Goal: Task Accomplishment & Management: Complete application form

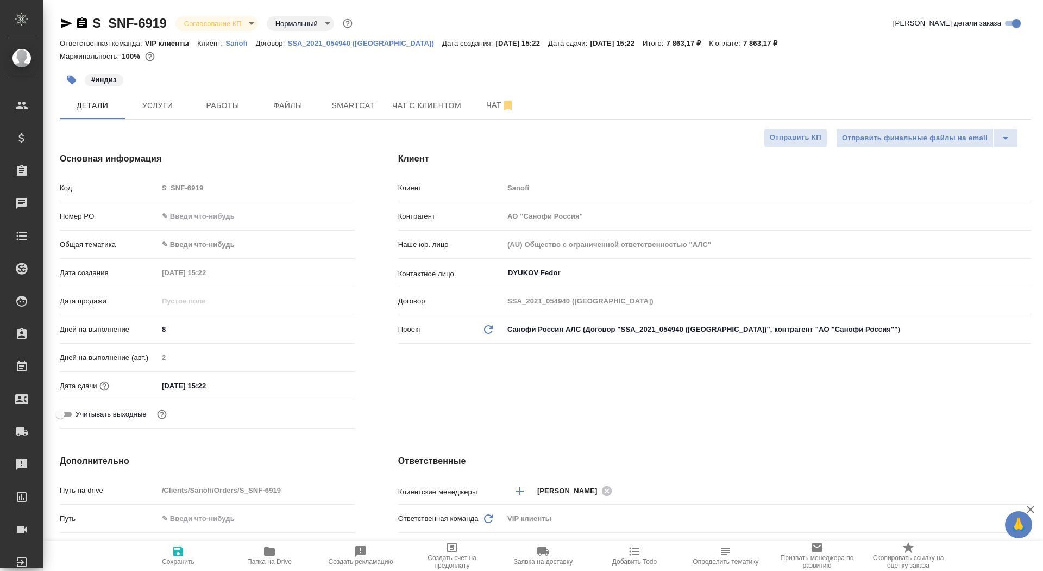
select select "RU"
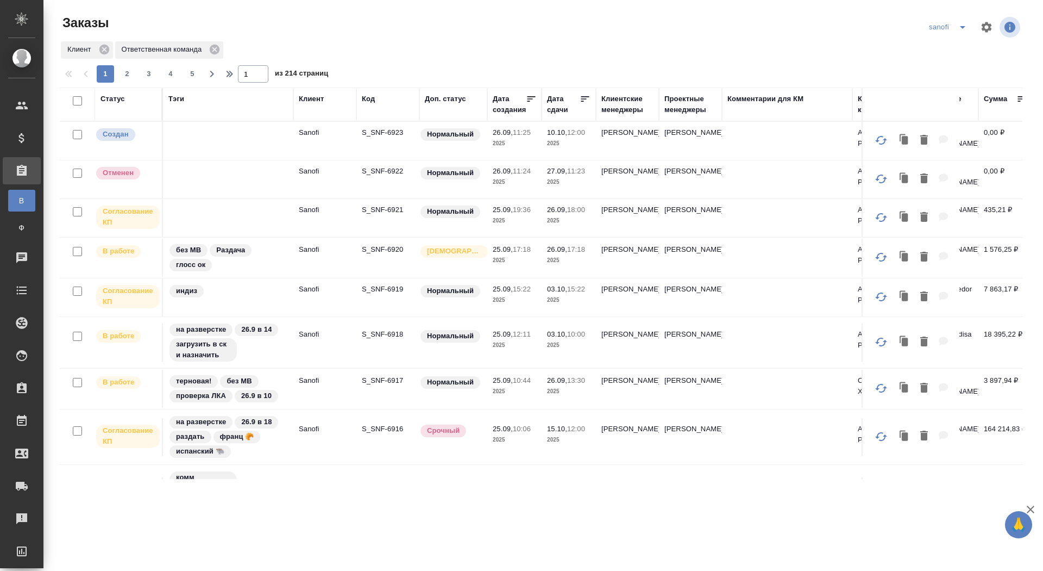
click at [381, 215] on td "S_SNF-6921" at bounding box center [387, 218] width 63 height 38
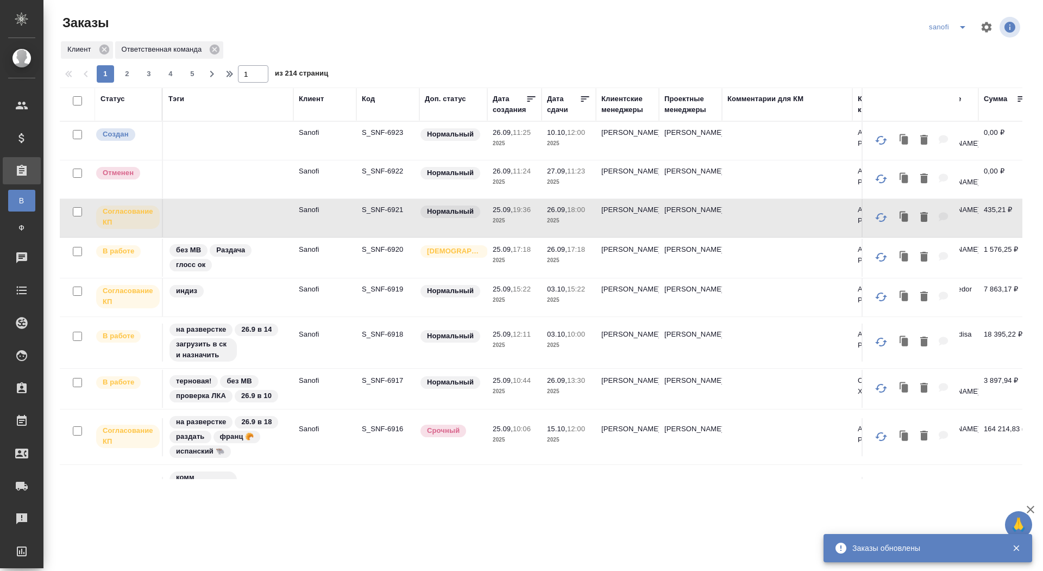
click at [382, 209] on p "S_SNF-6921" at bounding box center [388, 209] width 52 height 11
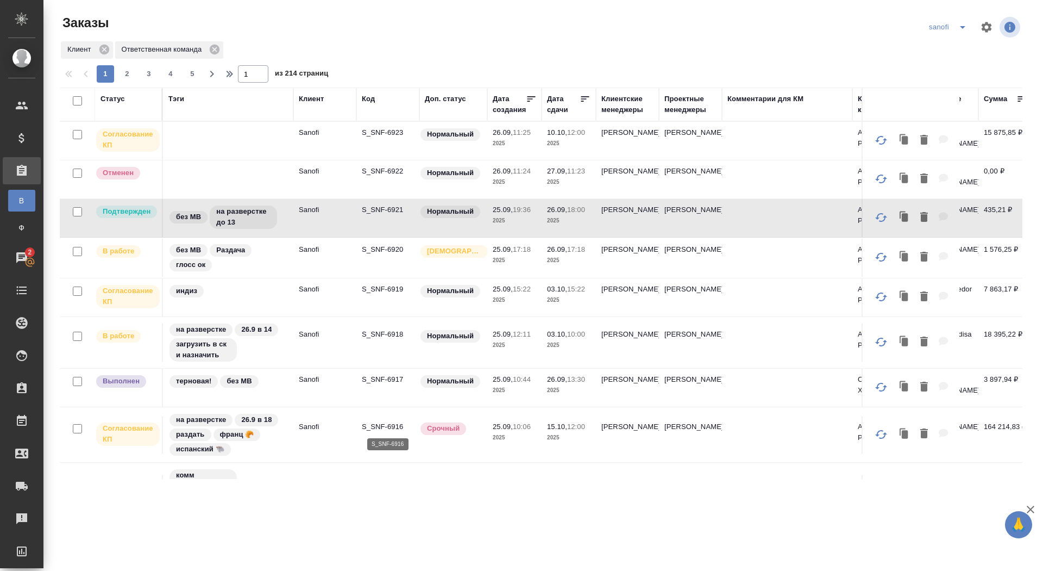
click at [378, 427] on p "S_SNF-6916" at bounding box center [388, 426] width 52 height 11
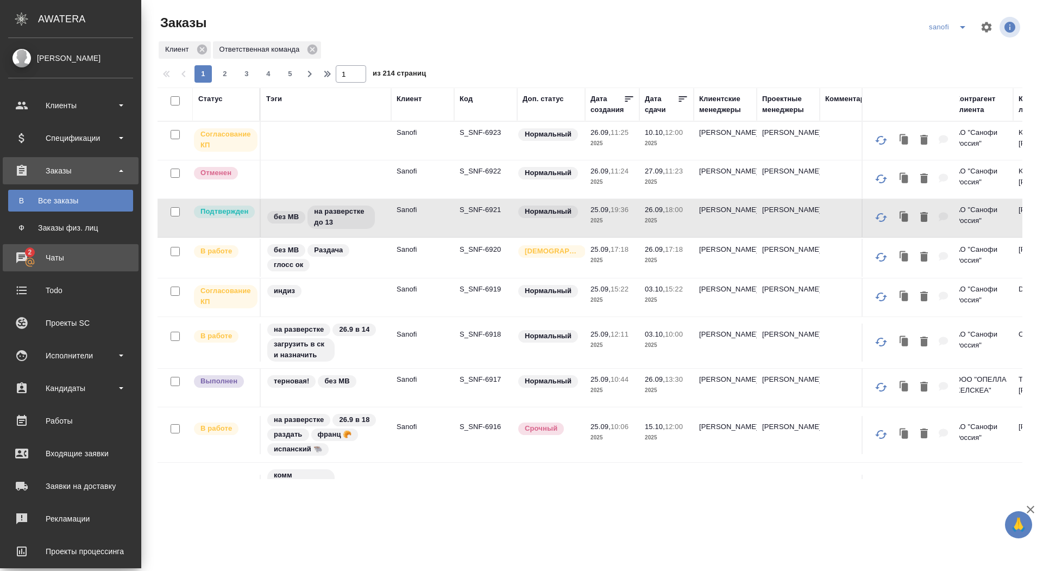
click at [24, 261] on div "Чаты" at bounding box center [70, 257] width 125 height 16
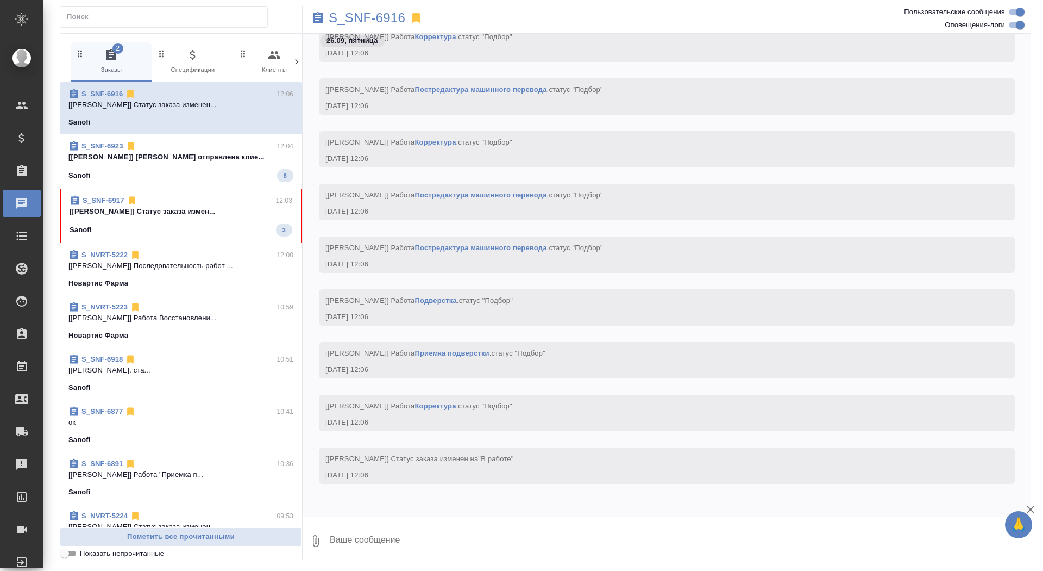
click at [201, 164] on span "S_SNF-6923 12:04 [Сайдашева Диляра] Смета отправлена клие... Sanofi 8" at bounding box center [180, 161] width 225 height 41
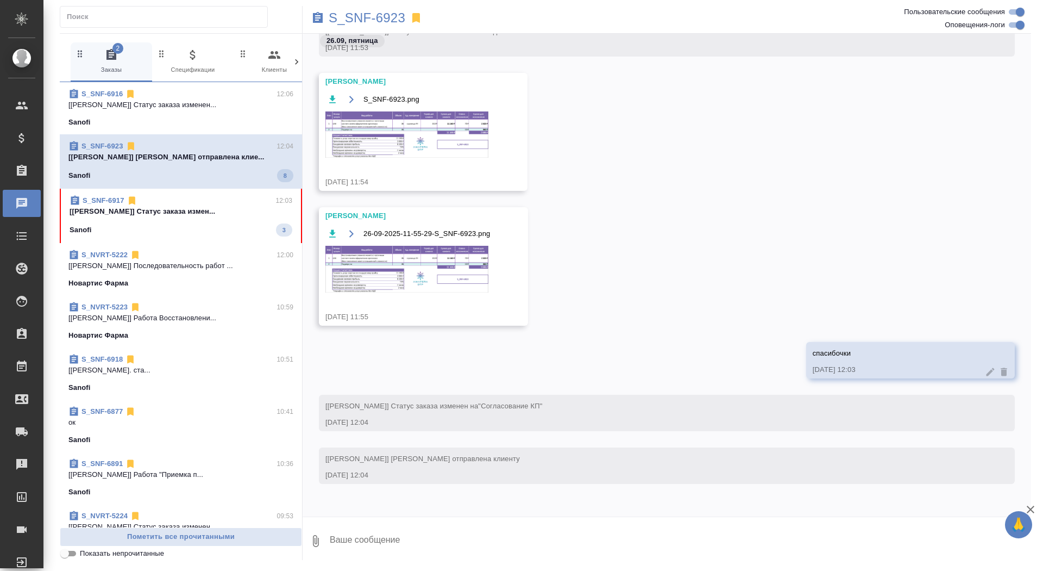
scroll to position [500, 0]
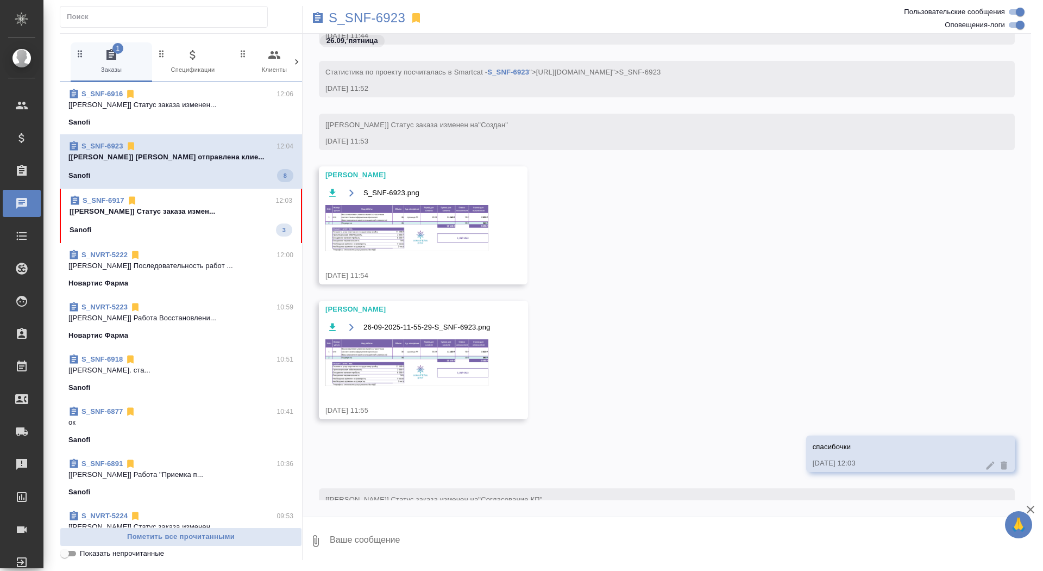
click at [205, 230] on div "Sanofi 3" at bounding box center [181, 229] width 223 height 13
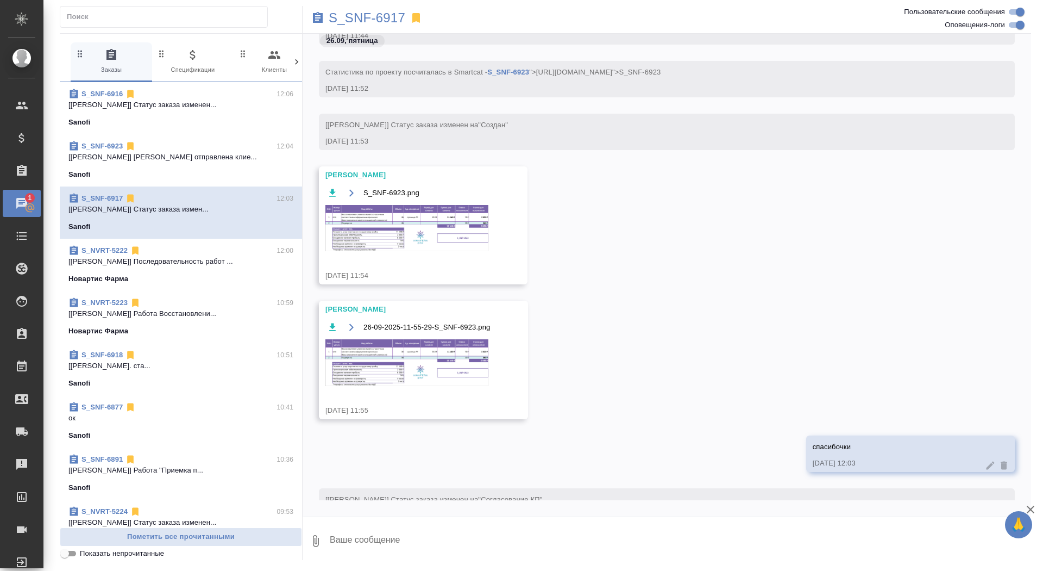
click at [396, 535] on textarea at bounding box center [680, 540] width 703 height 37
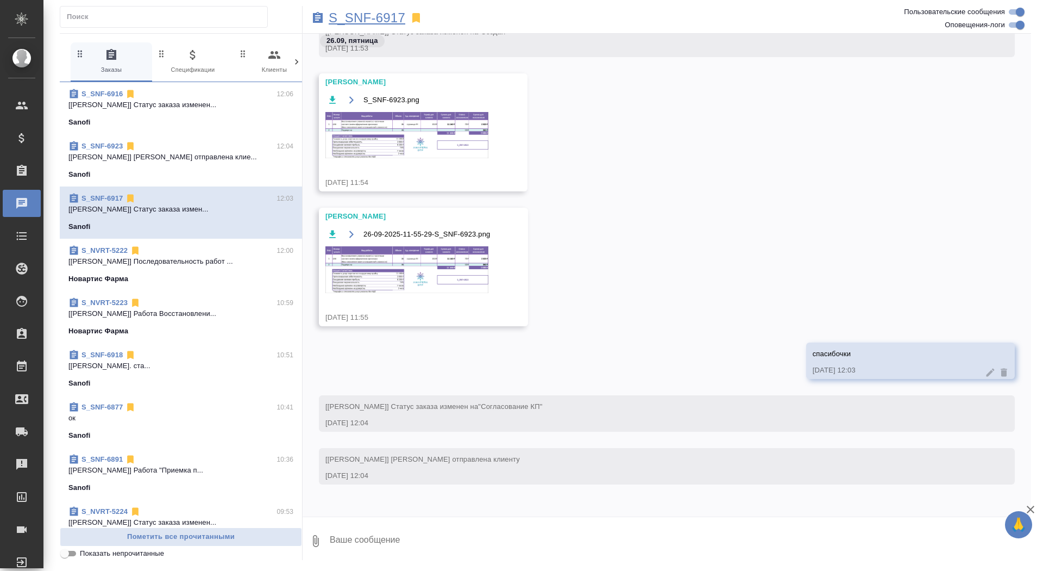
click at [385, 21] on p "S_SNF-6917" at bounding box center [367, 17] width 77 height 11
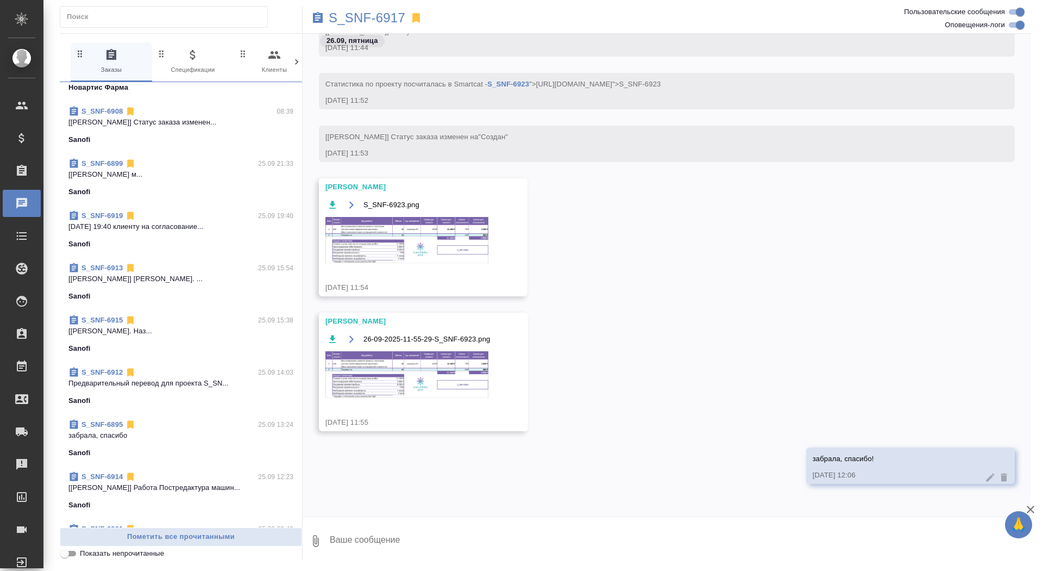
scroll to position [453, 0]
click at [175, 248] on div "S_SNF-6919 25.09 19:40 25.09.2025 19:40 клиенту на согласование... Sanofi" at bounding box center [181, 229] width 242 height 52
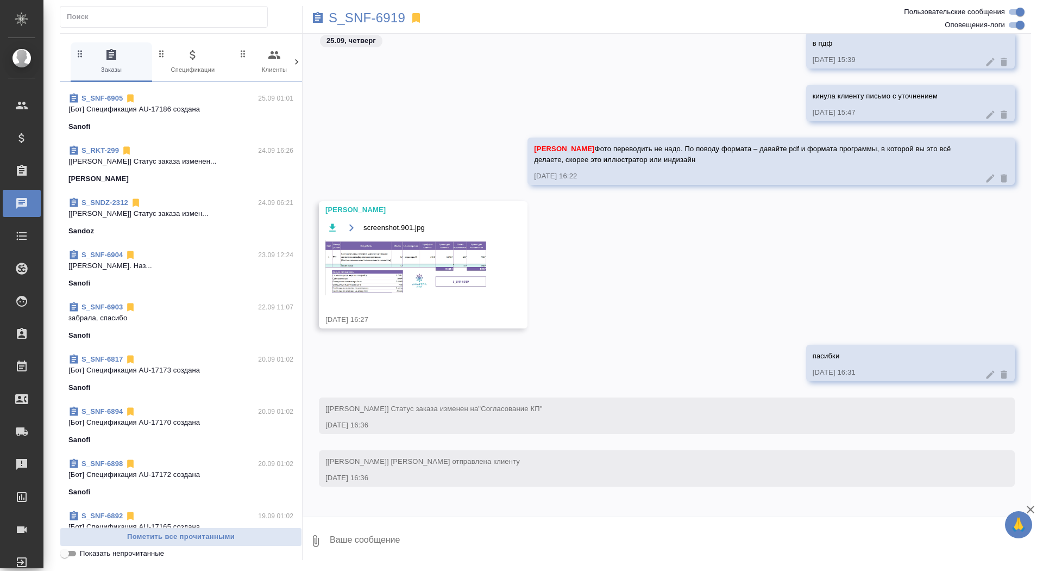
scroll to position [1407, 0]
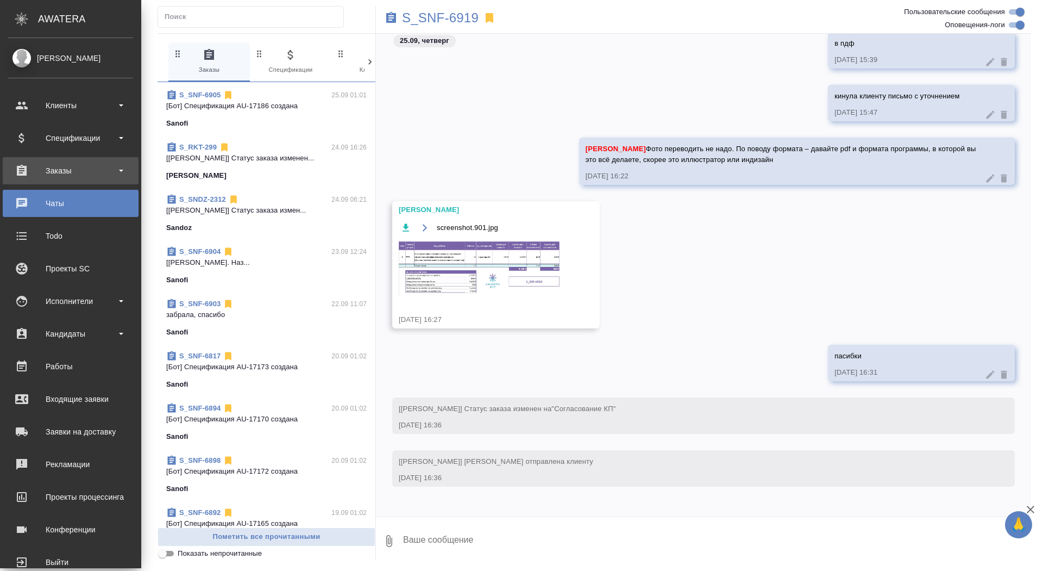
click at [44, 178] on div "Заказы" at bounding box center [70, 170] width 125 height 16
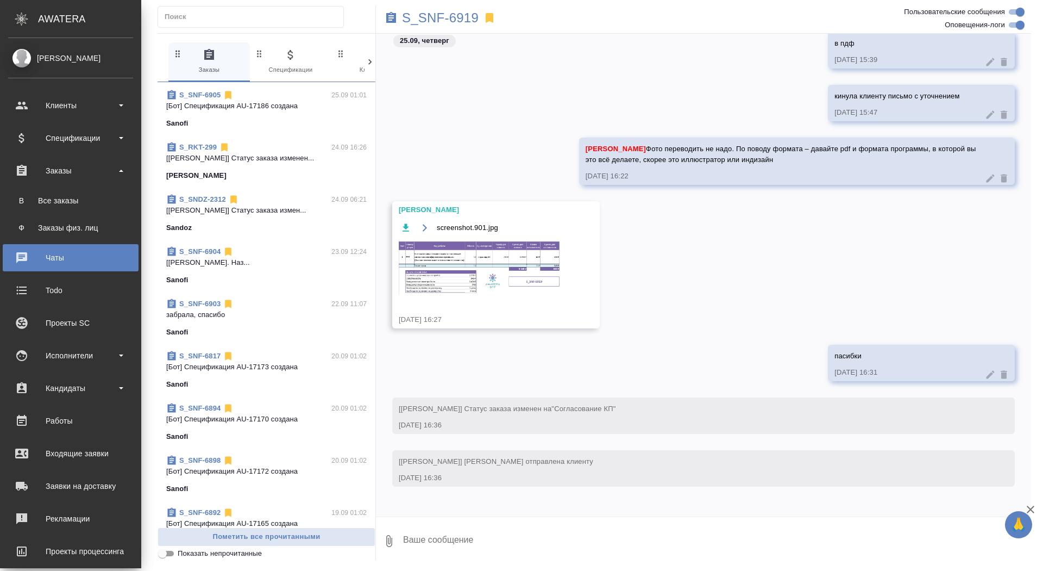
click at [45, 214] on ul "В Все заказы Ф Заказы физ. лиц" at bounding box center [70, 211] width 141 height 54
click at [43, 203] on div "Все заказы" at bounding box center [71, 200] width 114 height 11
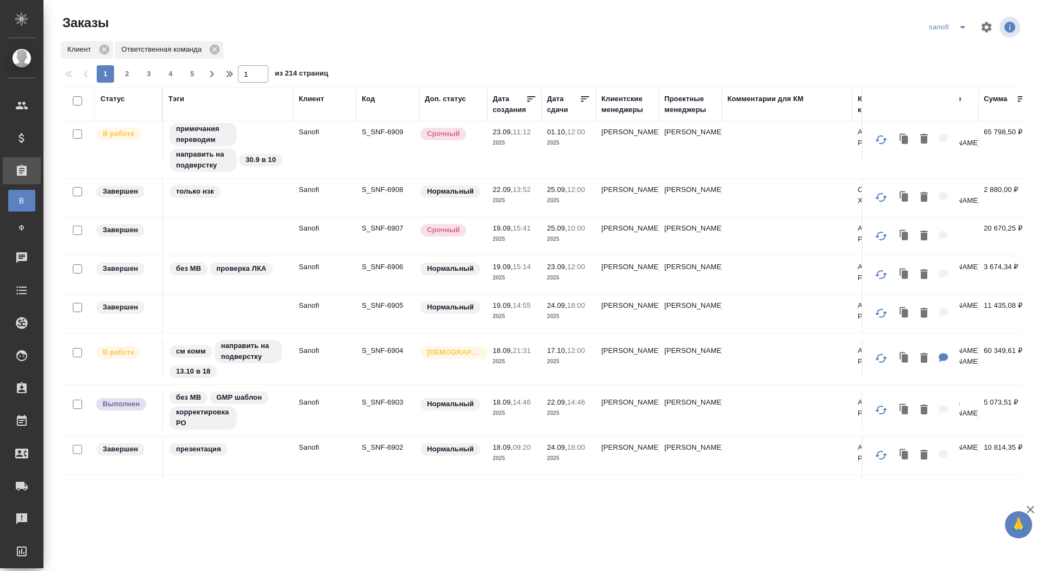
scroll to position [817, 0]
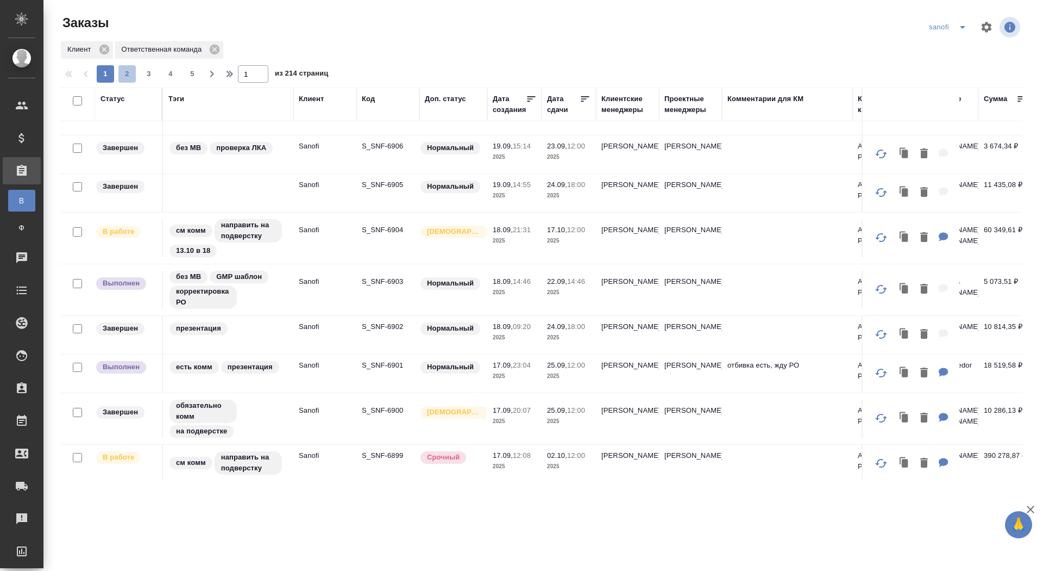
click at [126, 71] on span "2" at bounding box center [126, 73] width 17 height 11
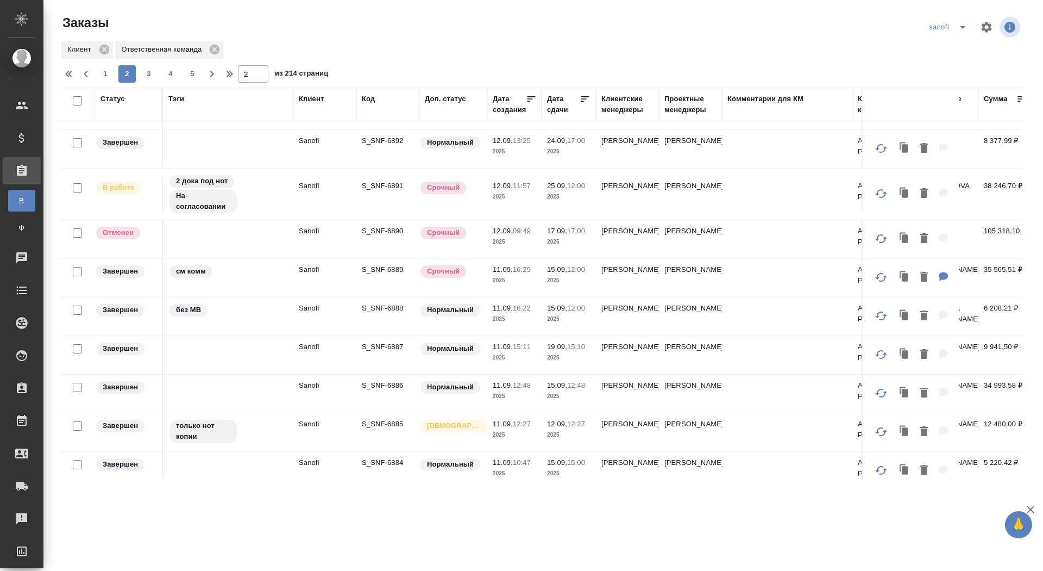
scroll to position [227, 0]
click at [377, 180] on p "S_SNF-6891" at bounding box center [388, 184] width 52 height 11
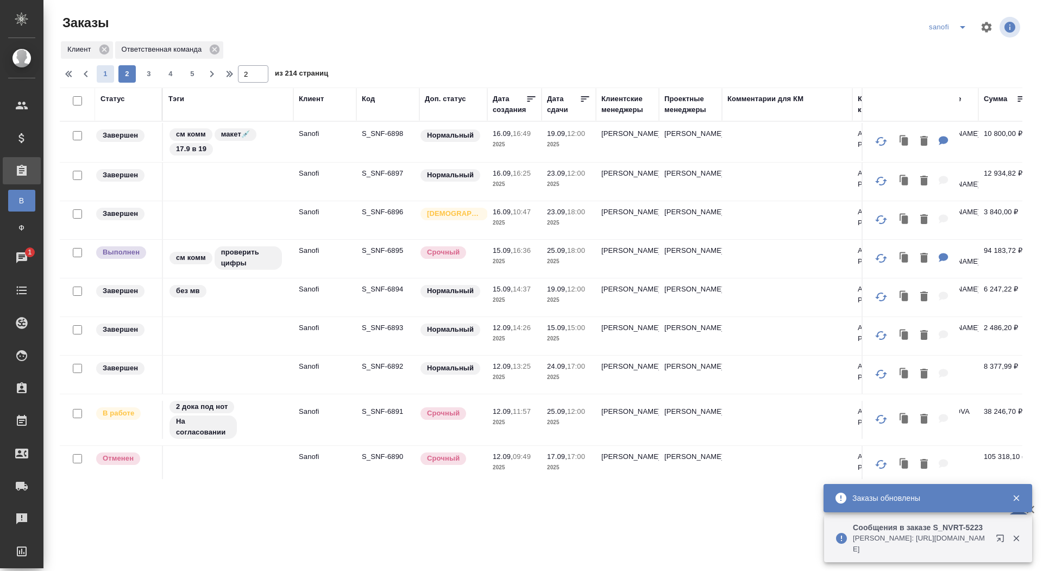
click at [110, 72] on span "1" at bounding box center [105, 73] width 17 height 11
type input "1"
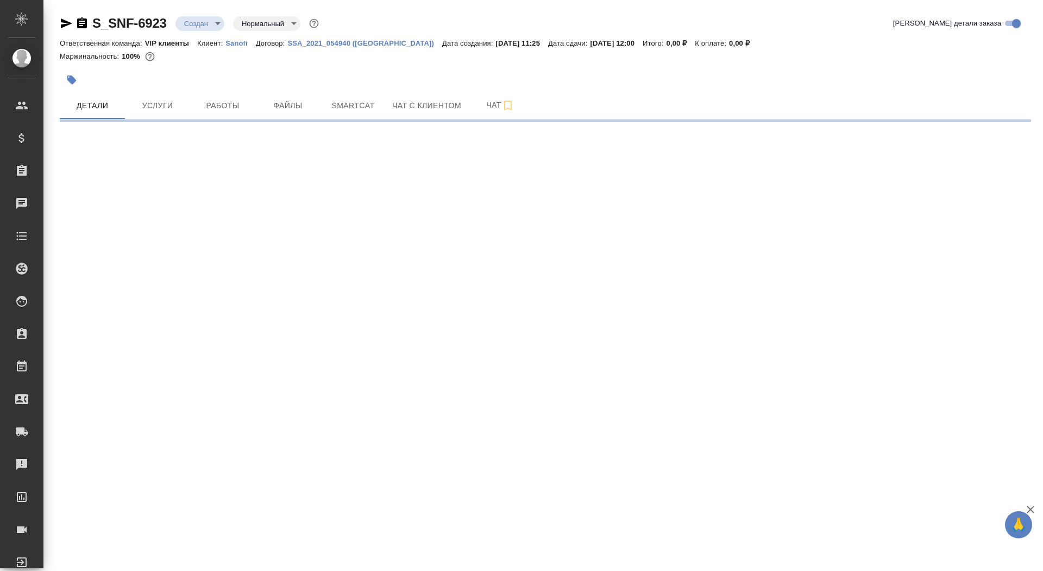
select select "RU"
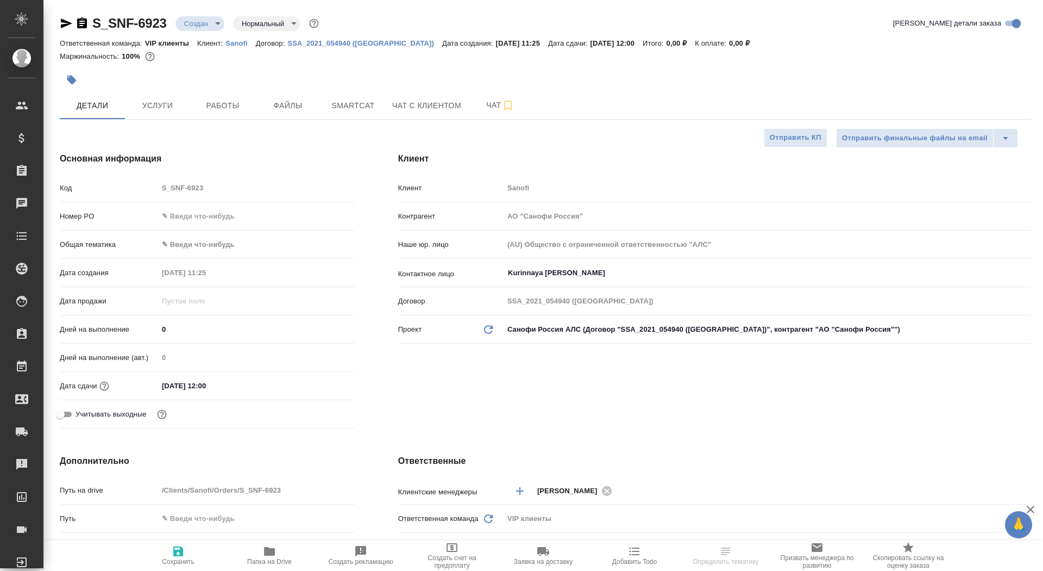
type textarea "x"
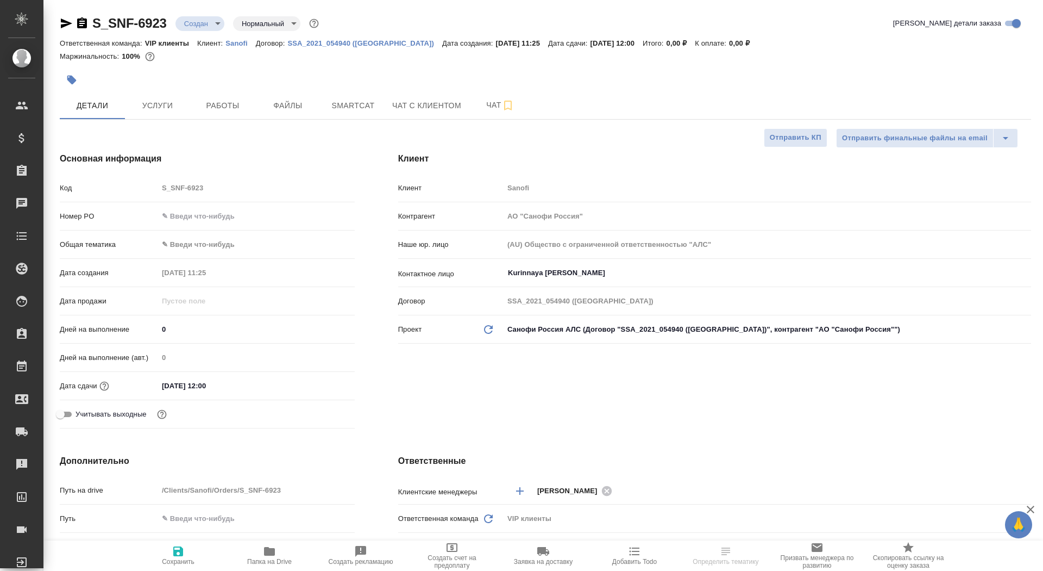
type textarea "x"
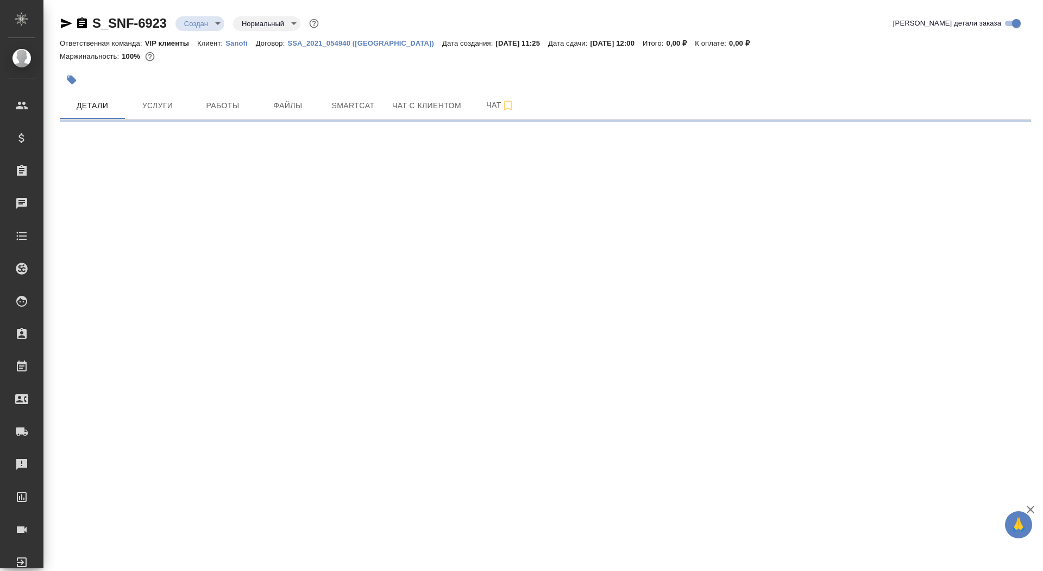
select select "RU"
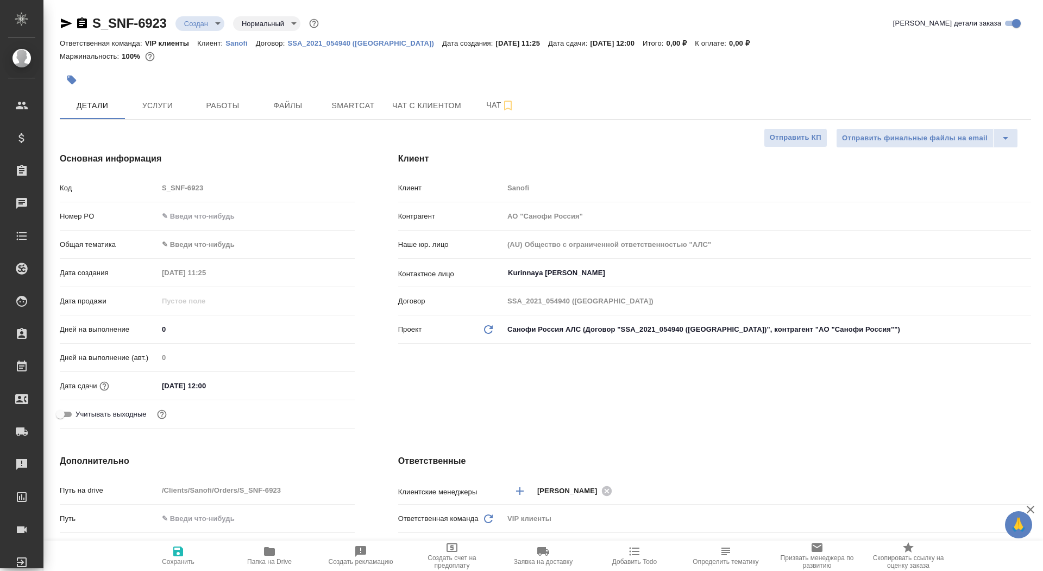
type textarea "x"
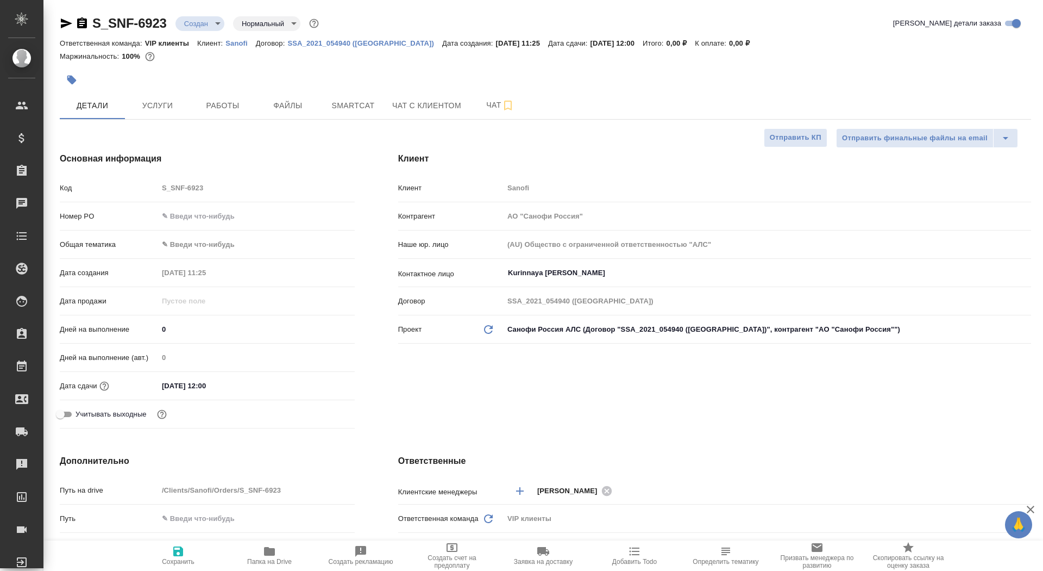
type textarea "x"
drag, startPoint x: 172, startPoint y: 327, endPoint x: 131, endPoint y: 325, distance: 40.3
click at [131, 325] on div "Дней на выполнение 0" at bounding box center [207, 328] width 295 height 19
type input "1"
type textarea "x"
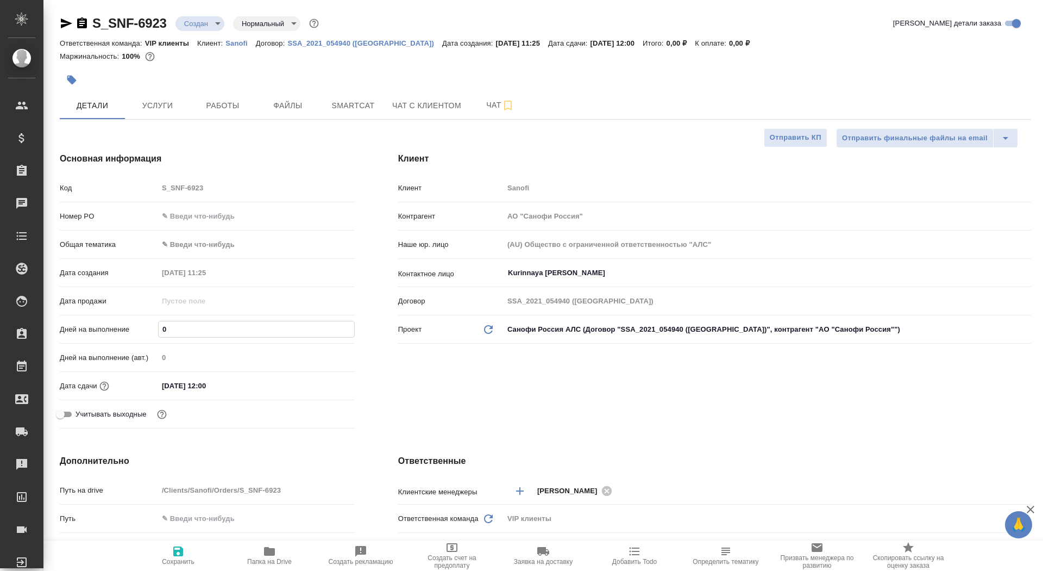
type textarea "x"
type input "14"
type textarea "x"
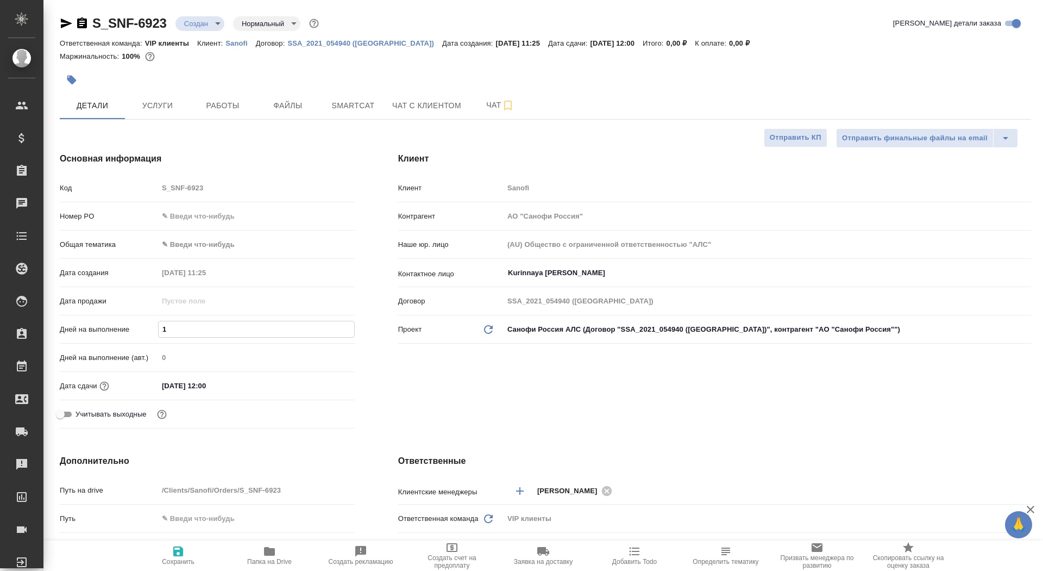
type textarea "x"
type input "14"
click at [185, 558] on span "Сохранить" at bounding box center [178, 561] width 33 height 8
type textarea "x"
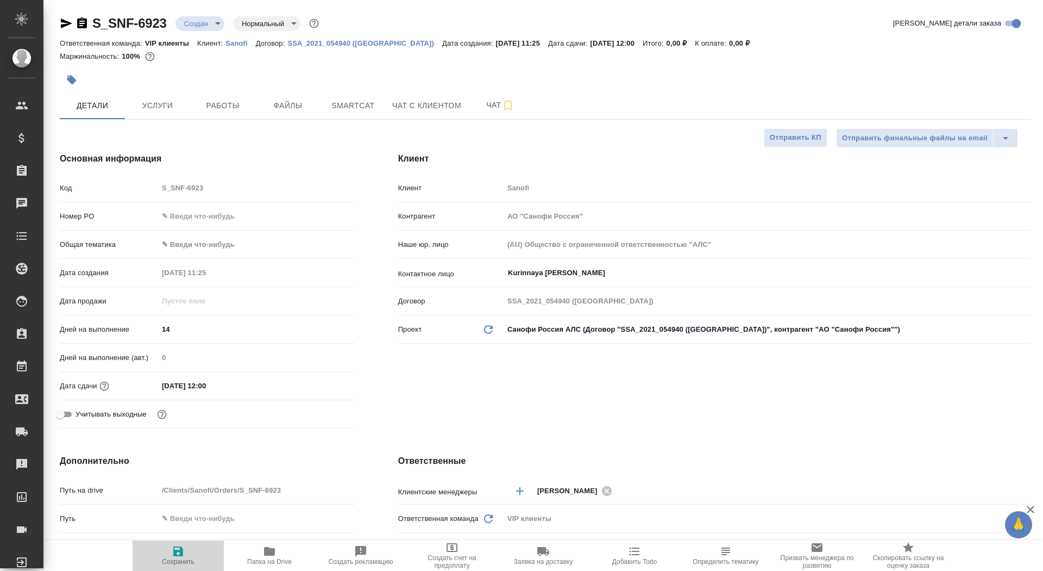
type textarea "x"
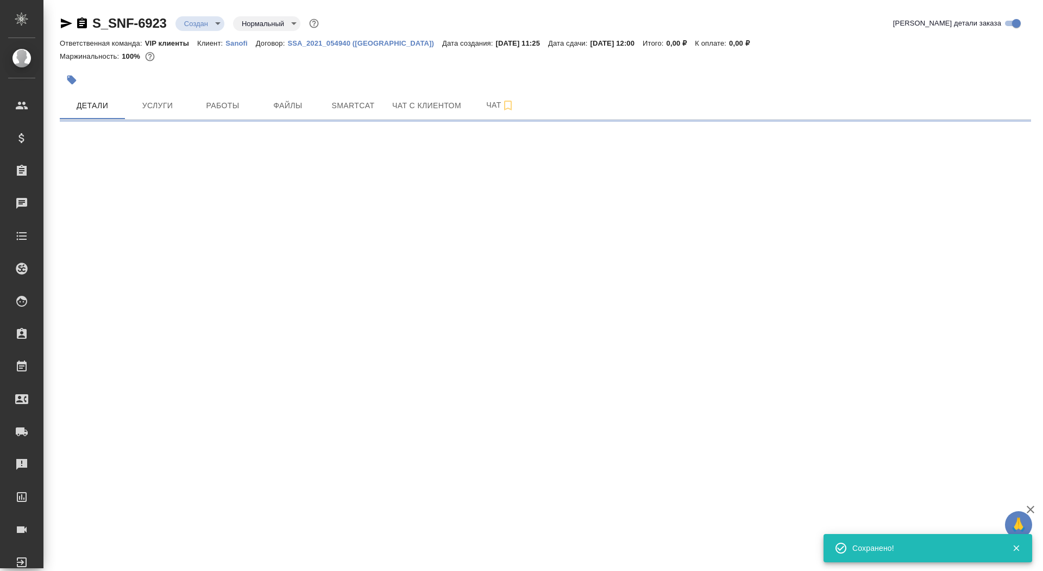
select select "RU"
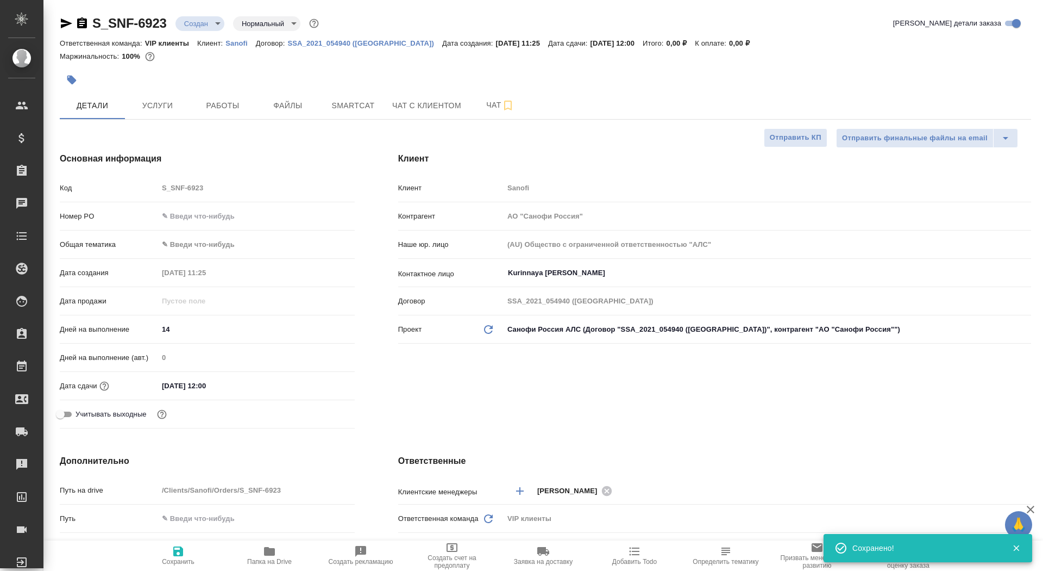
type textarea "x"
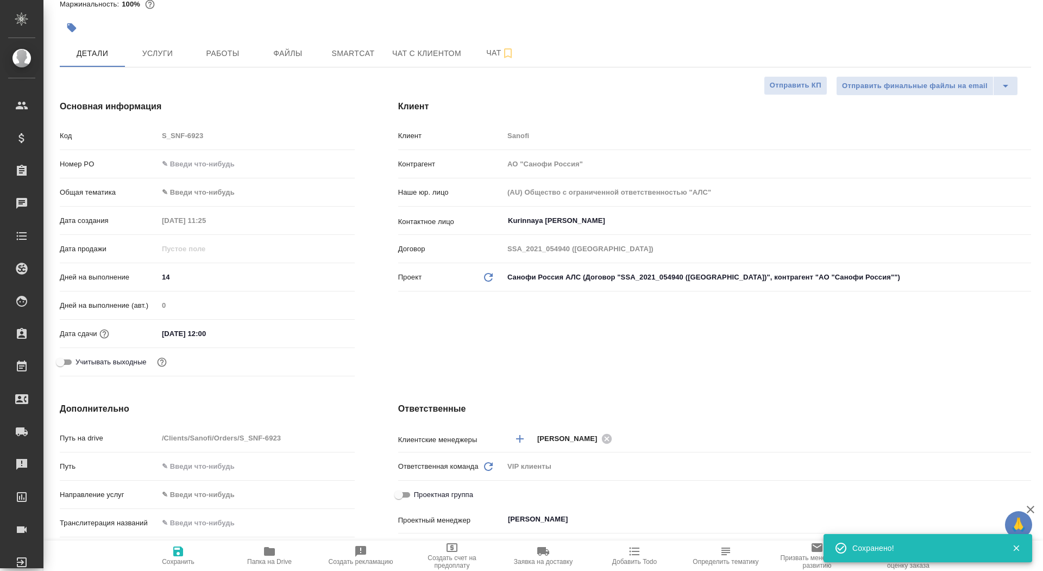
scroll to position [103, 0]
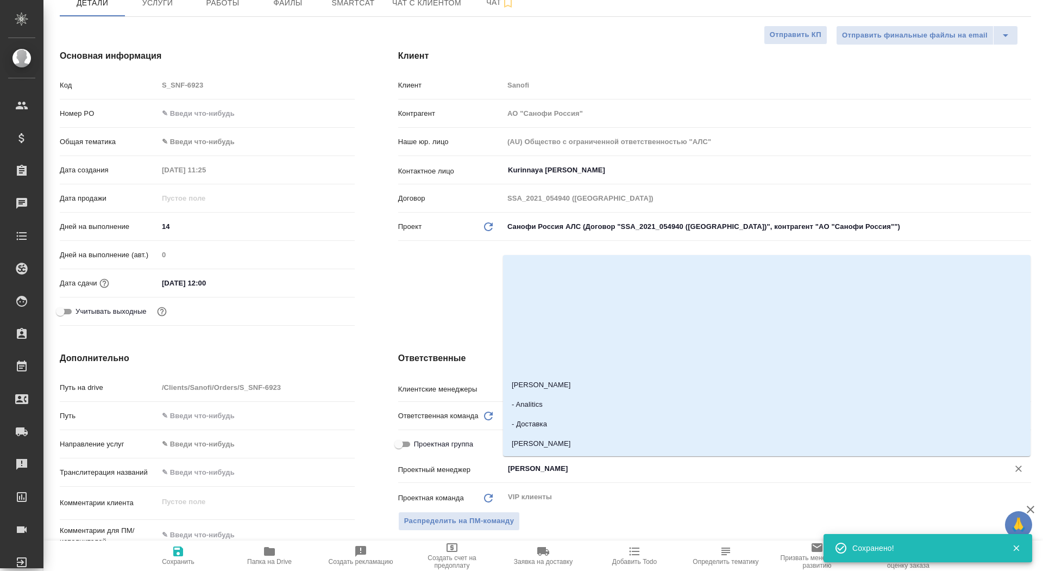
click at [548, 472] on input "[PERSON_NAME]" at bounding box center [749, 468] width 485 height 13
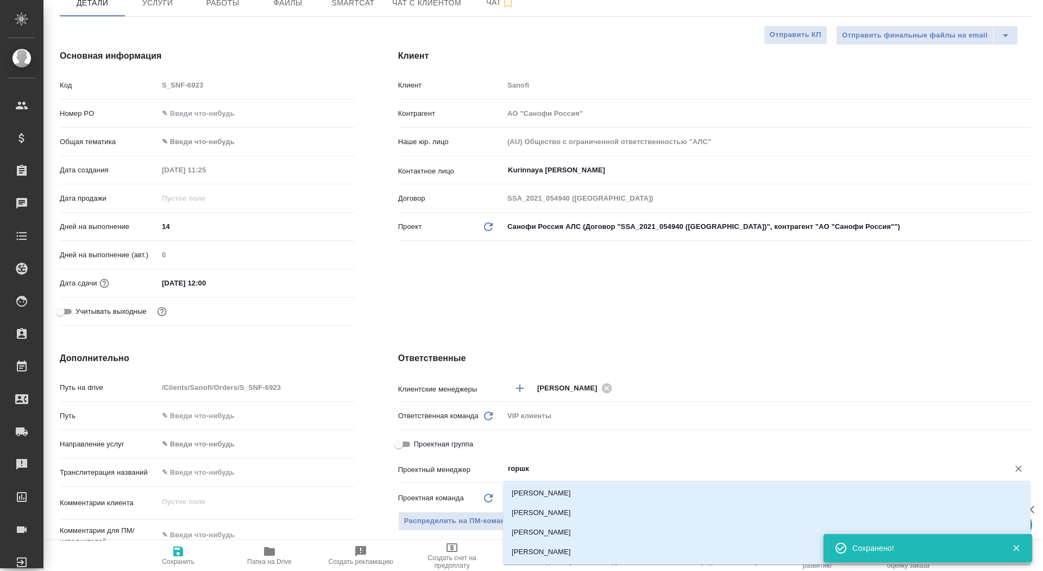
type input "горшко"
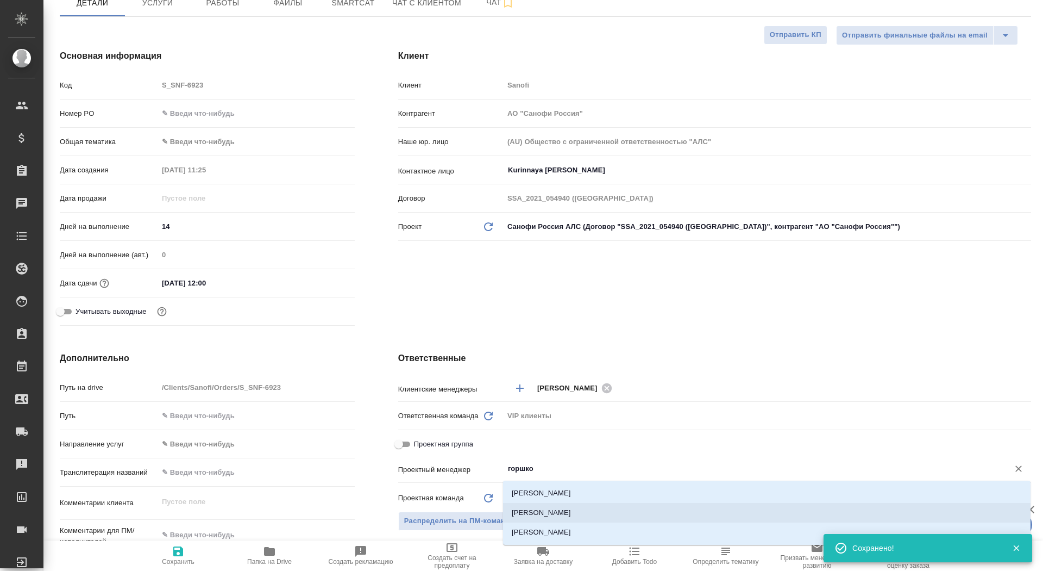
click at [566, 508] on li "[PERSON_NAME]" at bounding box center [767, 513] width 528 height 20
type textarea "x"
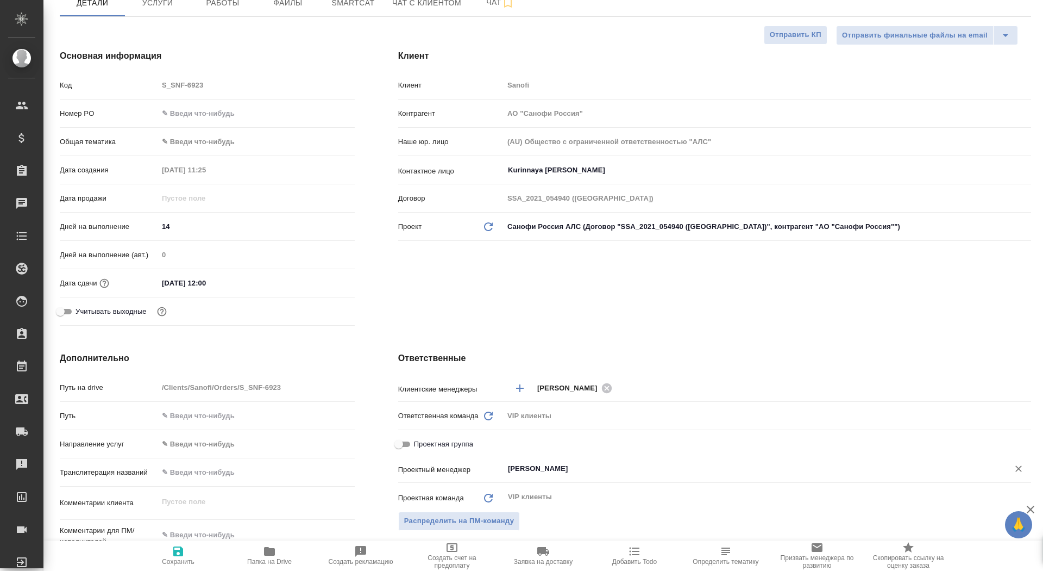
type input "[PERSON_NAME]"
click at [174, 559] on span "Сохранить" at bounding box center [178, 561] width 33 height 8
type textarea "x"
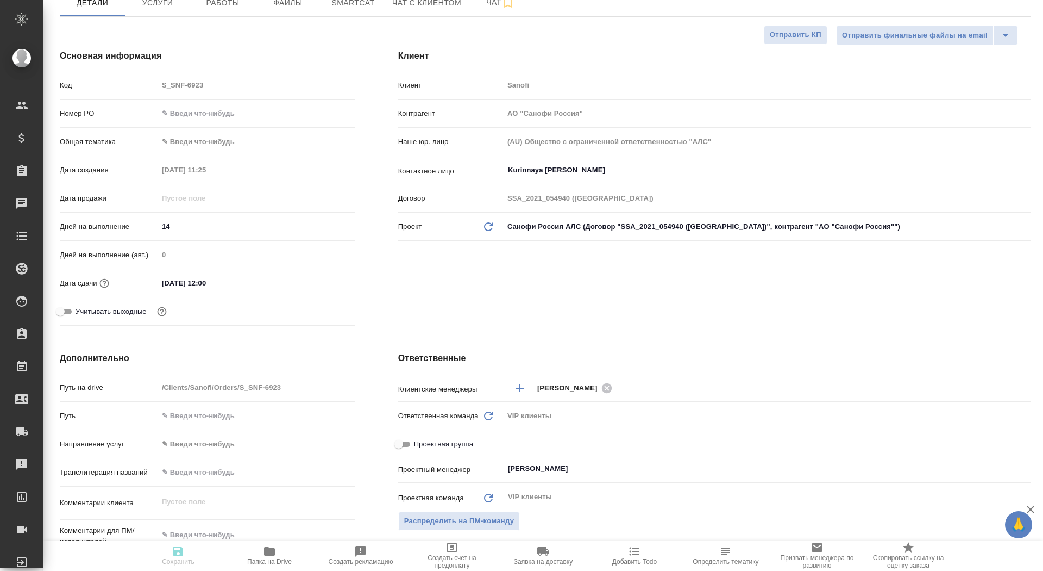
type textarea "x"
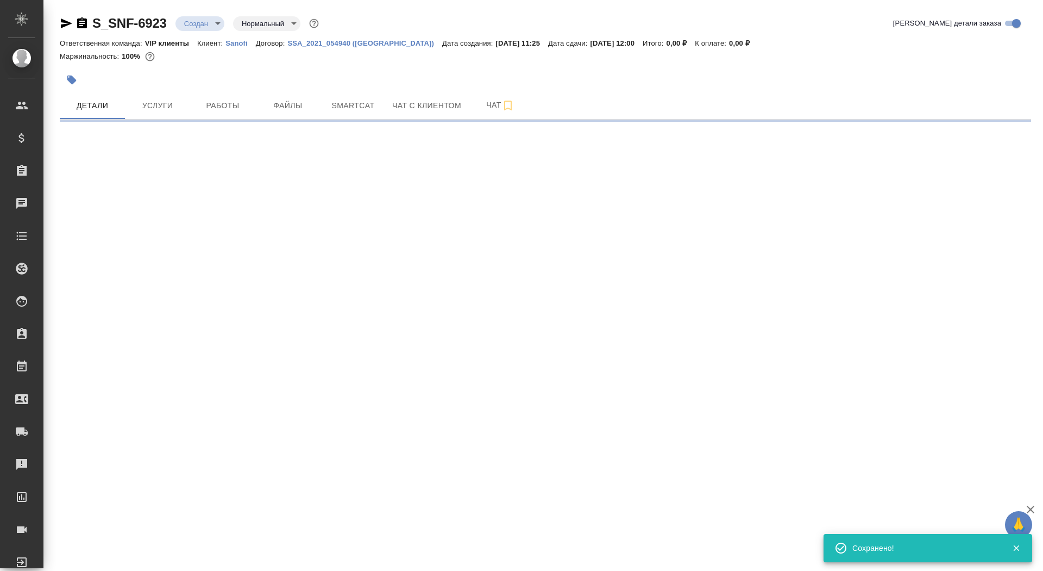
select select "RU"
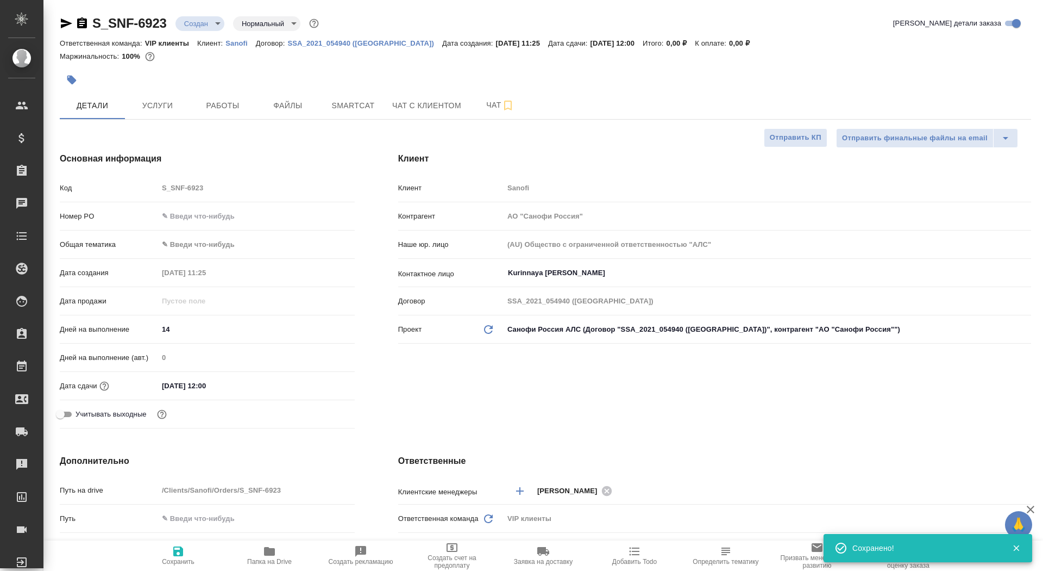
type textarea "x"
click at [259, 553] on span "Папка на Drive" at bounding box center [269, 554] width 78 height 21
type textarea "x"
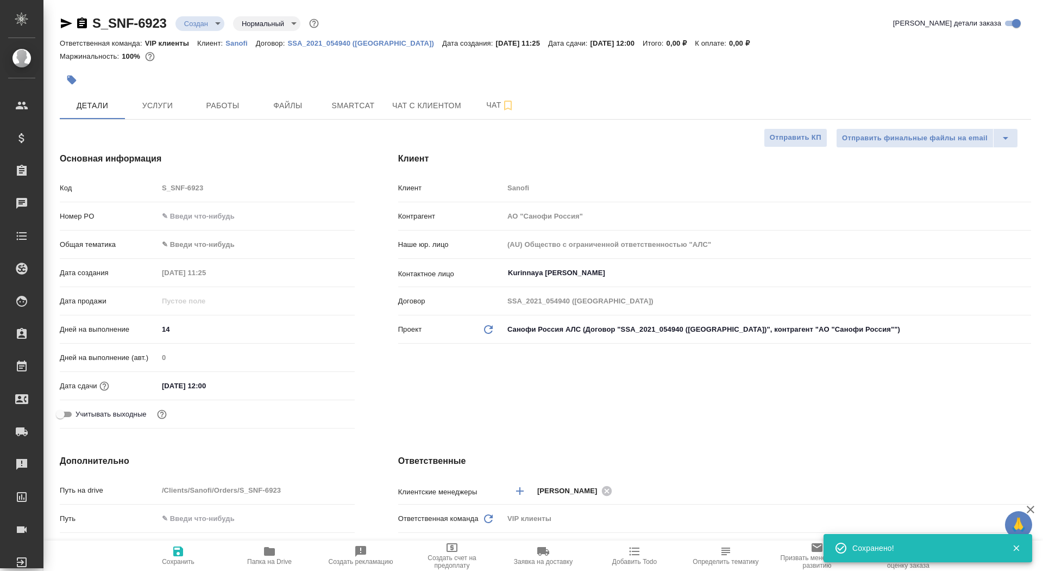
type textarea "x"
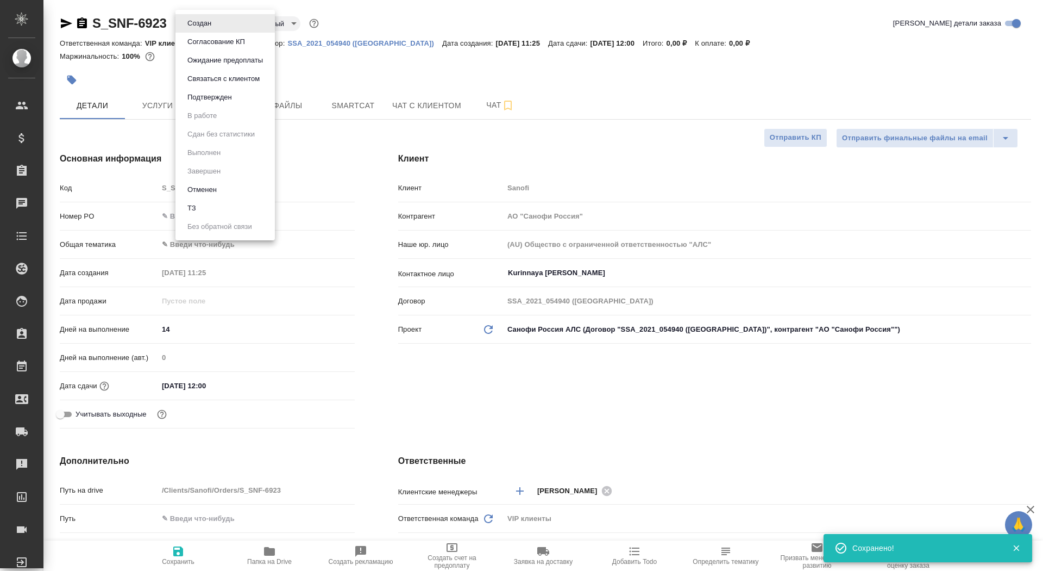
click at [196, 28] on body "🙏 .cls-1 fill:#fff; AWATERA Saydasheva Dilyara Клиенты Спецификации Заказы 0 Ча…" at bounding box center [521, 285] width 1043 height 571
click at [212, 203] on li "ТЗ" at bounding box center [225, 208] width 99 height 18
type textarea "x"
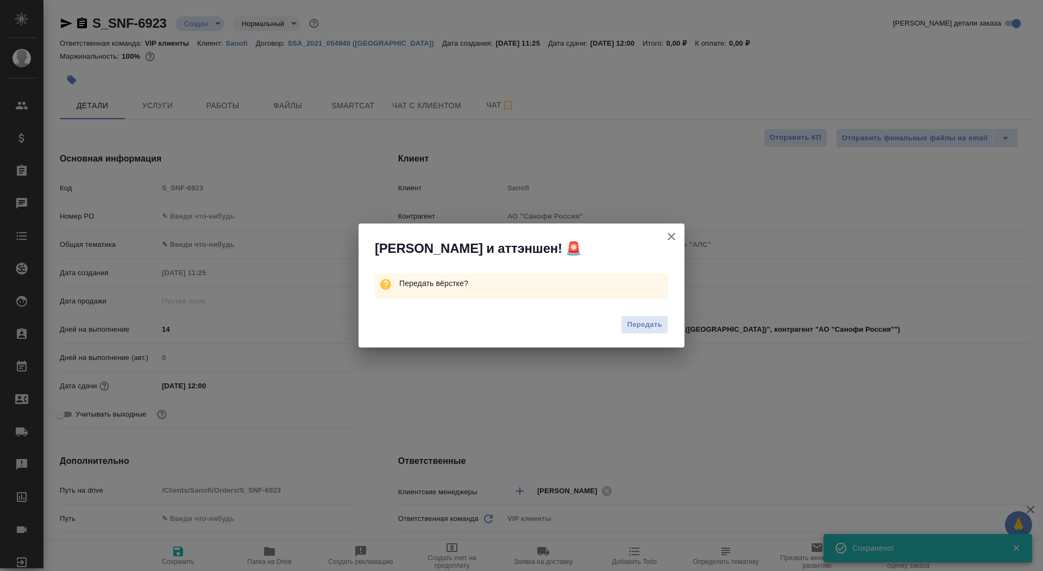
click at [644, 338] on div "Передать" at bounding box center [522, 325] width 326 height 43
click at [644, 329] on span "Передать" at bounding box center [644, 324] width 35 height 12
type textarea "x"
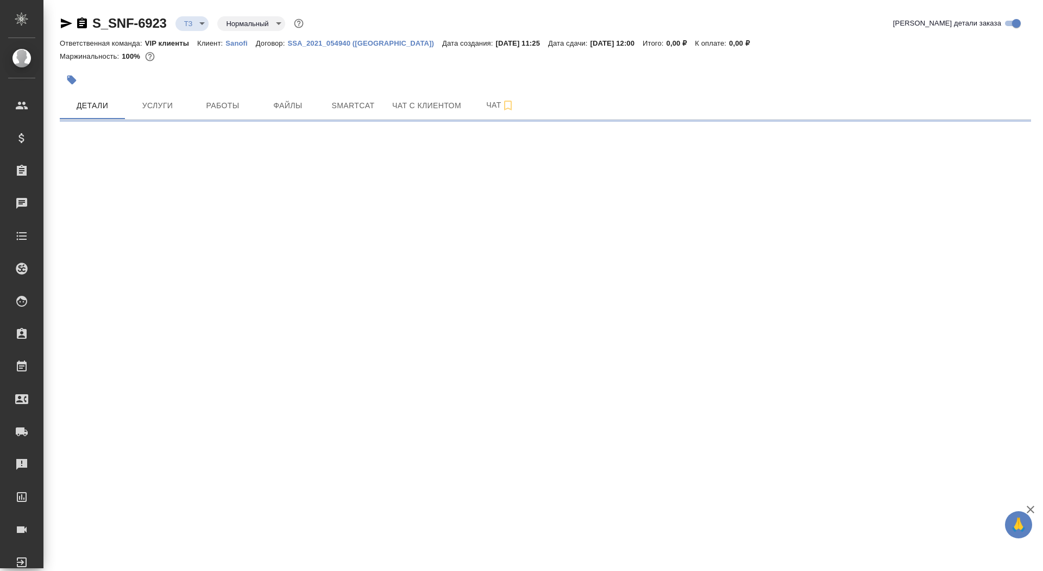
select select "RU"
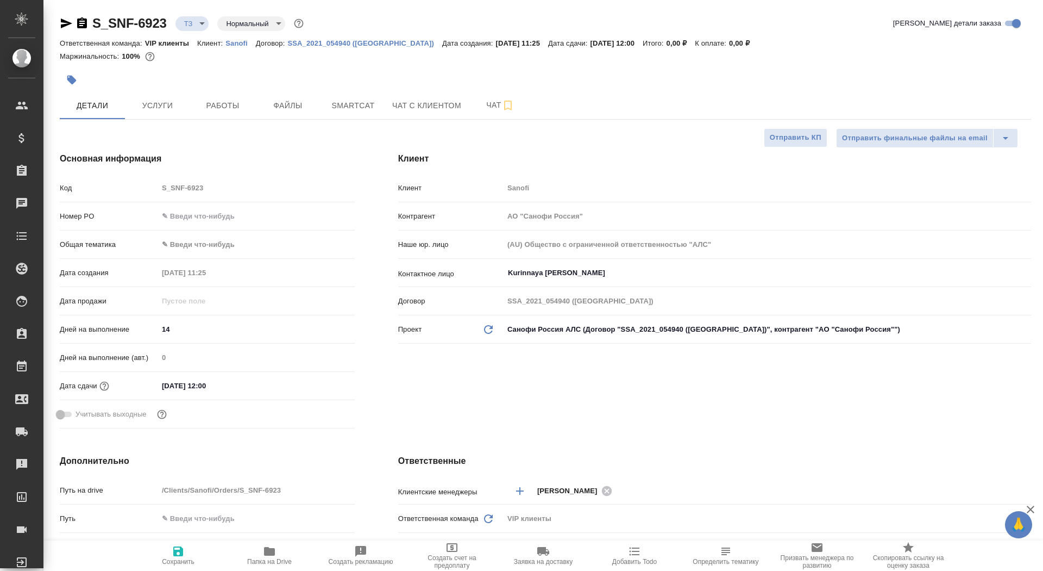
type textarea "x"
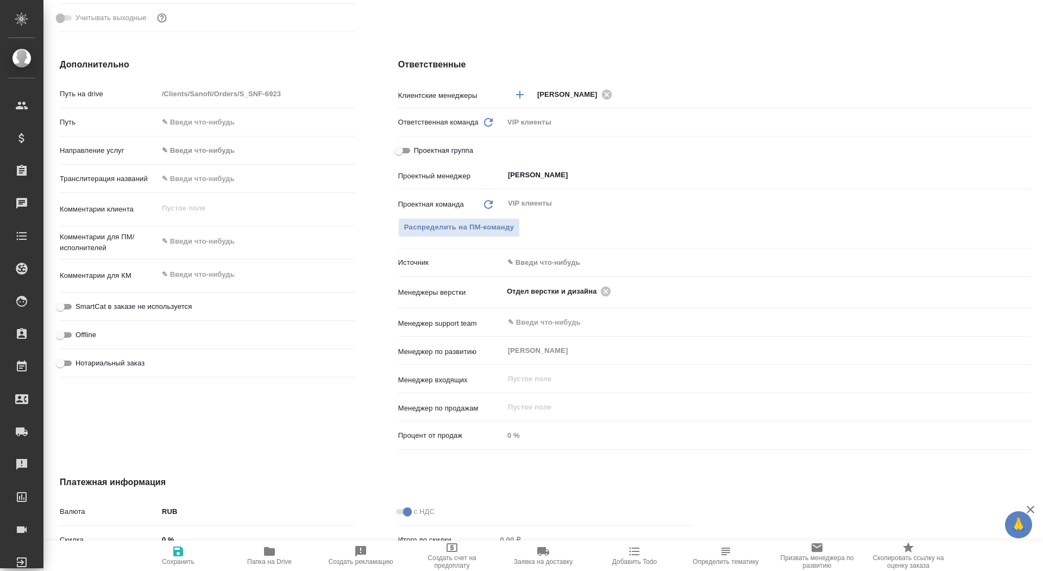
type textarea "x"
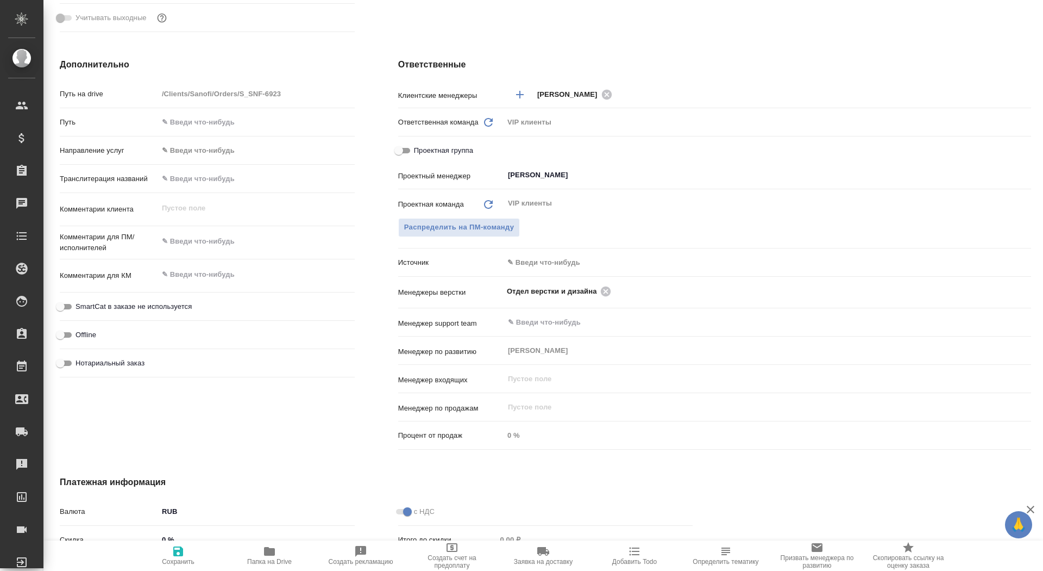
type textarea "x"
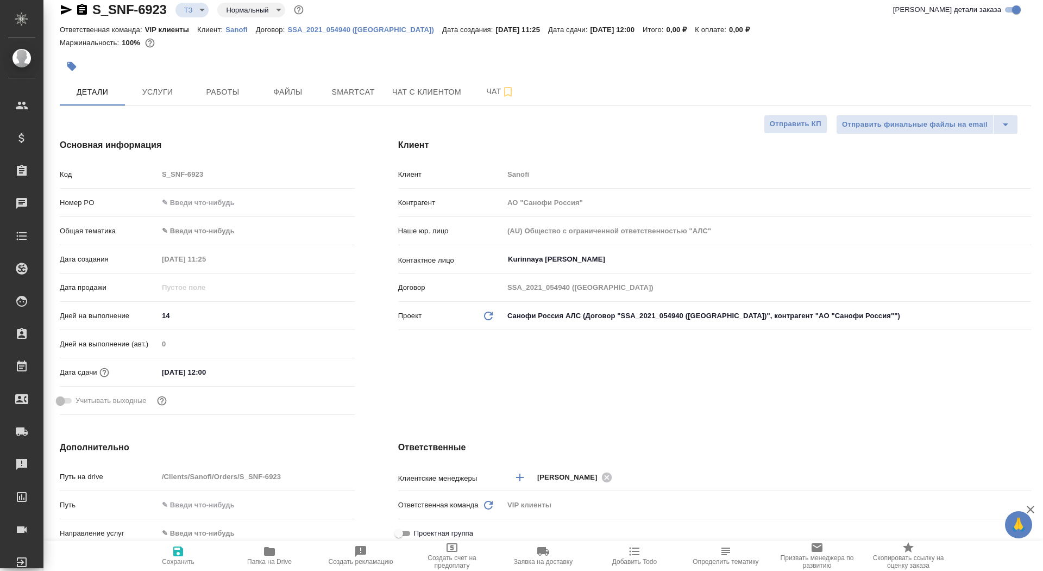
scroll to position [0, 0]
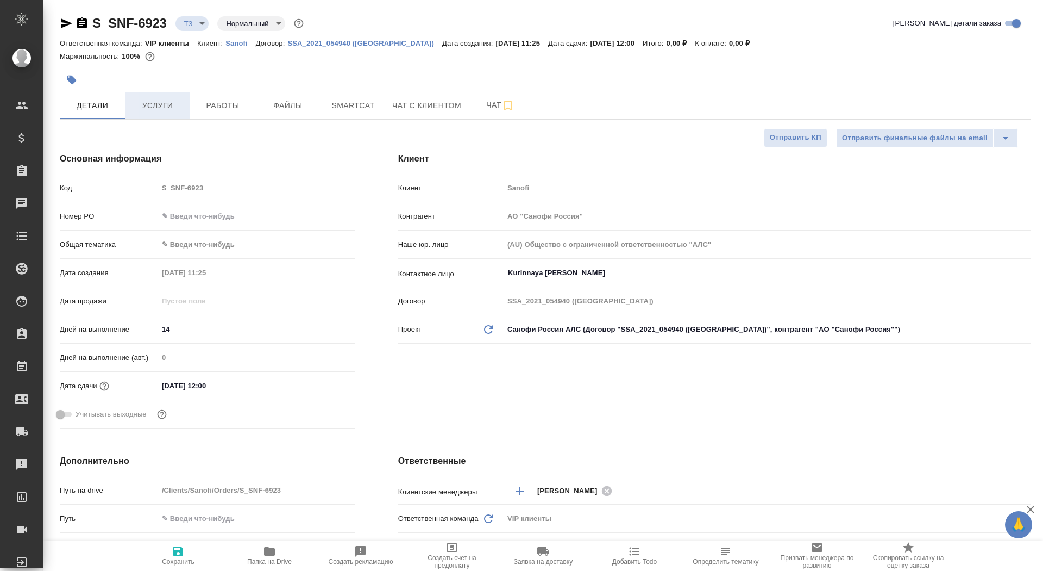
click at [158, 104] on span "Услуги" at bounding box center [157, 106] width 52 height 14
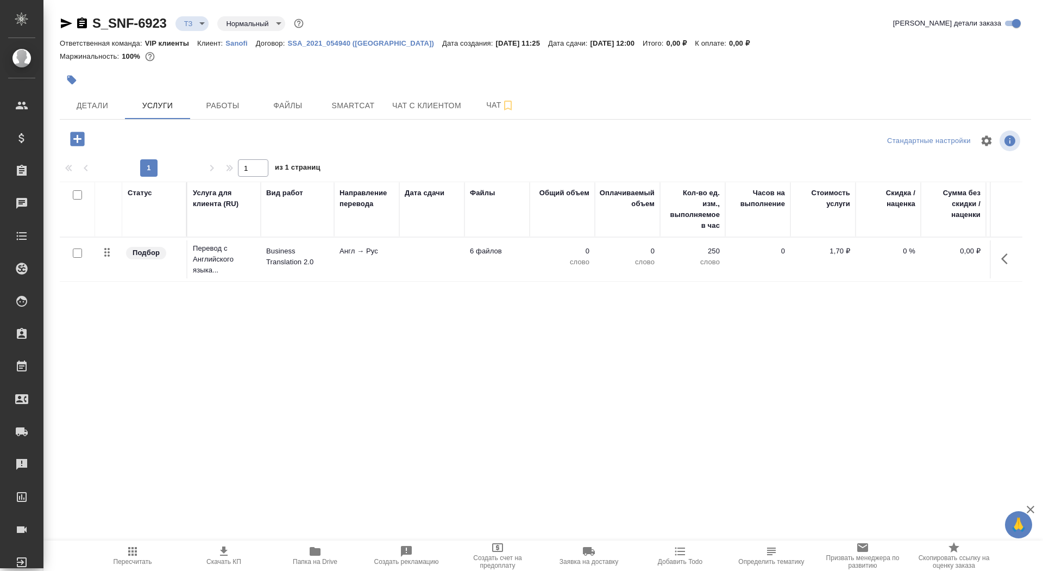
click at [373, 251] on p "Англ → Рус" at bounding box center [367, 251] width 54 height 11
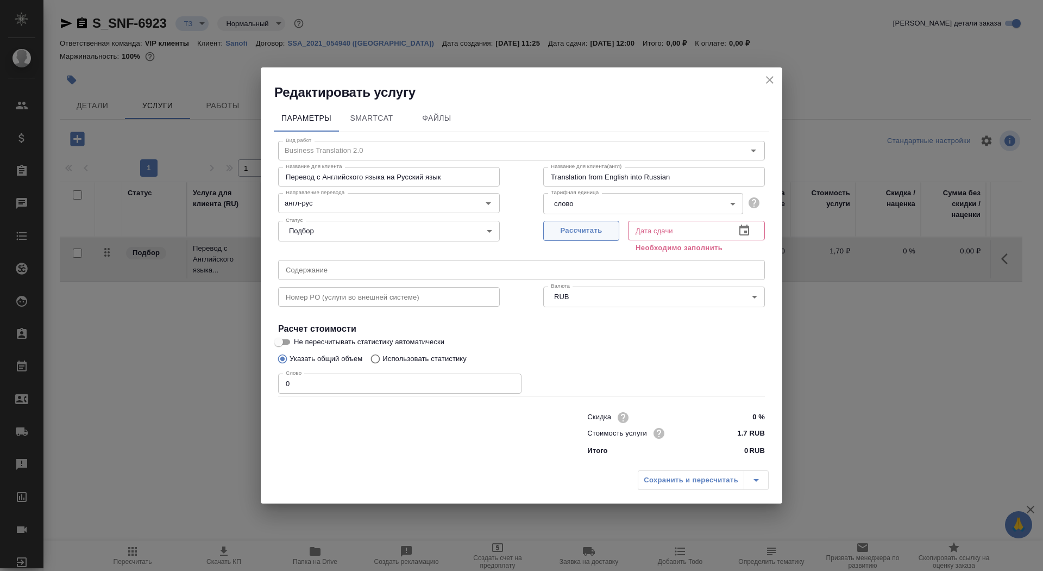
click at [559, 234] on span "Рассчитать" at bounding box center [581, 230] width 64 height 12
type input "10.10.2025 12:00"
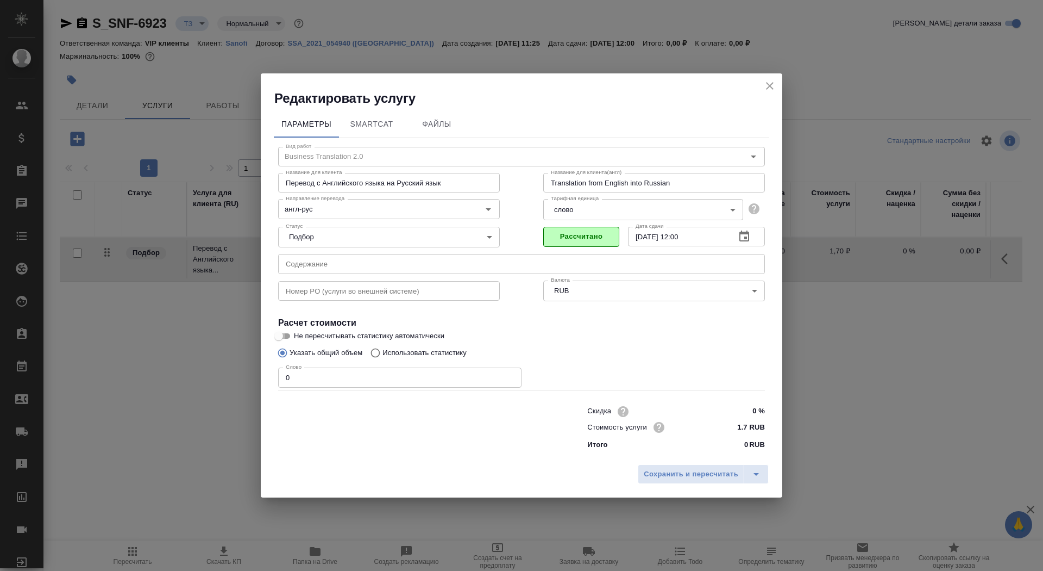
click at [293, 342] on input "Не пересчитывать статистику автоматически" at bounding box center [278, 335] width 39 height 13
checkbox input "true"
click at [306, 377] on input "0" at bounding box center [399, 377] width 243 height 20
type input "01"
click at [678, 462] on div "Сохранить и пересчитать" at bounding box center [522, 478] width 522 height 39
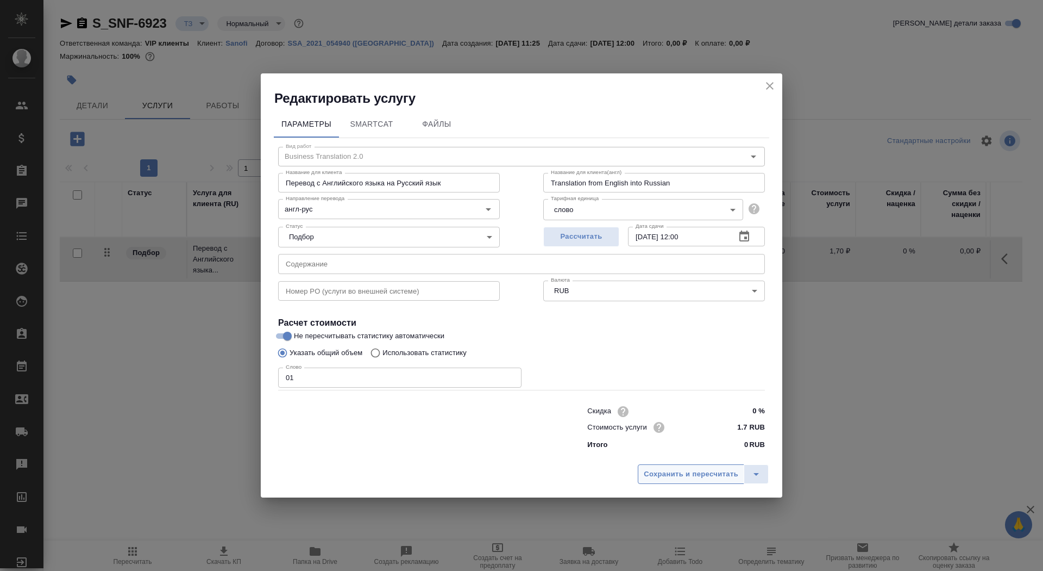
click at [681, 469] on span "Сохранить и пересчитать" at bounding box center [691, 474] width 95 height 12
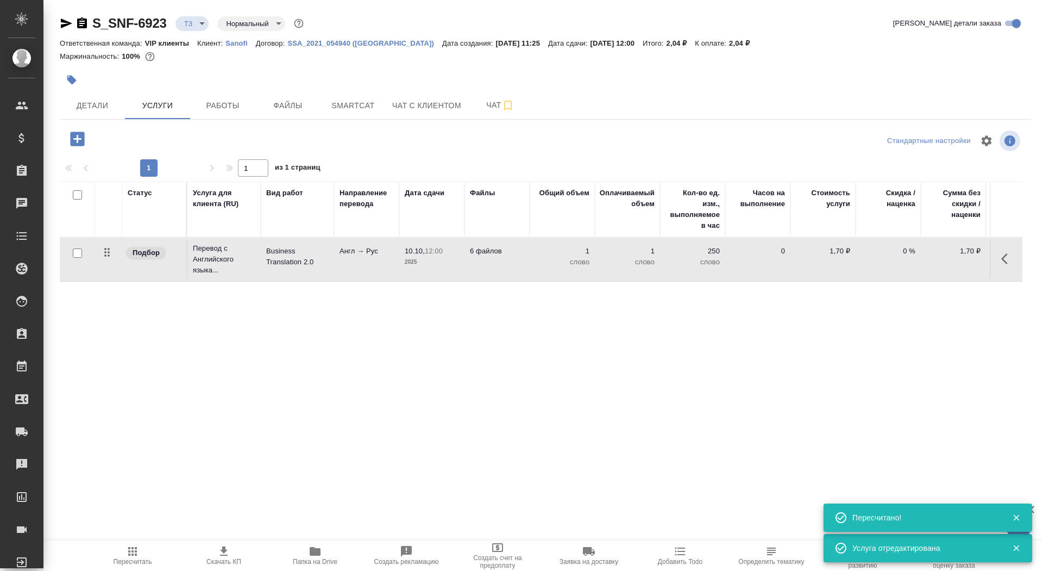
click at [76, 253] on input "checkbox" at bounding box center [77, 252] width 9 height 9
checkbox input "true"
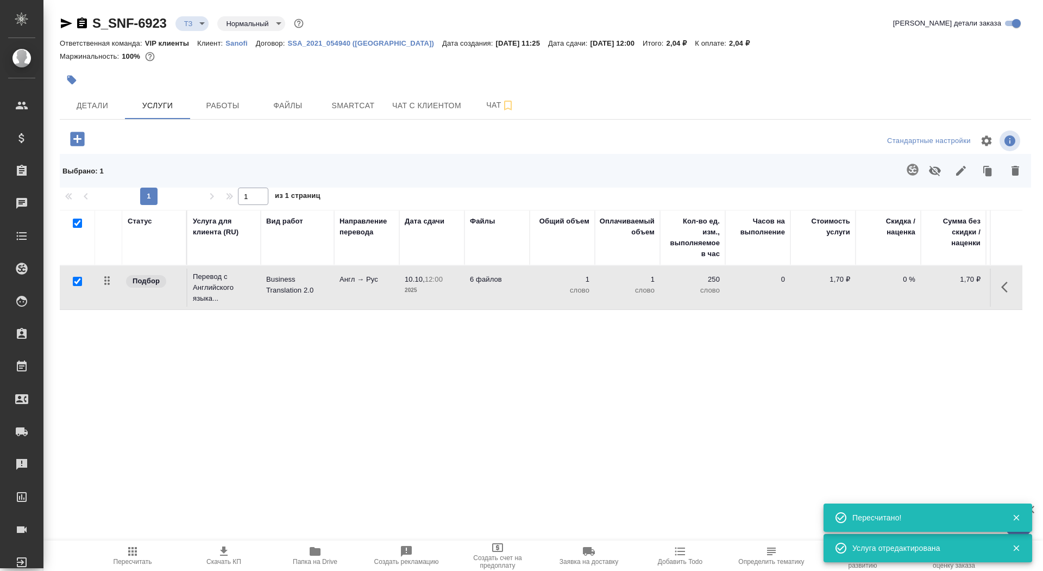
click at [896, 171] on div at bounding box center [642, 170] width 773 height 28
click at [917, 172] on icon "button" at bounding box center [912, 169] width 11 height 11
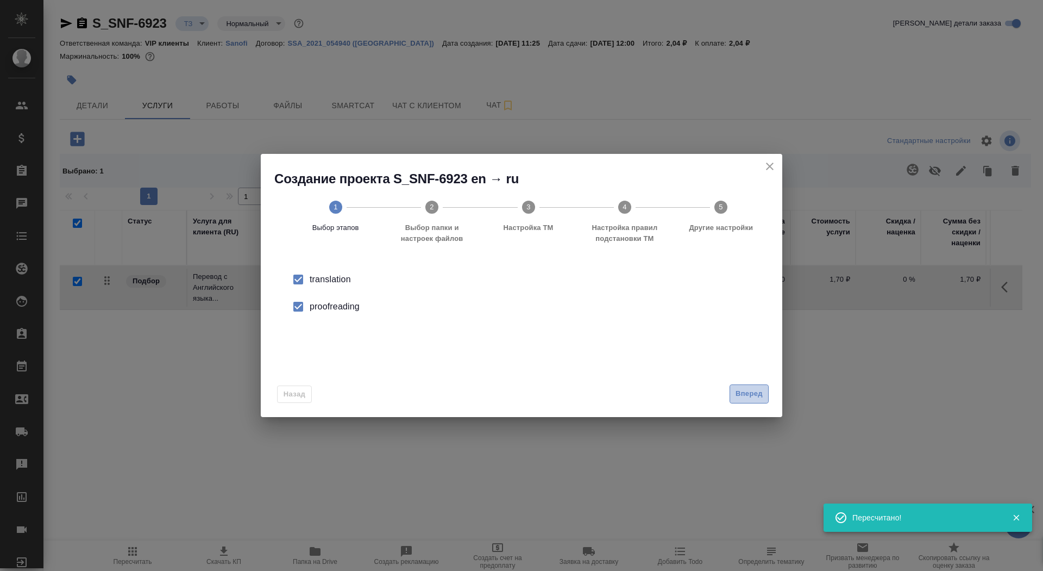
click at [742, 390] on span "Вперед" at bounding box center [749, 393] width 27 height 12
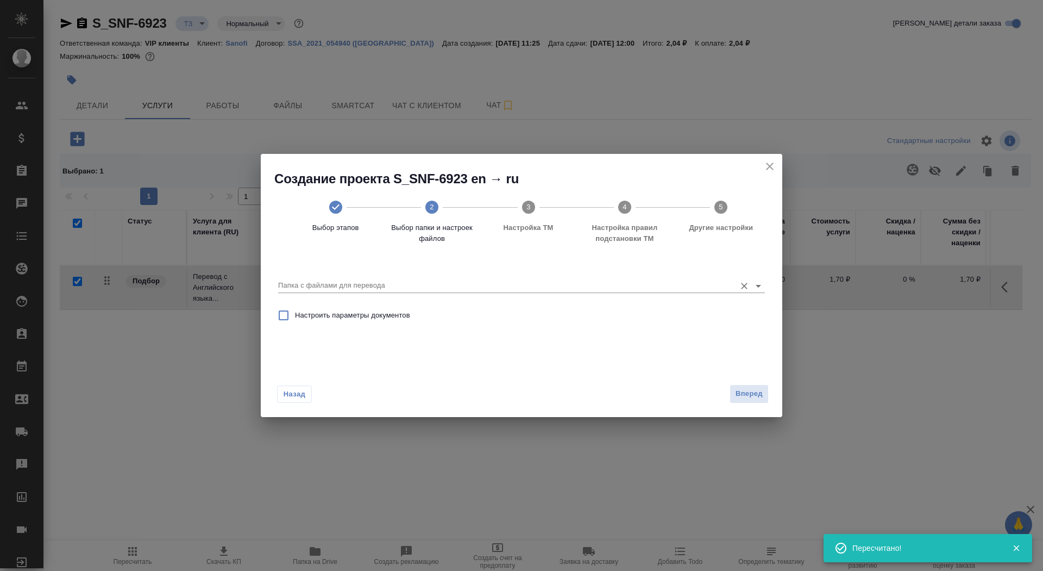
click at [598, 288] on input "Папка с файлами для перевода" at bounding box center [504, 285] width 452 height 13
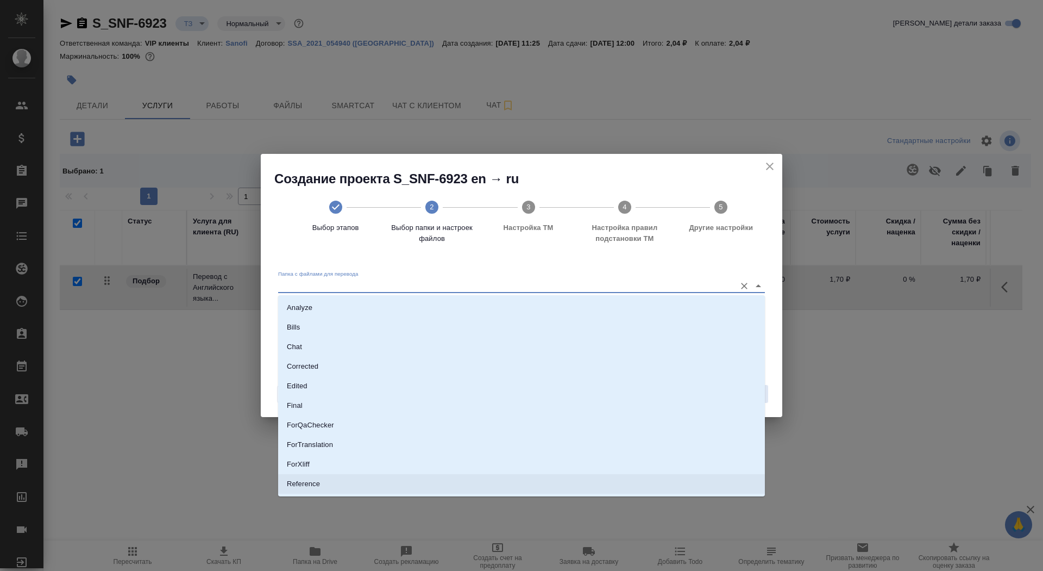
scroll to position [57, 0]
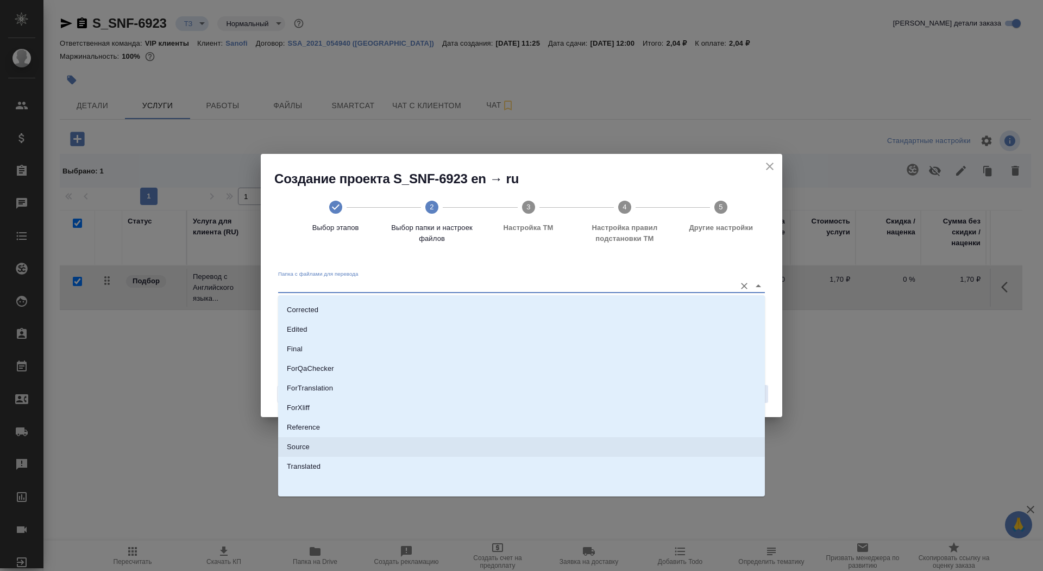
click at [554, 448] on li "Source" at bounding box center [521, 447] width 487 height 20
type input "Source"
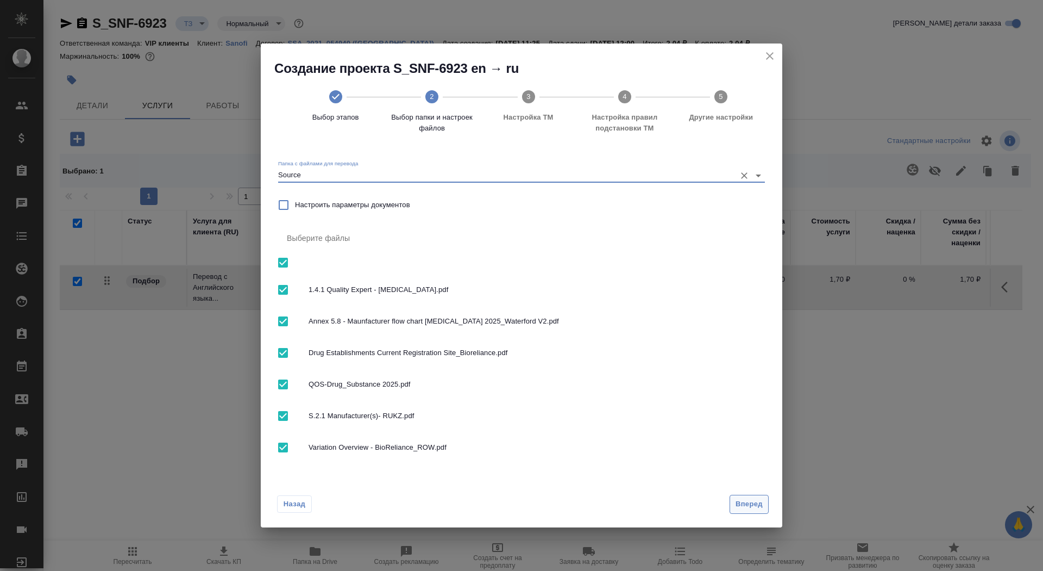
click at [759, 497] on button "Вперед" at bounding box center [749, 503] width 39 height 19
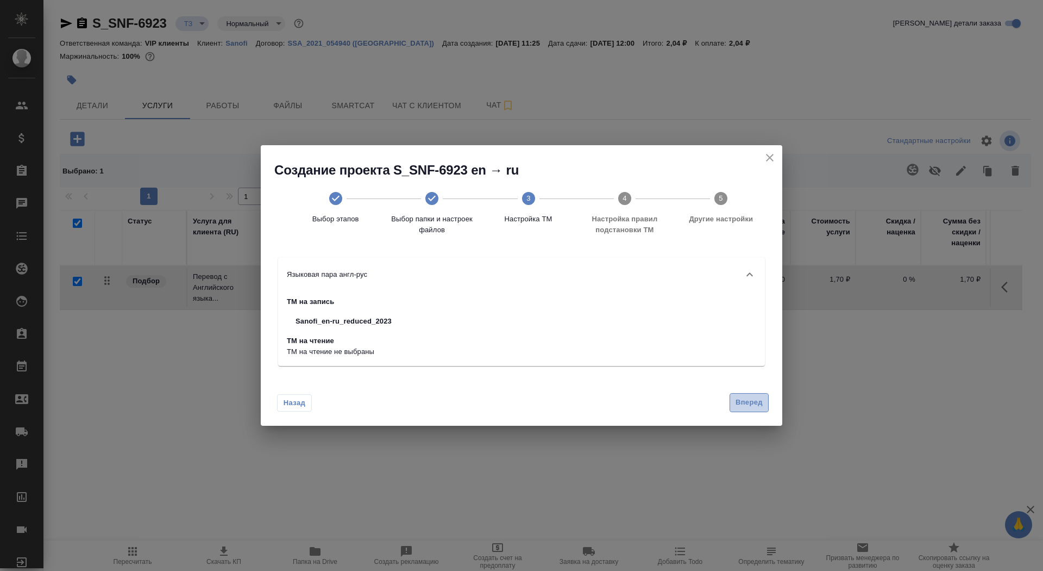
click at [741, 407] on span "Вперед" at bounding box center [749, 402] width 27 height 12
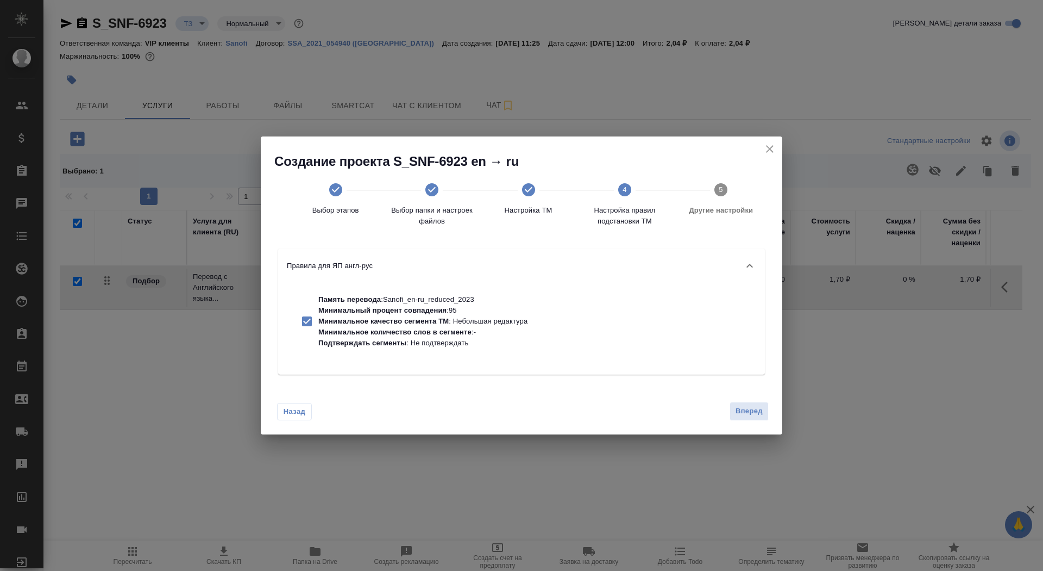
click at [753, 421] on div "Назад Вперед" at bounding box center [522, 408] width 522 height 51
click at [751, 414] on span "Вперед" at bounding box center [749, 411] width 27 height 12
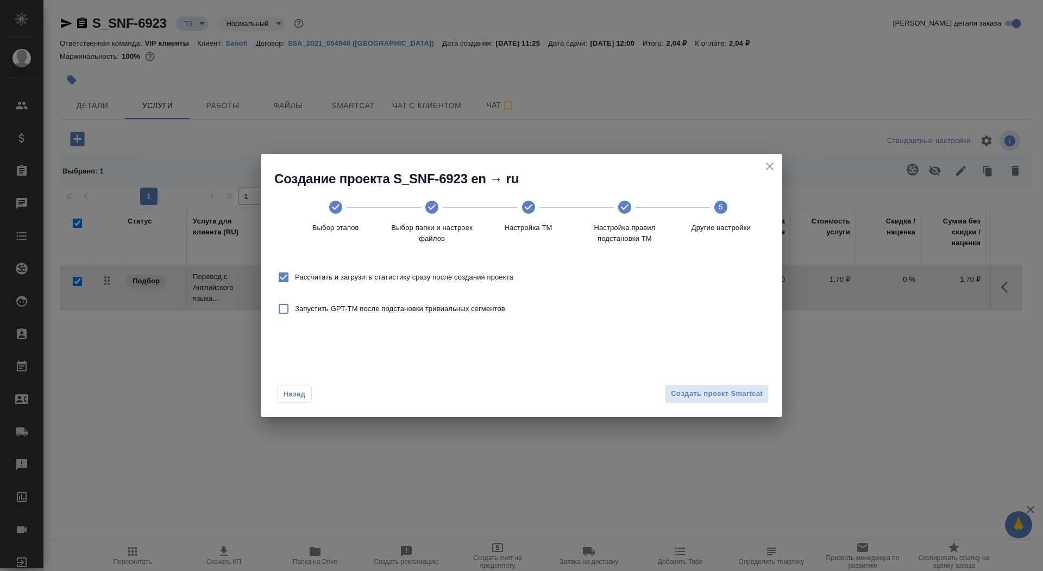
click at [729, 382] on div "Назад Создать проект Smartcat" at bounding box center [522, 391] width 522 height 51
click at [731, 392] on span "Создать проект Smartcat" at bounding box center [717, 393] width 92 height 12
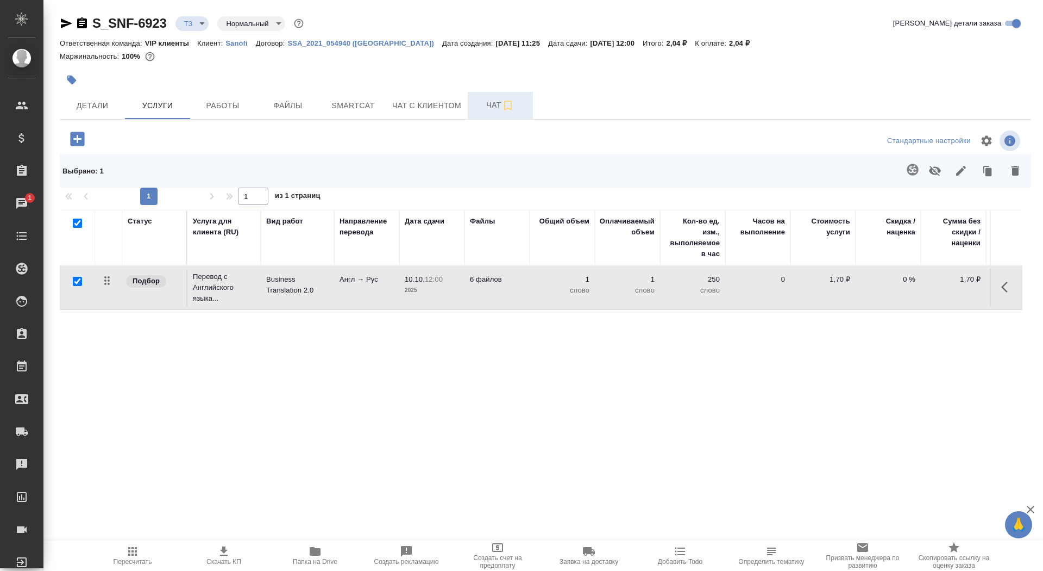
click at [475, 101] on span "Чат" at bounding box center [500, 105] width 52 height 14
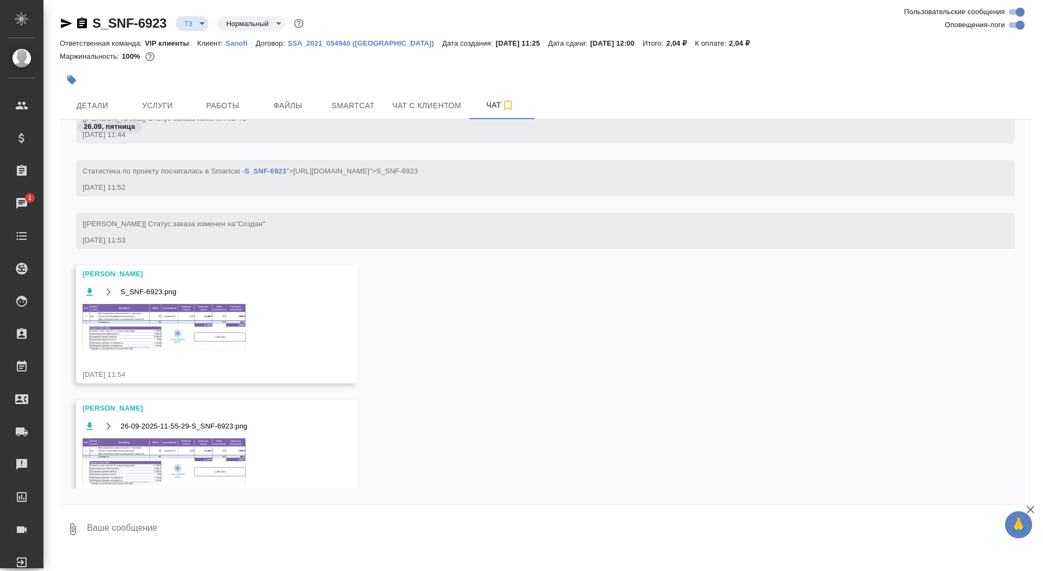
scroll to position [501, 0]
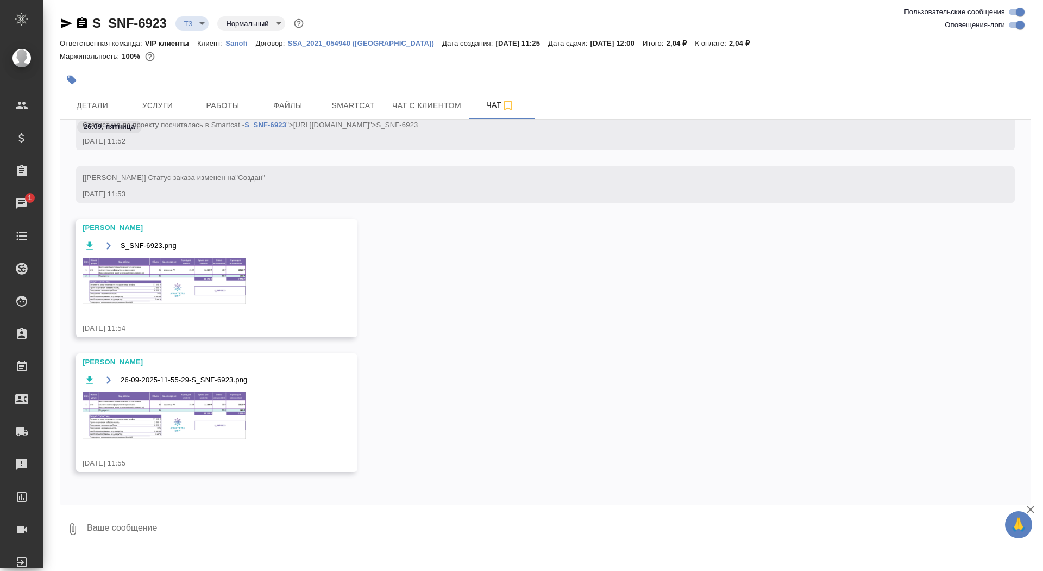
click at [196, 271] on img at bounding box center [164, 281] width 163 height 46
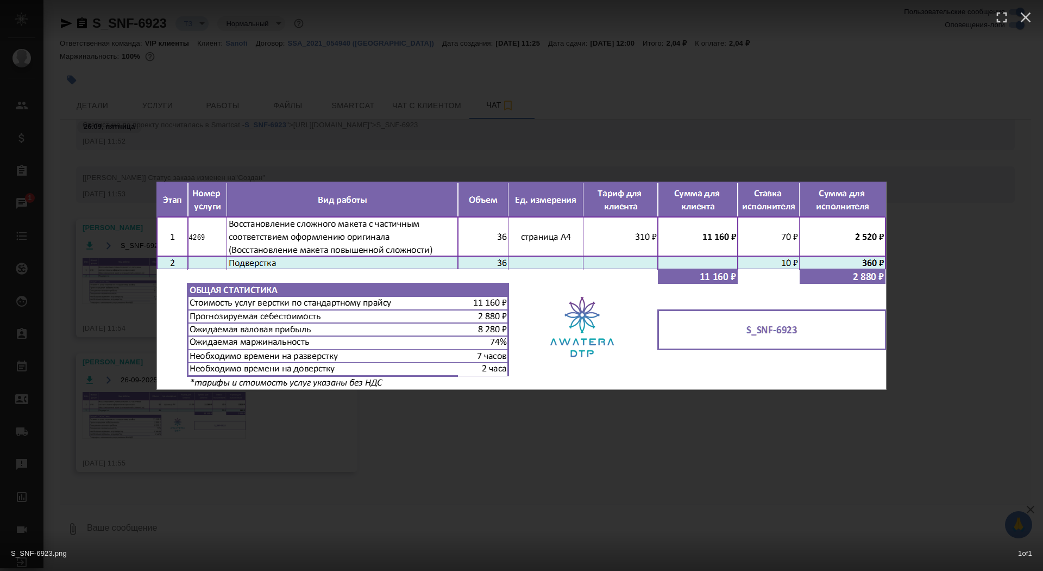
click at [96, 279] on div "S_SNF-6923.png 1 of 1" at bounding box center [521, 285] width 1043 height 571
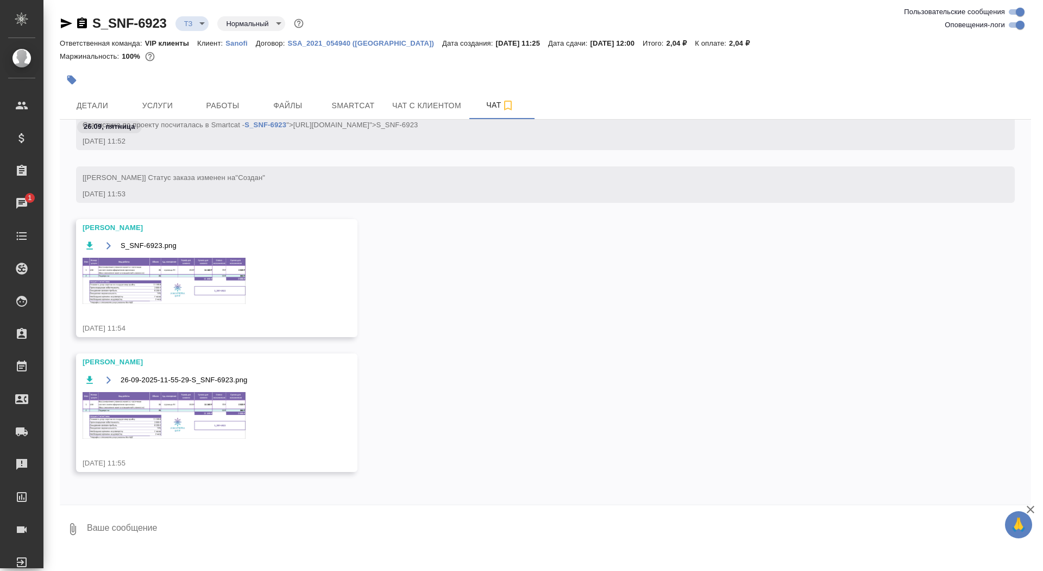
click at [105, 431] on img at bounding box center [164, 415] width 163 height 46
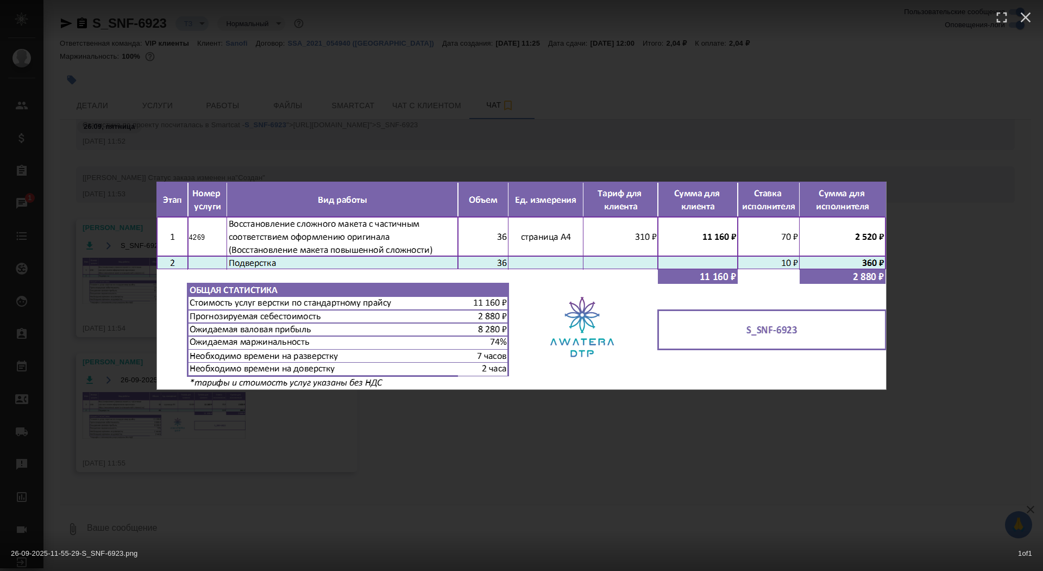
click at [105, 410] on div "26-09-2025-11-55-29-S_SNF-6923.png 1 of 1" at bounding box center [521, 285] width 1043 height 571
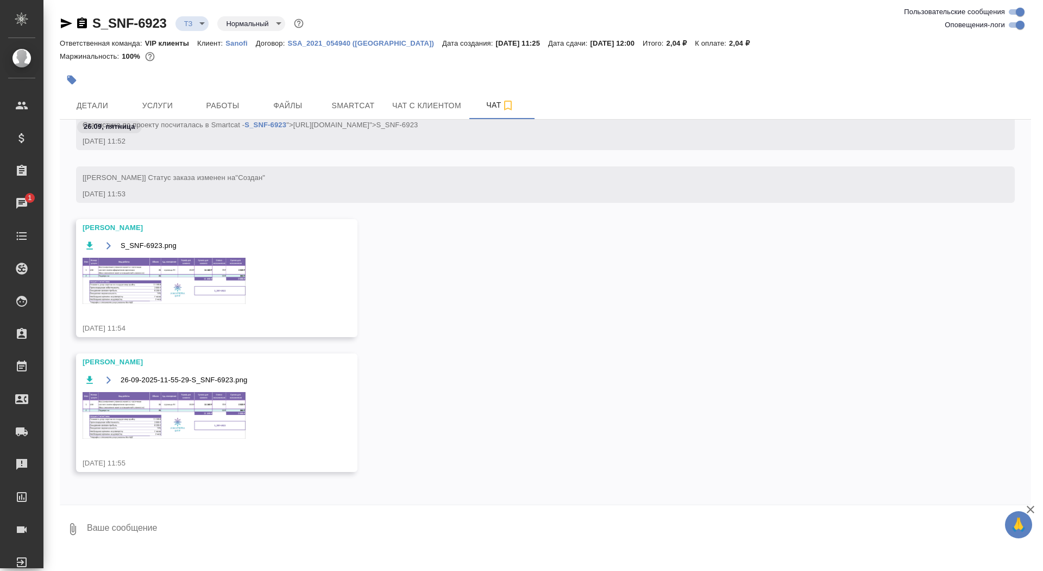
click at [156, 292] on img at bounding box center [164, 281] width 163 height 46
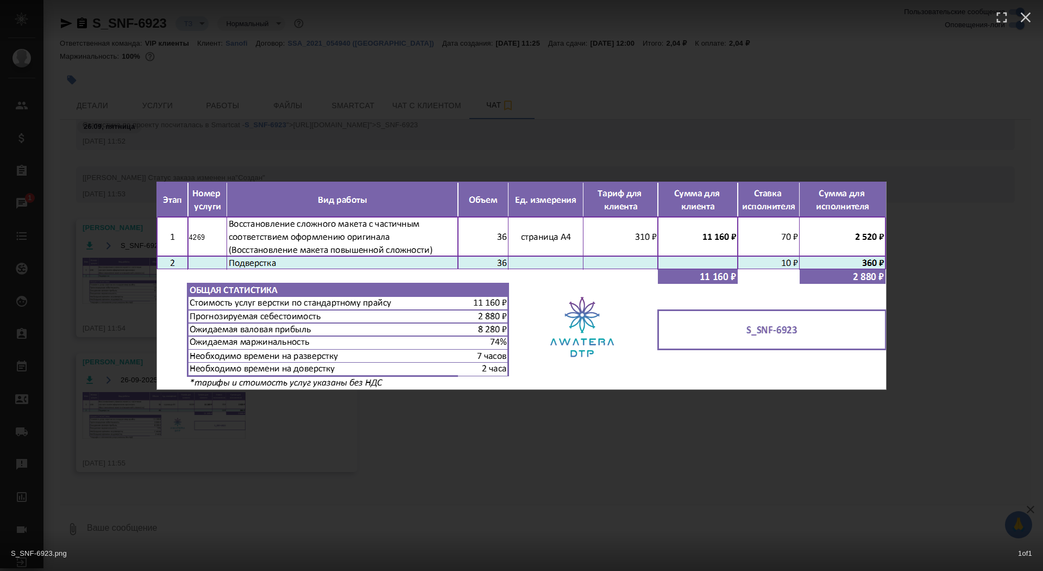
click at [126, 327] on div "S_SNF-6923.png 1 of 1" at bounding box center [521, 285] width 1043 height 571
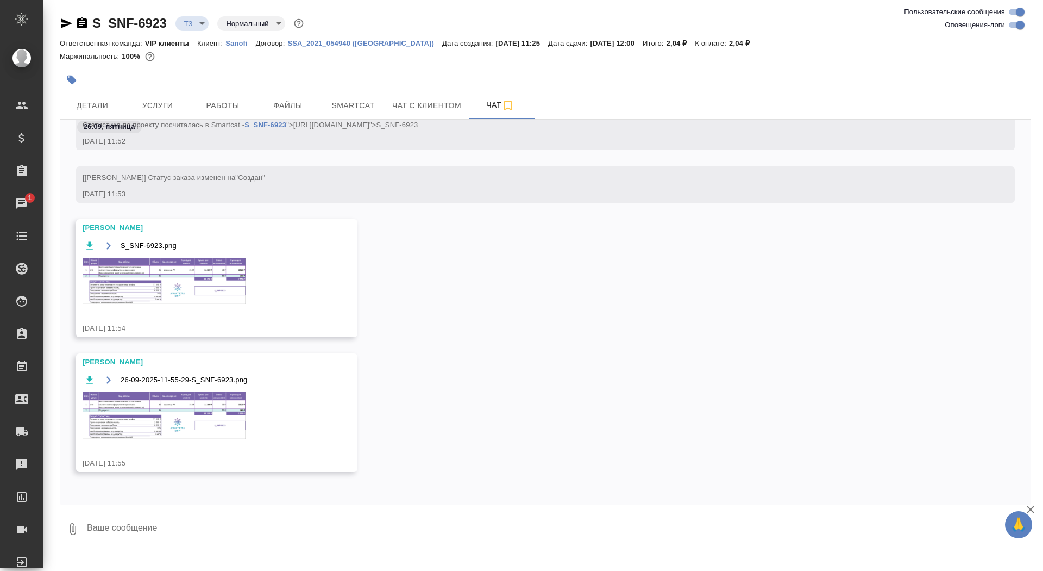
click at [147, 410] on img at bounding box center [164, 415] width 163 height 46
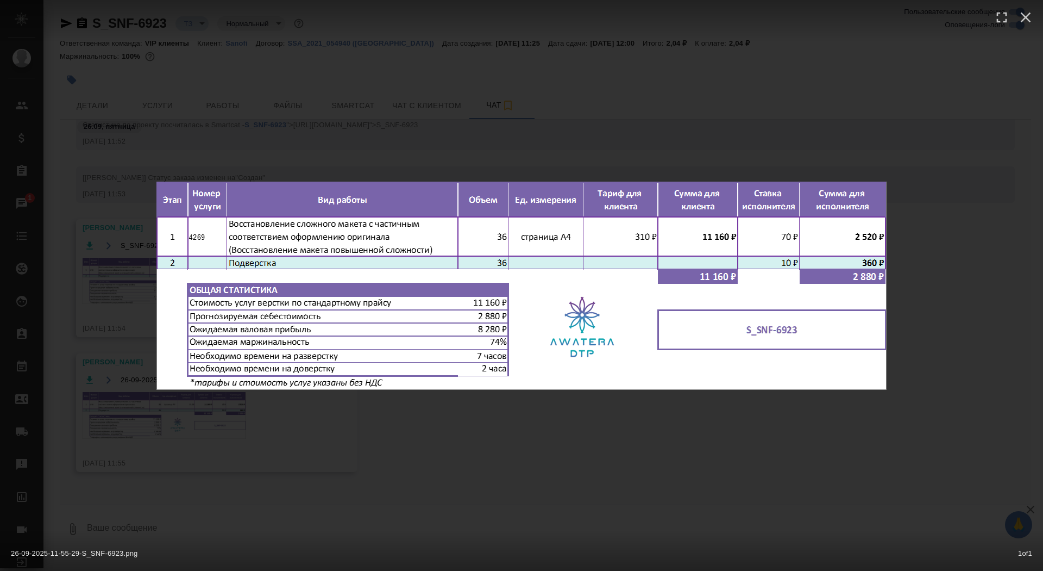
click at [146, 409] on div "26-09-2025-11-55-29-S_SNF-6923.png 1 of 1" at bounding box center [521, 285] width 1043 height 571
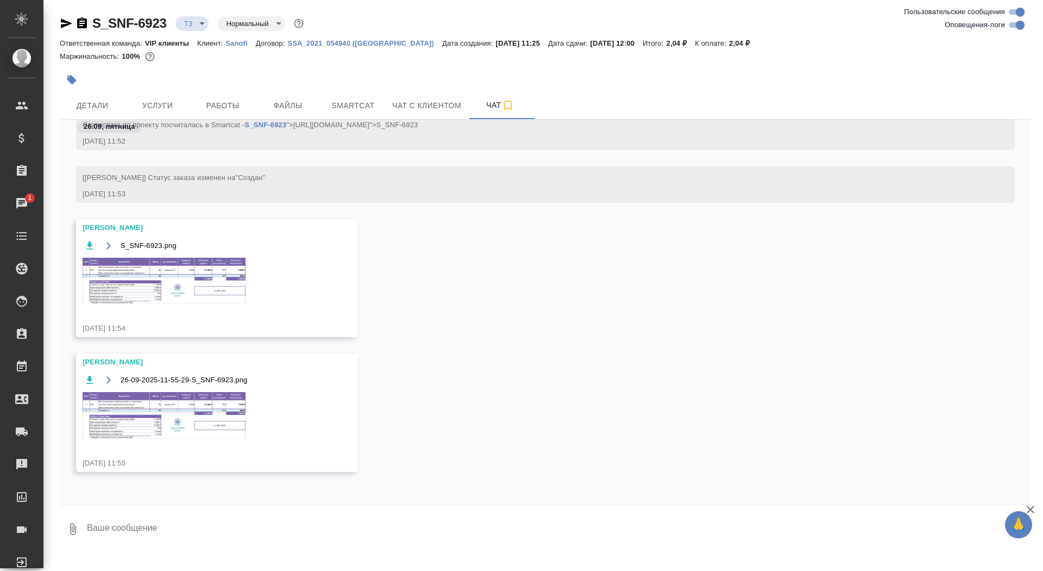
click at [180, 270] on img at bounding box center [164, 281] width 163 height 46
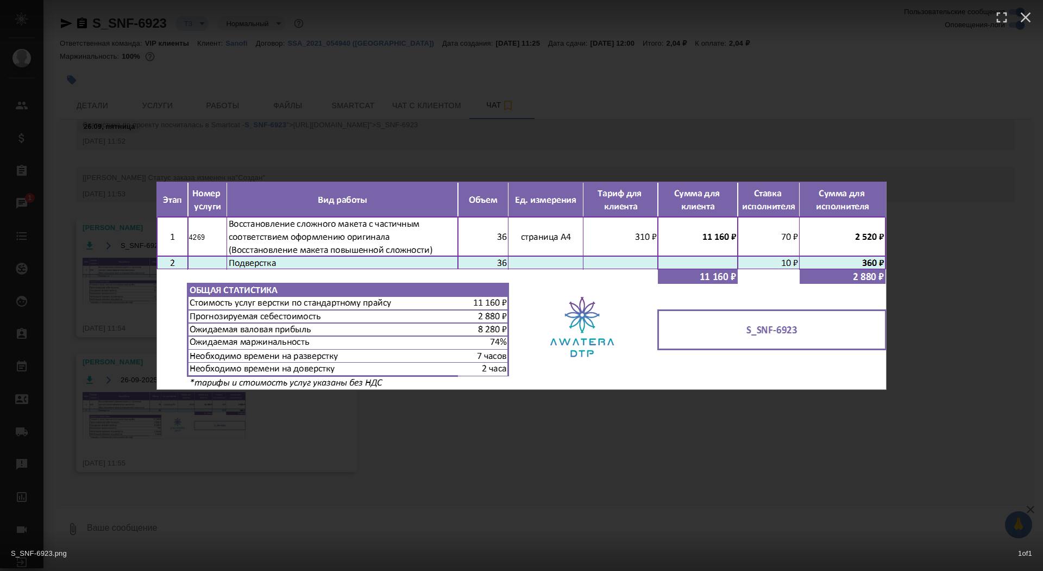
click at [146, 287] on div "S_SNF-6923.png 1 of 1" at bounding box center [521, 285] width 1043 height 571
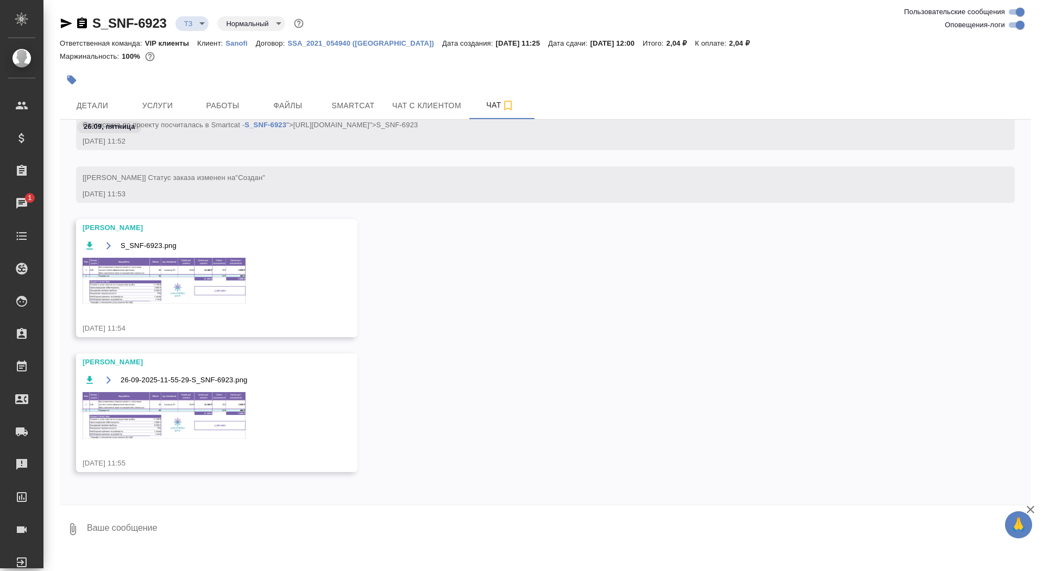
click at [208, 522] on textarea at bounding box center [558, 528] width 945 height 37
type textarea "спасибочки"
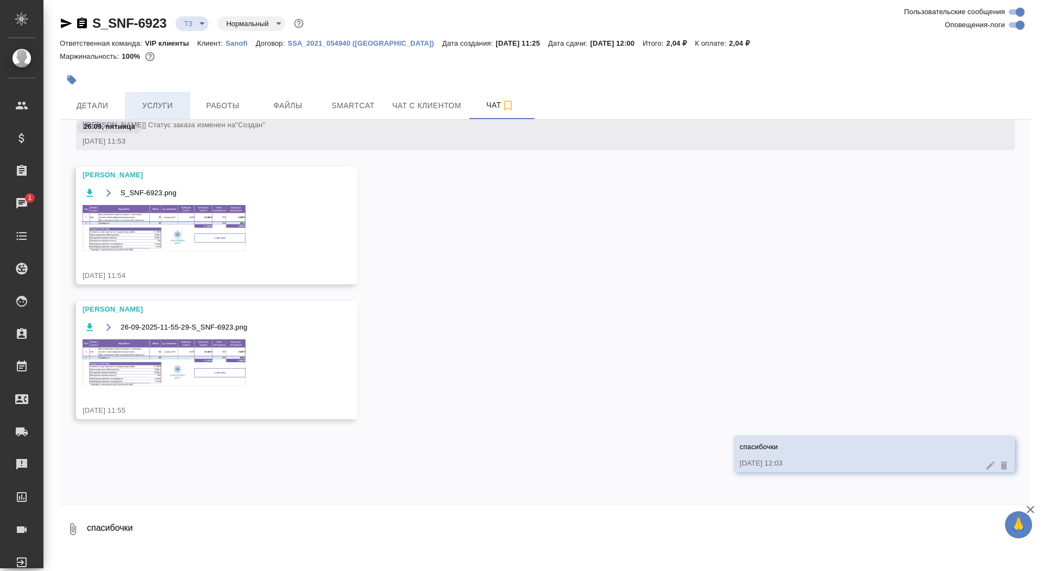
click at [159, 108] on span "Услуги" at bounding box center [157, 106] width 52 height 14
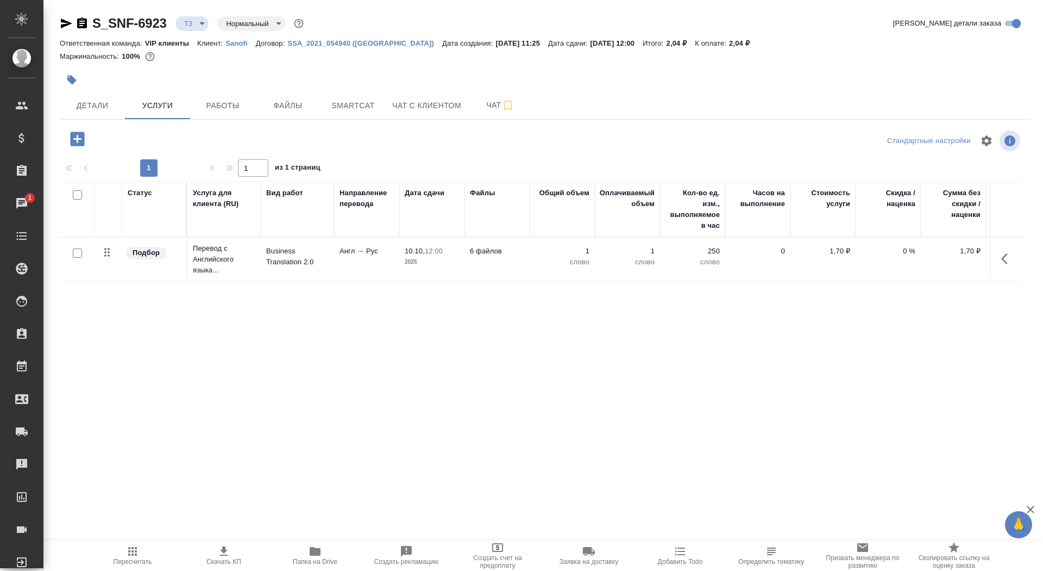
click at [79, 137] on icon "button" at bounding box center [77, 138] width 14 height 14
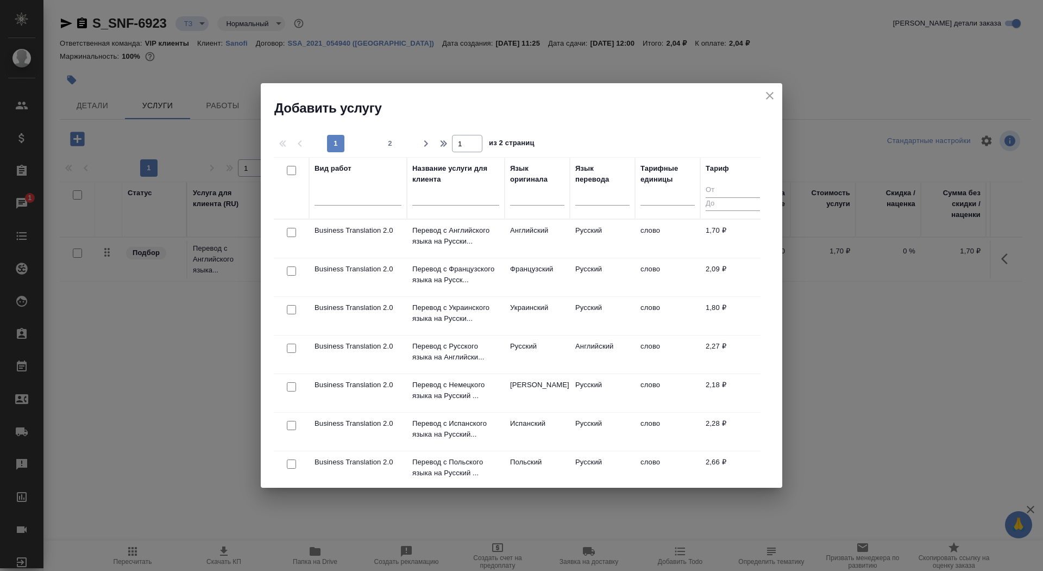
click at [447, 198] on input "text" at bounding box center [455, 199] width 87 height 14
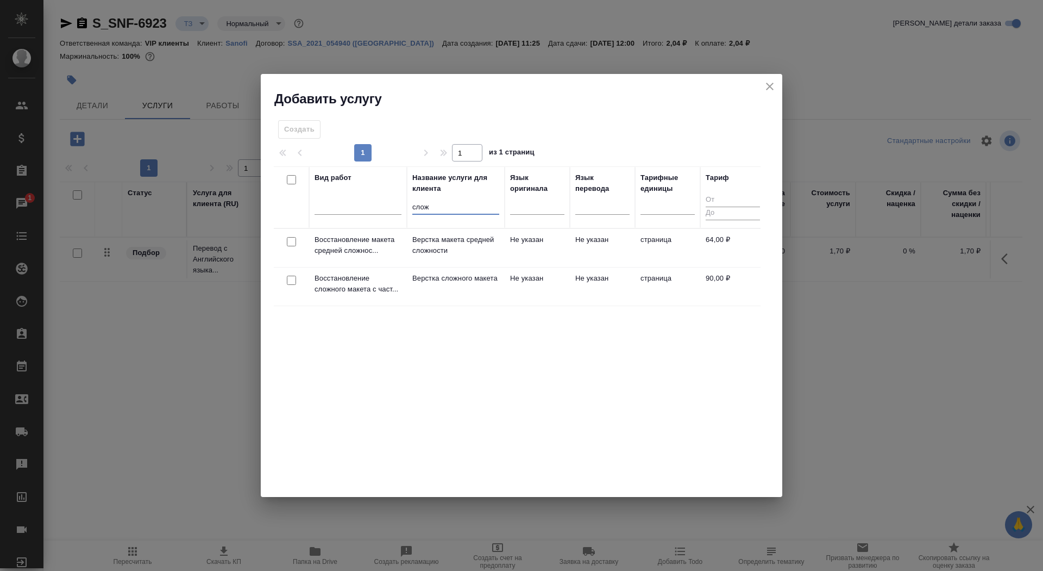
type input "слож"
click at [426, 284] on p "Верстка сложного макета" at bounding box center [455, 278] width 87 height 11
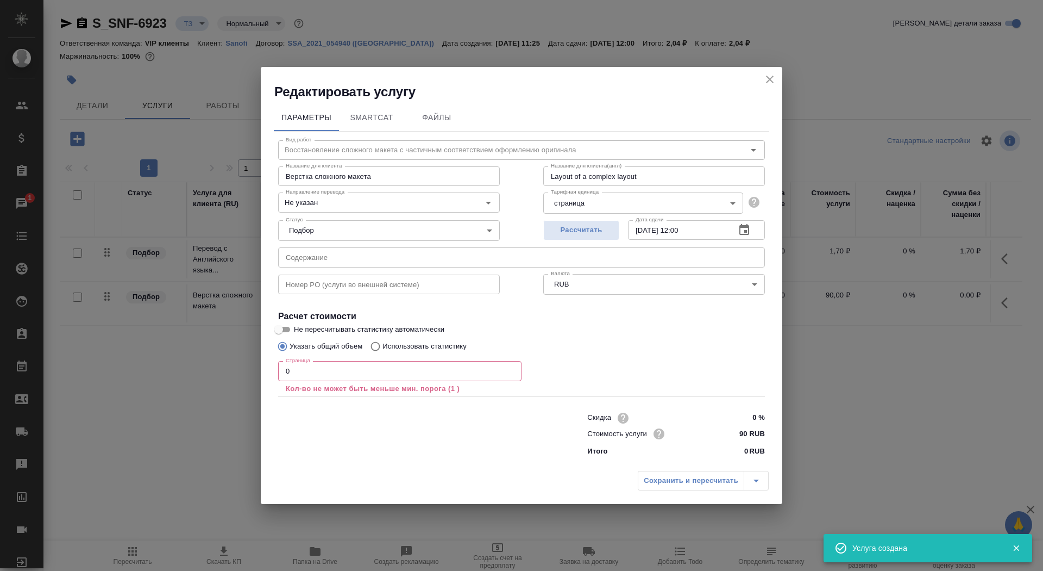
click at [374, 378] on input "0" at bounding box center [399, 371] width 243 height 20
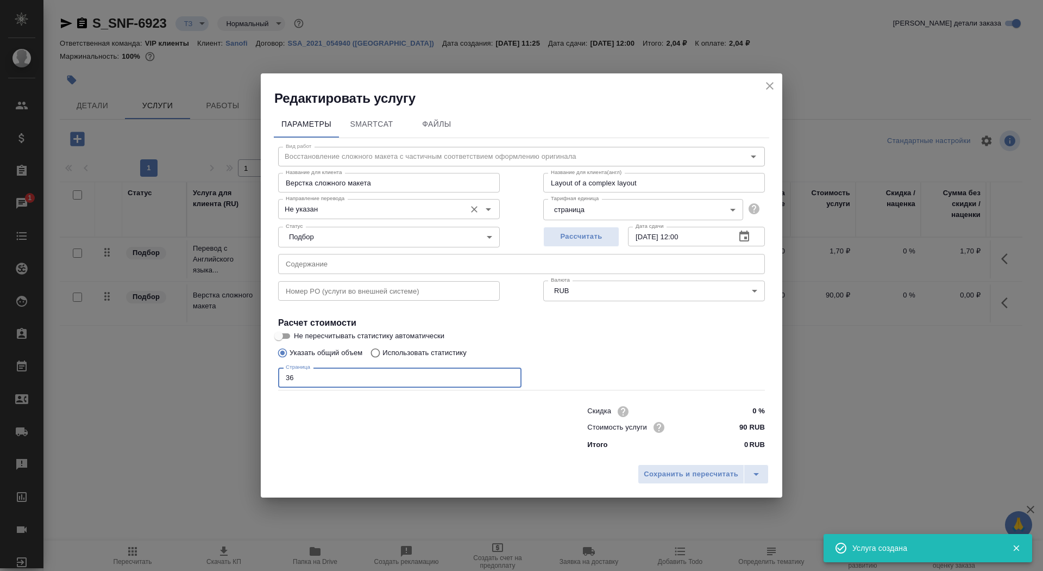
type input "36"
click at [372, 209] on input "Не указан" at bounding box center [370, 208] width 179 height 13
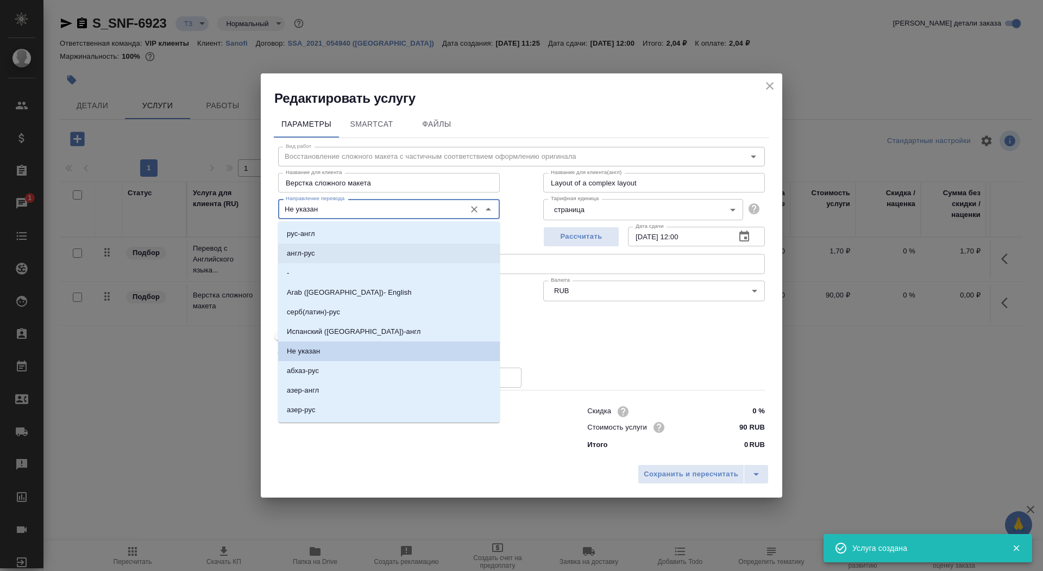
click at [372, 252] on li "англ-рус" at bounding box center [389, 253] width 222 height 20
type input "англ-рус"
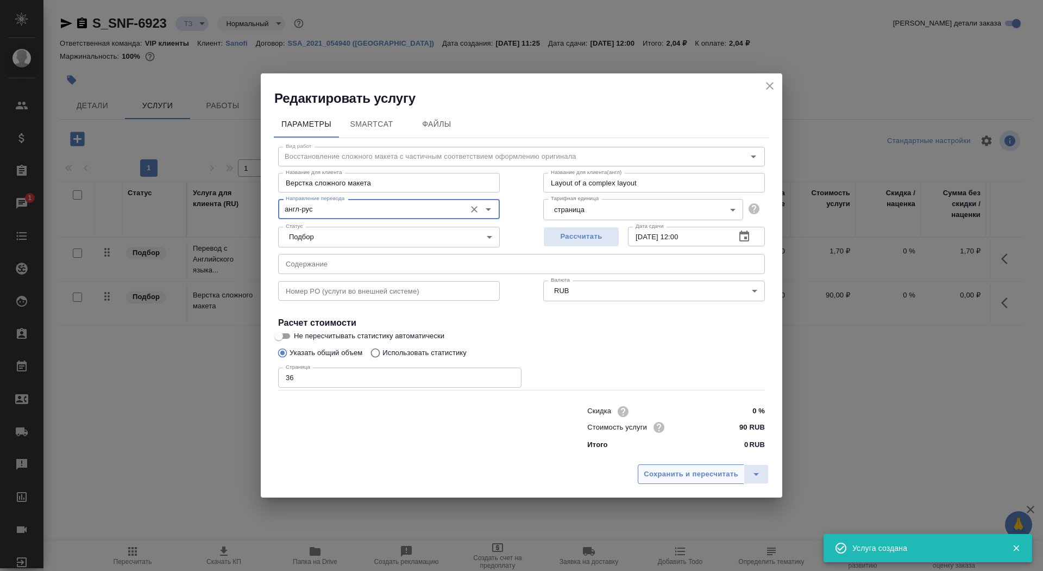
click at [711, 474] on span "Сохранить и пересчитать" at bounding box center [691, 474] width 95 height 12
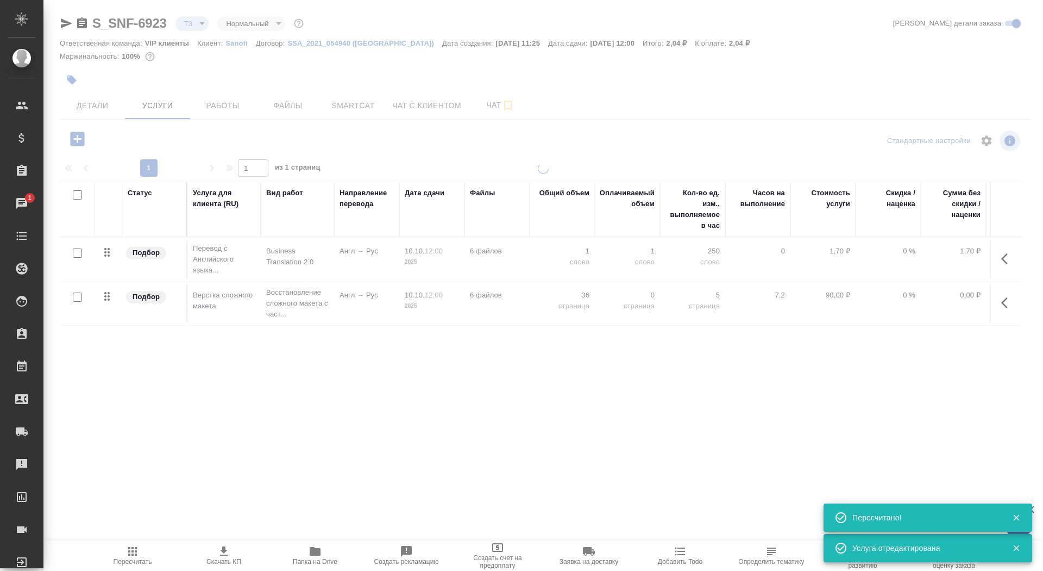
type input "new"
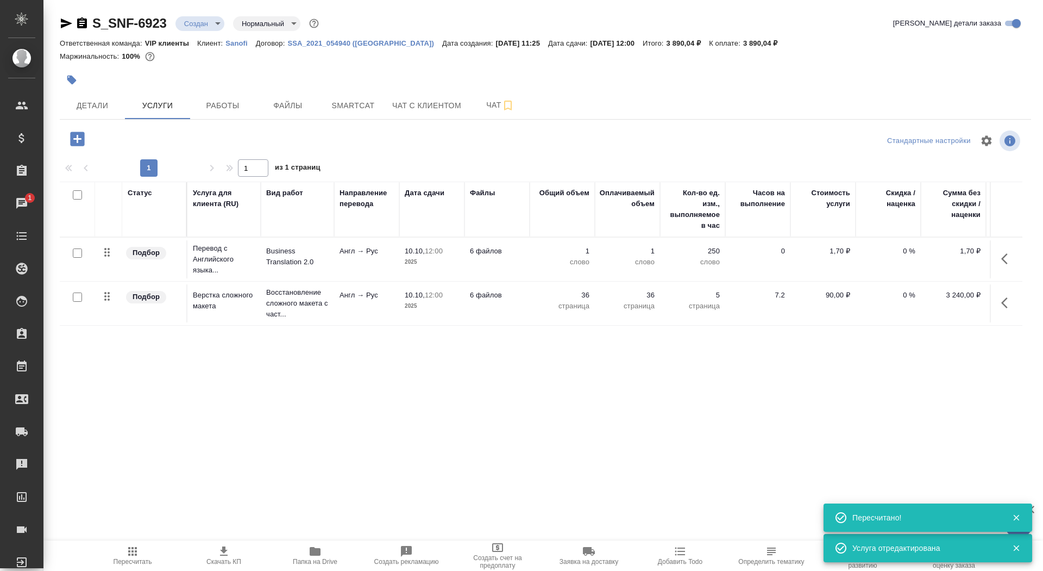
click at [370, 270] on td "Англ → Рус" at bounding box center [366, 259] width 65 height 38
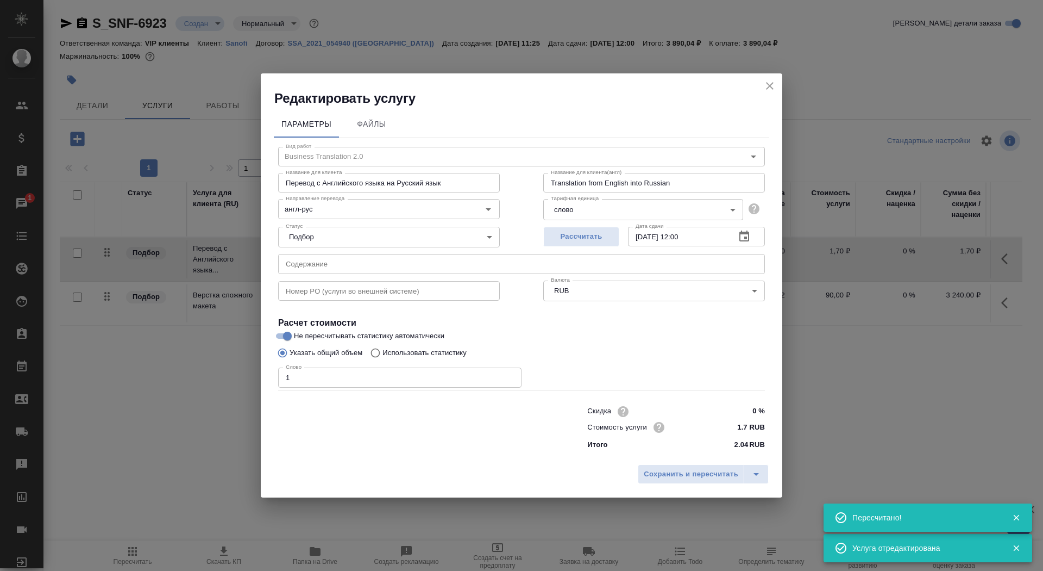
click at [404, 353] on p "Использовать статистику" at bounding box center [425, 352] width 84 height 11
click at [383, 353] on input "Использовать статистику" at bounding box center [373, 352] width 17 height 21
radio input "true"
radio input "false"
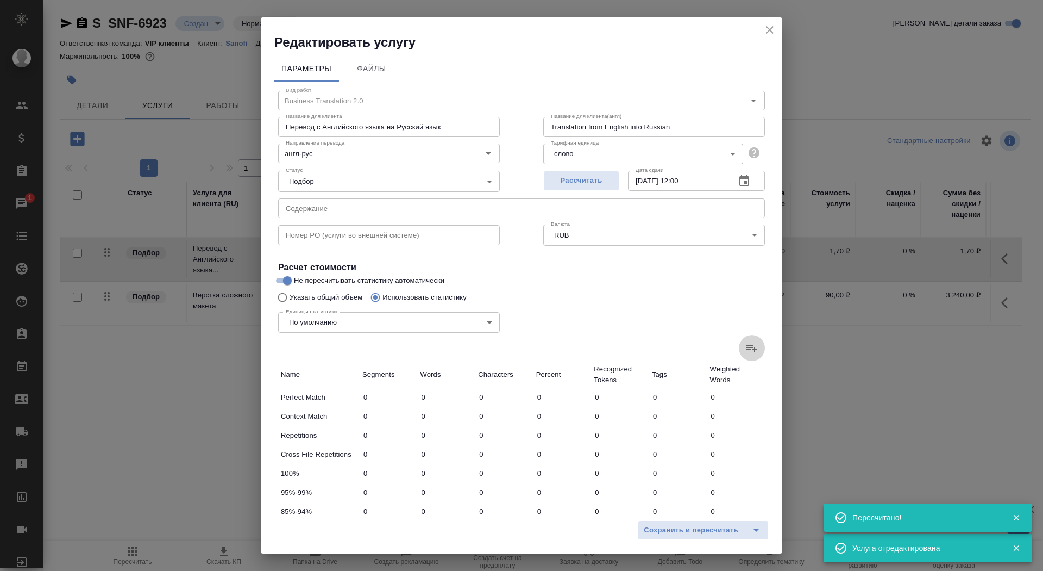
click at [756, 344] on icon at bounding box center [751, 347] width 13 height 13
click at [0, 0] on input "file" at bounding box center [0, 0] width 0 height 0
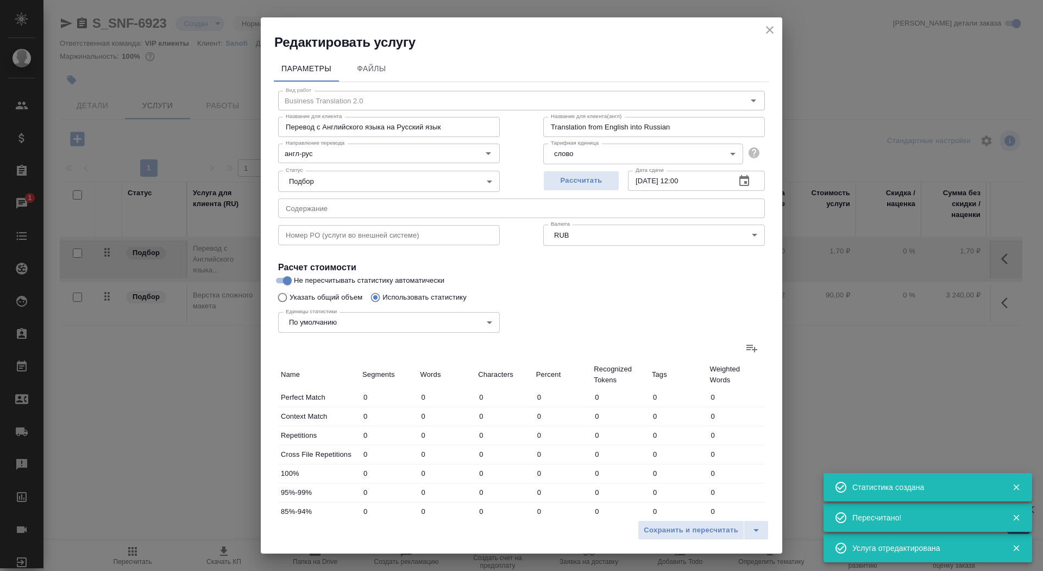
type input "519"
type input "5240"
type input "34518"
type input "30"
type input "95"
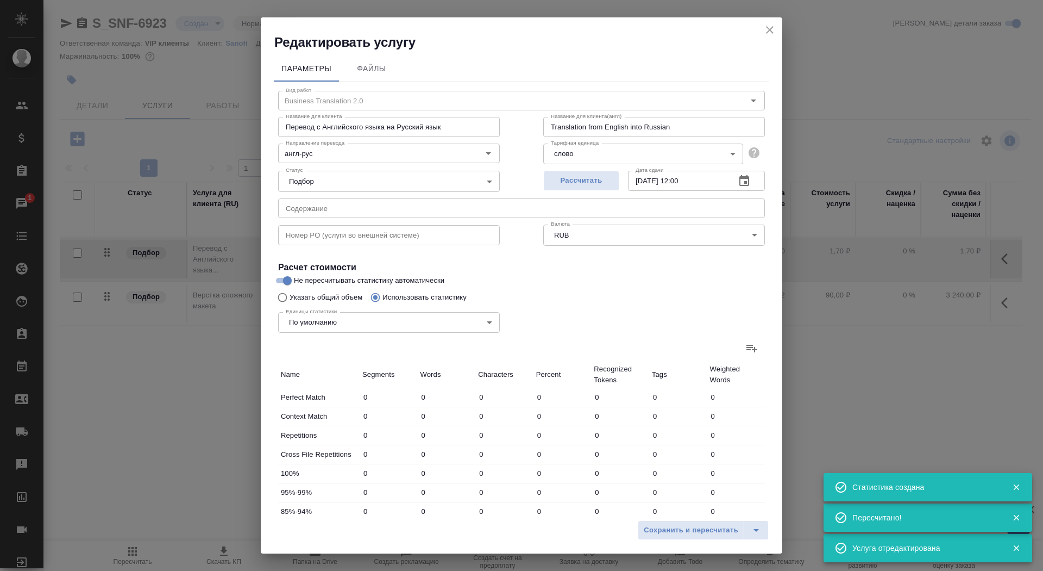
type input "643"
type input "9"
type input "61"
type input "374"
type input "229"
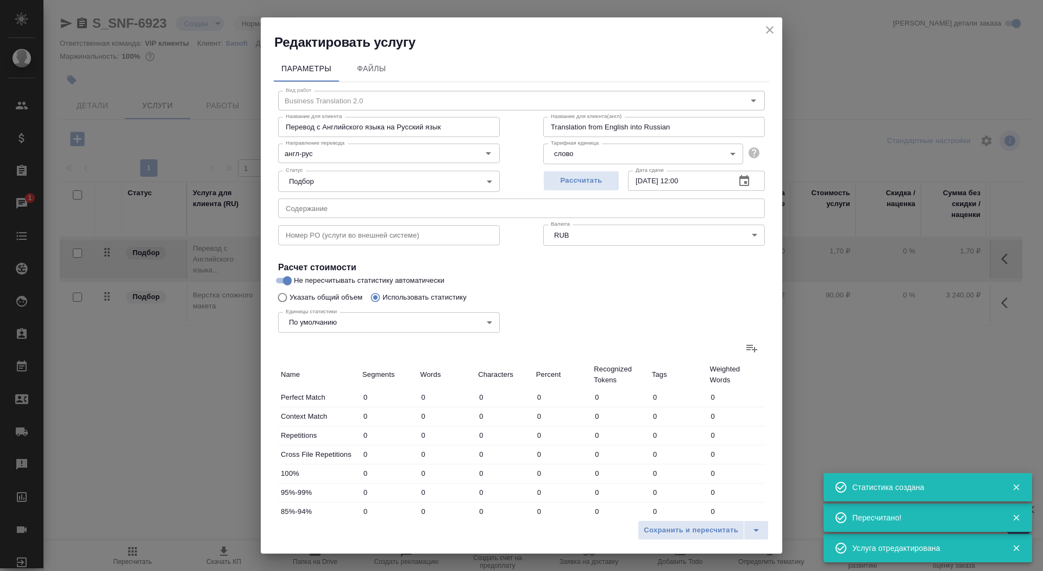
type input "961"
type input "6611"
type input "73"
type input "753"
type input "4846"
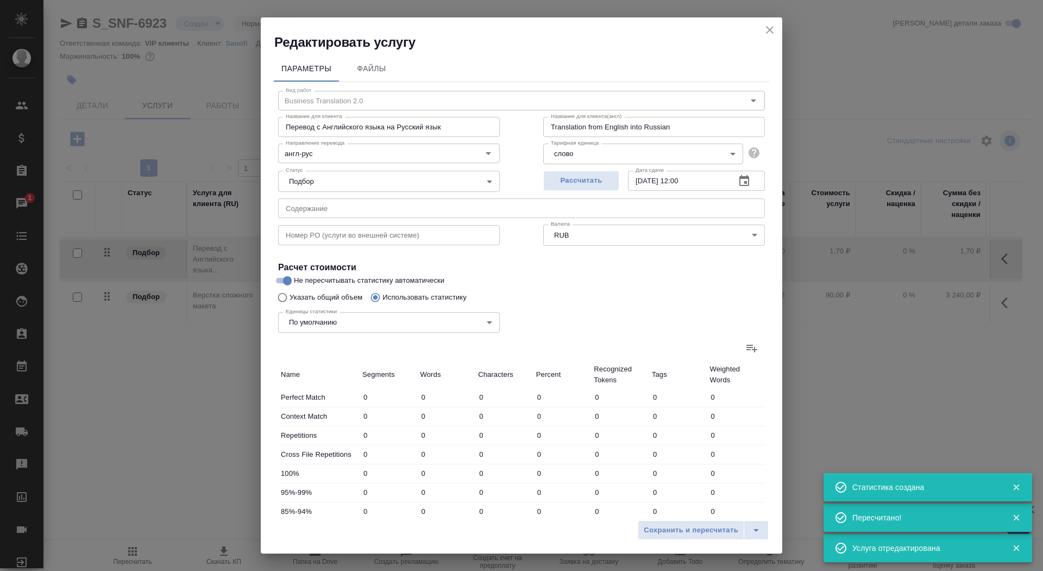
type input "19"
type input "249"
type input "1533"
type input "44"
type input "307"
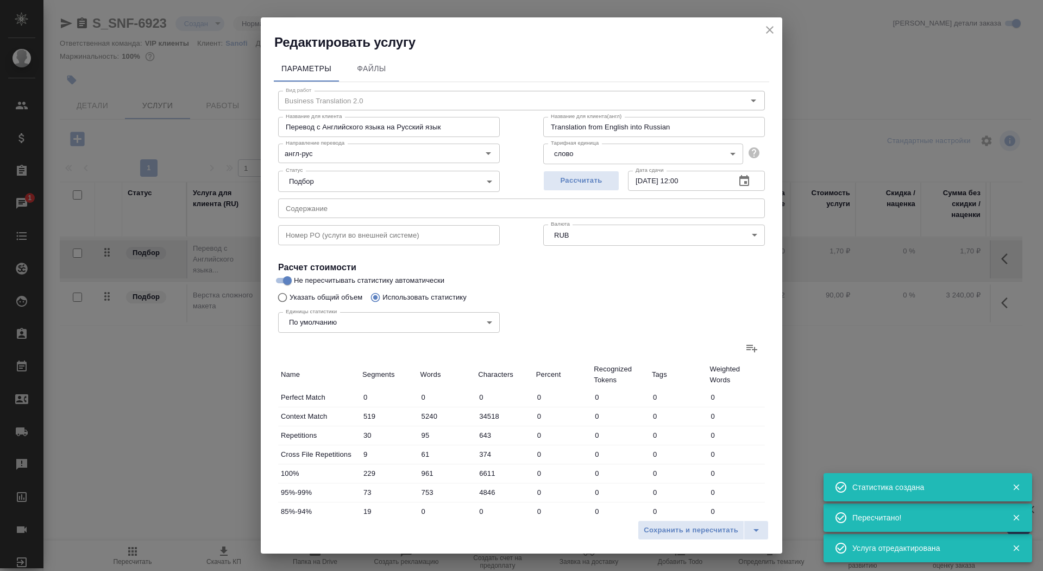
type input "1938"
type input "42"
type input "253"
type input "1797"
type input "924"
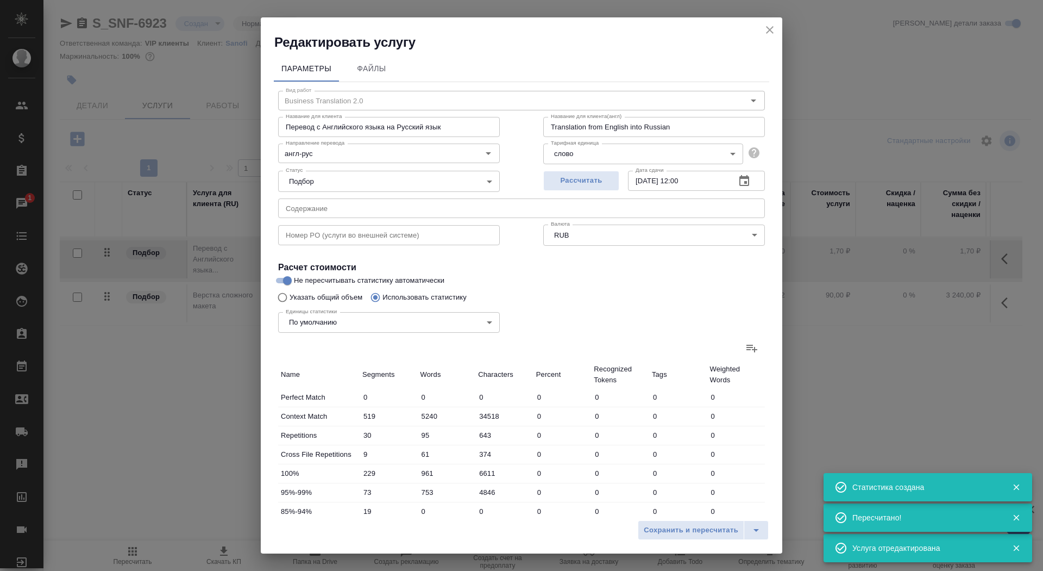
type input "7760"
type input "51240"
type input "963"
type input "7916"
type input "52257"
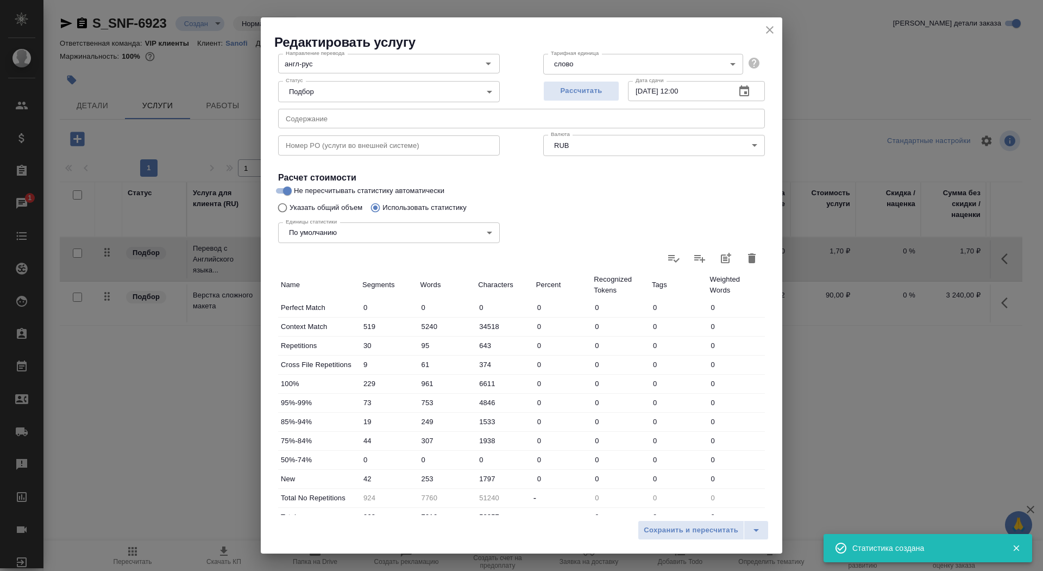
scroll to position [168, 0]
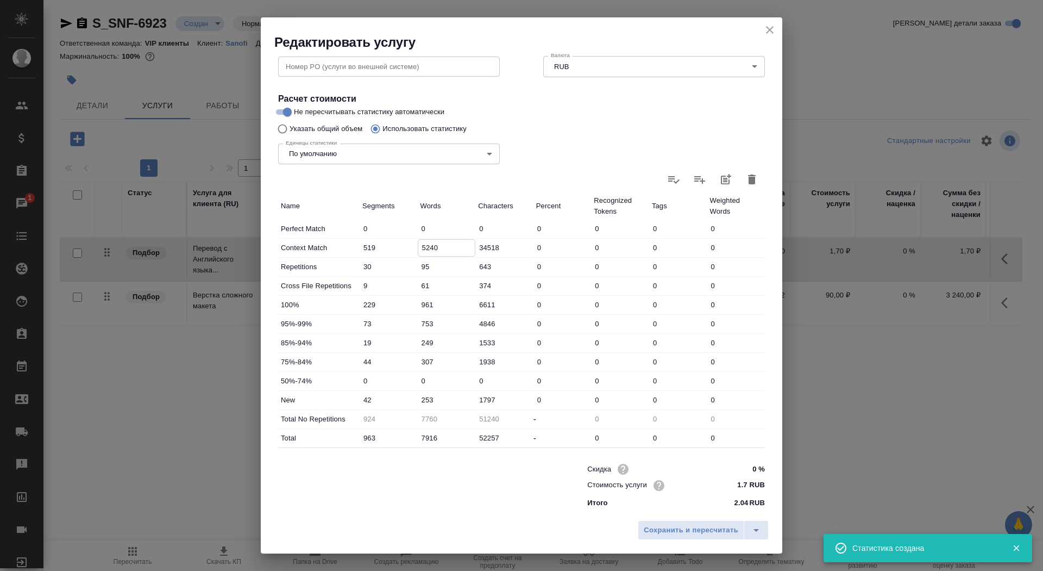
drag, startPoint x: 427, startPoint y: 248, endPoint x: 413, endPoint y: 248, distance: 13.6
click at [412, 248] on div "Context Match 519 5240 34518 0 0 0 0" at bounding box center [521, 248] width 487 height 18
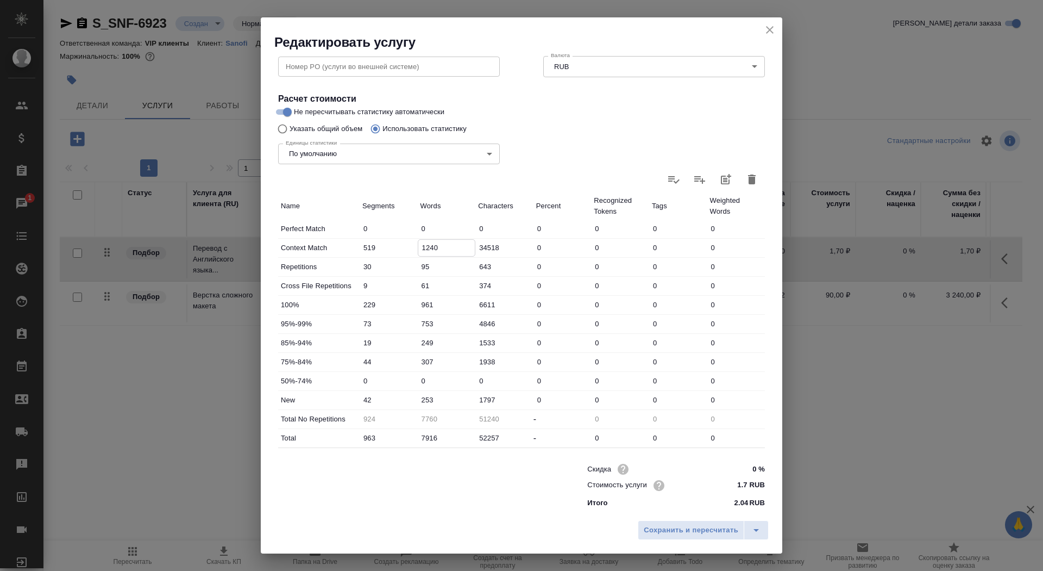
type input "1240"
click at [419, 396] on input "253" at bounding box center [447, 400] width 58 height 16
type input "4253"
click at [675, 531] on span "Сохранить и пересчитать" at bounding box center [691, 530] width 95 height 12
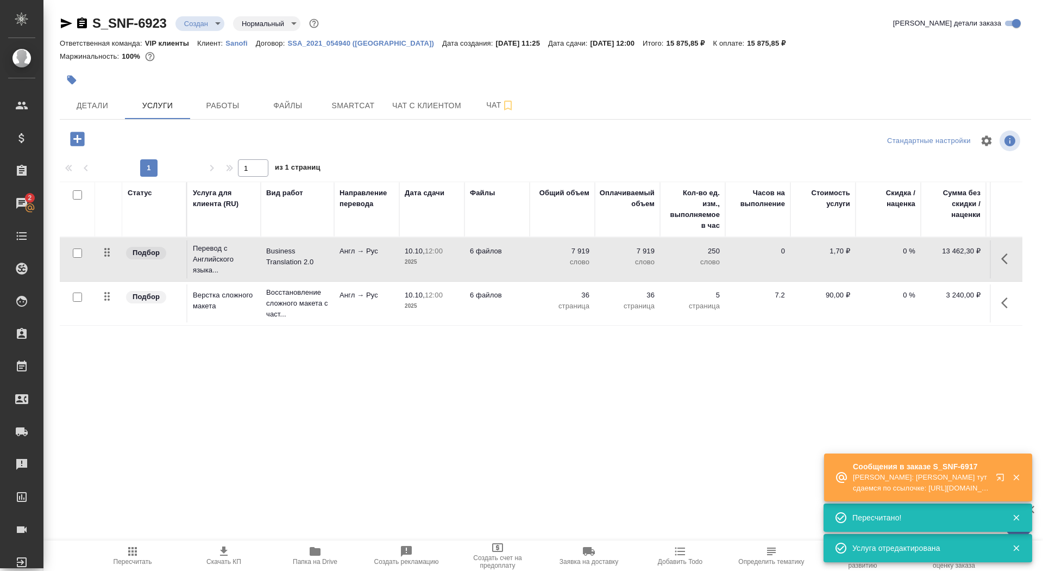
click at [227, 556] on icon "button" at bounding box center [223, 550] width 13 height 13
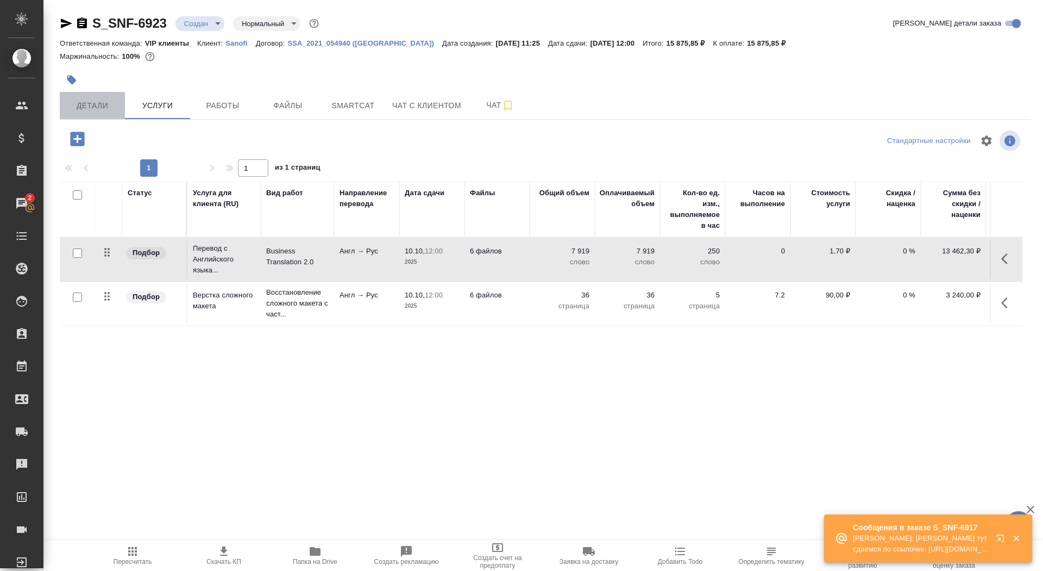
click at [93, 104] on span "Детали" at bounding box center [92, 106] width 52 height 14
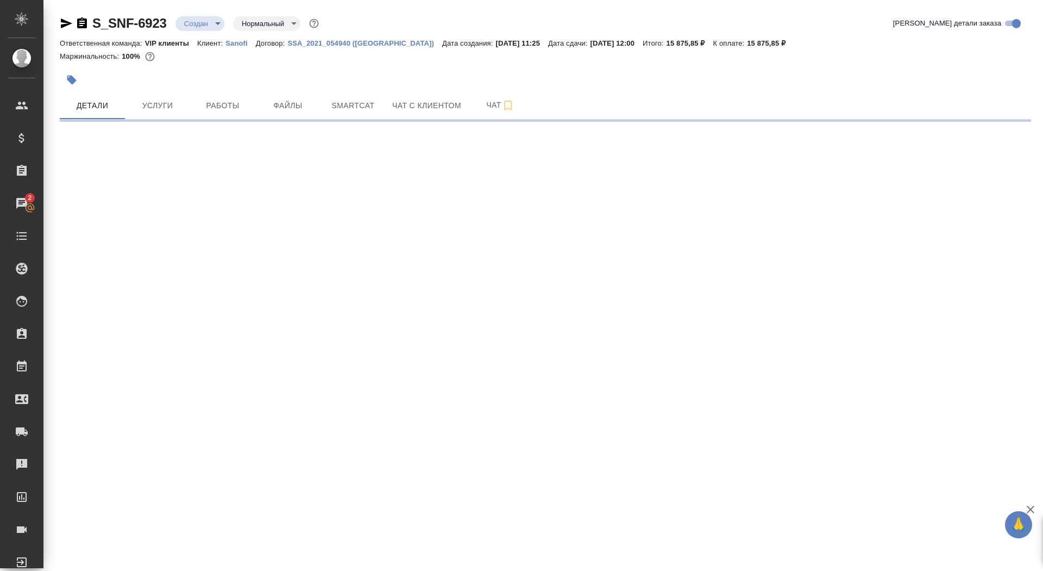
select select "RU"
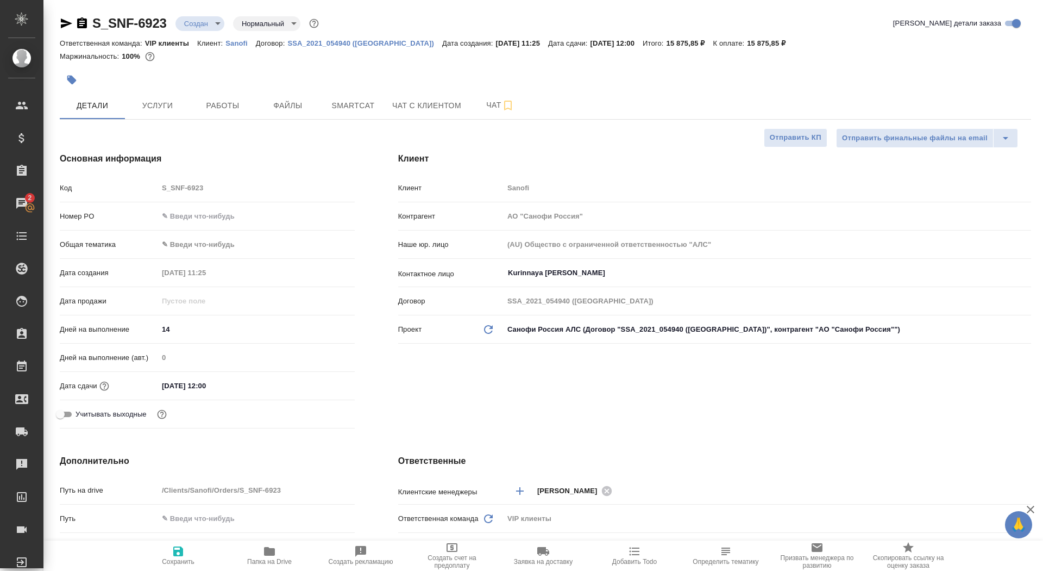
type textarea "x"
click at [170, 551] on span "Сохранить" at bounding box center [178, 554] width 78 height 21
type textarea "x"
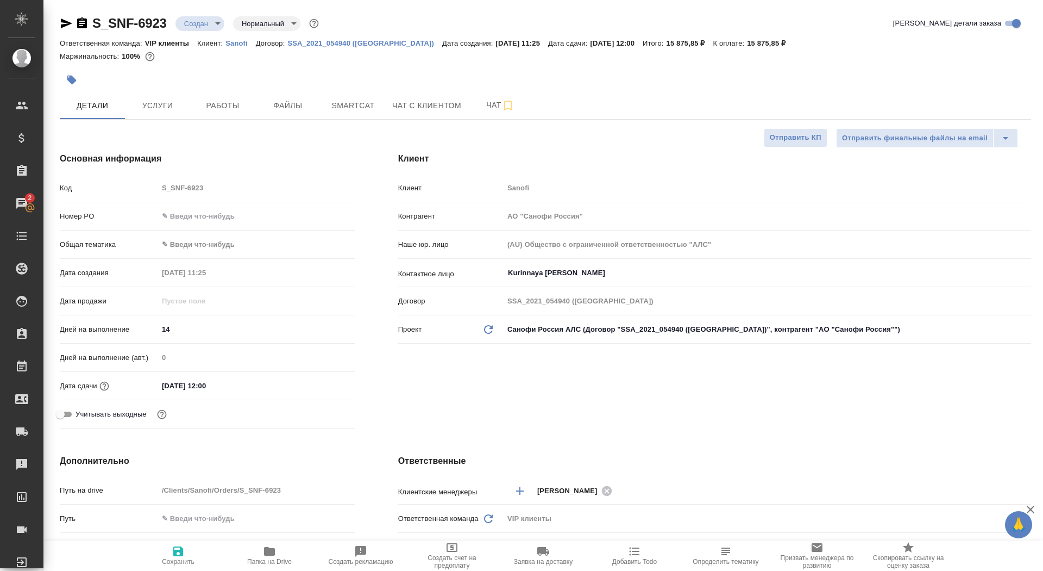
type textarea "x"
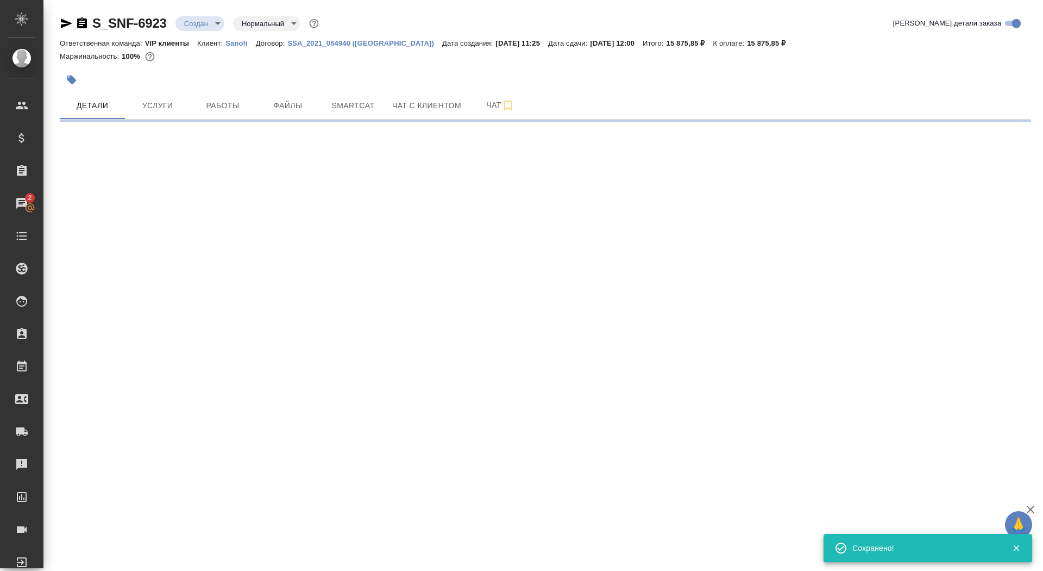
select select "RU"
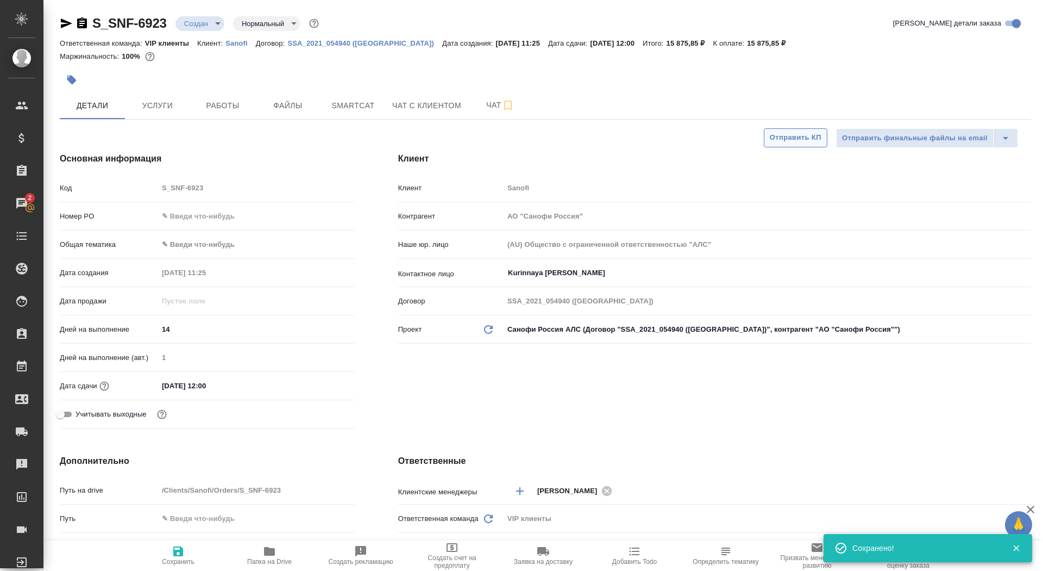
type textarea "x"
click at [792, 137] on span "Отправить КП" at bounding box center [796, 137] width 52 height 12
type textarea "x"
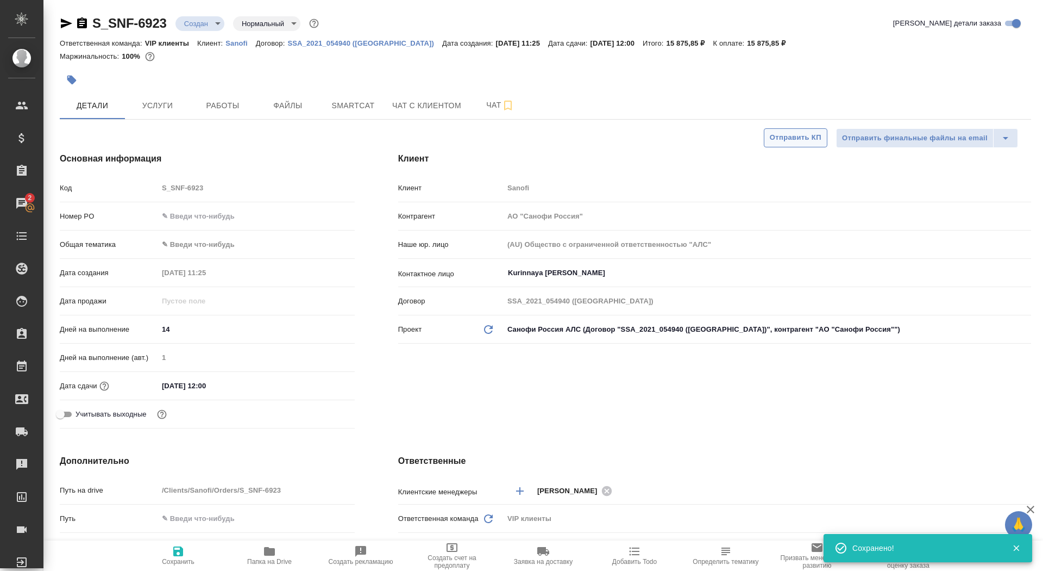
type textarea "x"
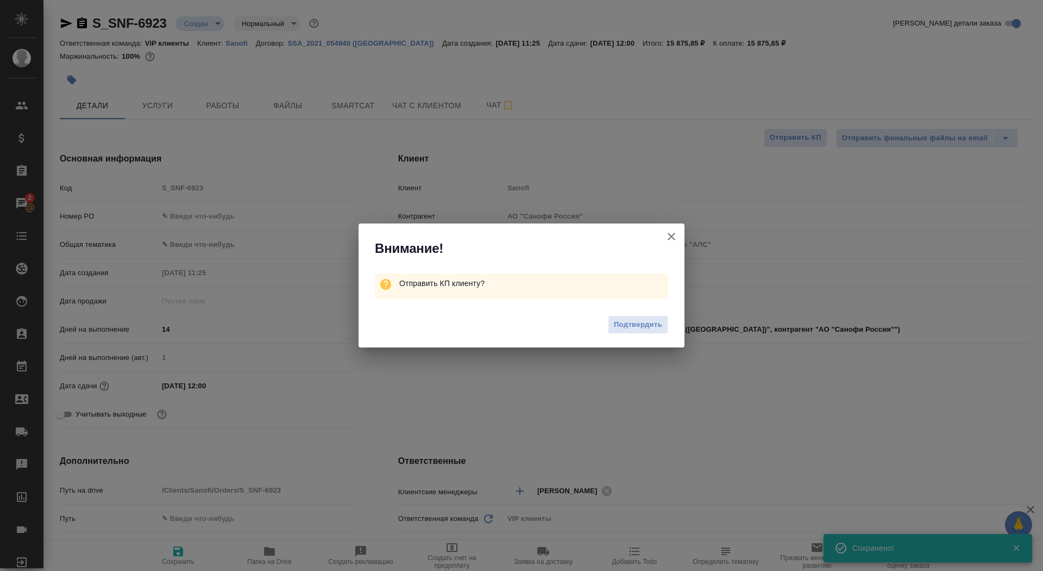
click at [651, 313] on div "Подтвердить" at bounding box center [522, 325] width 326 height 43
click at [650, 329] on span "Подтвердить" at bounding box center [638, 324] width 48 height 12
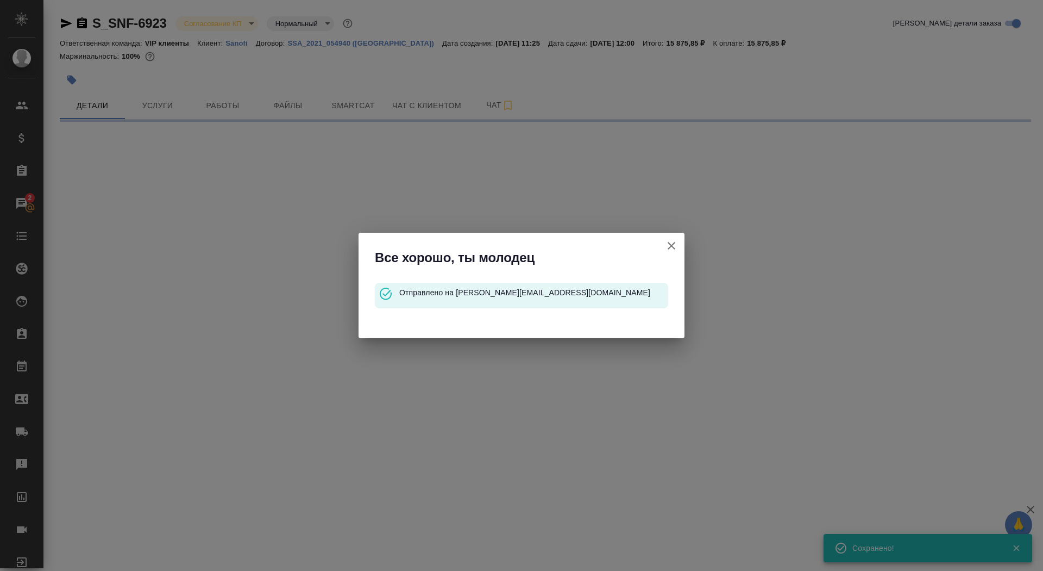
select select "RU"
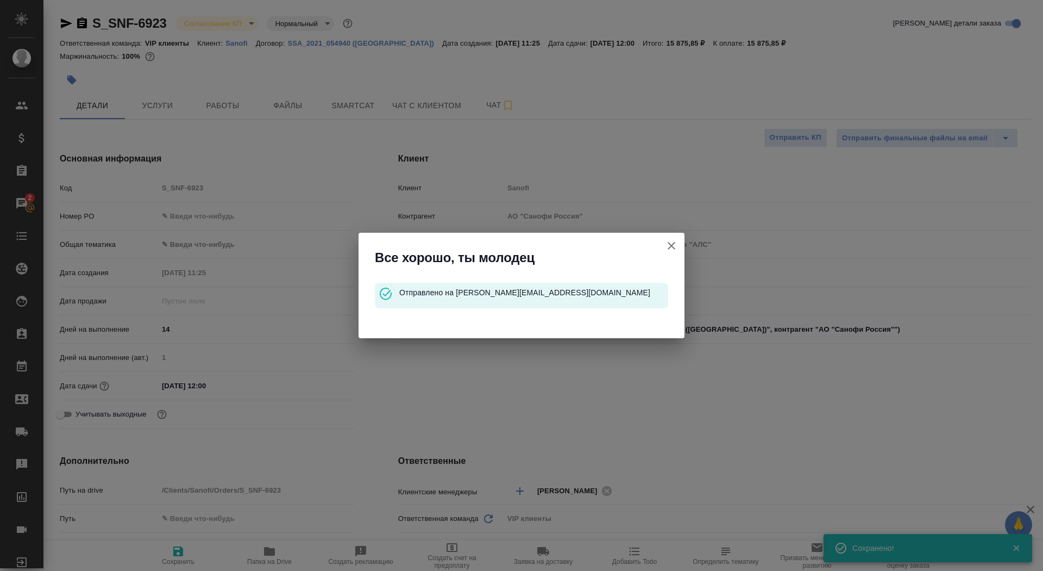
type textarea "x"
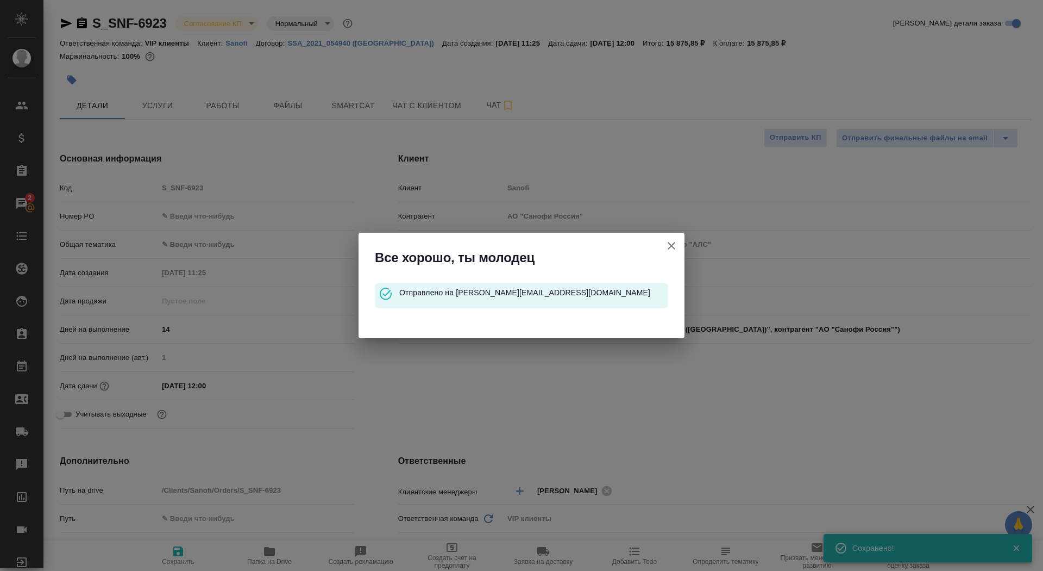
type textarea "x"
click at [673, 245] on icon "button" at bounding box center [671, 245] width 13 height 13
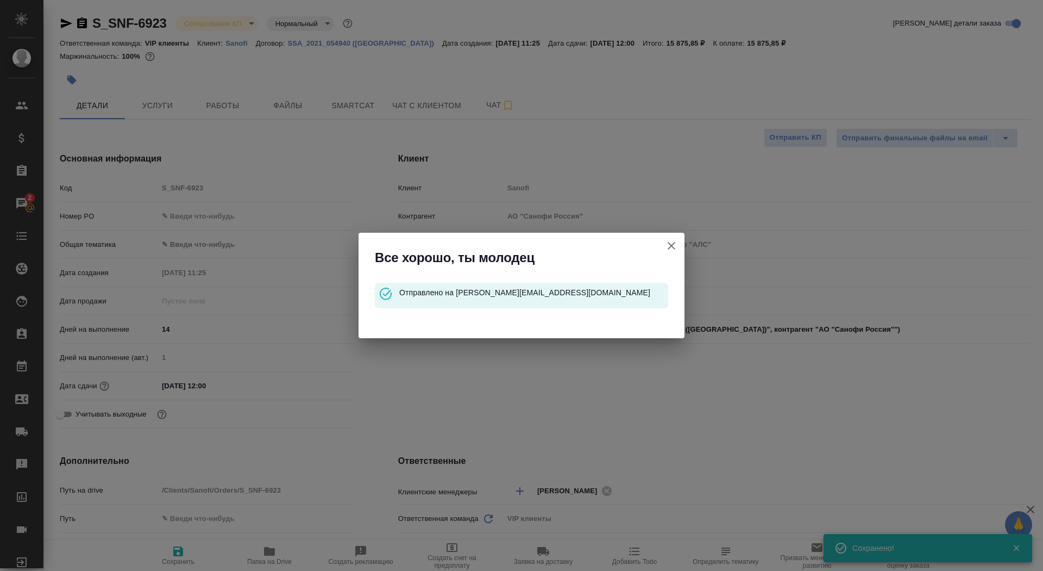
type textarea "x"
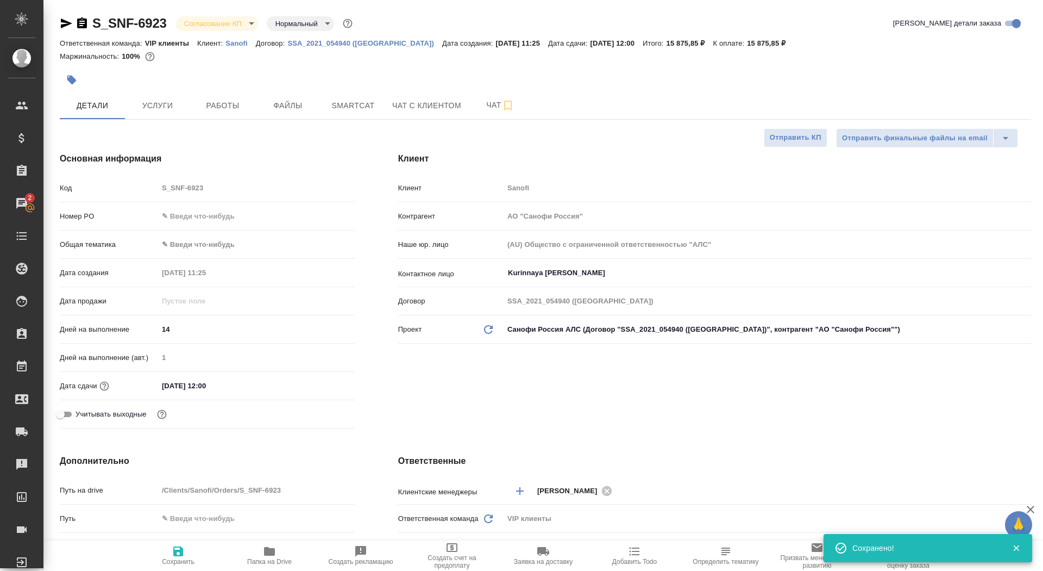
click at [80, 21] on icon "button" at bounding box center [82, 23] width 13 height 13
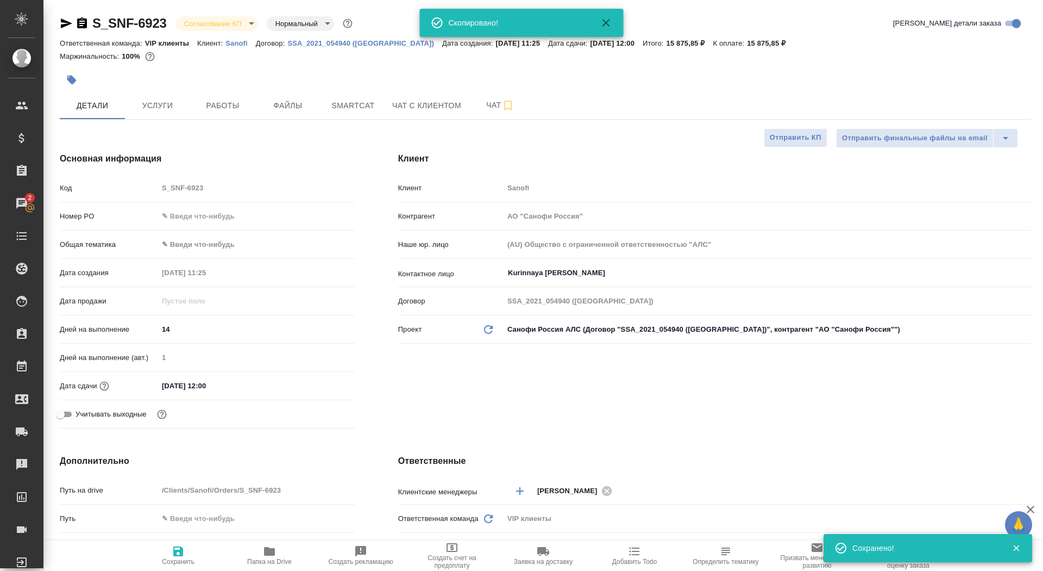
type textarea "x"
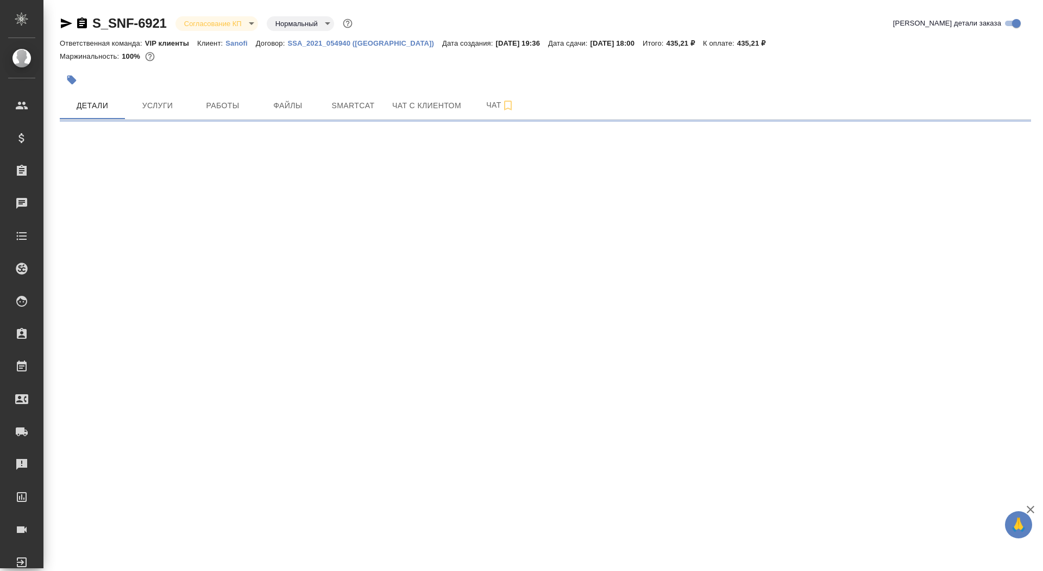
select select "RU"
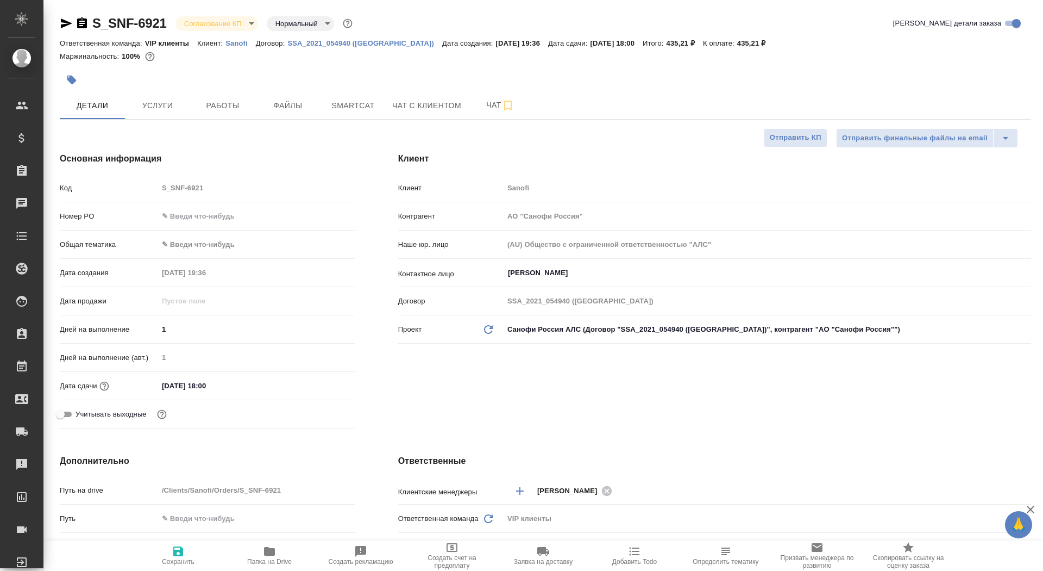
type textarea "x"
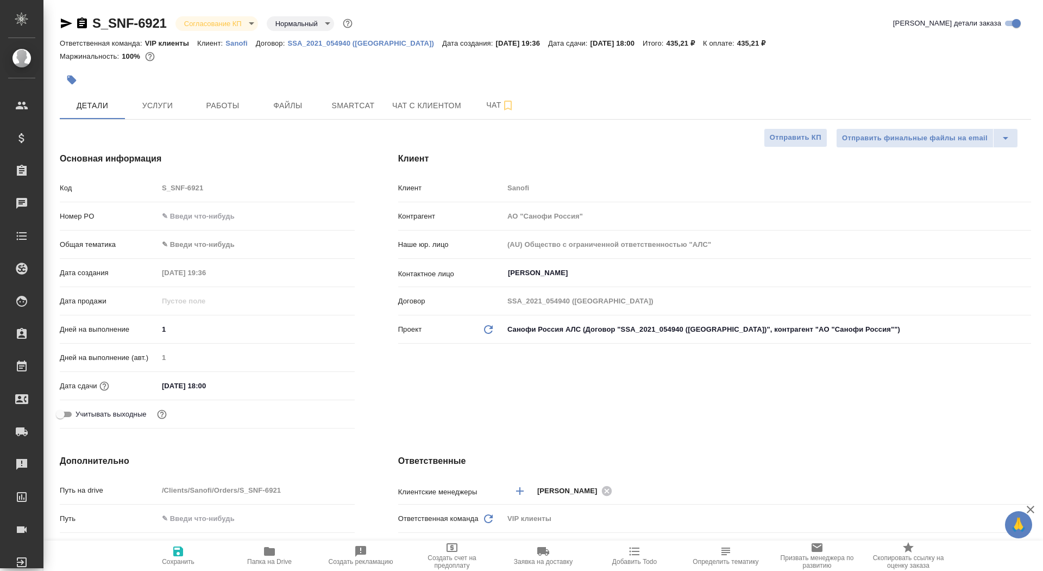
type textarea "x"
click at [192, 216] on input "text" at bounding box center [256, 216] width 197 height 16
paste input "E005874491"
type input "E005874491"
type textarea "x"
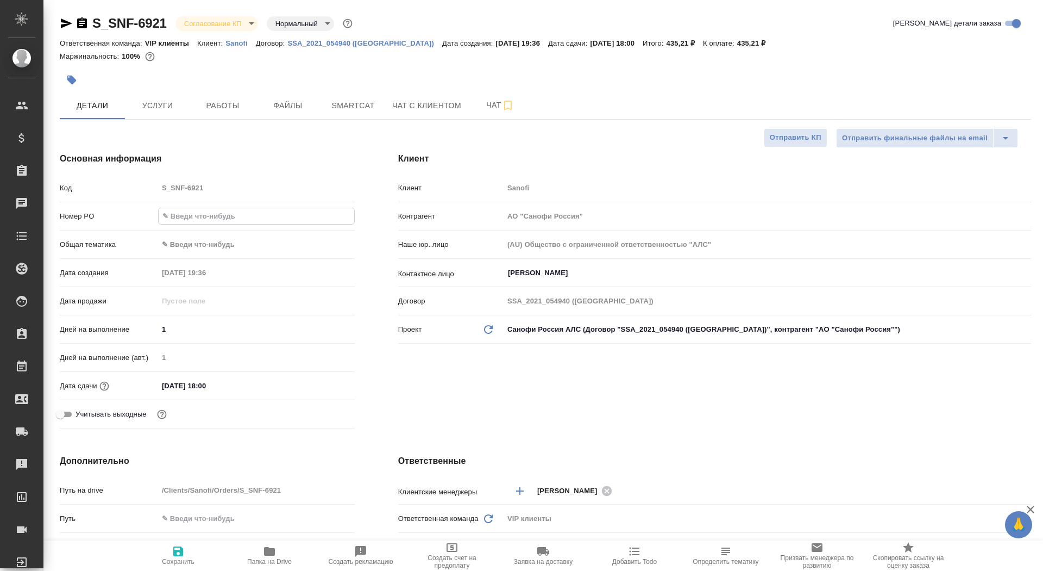
type textarea "x"
type input "E005874491"
click at [182, 554] on icon "button" at bounding box center [178, 551] width 10 height 10
type textarea "x"
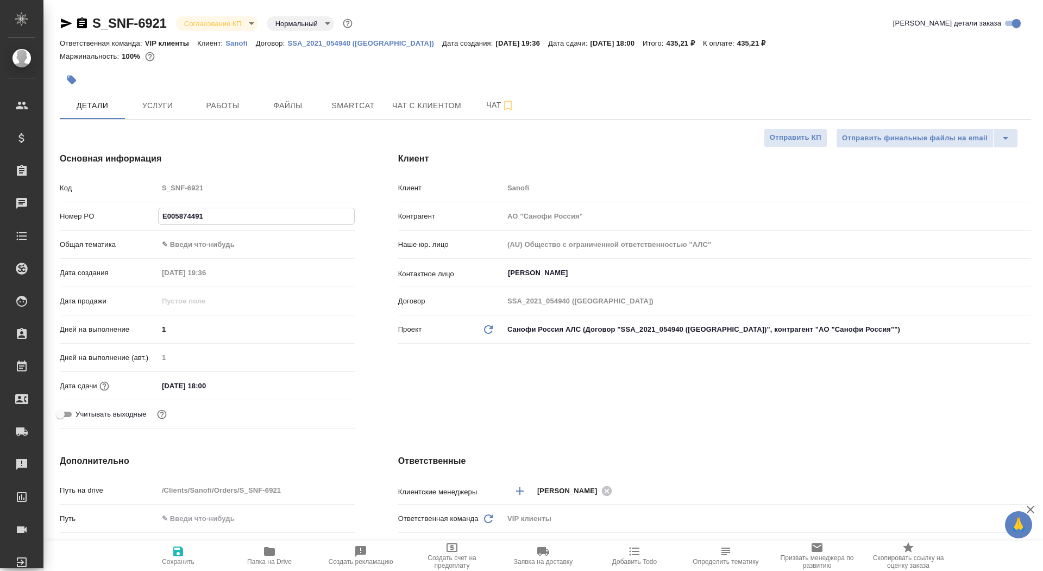
type textarea "x"
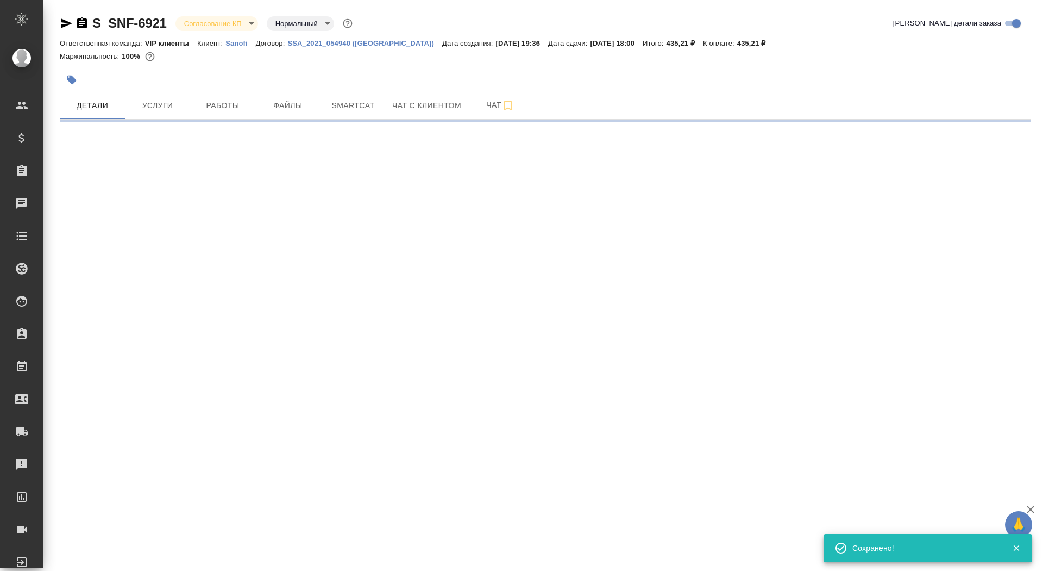
select select "RU"
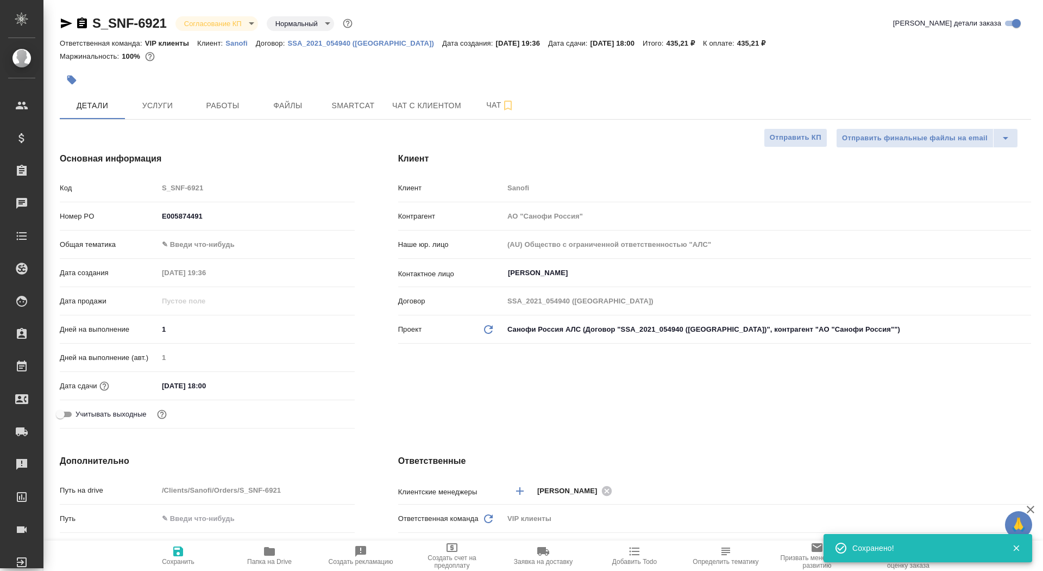
type textarea "x"
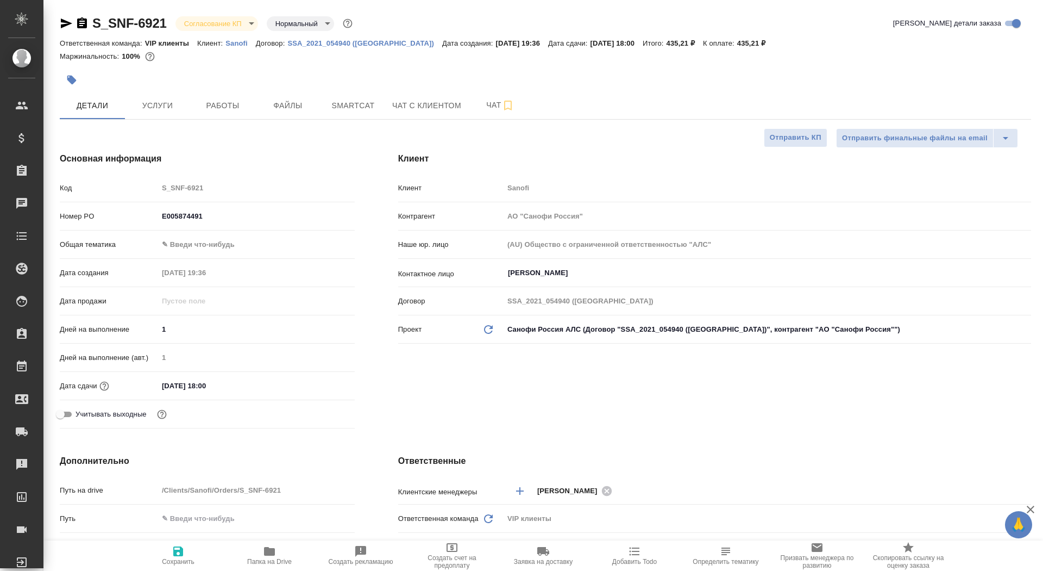
type textarea "x"
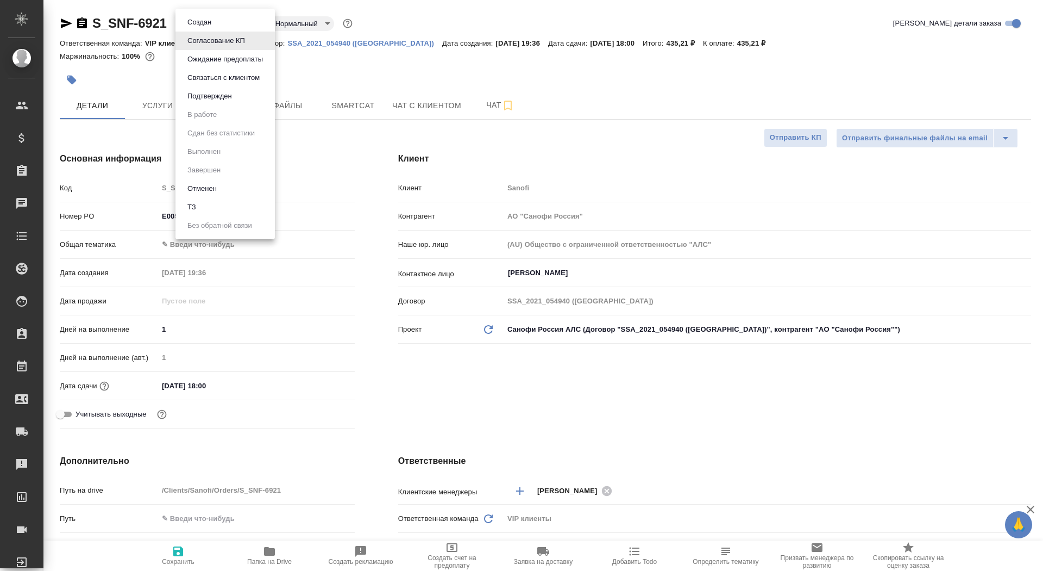
click at [235, 24] on body "🙏 .cls-1 fill:#fff; AWATERA Saydasheva Dilyara Клиенты Спецификации Заказы 0 Ча…" at bounding box center [521, 285] width 1043 height 571
click at [230, 97] on button "Подтвержден" at bounding box center [209, 96] width 51 height 12
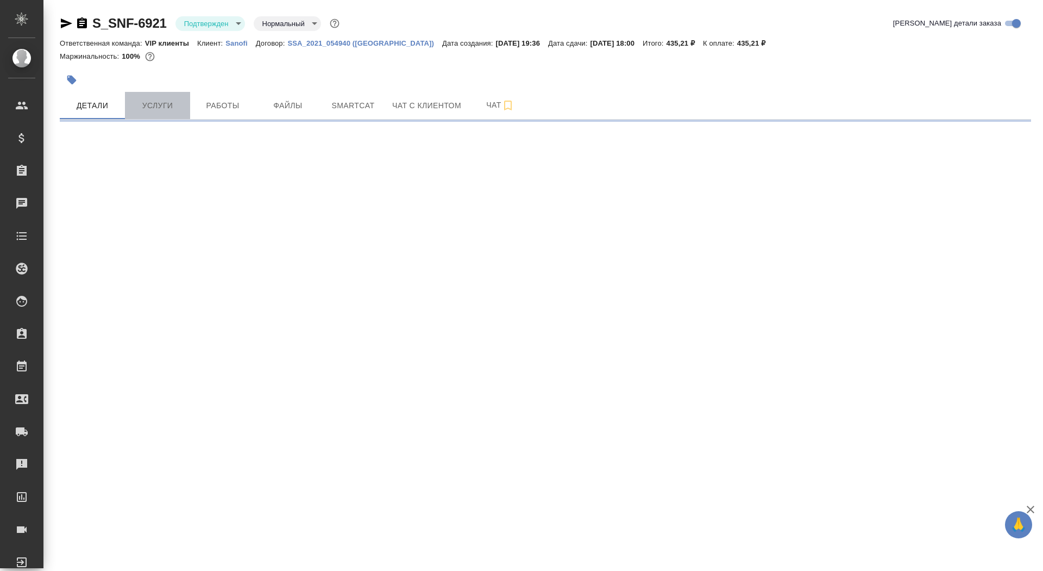
click at [172, 104] on span "Услуги" at bounding box center [157, 106] width 52 height 14
select select "RU"
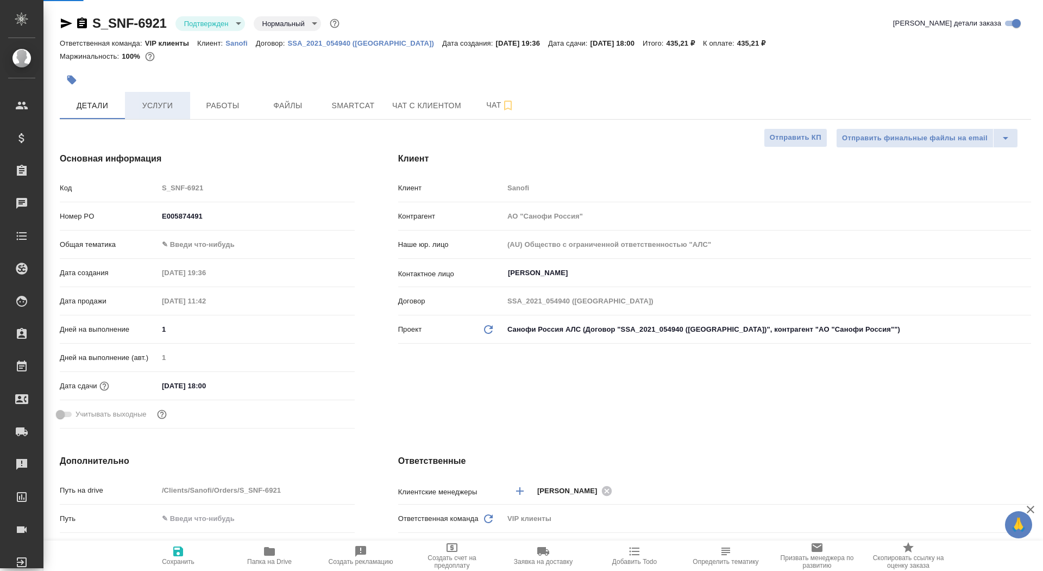
type textarea "x"
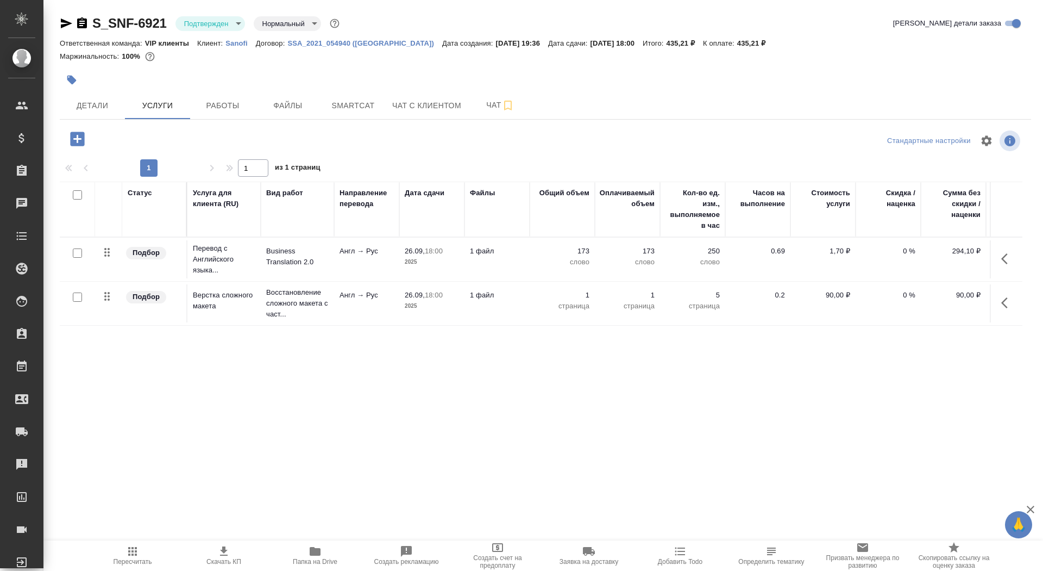
click at [66, 71] on button "button" at bounding box center [72, 80] width 24 height 24
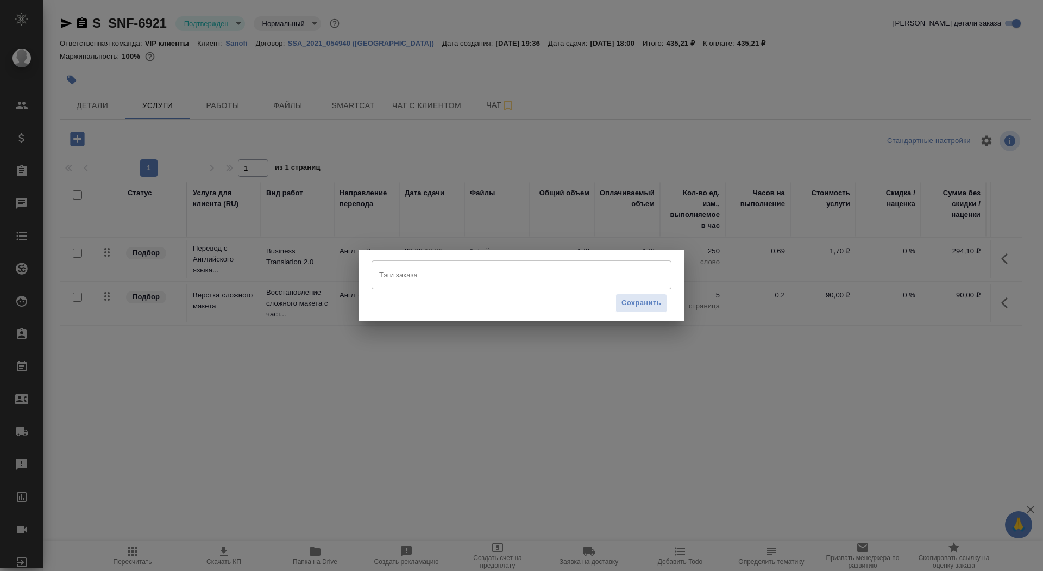
click at [515, 281] on input "Тэги заказа" at bounding box center [512, 274] width 270 height 18
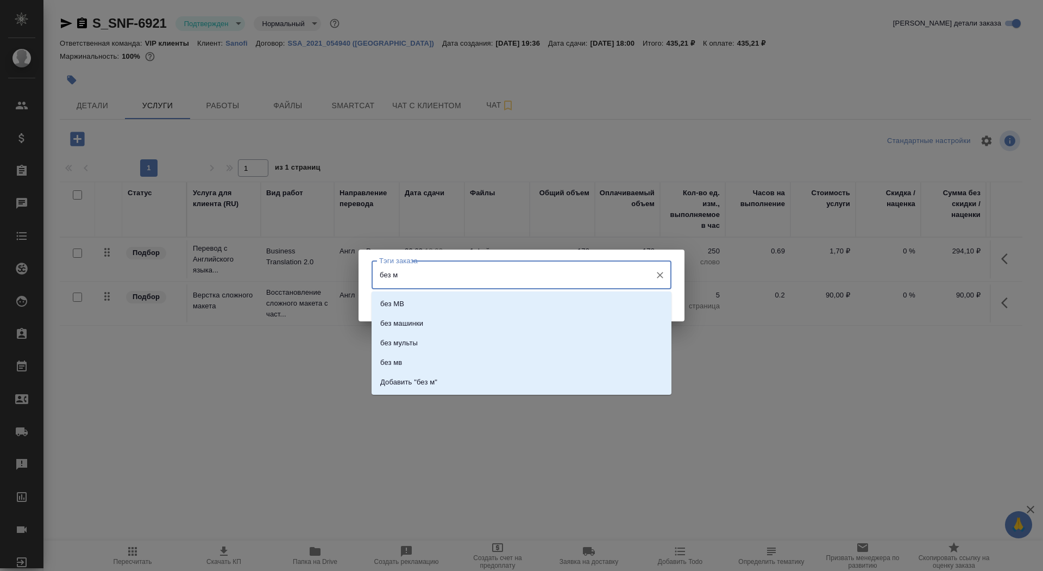
type input "без мв"
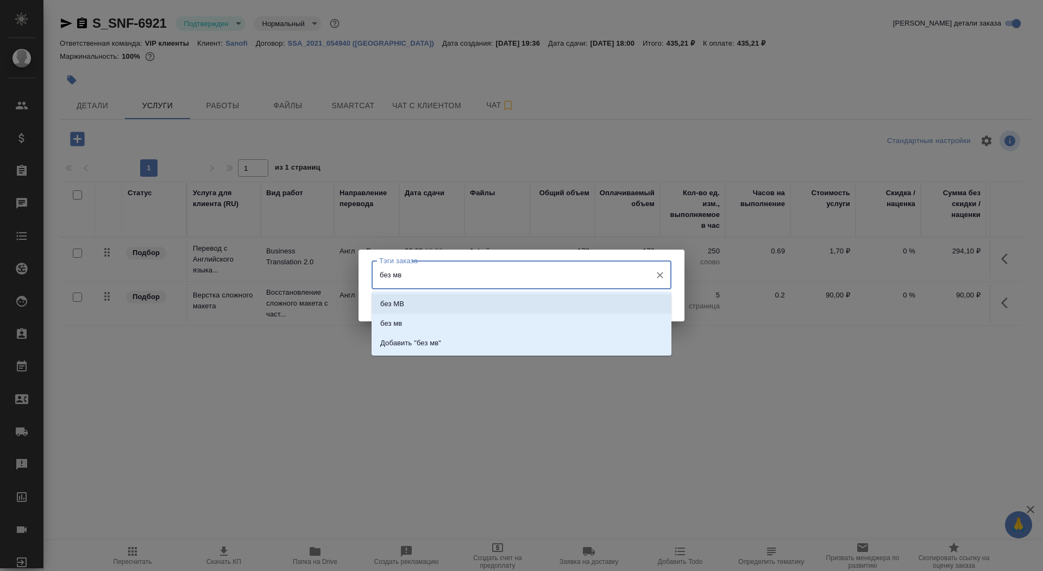
click at [531, 301] on li "без МВ" at bounding box center [522, 304] width 300 height 20
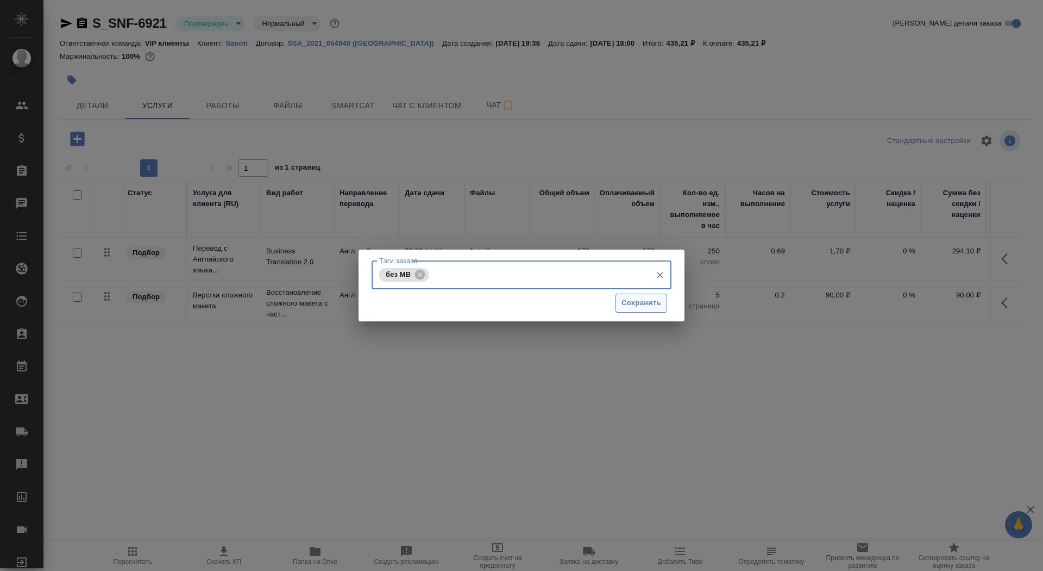
click at [657, 298] on span "Сохранить" at bounding box center [642, 303] width 40 height 12
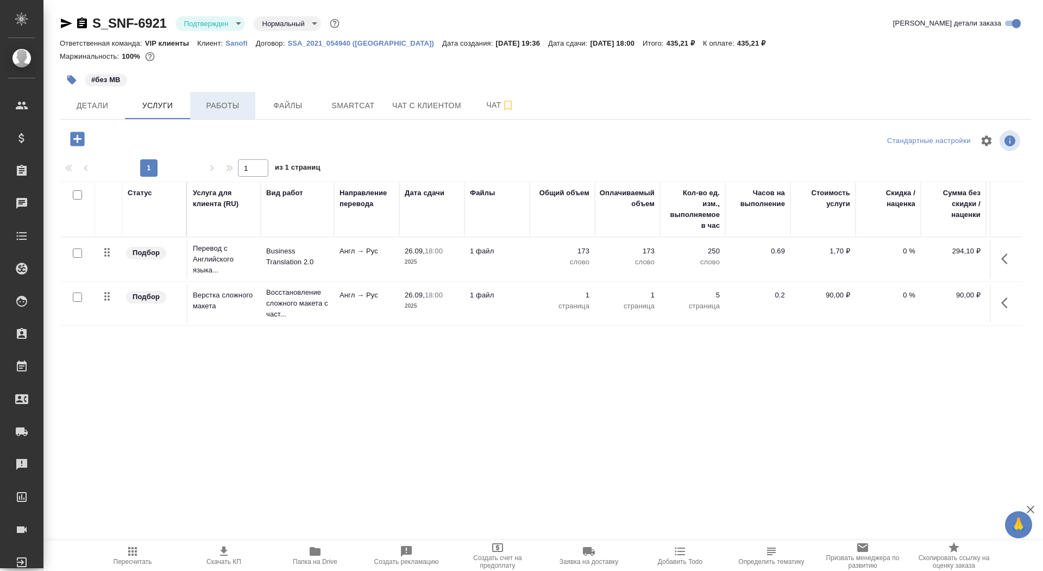
click at [236, 102] on span "Работы" at bounding box center [223, 106] width 52 height 14
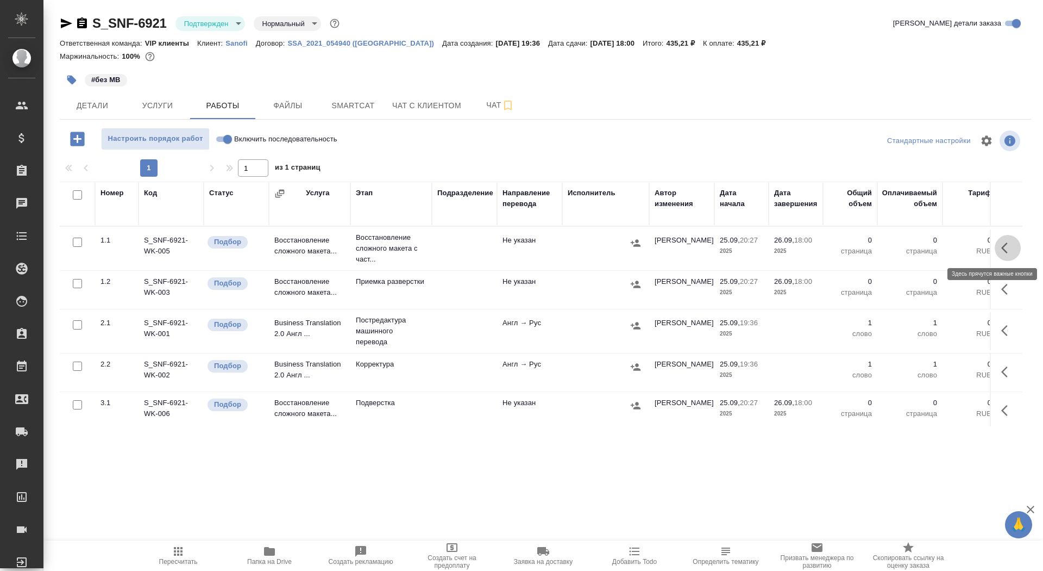
click at [1011, 252] on icon "button" at bounding box center [1007, 247] width 13 height 13
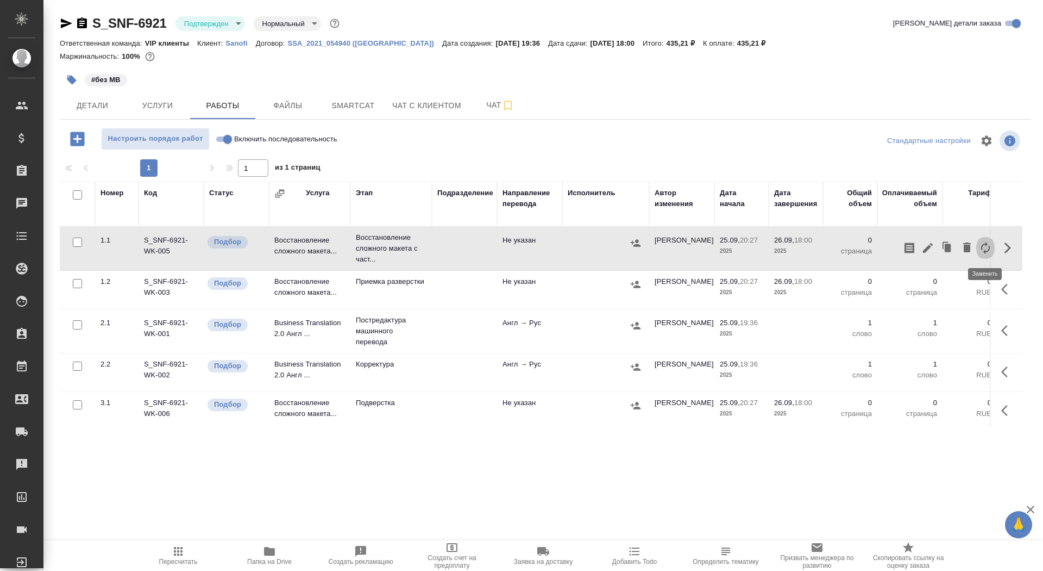
click at [989, 252] on icon "button" at bounding box center [985, 247] width 13 height 13
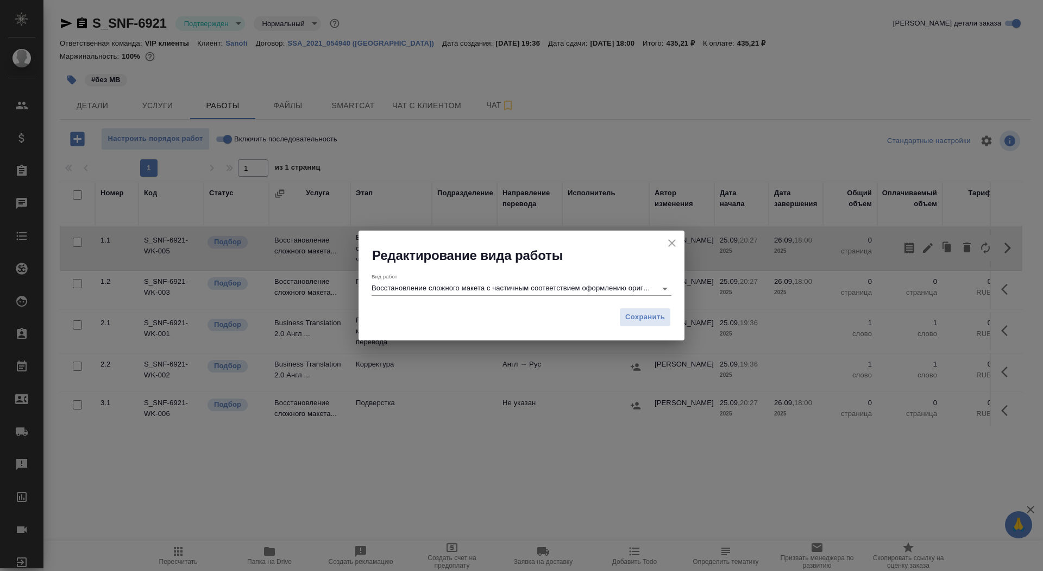
click at [475, 290] on input "Восстановление сложного макета с частичным соответствием оформлению оригинала" at bounding box center [511, 287] width 279 height 13
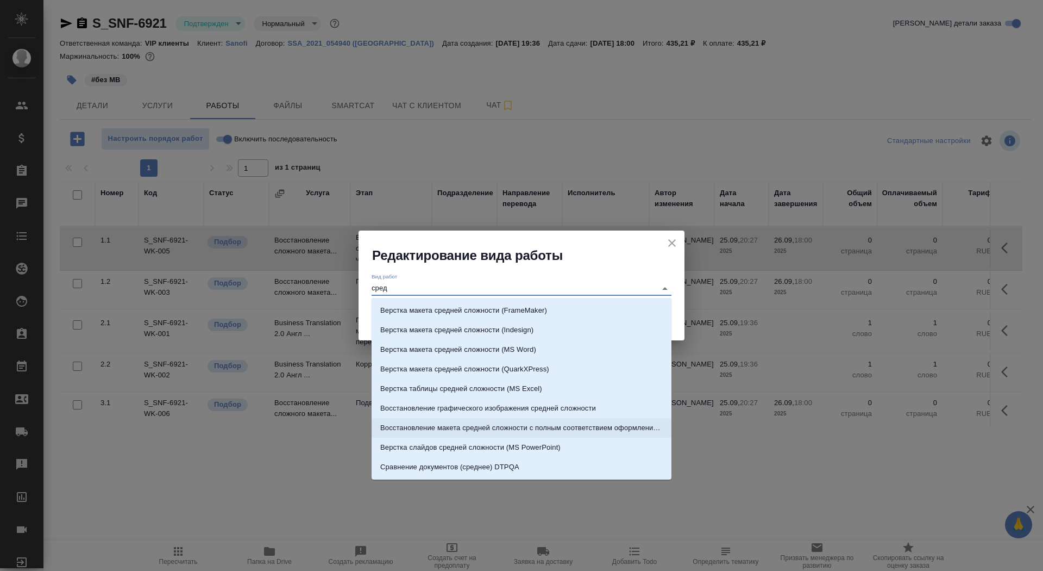
click at [544, 425] on p "Восстановление макета средней сложности с полным соответствием оформлению ориги…" at bounding box center [521, 427] width 283 height 11
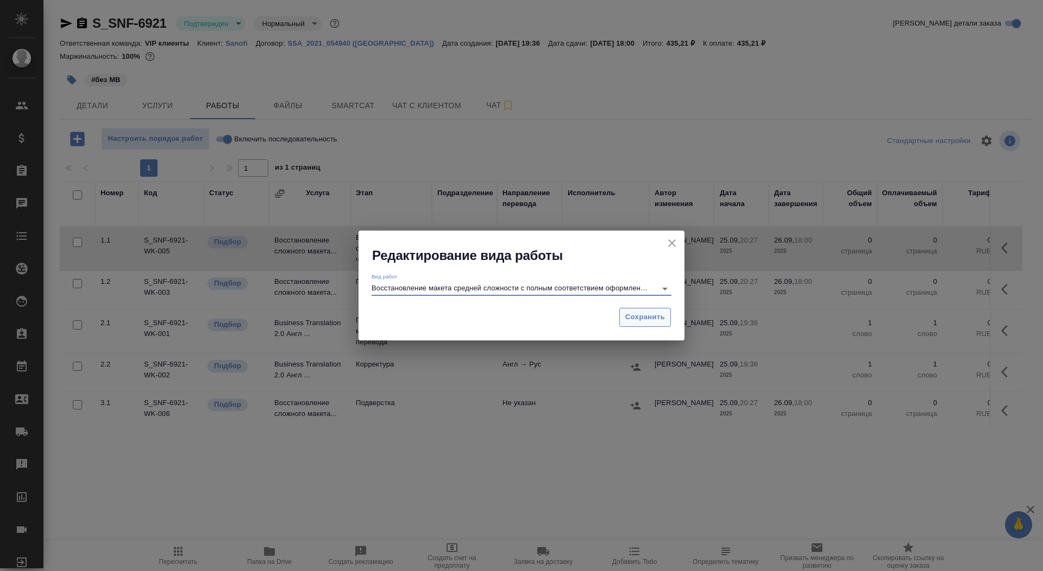
type input "Восстановление макета средней сложности с полным соответствием оформлению ориги…"
click at [650, 315] on span "Сохранить" at bounding box center [645, 317] width 40 height 12
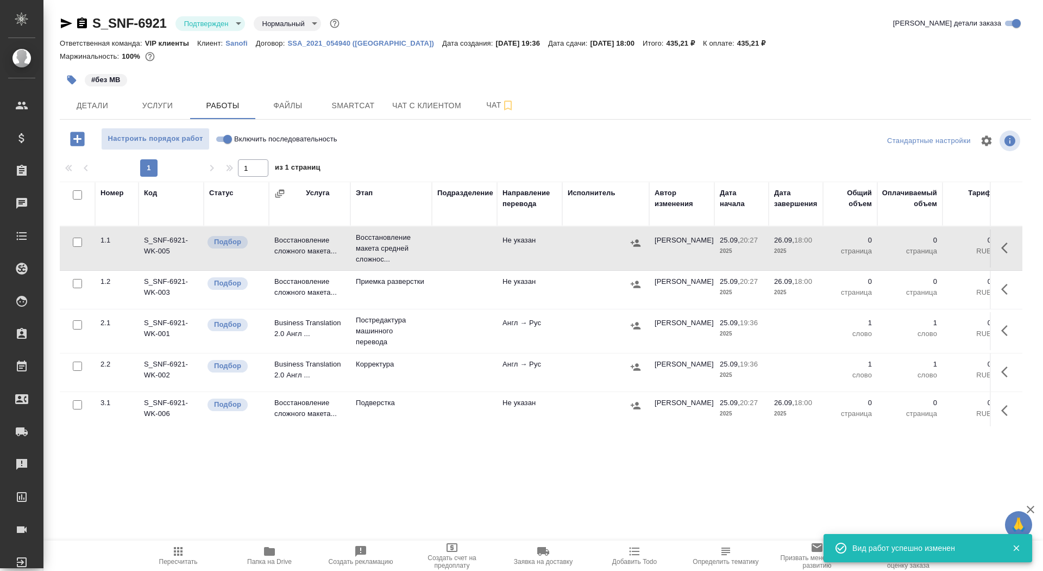
click at [1013, 241] on icon "button" at bounding box center [1007, 247] width 13 height 13
click at [931, 247] on icon "button" at bounding box center [928, 247] width 13 height 13
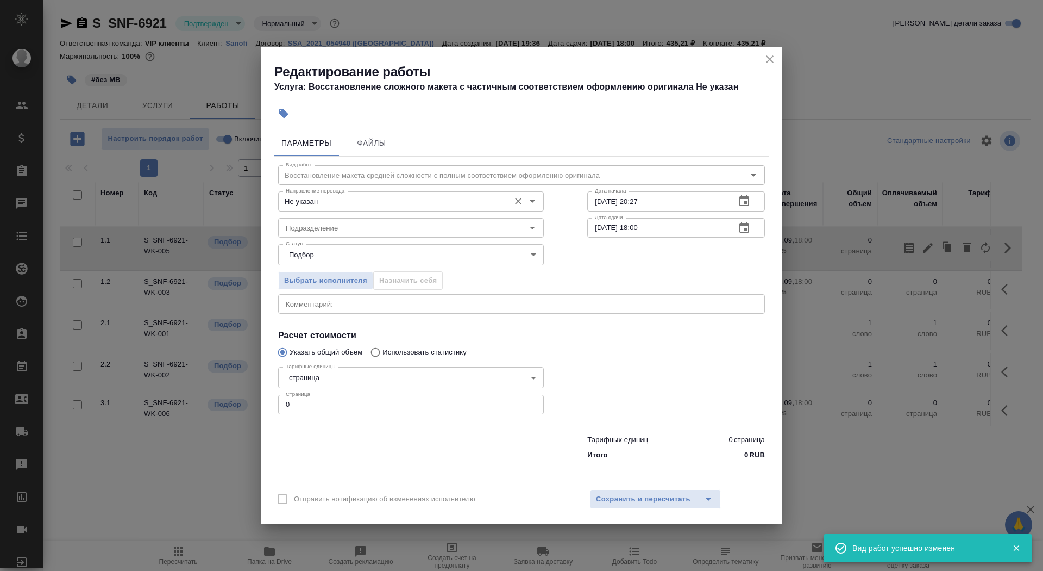
click at [349, 197] on input "Не указан" at bounding box center [392, 201] width 223 height 13
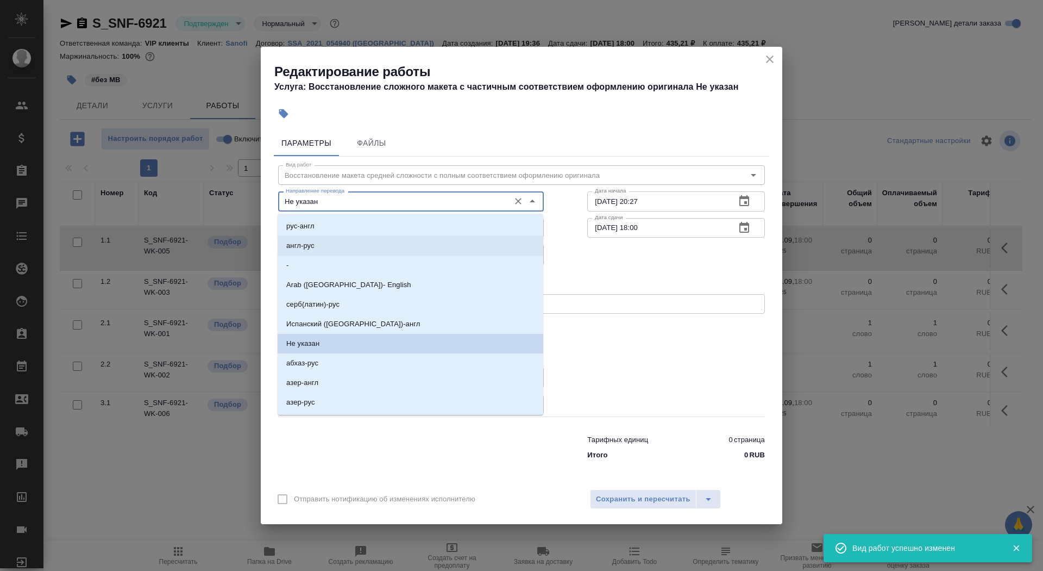
click at [344, 250] on li "англ-рус" at bounding box center [411, 246] width 266 height 20
type input "англ-рус"
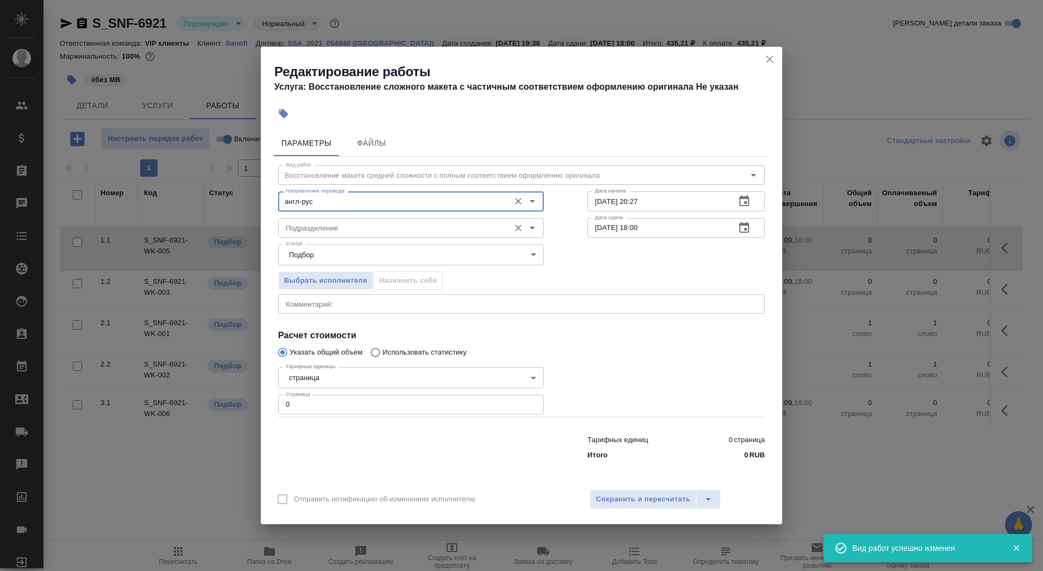
click at [338, 227] on input "Подразделение" at bounding box center [392, 227] width 223 height 13
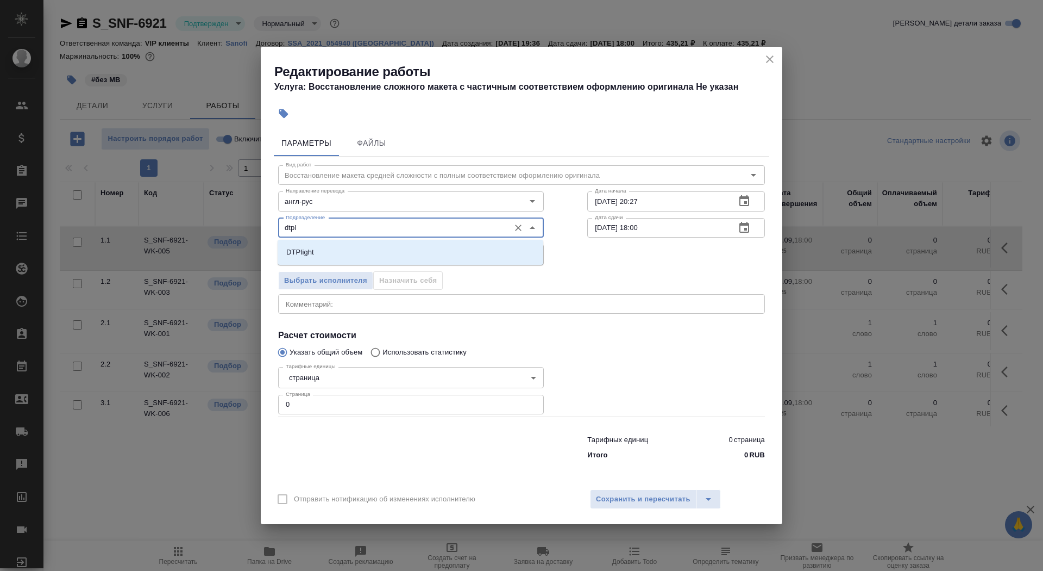
click at [378, 250] on li "DTPlight" at bounding box center [411, 252] width 266 height 20
type input "DTPlight"
click at [346, 380] on body "🙏 .cls-1 fill:#fff; AWATERA Saydasheva Dilyara Клиенты Спецификации Заказы 0 Ча…" at bounding box center [521, 285] width 1043 height 571
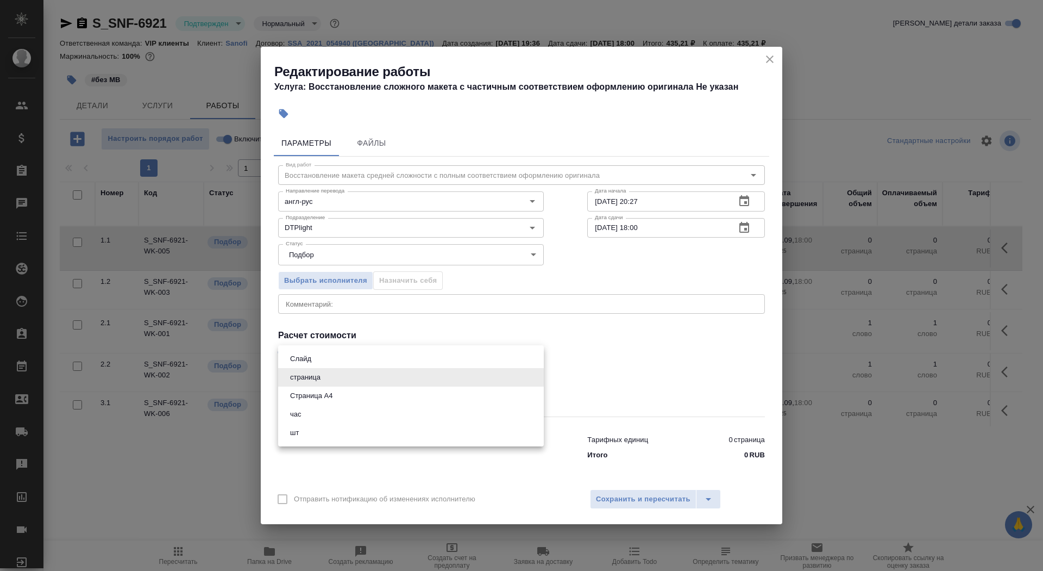
click at [347, 395] on li "Страница А4" at bounding box center [411, 395] width 266 height 18
type input "5f036ec4e16dec2d6b59c8ff"
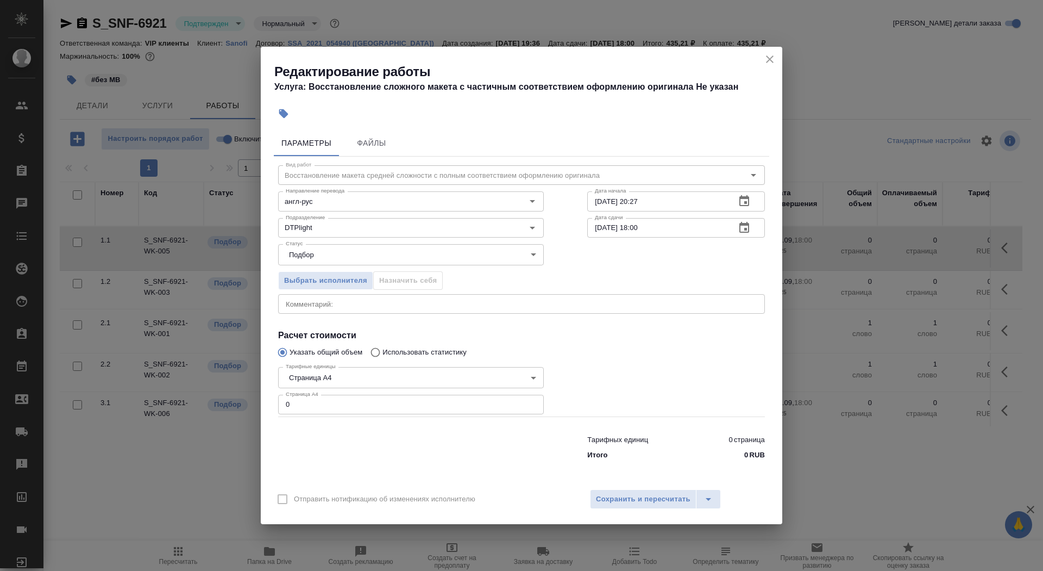
click at [341, 401] on input "0" at bounding box center [411, 404] width 266 height 20
type input "1"
click at [686, 197] on input "25.09.2025 20:27" at bounding box center [657, 201] width 140 height 20
click at [734, 204] on button "button" at bounding box center [744, 201] width 26 height 26
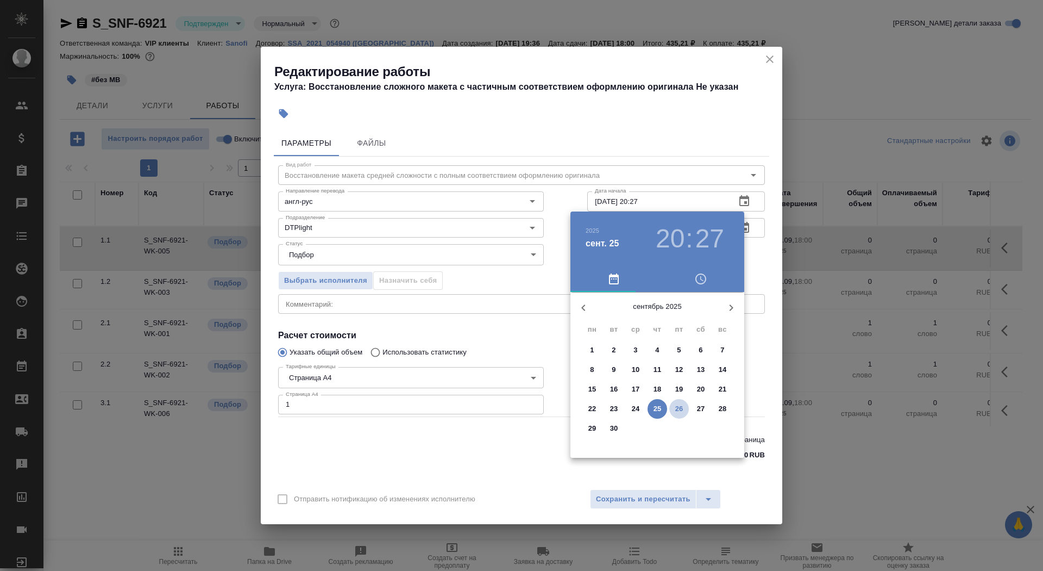
click at [677, 404] on p "26" at bounding box center [679, 408] width 8 height 11
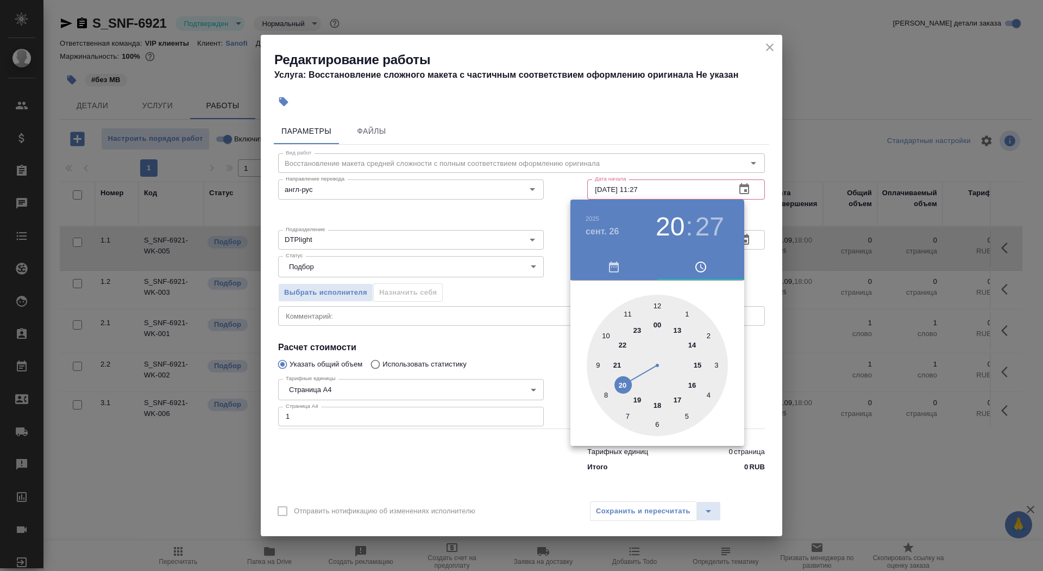
click at [628, 314] on div at bounding box center [657, 365] width 141 height 141
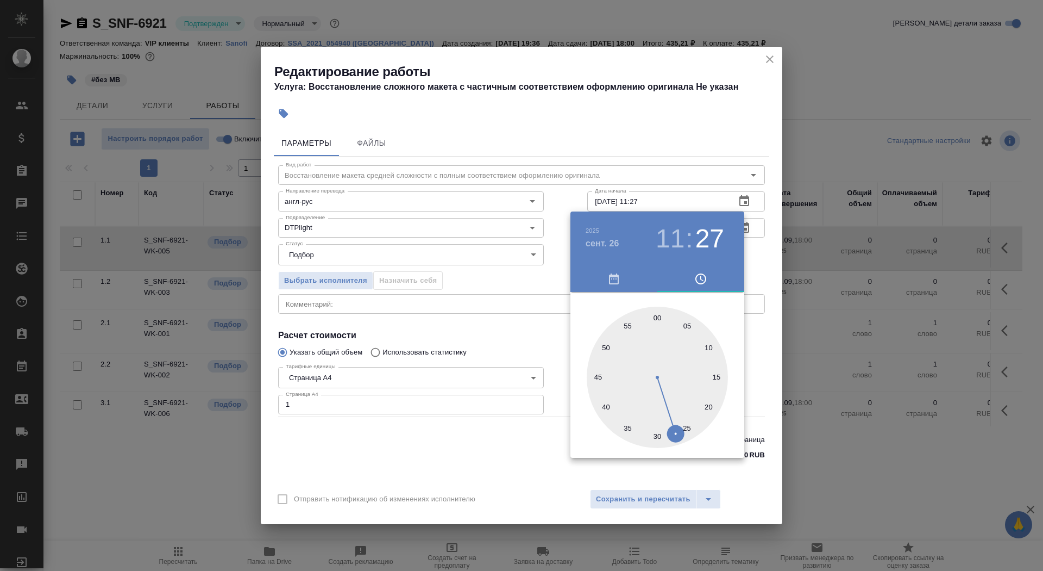
click at [599, 372] on div at bounding box center [657, 376] width 141 height 141
click at [597, 381] on div at bounding box center [657, 376] width 141 height 141
click at [596, 377] on div at bounding box center [657, 376] width 141 height 141
type input "26.09.2025 11:45"
click at [506, 372] on div at bounding box center [521, 285] width 1043 height 571
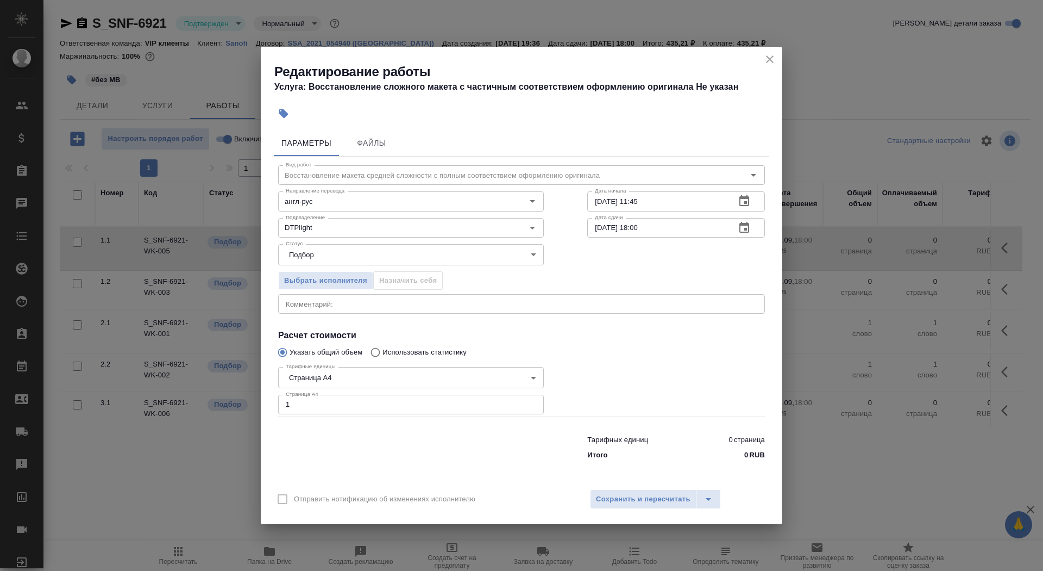
click at [743, 224] on icon "button" at bounding box center [745, 227] width 10 height 11
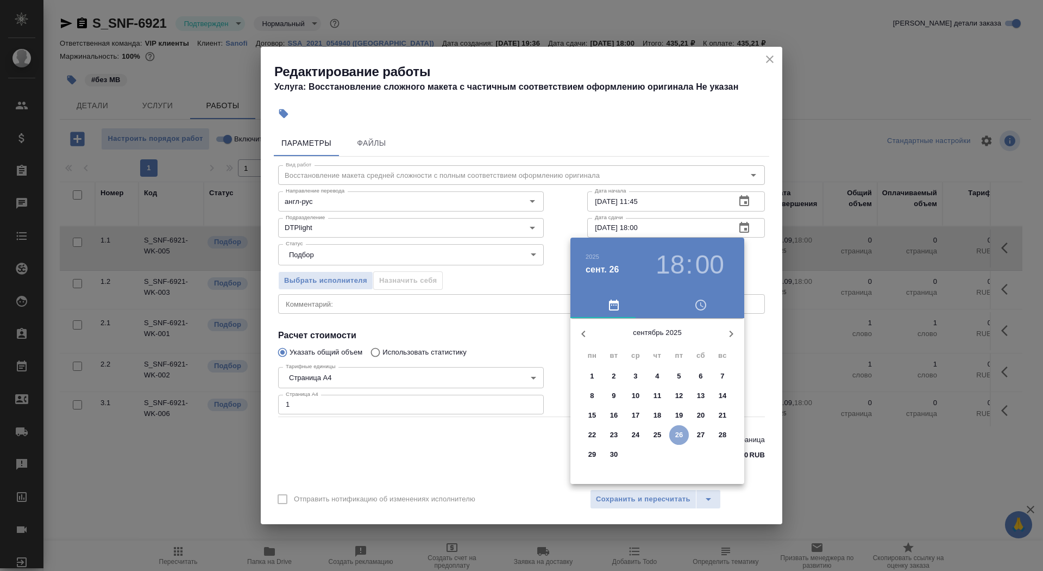
click at [672, 434] on span "26" at bounding box center [679, 434] width 20 height 11
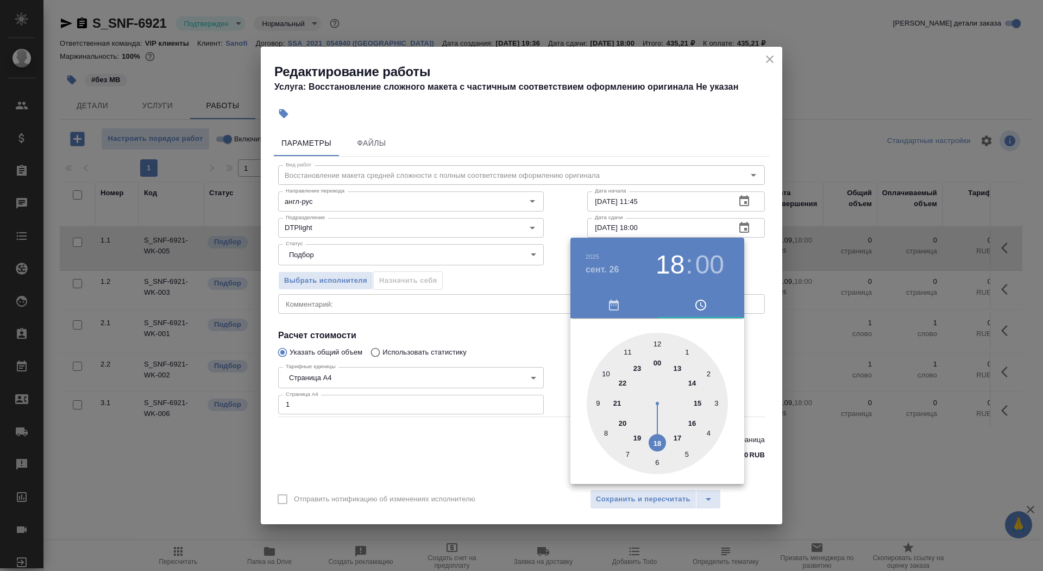
type input "26.09.2025 13:00"
click at [678, 365] on div at bounding box center [657, 403] width 141 height 141
click at [504, 346] on div at bounding box center [521, 285] width 1043 height 571
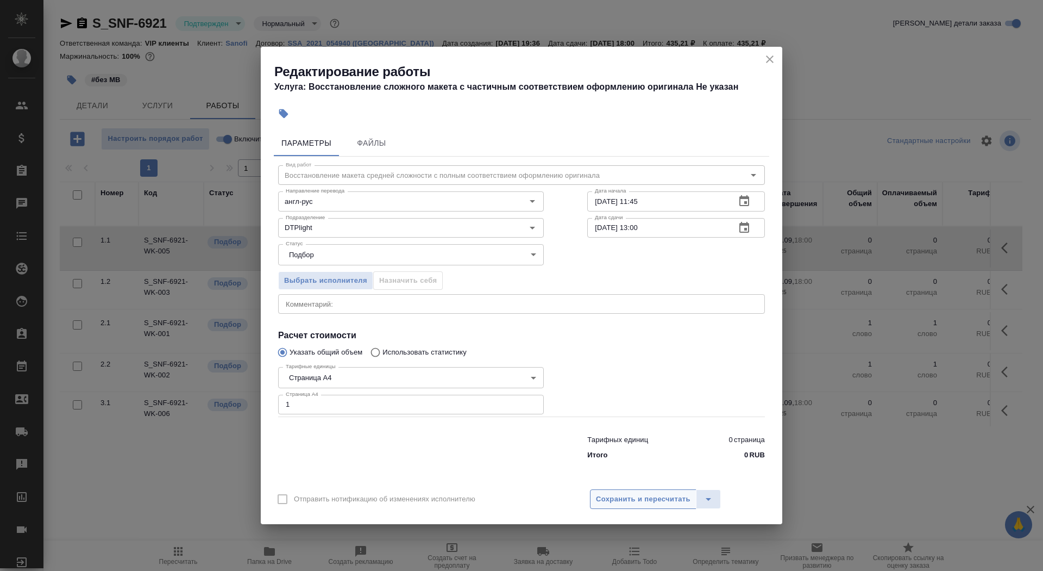
click at [618, 494] on span "Сохранить и пересчитать" at bounding box center [643, 499] width 95 height 12
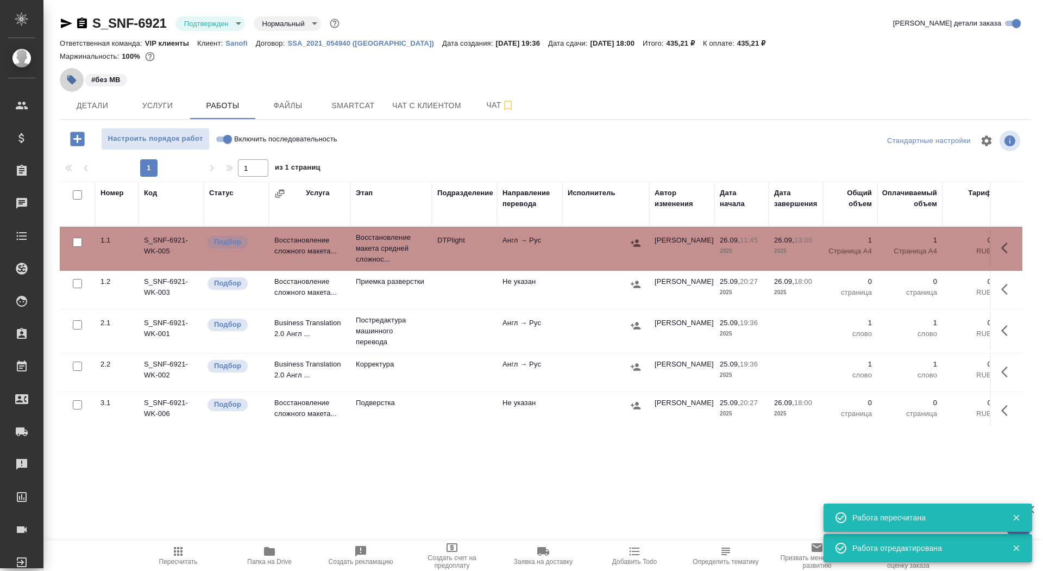
click at [69, 84] on icon "button" at bounding box center [71, 79] width 11 height 11
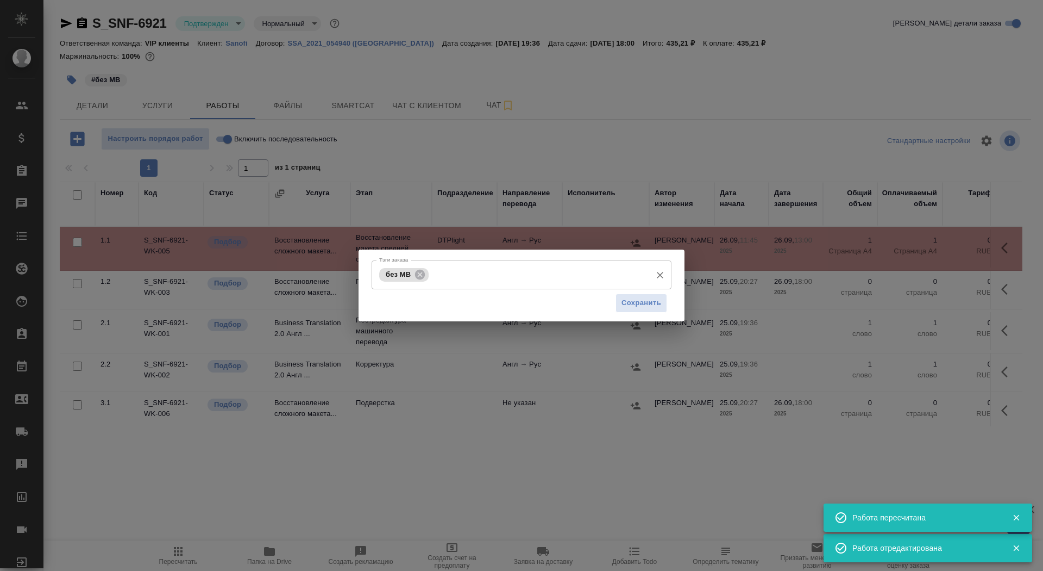
click at [505, 279] on input "Тэги заказа" at bounding box center [538, 274] width 215 height 18
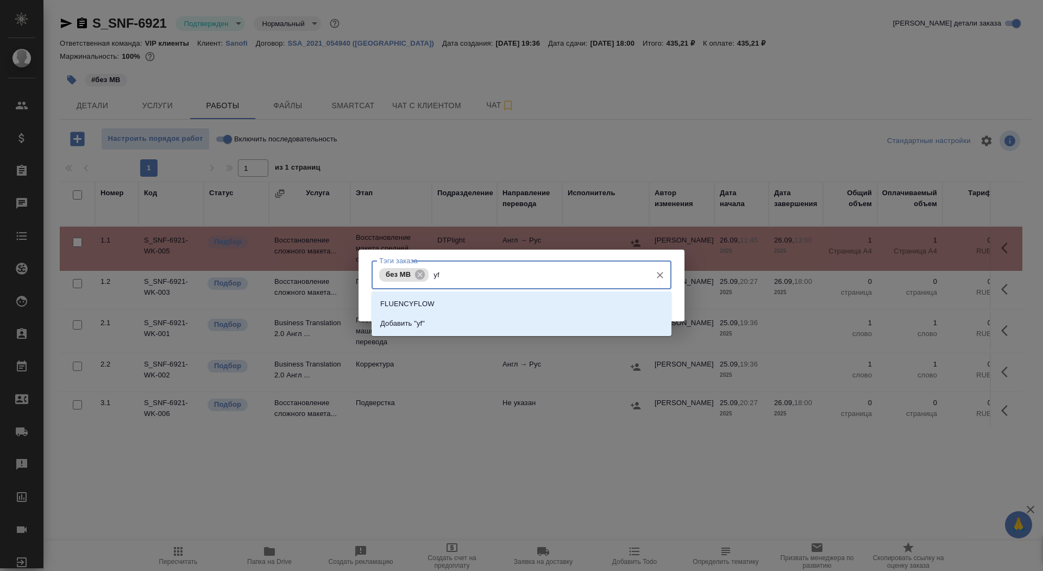
type input "y"
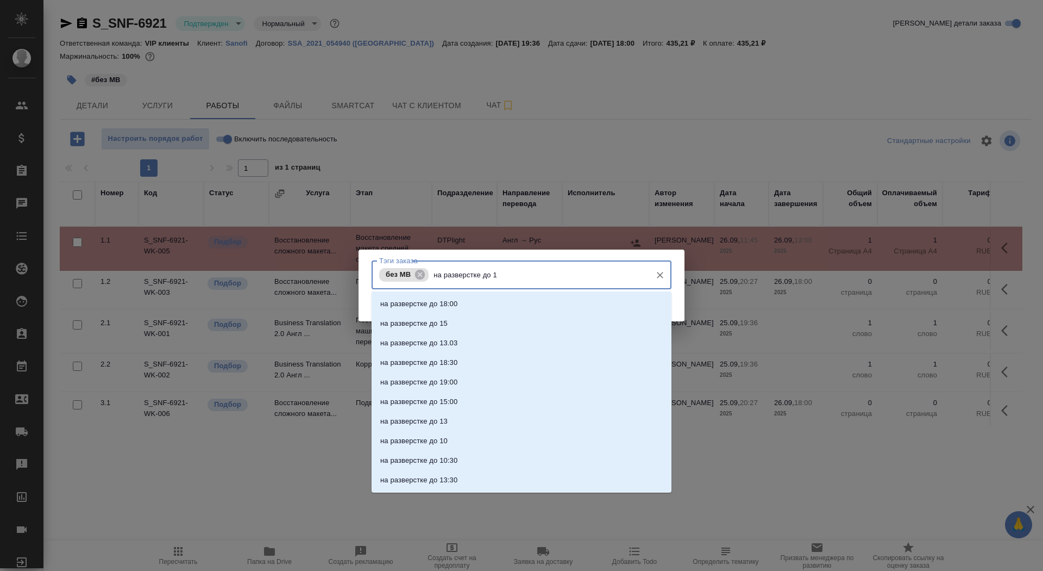
type input "на разверстке до 13"
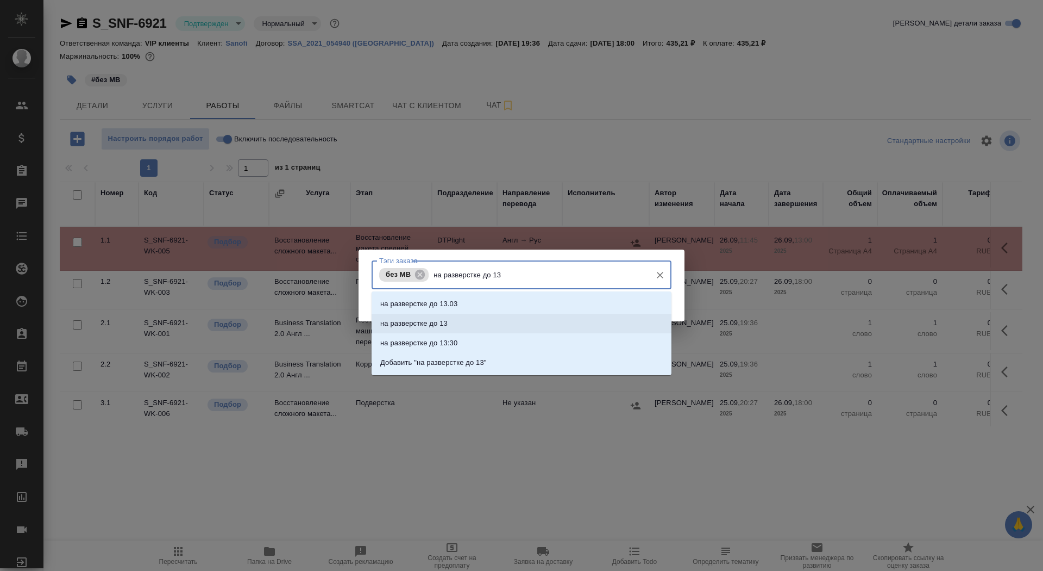
click at [561, 323] on li "на разверстке до 13" at bounding box center [522, 324] width 300 height 20
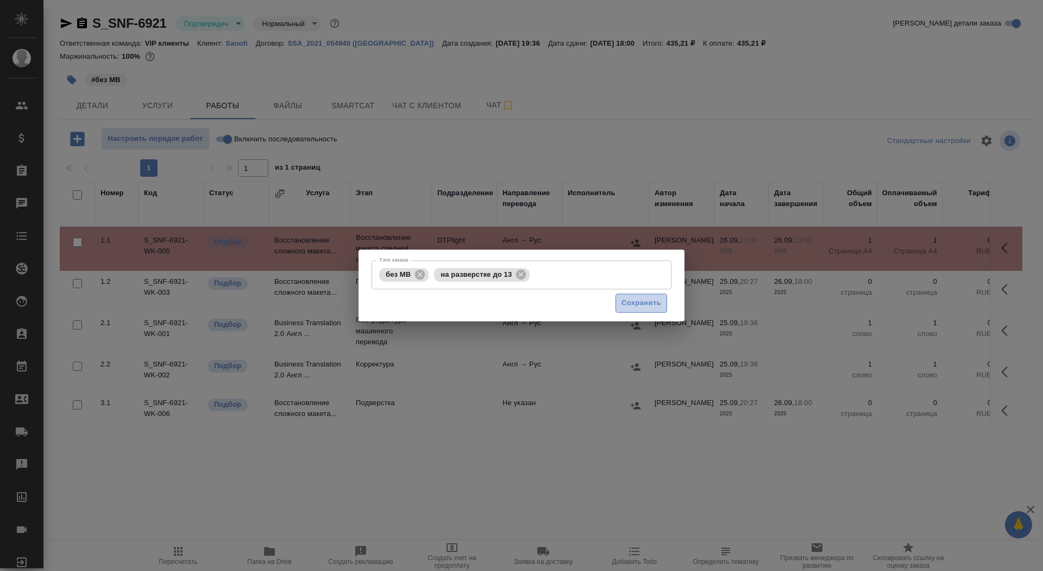
click at [632, 312] on button "Сохранить" at bounding box center [642, 302] width 52 height 19
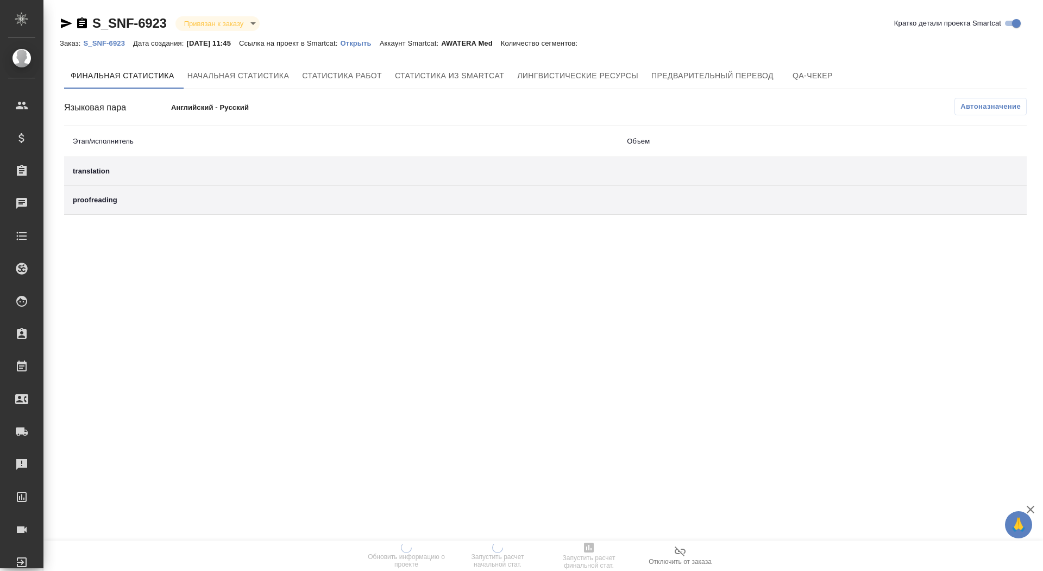
click at [379, 47] on p "Открыть" at bounding box center [359, 43] width 39 height 8
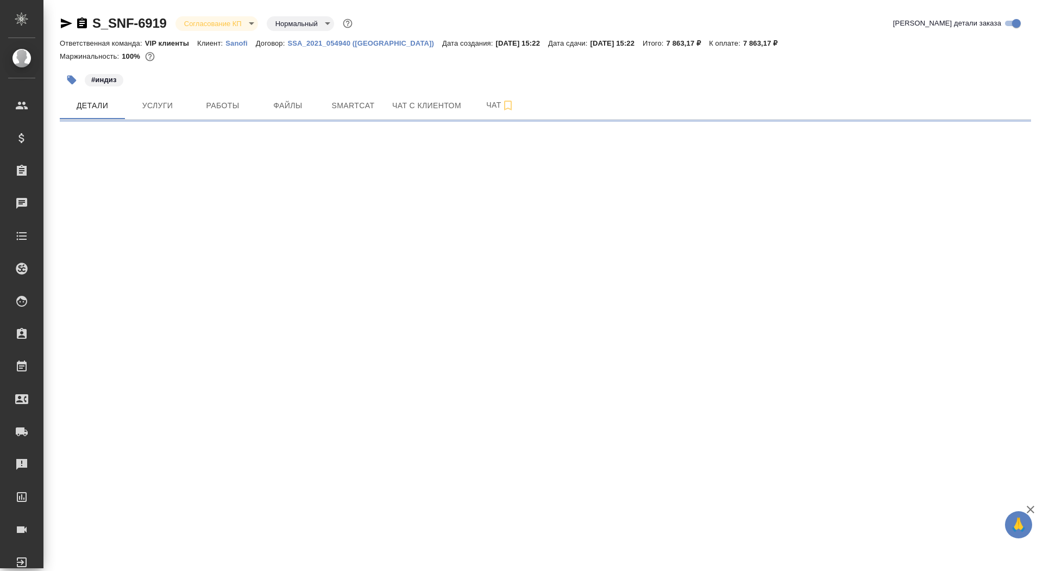
select select "RU"
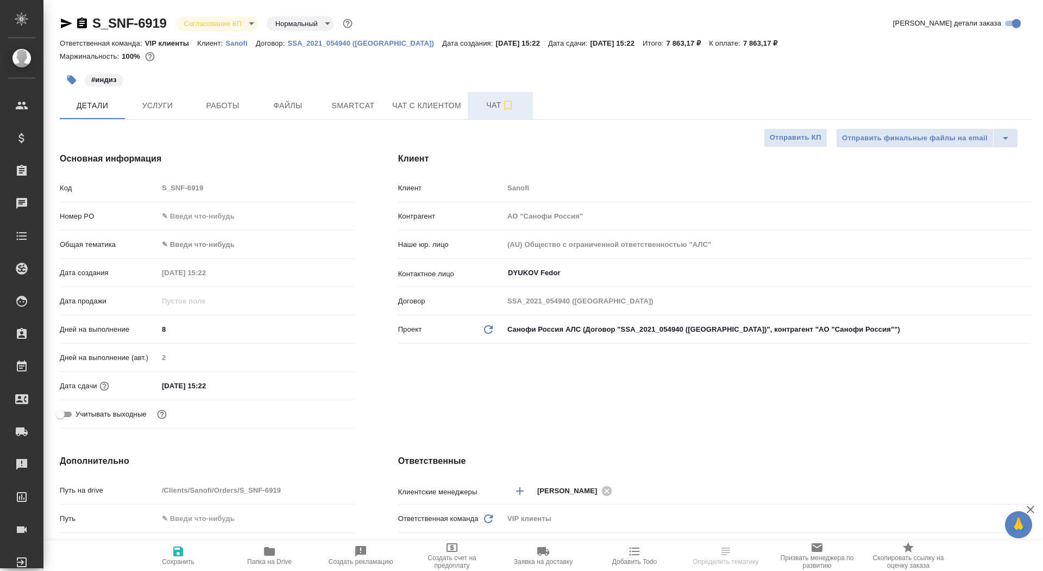
type textarea "x"
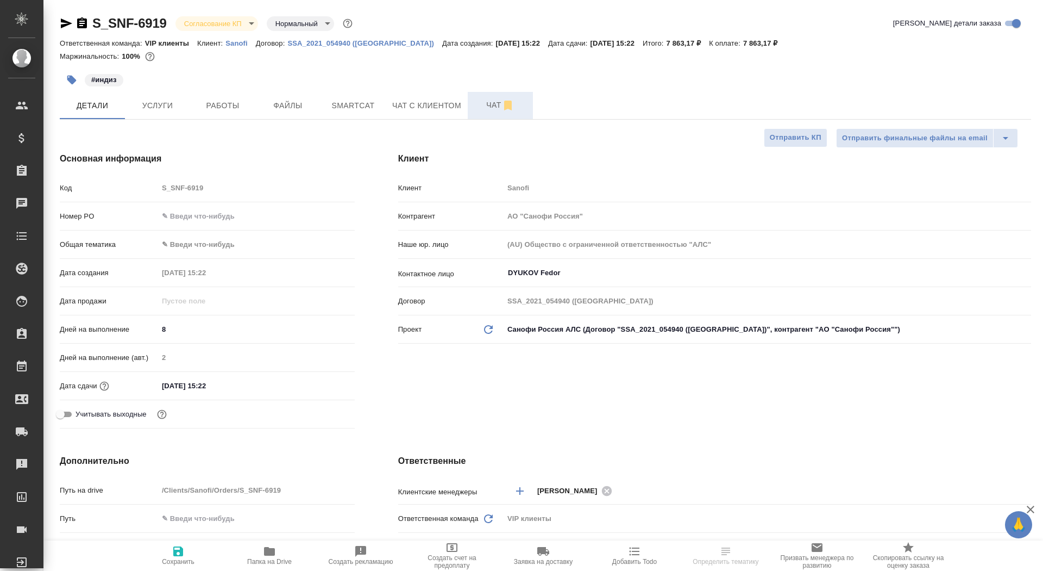
type textarea "x"
click at [485, 107] on span "Чат" at bounding box center [500, 105] width 52 height 14
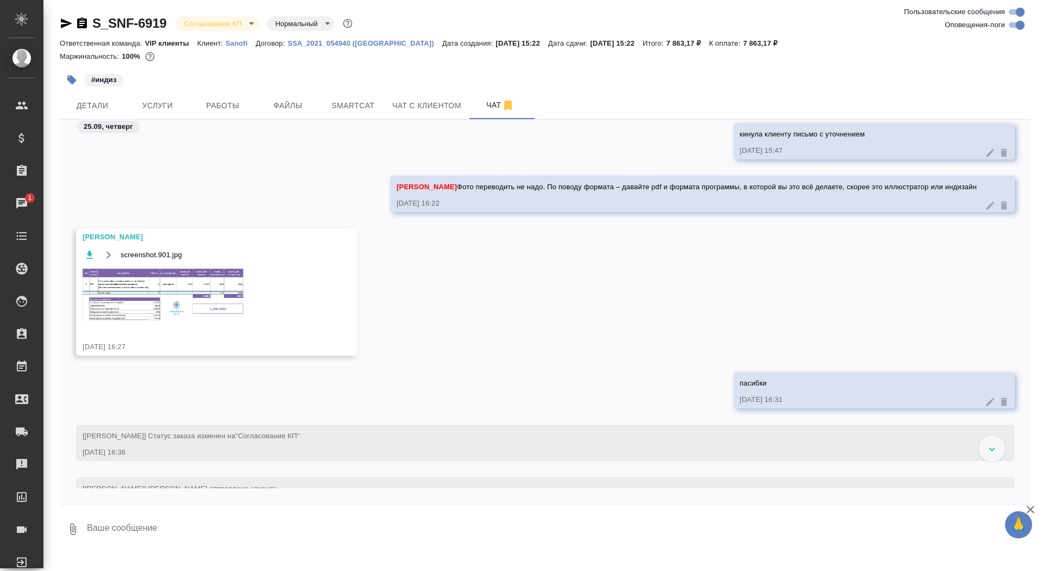
scroll to position [1211, 0]
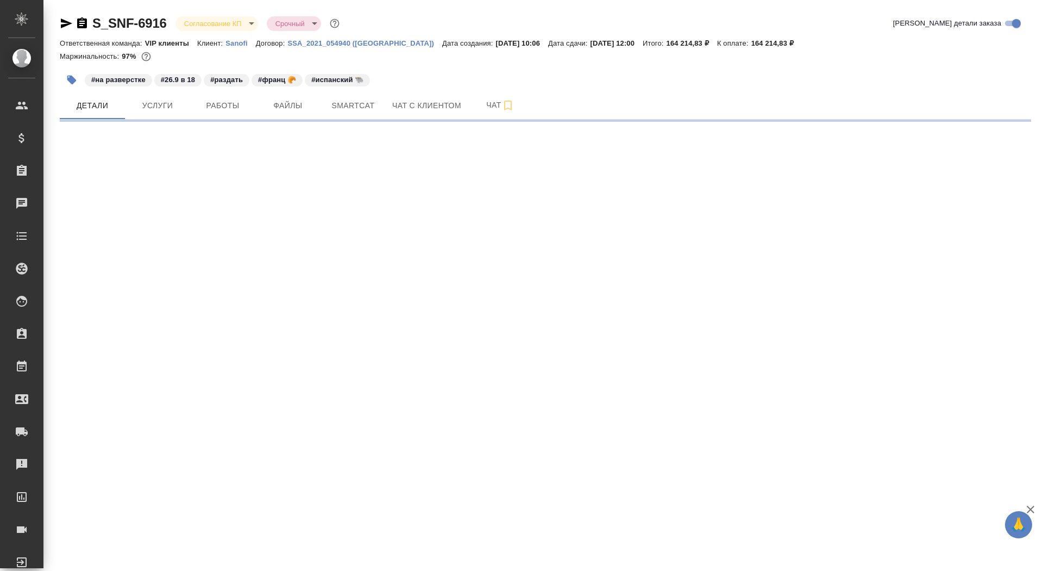
select select "RU"
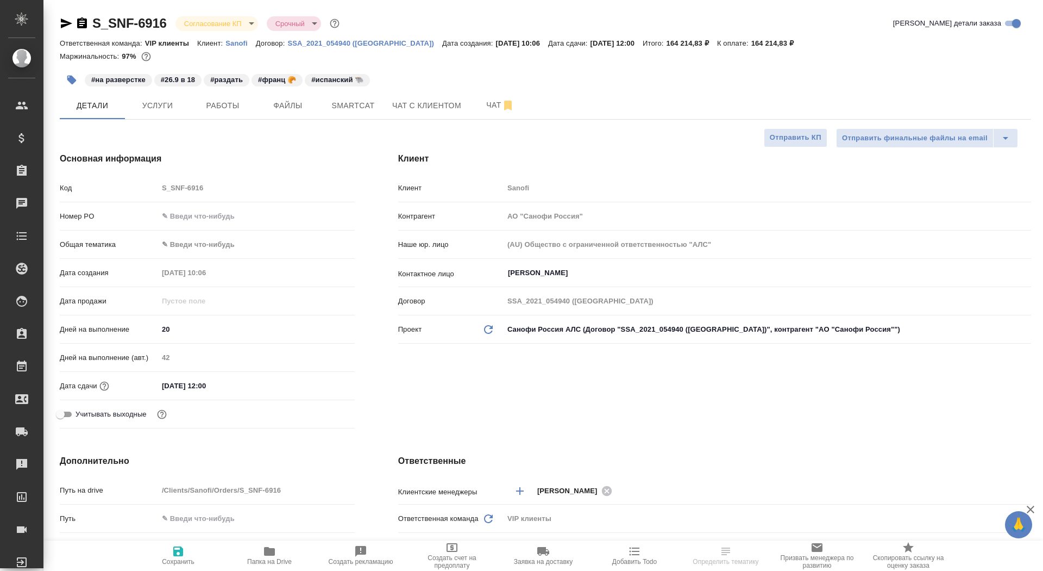
type textarea "x"
click at [183, 216] on input "text" at bounding box center [257, 216] width 196 height 16
paste input "E005874574"
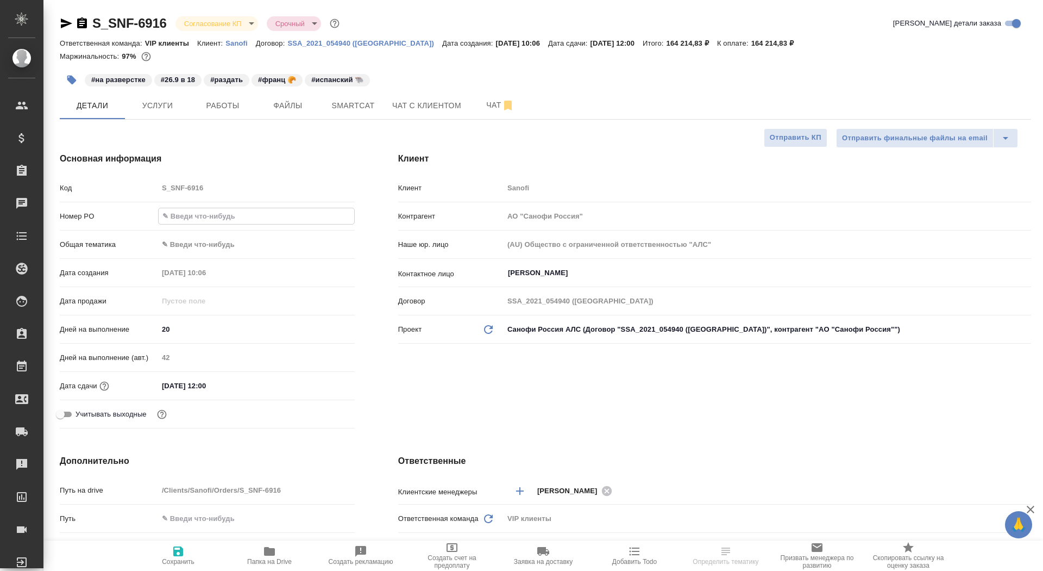
type input "E005874574"
type textarea "x"
type input "E005874574"
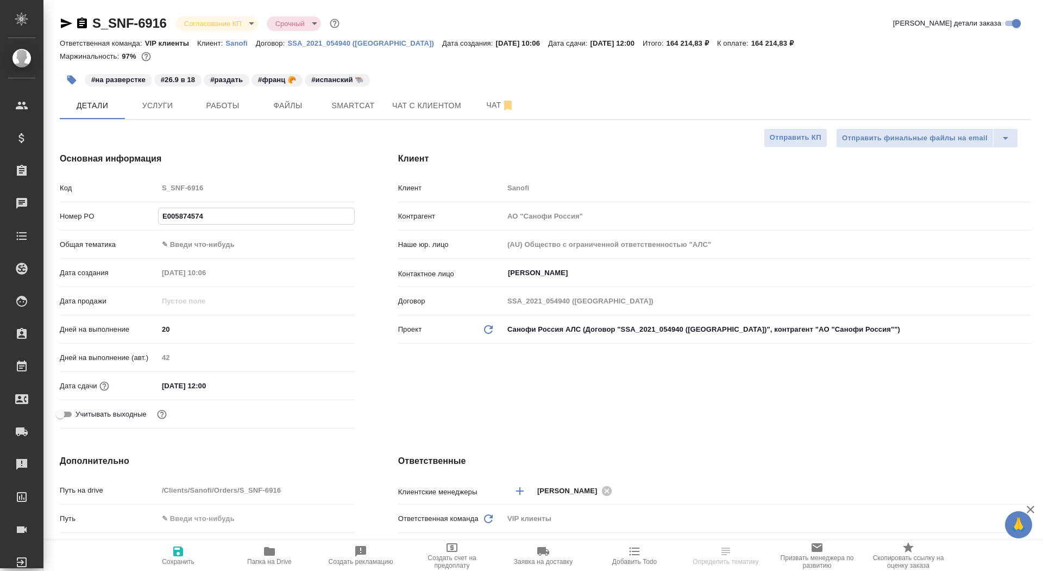
click at [206, 562] on span "Сохранить" at bounding box center [178, 554] width 78 height 21
type textarea "x"
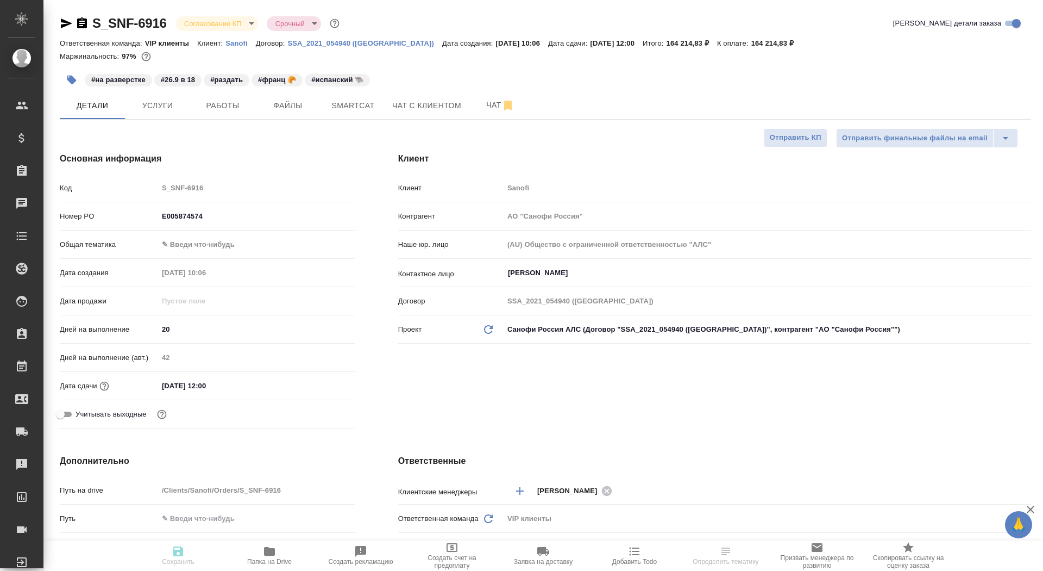
type textarea "x"
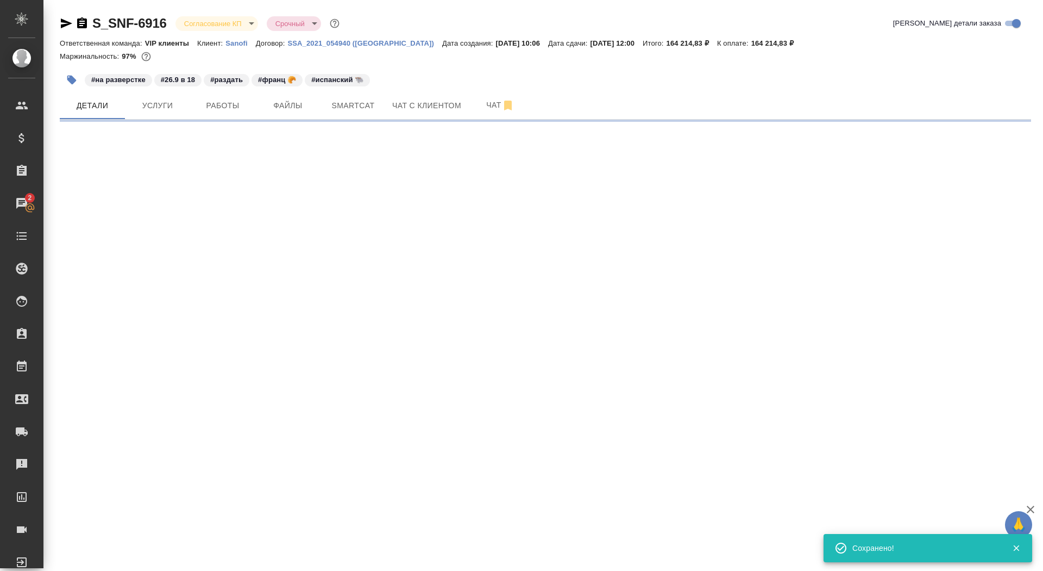
select select "RU"
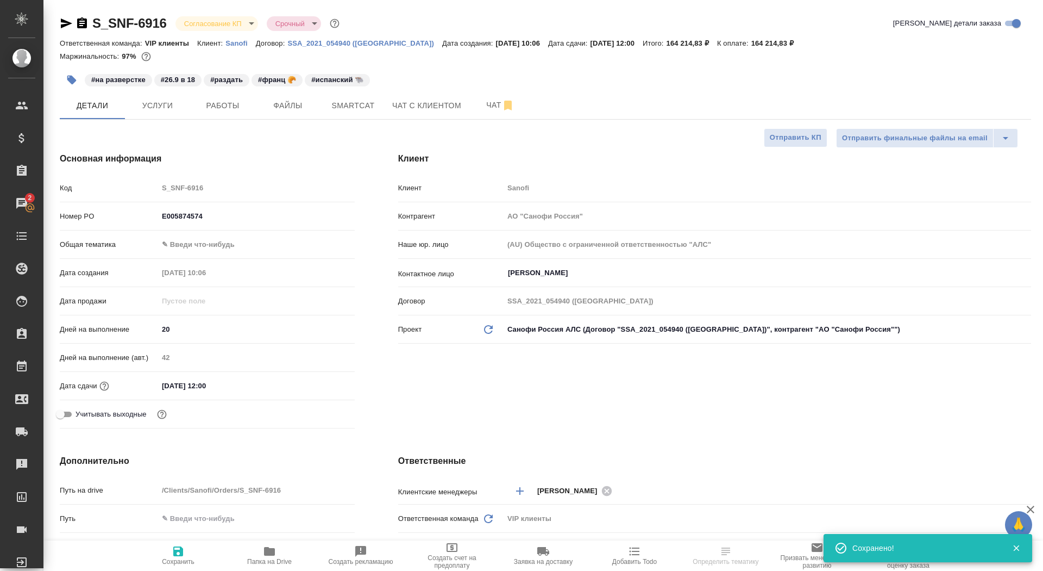
type textarea "x"
click at [240, 22] on body "🙏 .cls-1 fill:#fff; AWATERA Saydasheva Dilyara Клиенты Спецификации Заказы 2 Ча…" at bounding box center [521, 285] width 1043 height 571
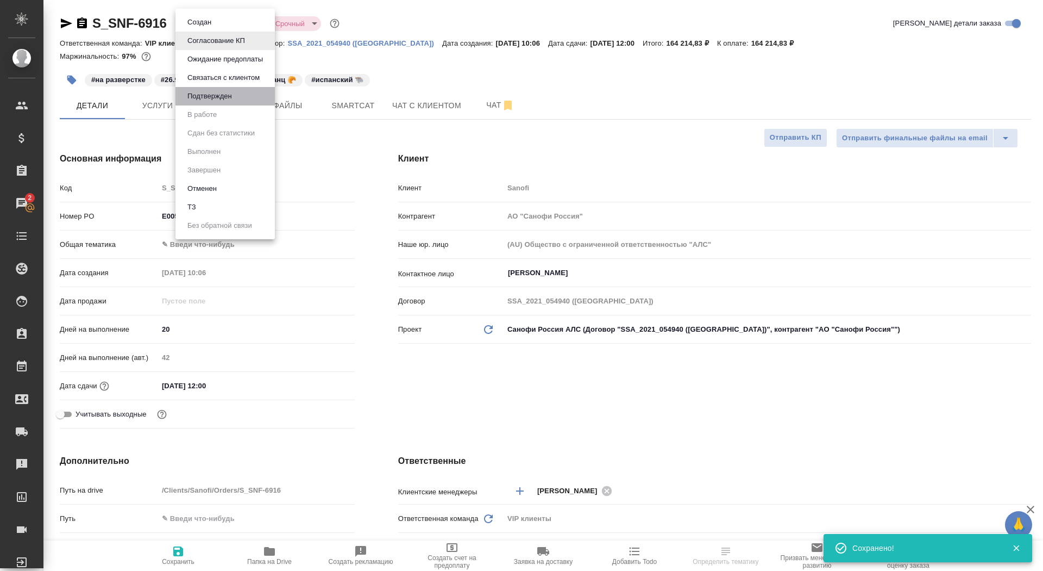
click at [241, 99] on li "Подтвержден" at bounding box center [225, 96] width 99 height 18
click at [225, 27] on body "🙏 .cls-1 fill:#fff; AWATERA Saydasheva Dilyara Клиенты Спецификации Заказы 2 Ча…" at bounding box center [521, 285] width 1043 height 571
click at [224, 95] on button "Подтвержден" at bounding box center [209, 96] width 51 height 12
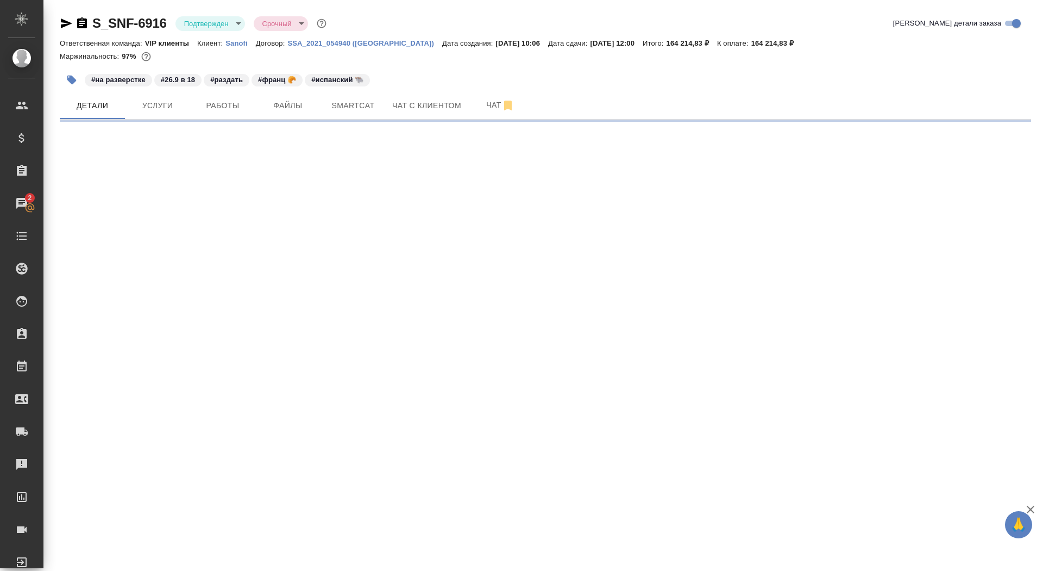
select select "RU"
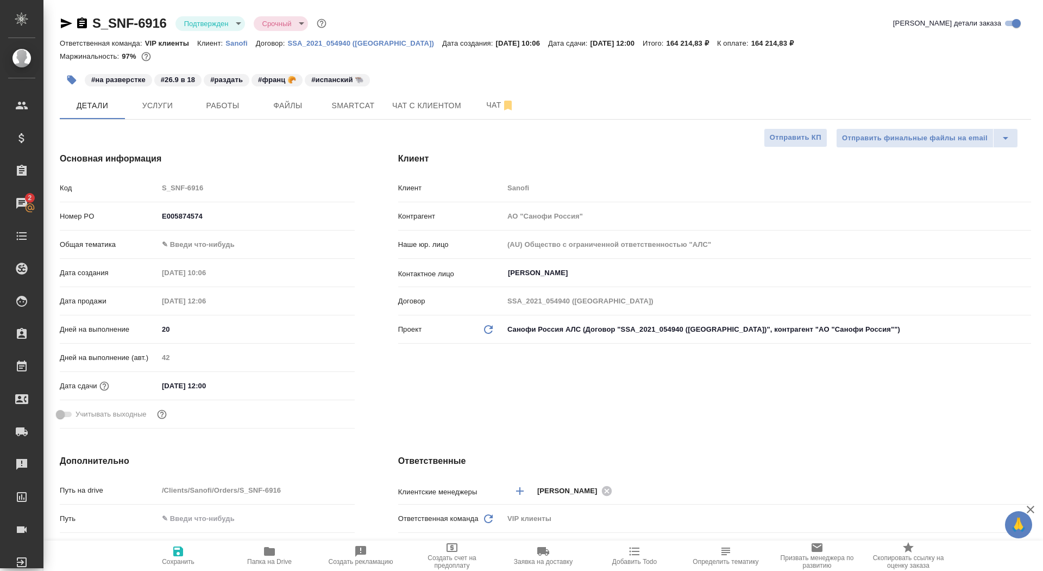
type textarea "x"
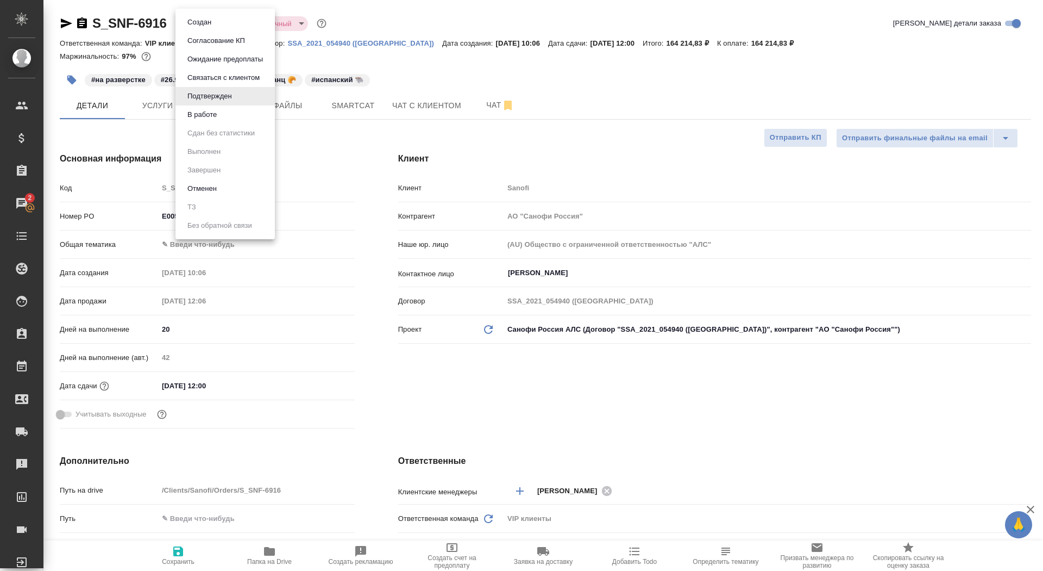
click at [228, 24] on body "🙏 .cls-1 fill:#fff; AWATERA Saydasheva Dilyara Клиенты Спецификации Заказы 2 Ча…" at bounding box center [521, 285] width 1043 height 571
click at [224, 106] on li "В работе" at bounding box center [225, 114] width 99 height 18
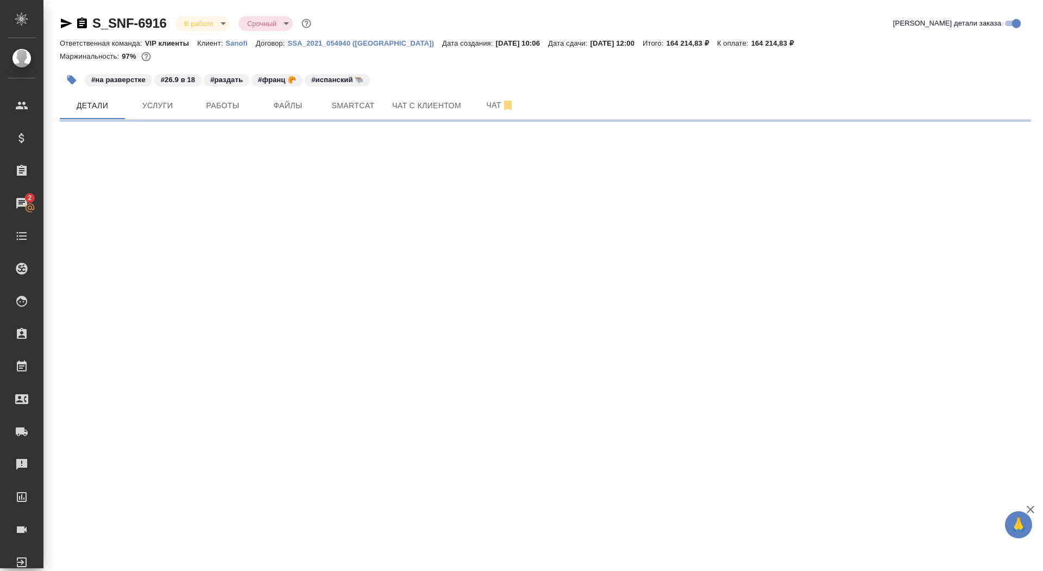
select select "RU"
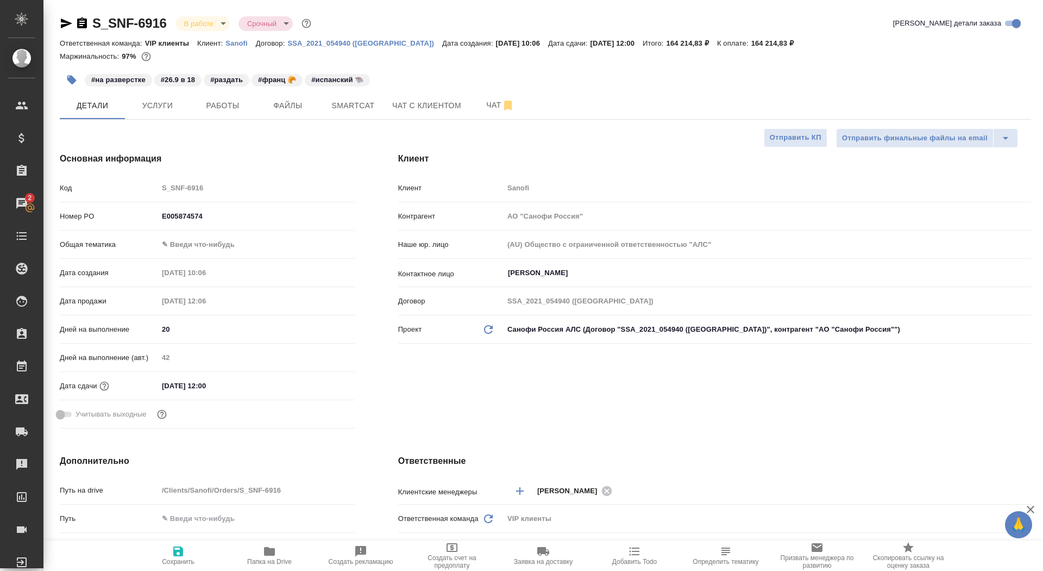
type textarea "x"
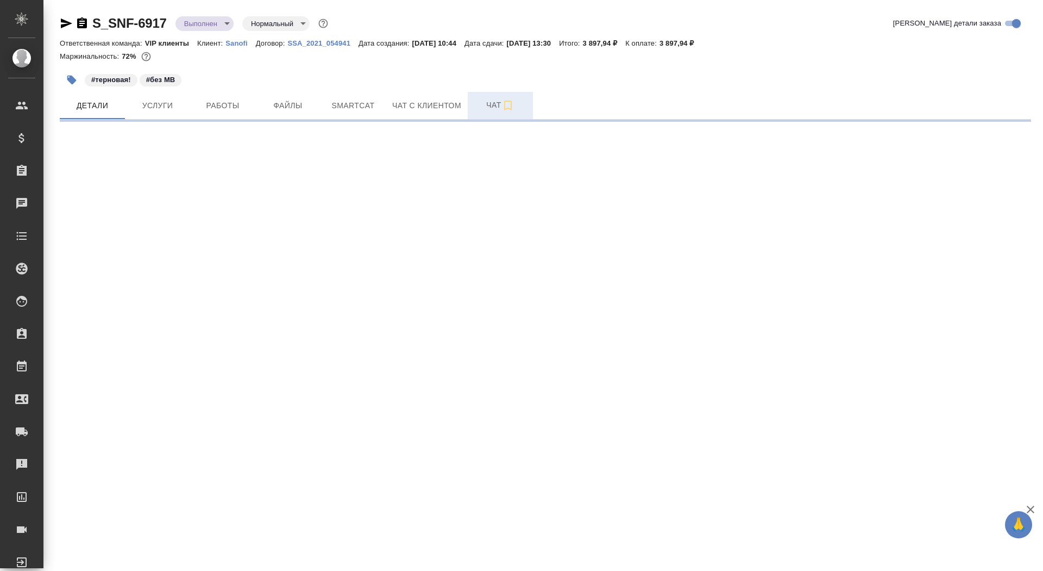
select select "RU"
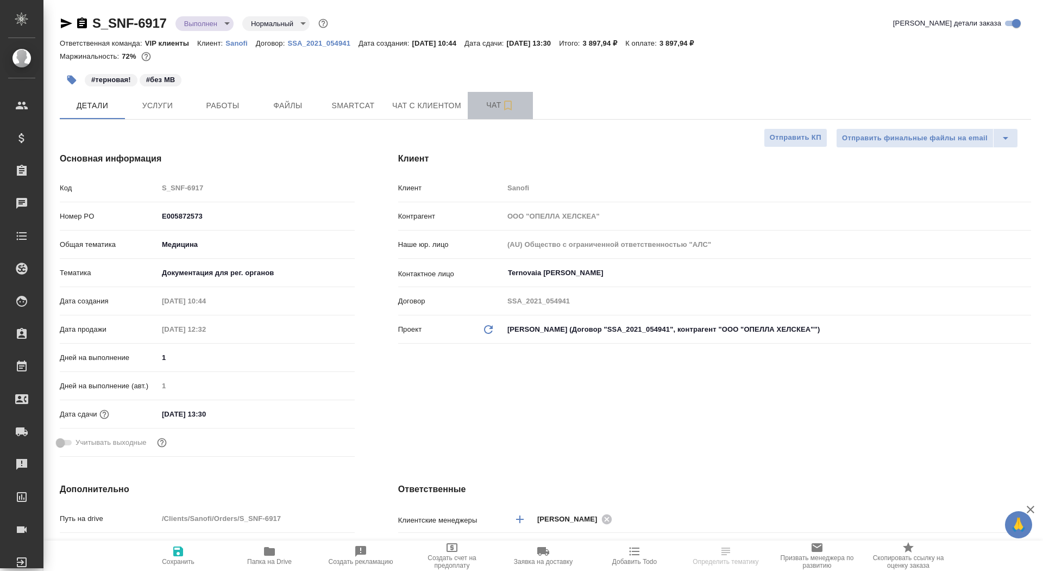
click at [480, 109] on span "Чат" at bounding box center [500, 105] width 52 height 14
type textarea "x"
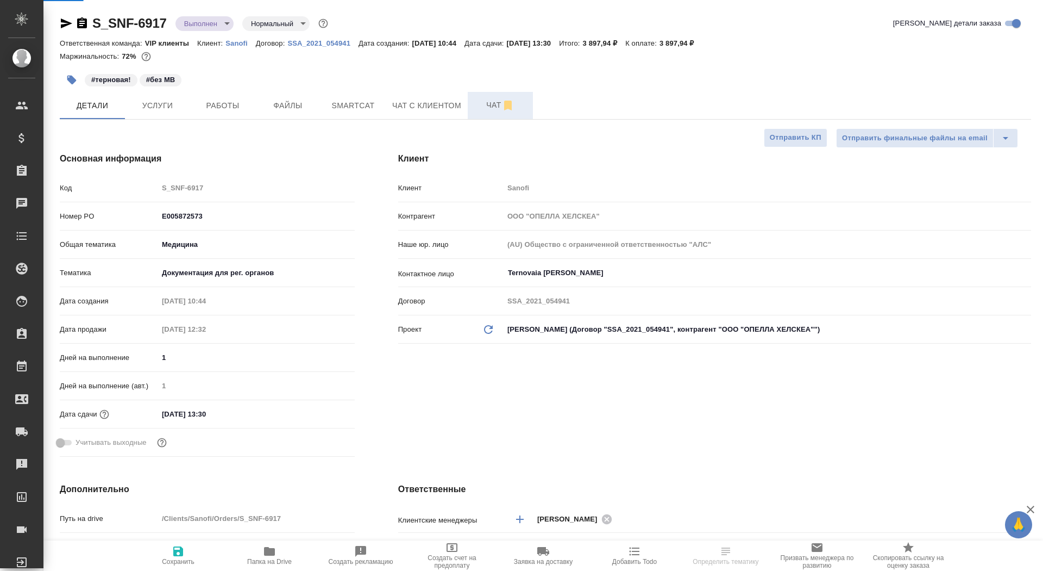
type textarea "x"
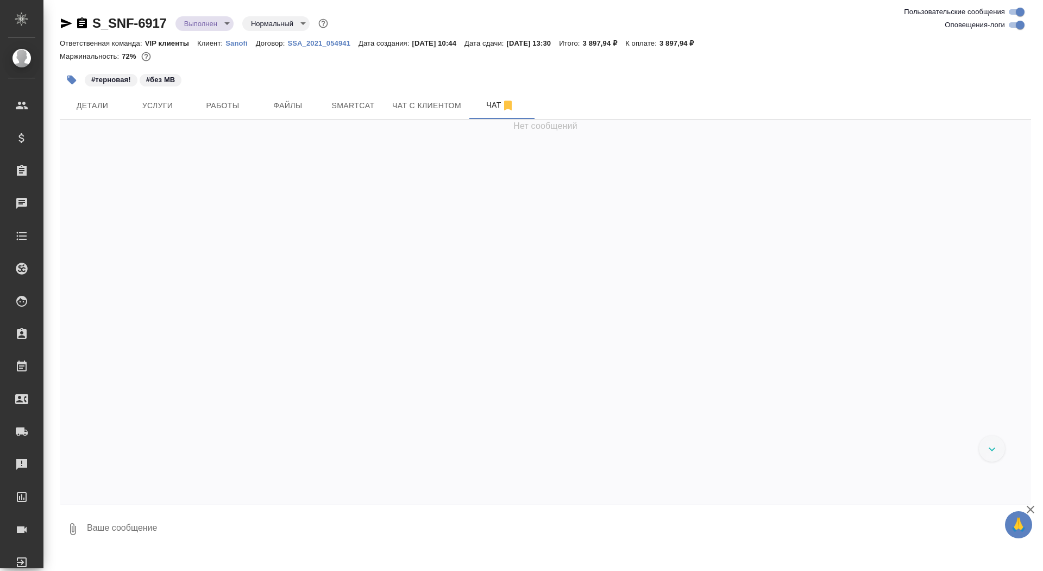
scroll to position [22441, 0]
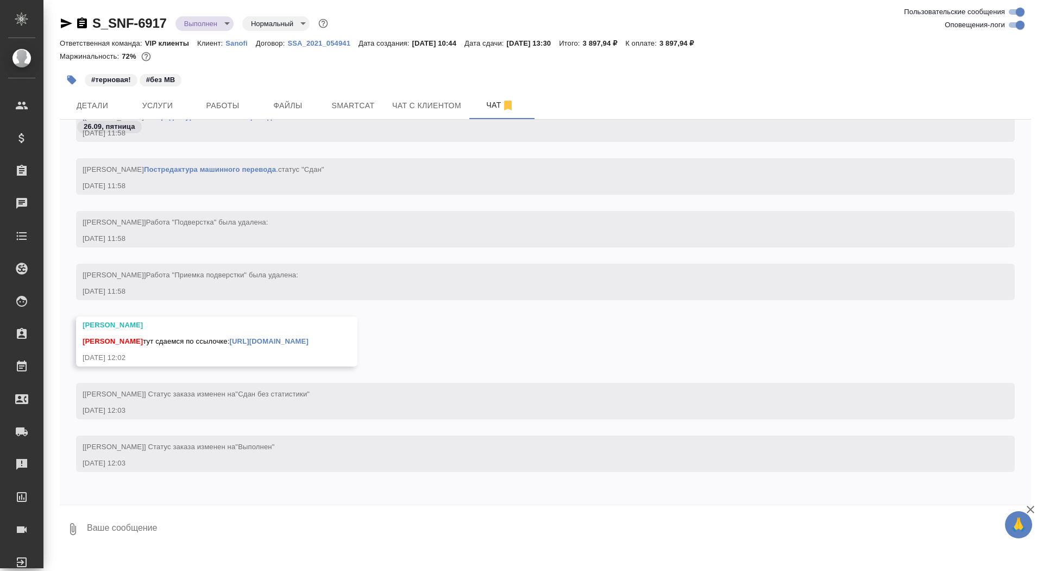
click at [255, 542] on textarea at bounding box center [558, 528] width 945 height 37
type textarea "забрала, спасибо!"
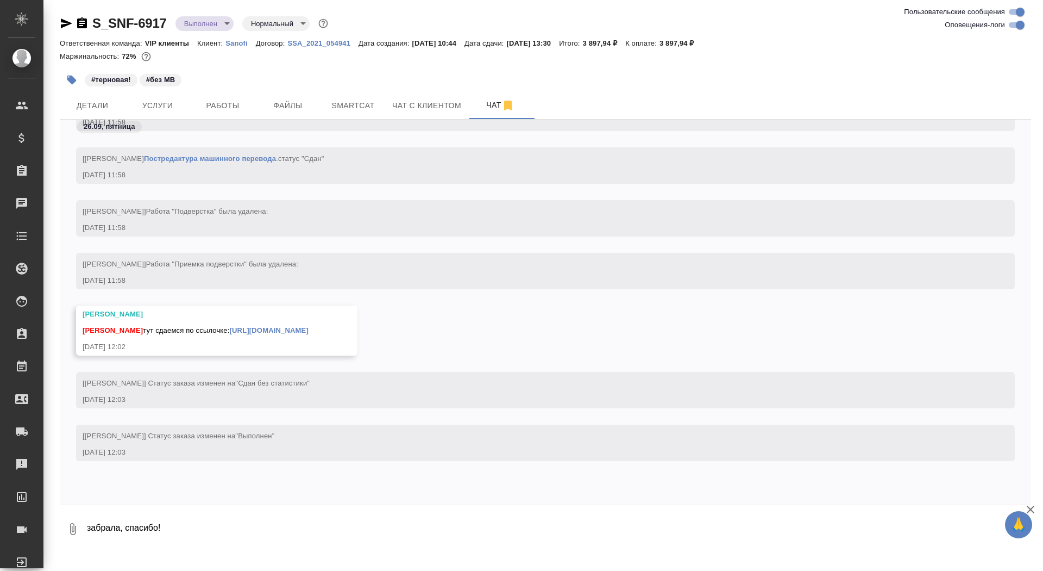
scroll to position [22493, 0]
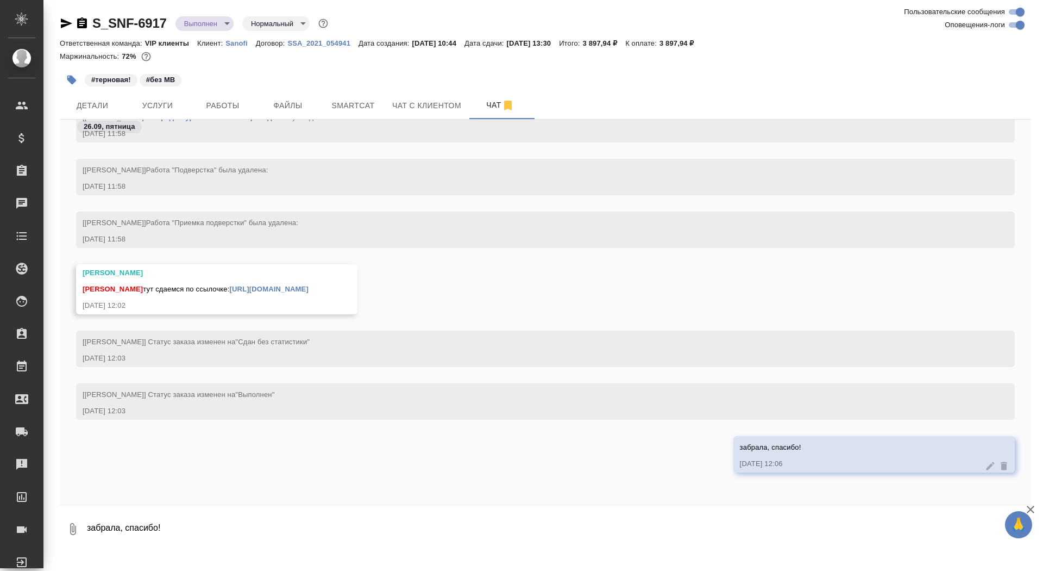
click at [309, 289] on link "[URL][DOMAIN_NAME]" at bounding box center [269, 289] width 79 height 8
click at [89, 24] on div "S_SNF-6917 Выполнен completed Нормальный normal" at bounding box center [195, 23] width 271 height 17
click at [74, 18] on div at bounding box center [74, 23] width 29 height 13
click at [80, 24] on icon "button" at bounding box center [82, 22] width 10 height 11
click at [118, 93] on button "Детали" at bounding box center [92, 105] width 65 height 27
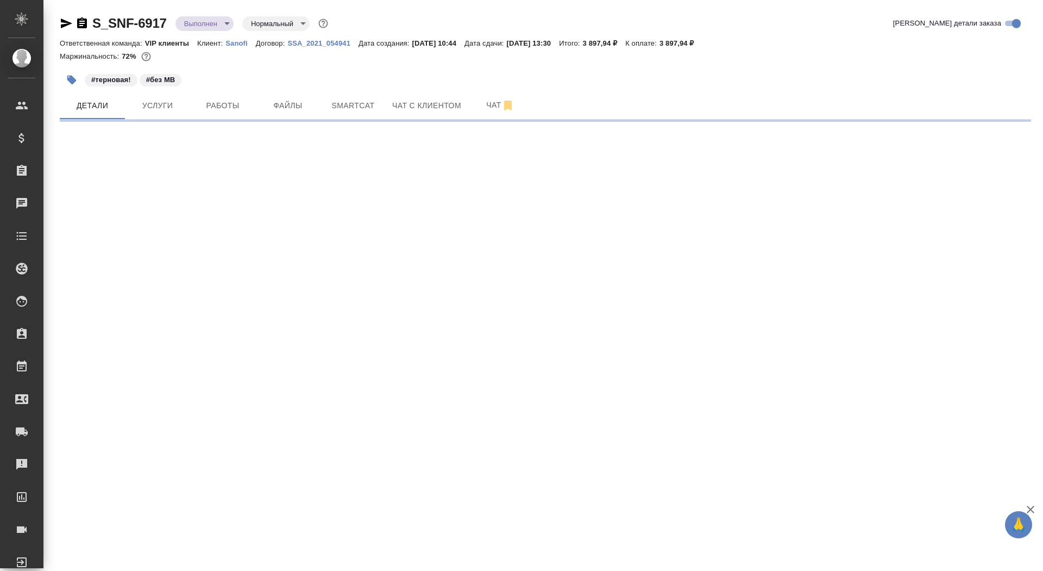
select select "RU"
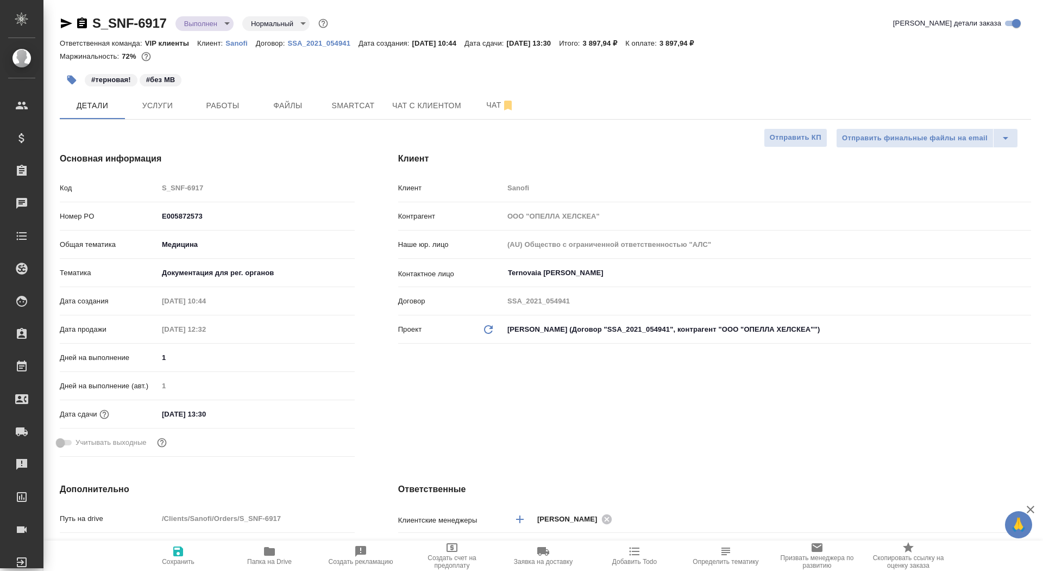
type textarea "x"
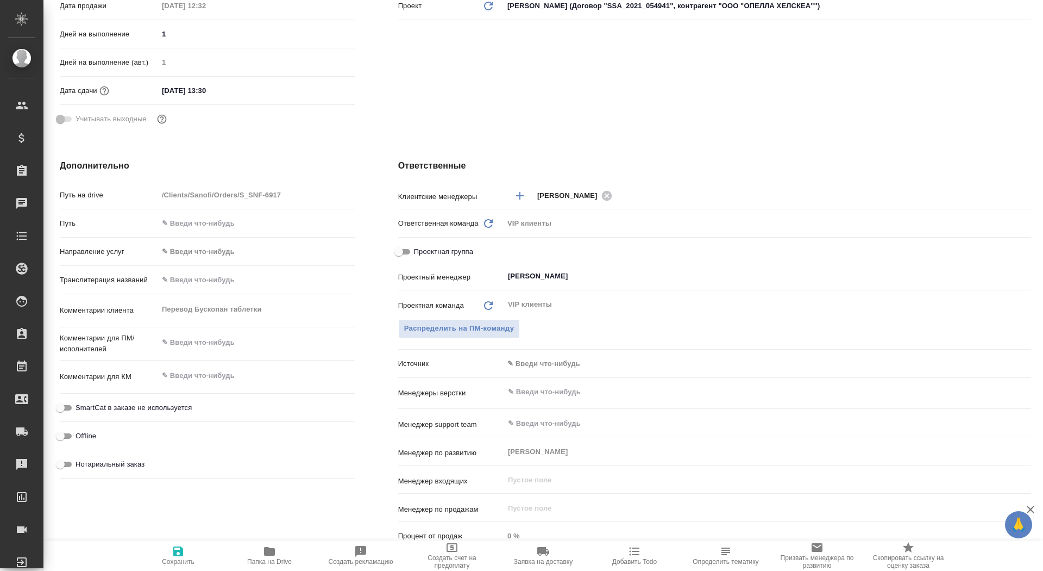
scroll to position [364, 0]
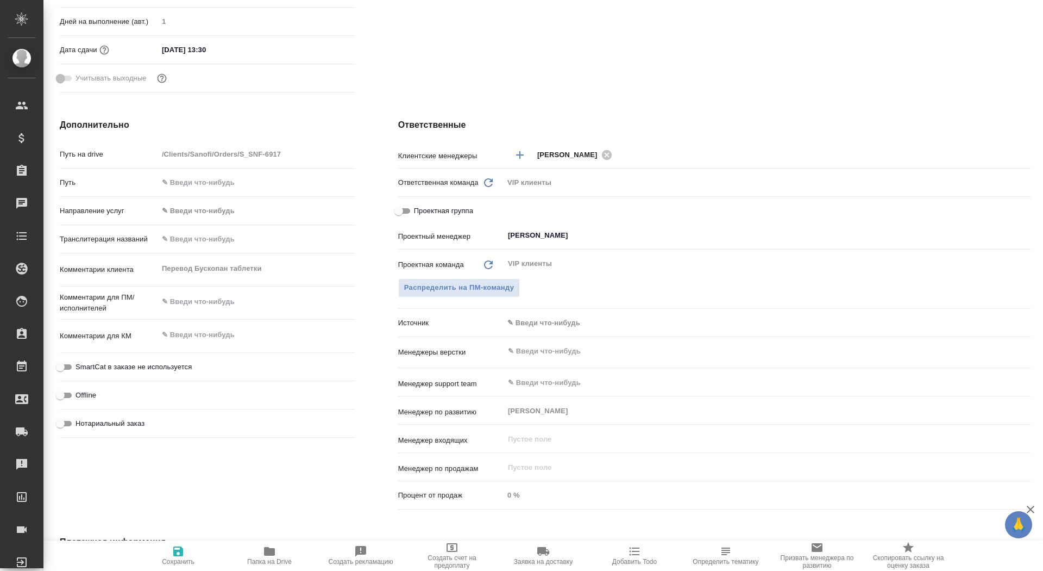
click at [93, 268] on div "Комментарии клиента Перевод Бускопан таблетки x" at bounding box center [207, 270] width 295 height 24
type textarea "x"
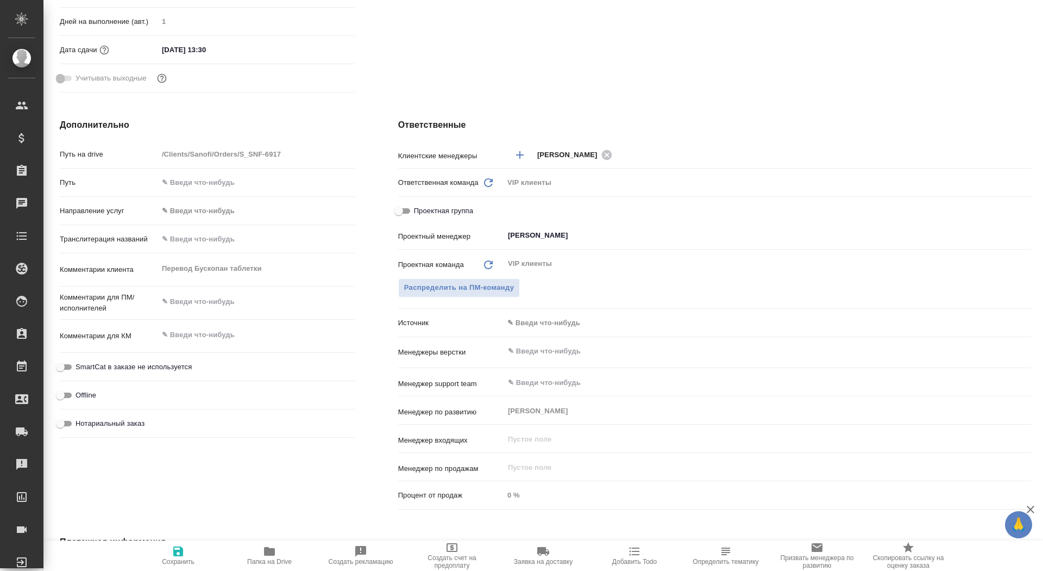
type textarea "x"
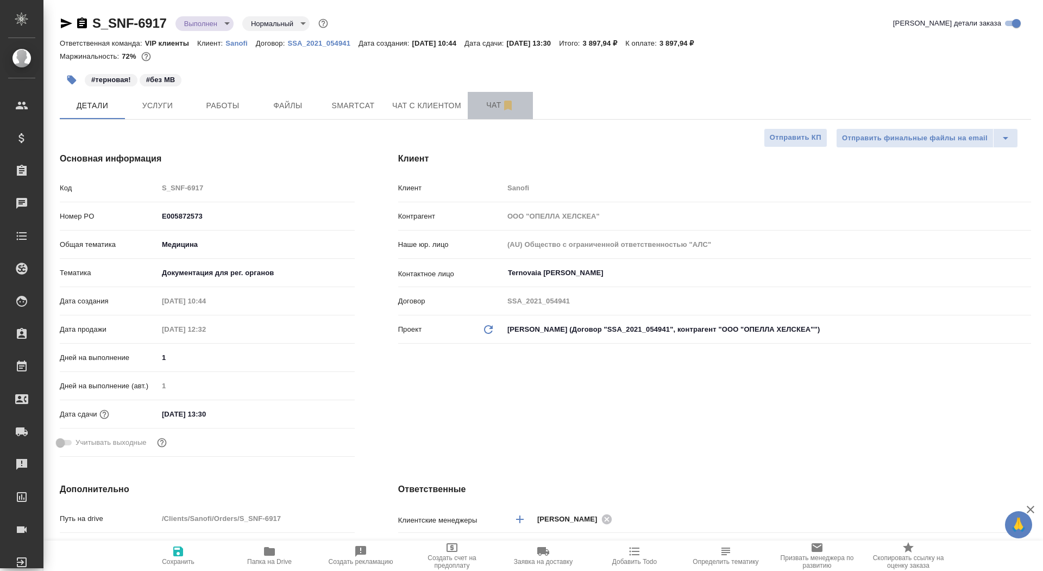
click at [487, 107] on span "Чат" at bounding box center [500, 105] width 52 height 14
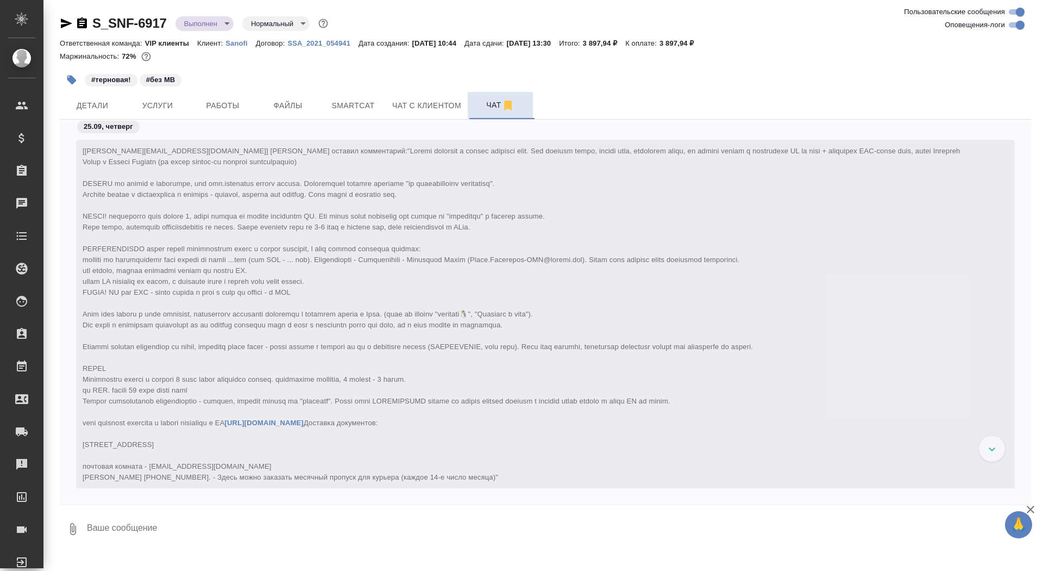
scroll to position [22852, 0]
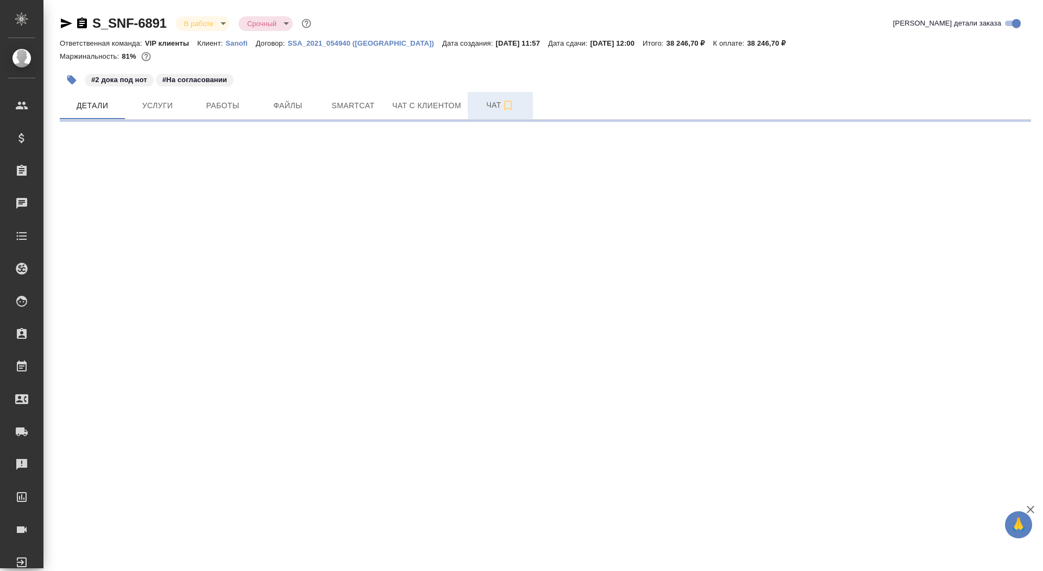
select select "RU"
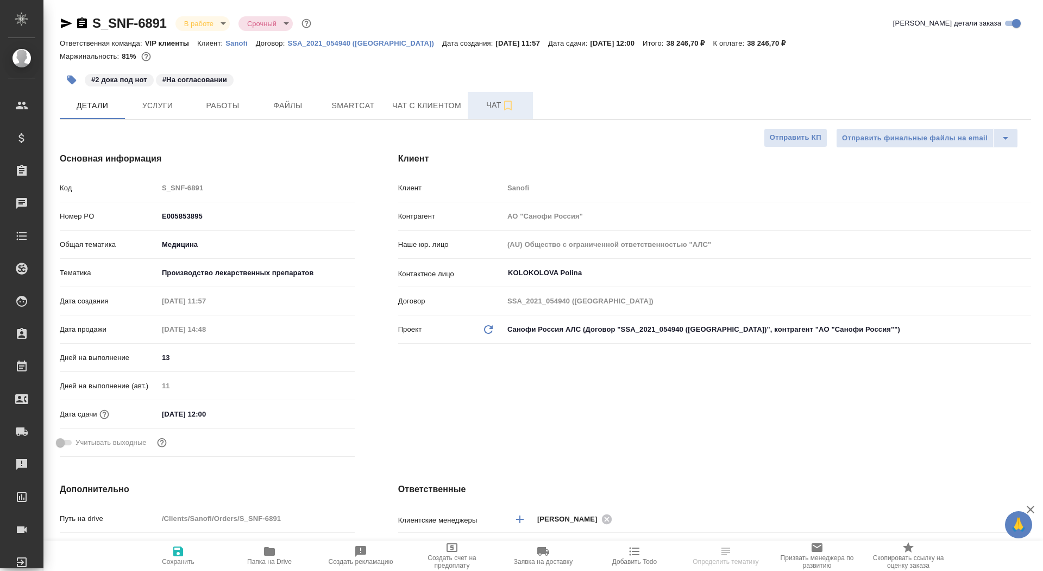
click at [486, 104] on span "Чат" at bounding box center [500, 105] width 52 height 14
type textarea "x"
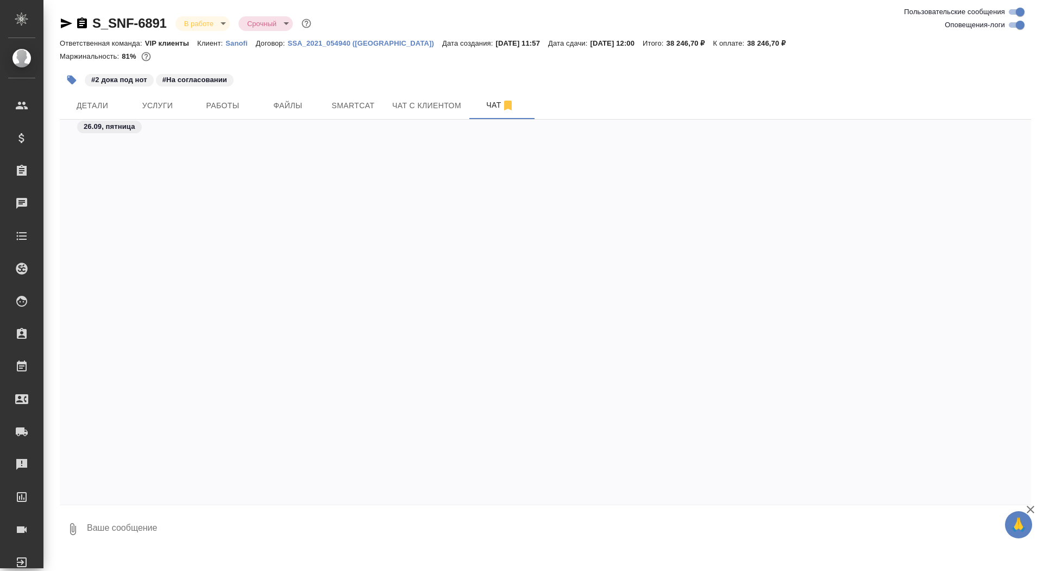
scroll to position [38173, 0]
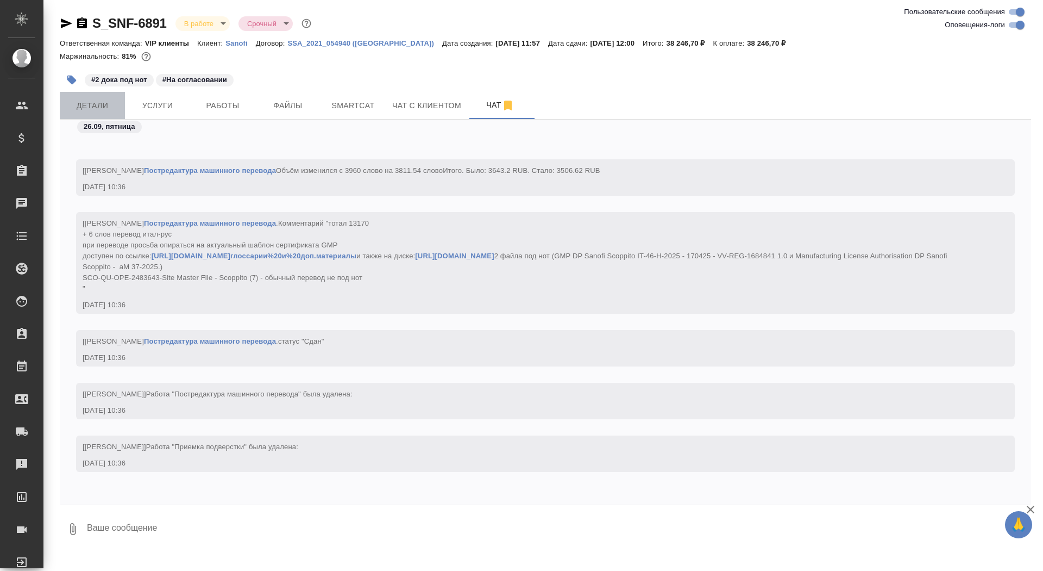
click at [94, 103] on span "Детали" at bounding box center [92, 106] width 52 height 14
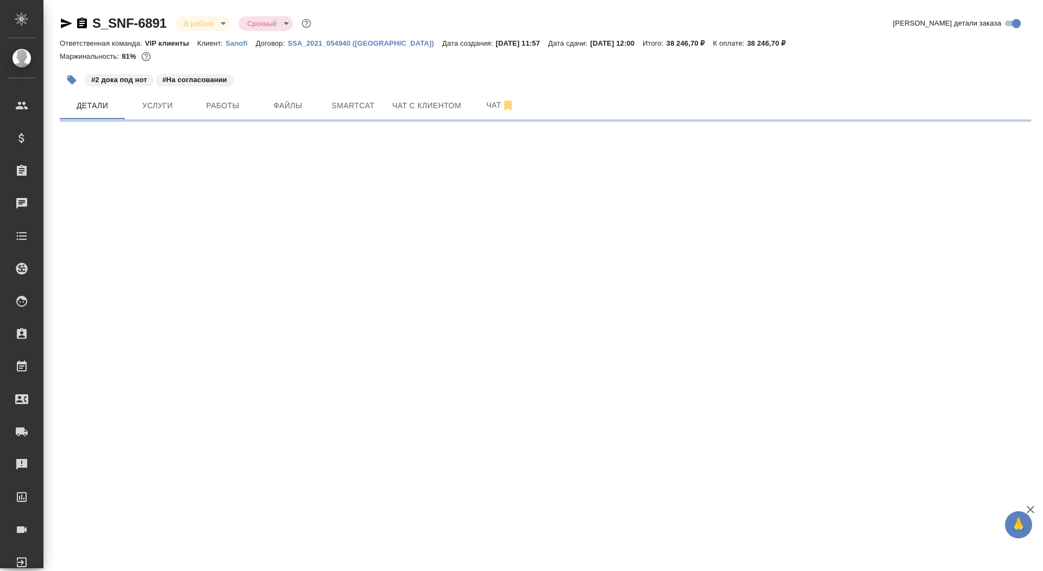
select select "RU"
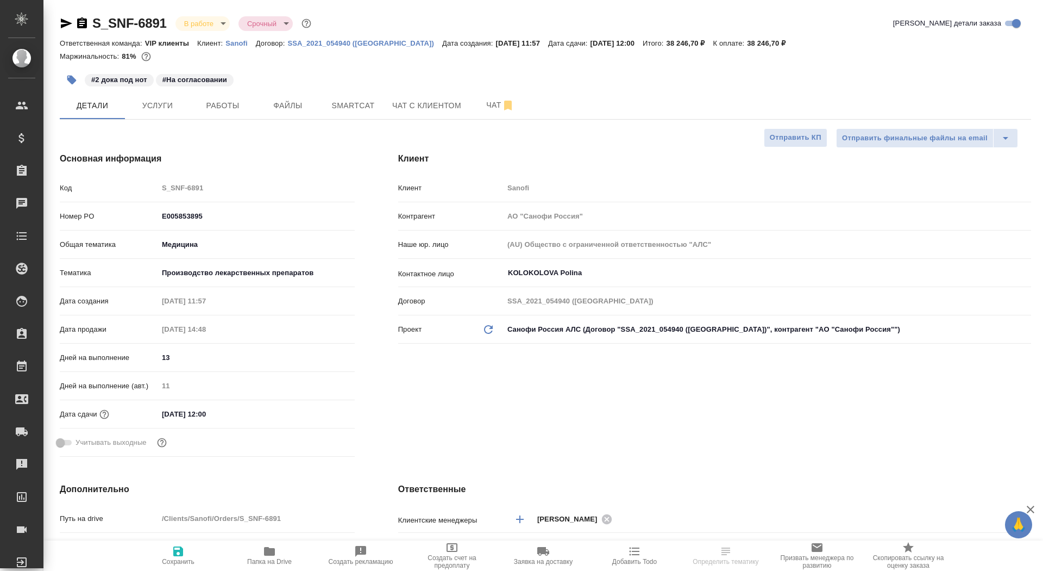
type textarea "x"
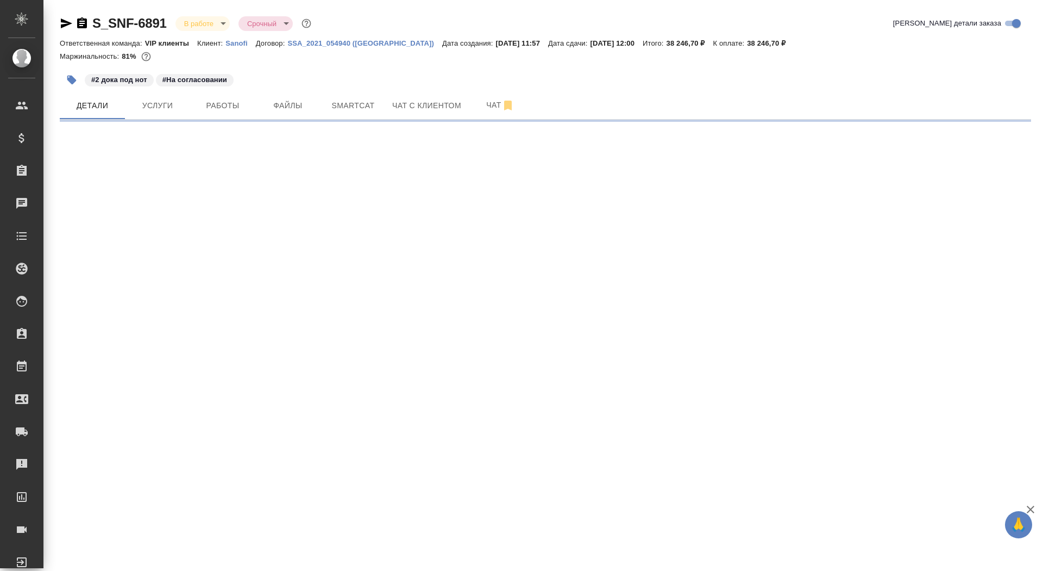
select select "RU"
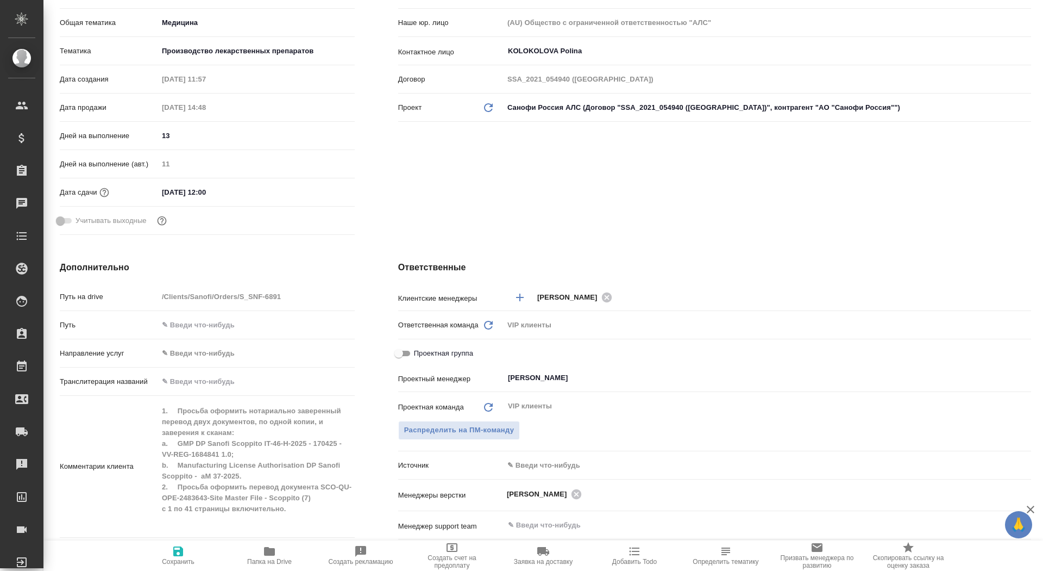
type textarea "x"
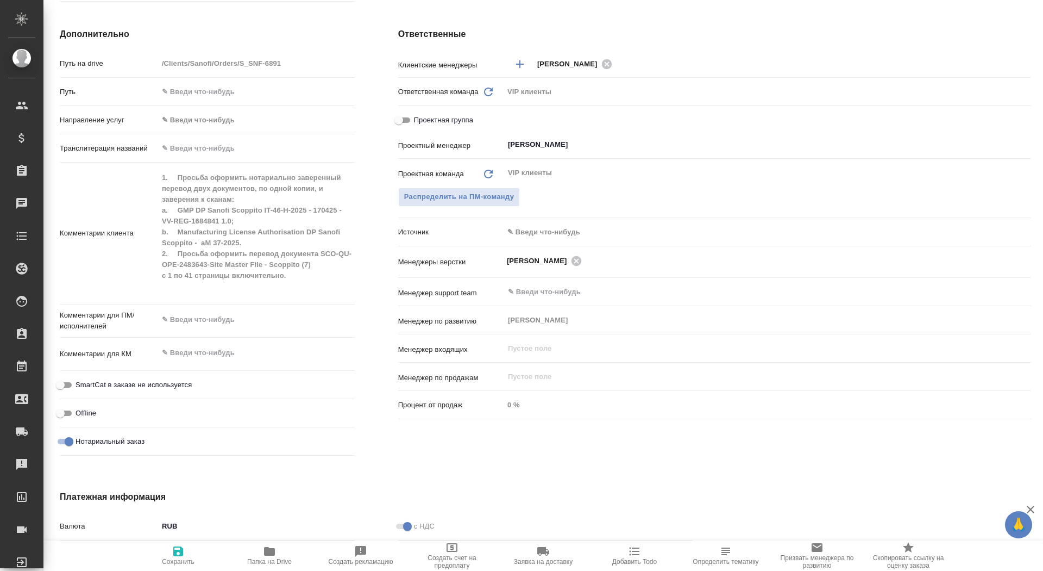
scroll to position [449, 0]
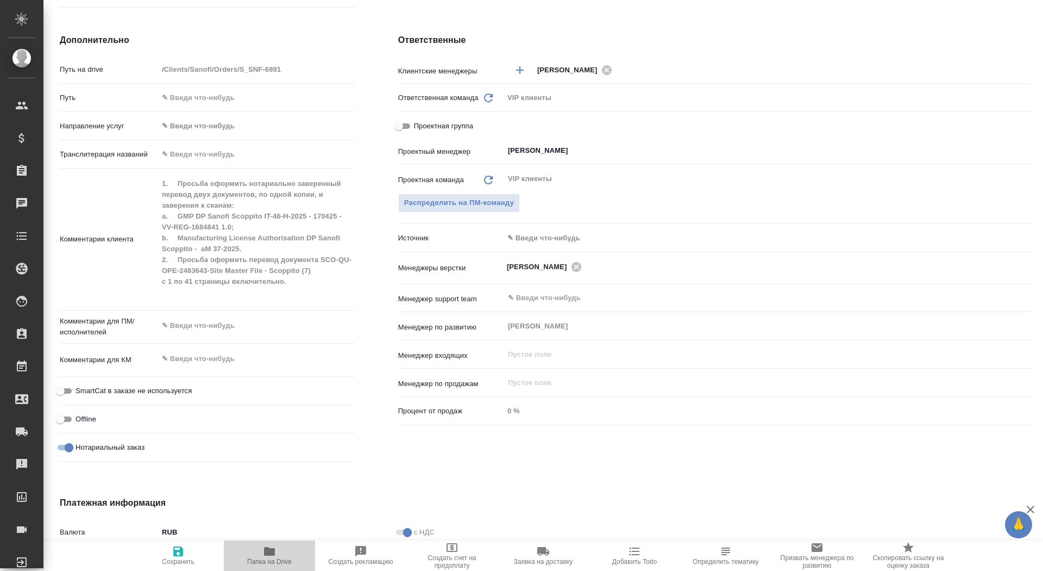
click at [267, 557] on icon "button" at bounding box center [269, 550] width 13 height 13
type textarea "x"
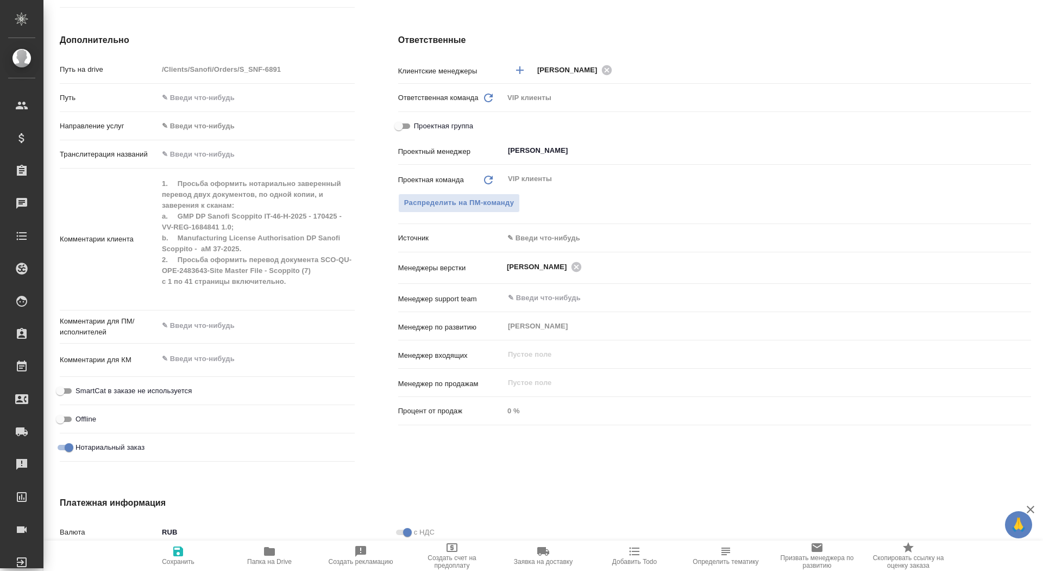
type textarea "x"
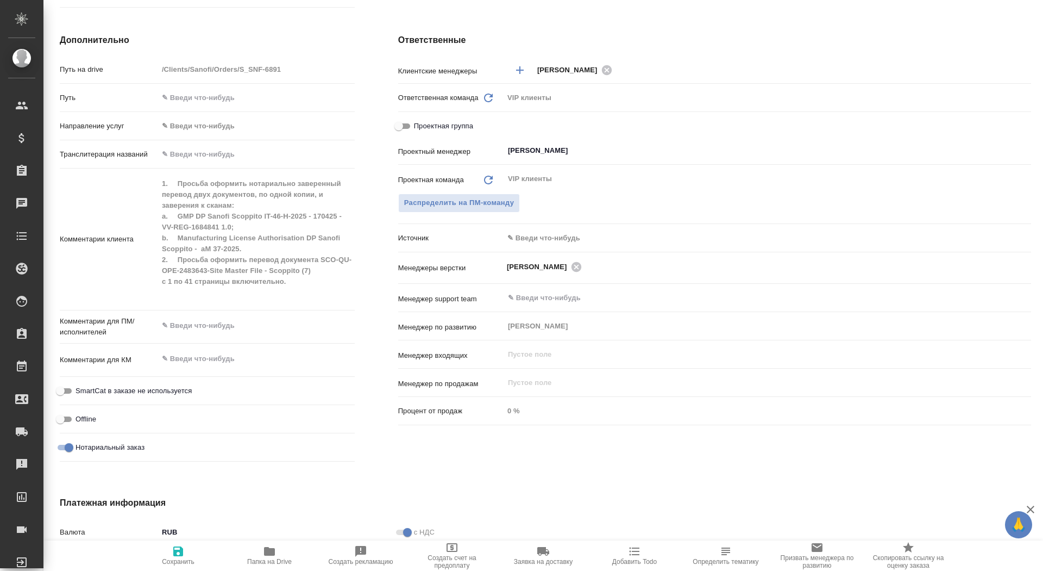
type textarea "x"
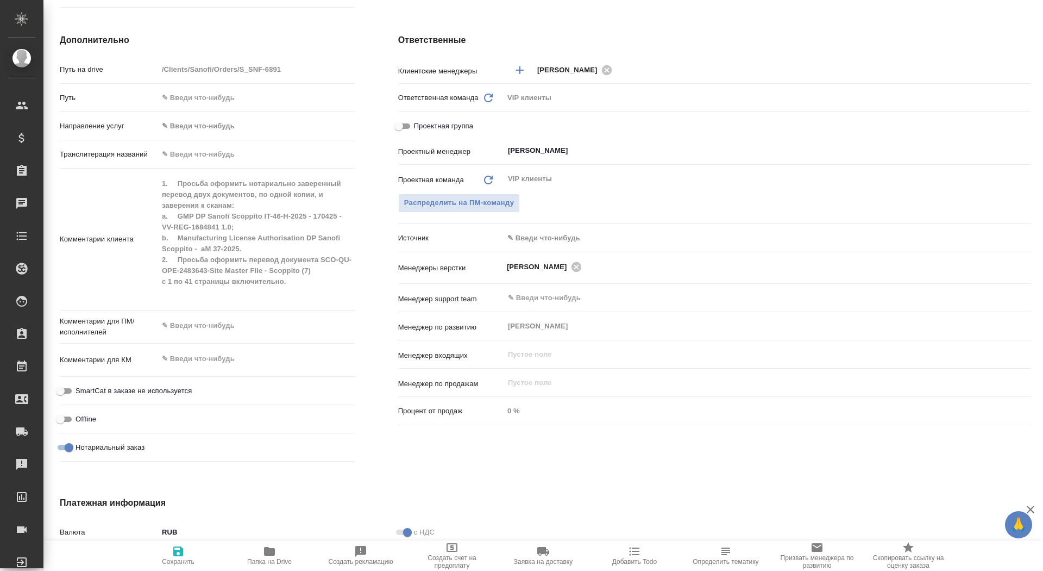
type textarea "x"
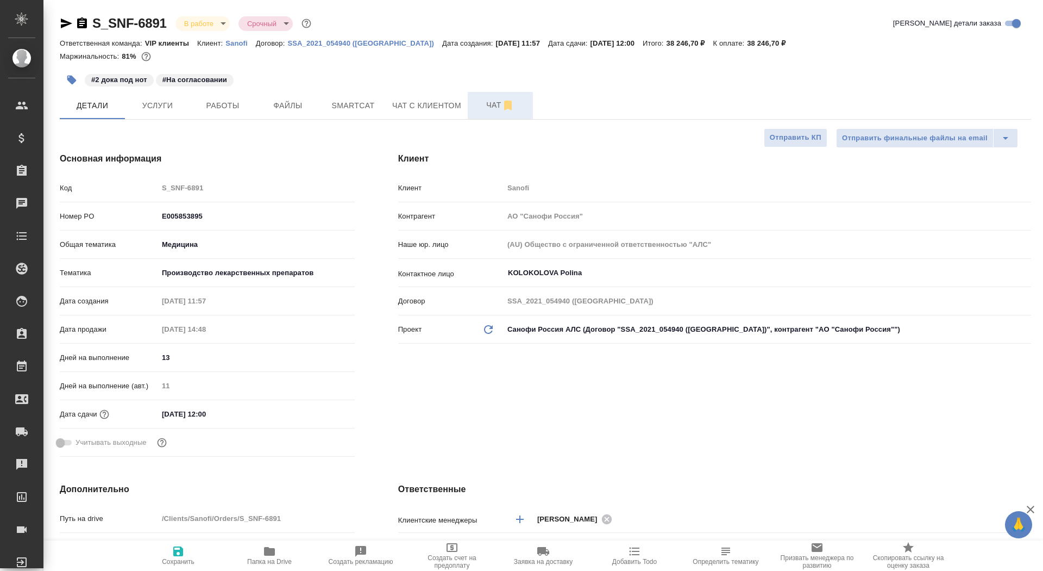
click at [492, 104] on span "Чат" at bounding box center [500, 105] width 52 height 14
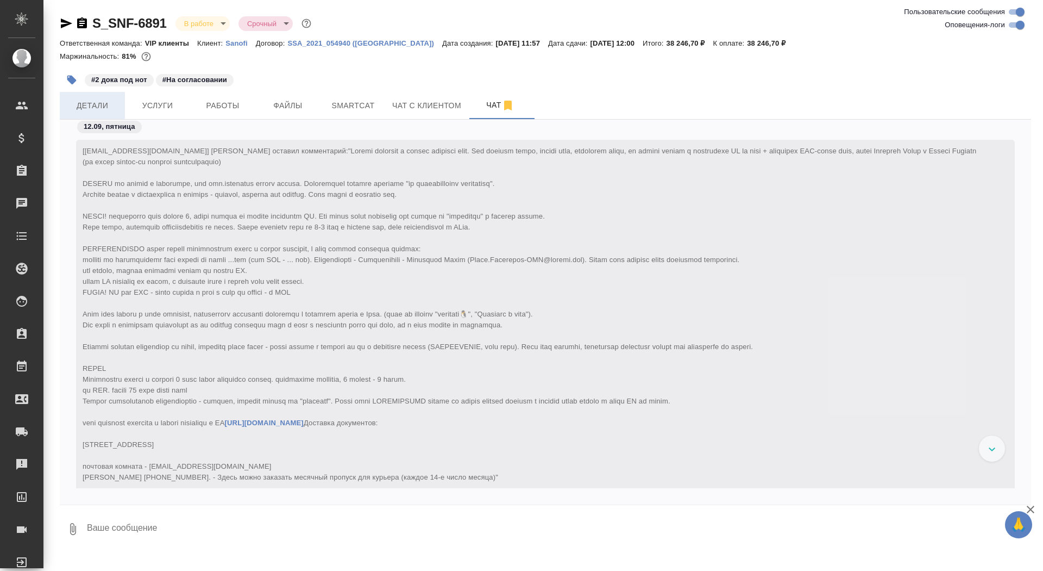
click at [99, 106] on span "Детали" at bounding box center [92, 106] width 52 height 14
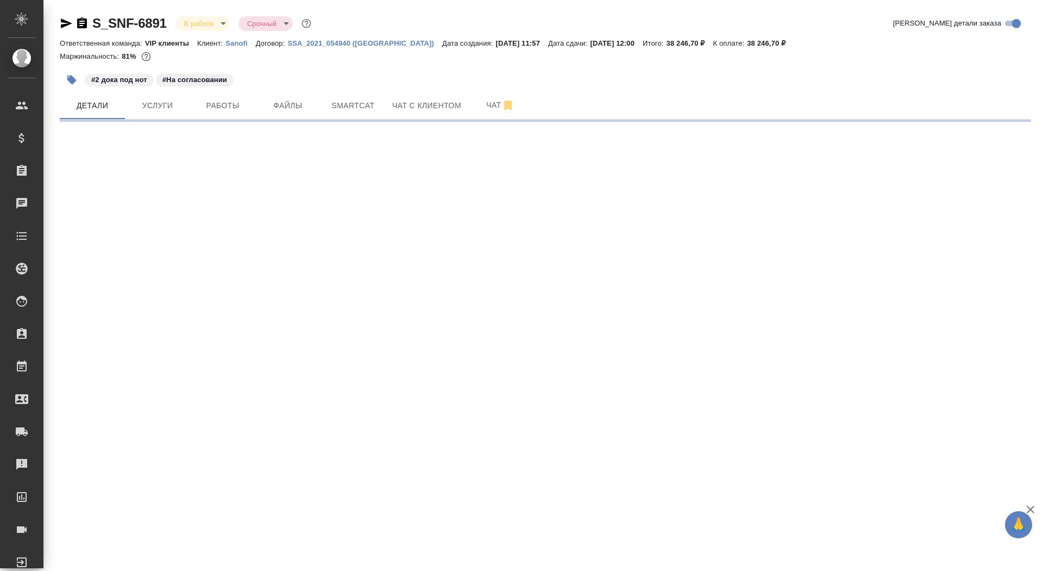
select select "RU"
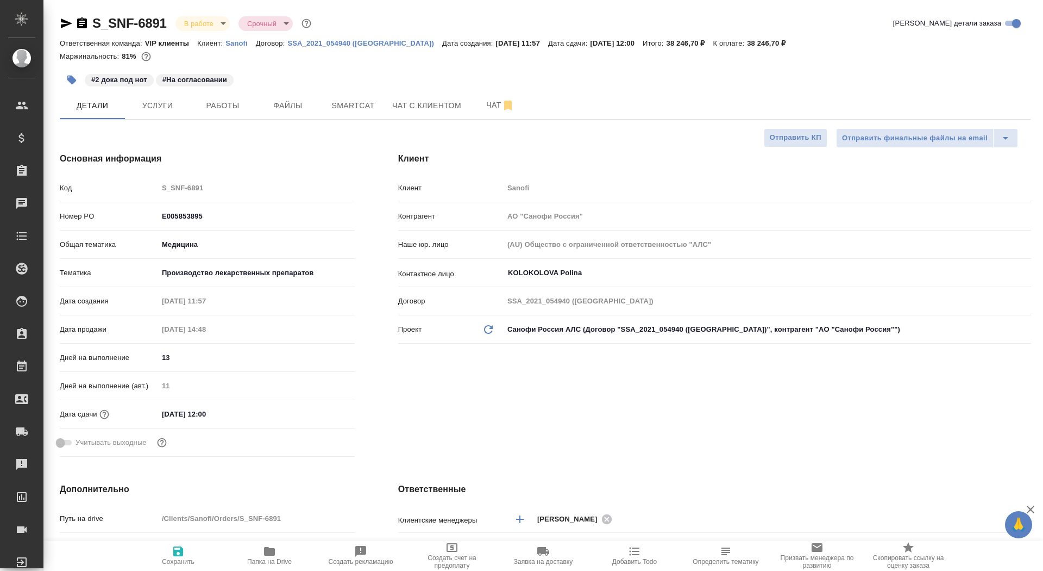
type textarea "x"
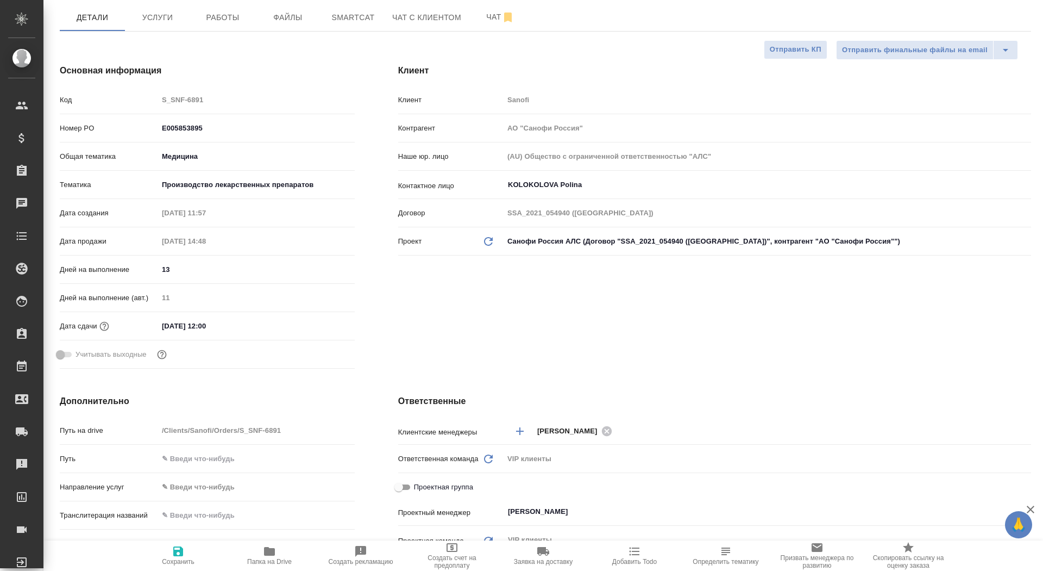
scroll to position [245, 0]
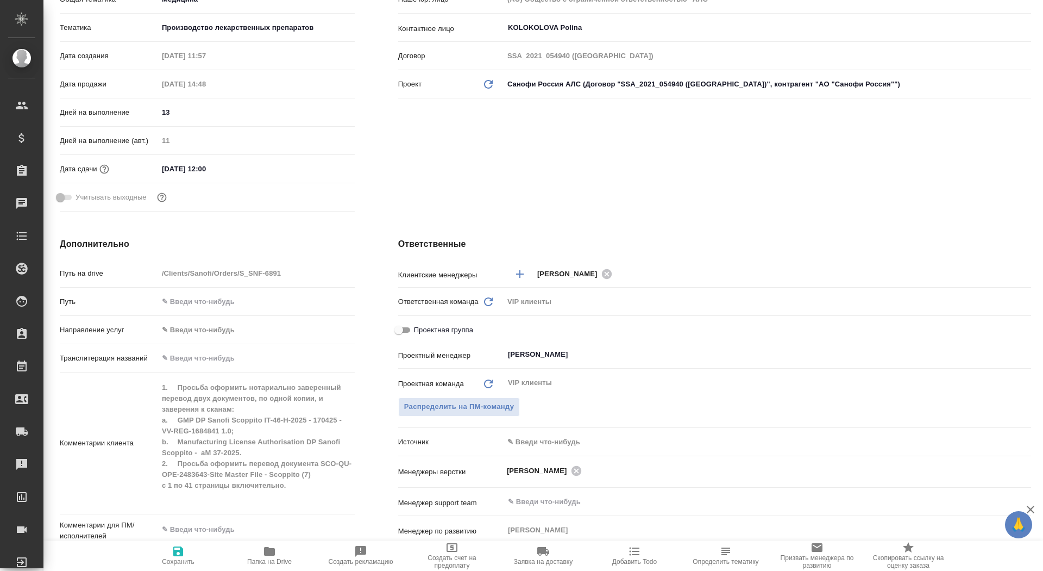
type textarea "x"
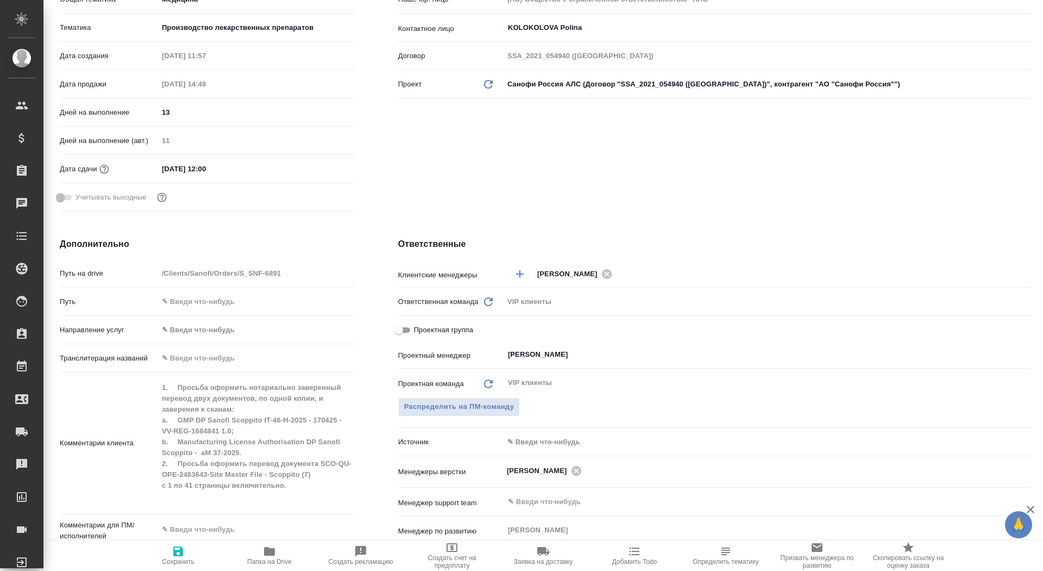
type textarea "x"
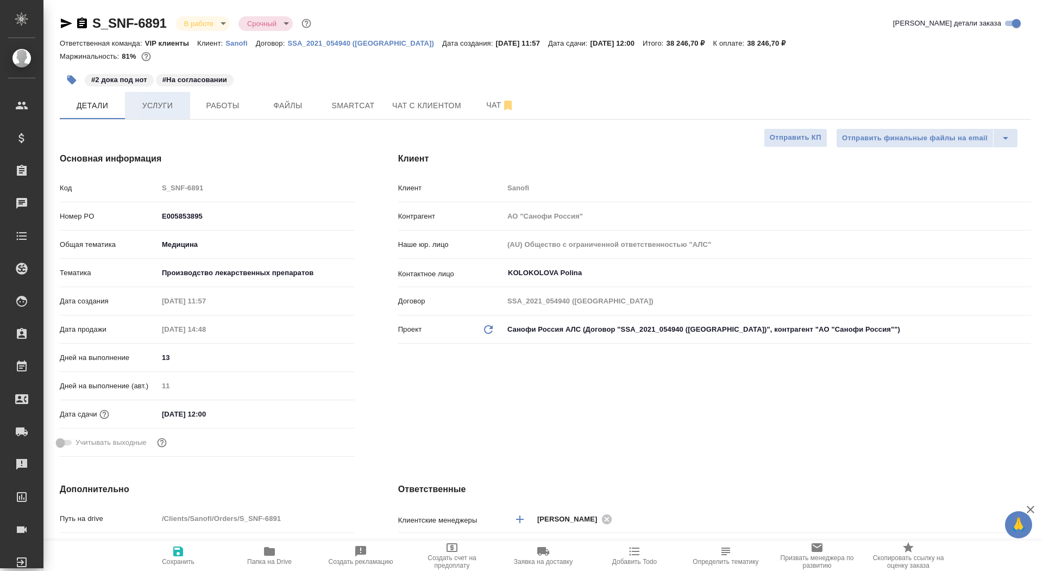
click at [166, 102] on span "Услуги" at bounding box center [157, 106] width 52 height 14
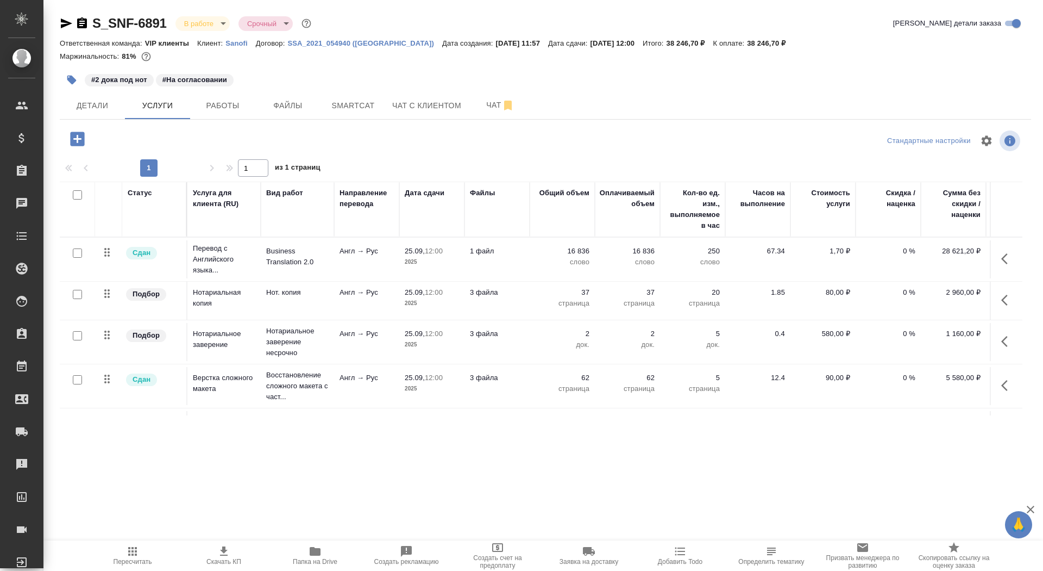
click at [79, 23] on icon "button" at bounding box center [82, 22] width 10 height 11
click at [108, 95] on button "Детали" at bounding box center [92, 105] width 65 height 27
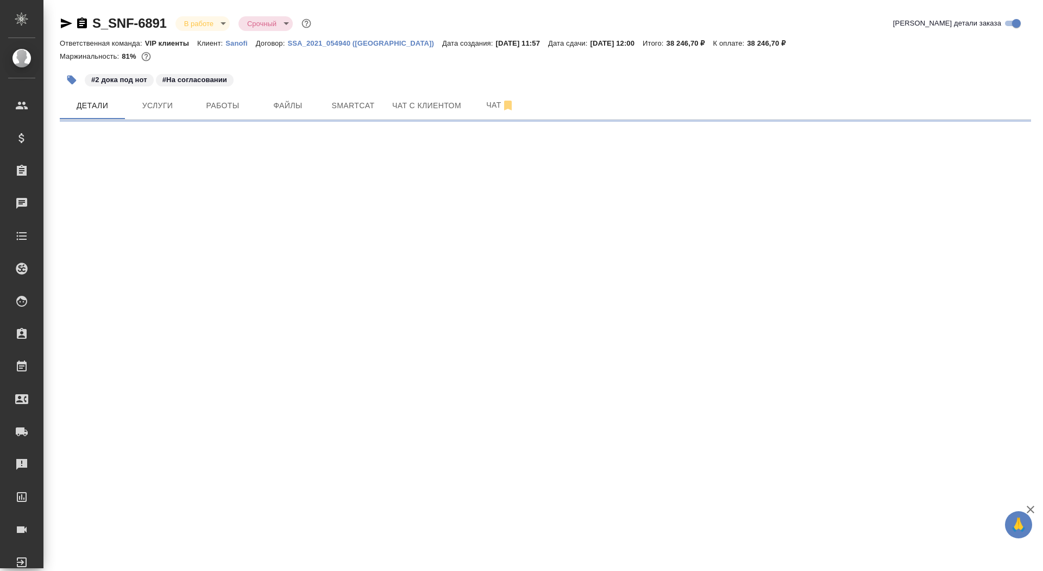
select select "RU"
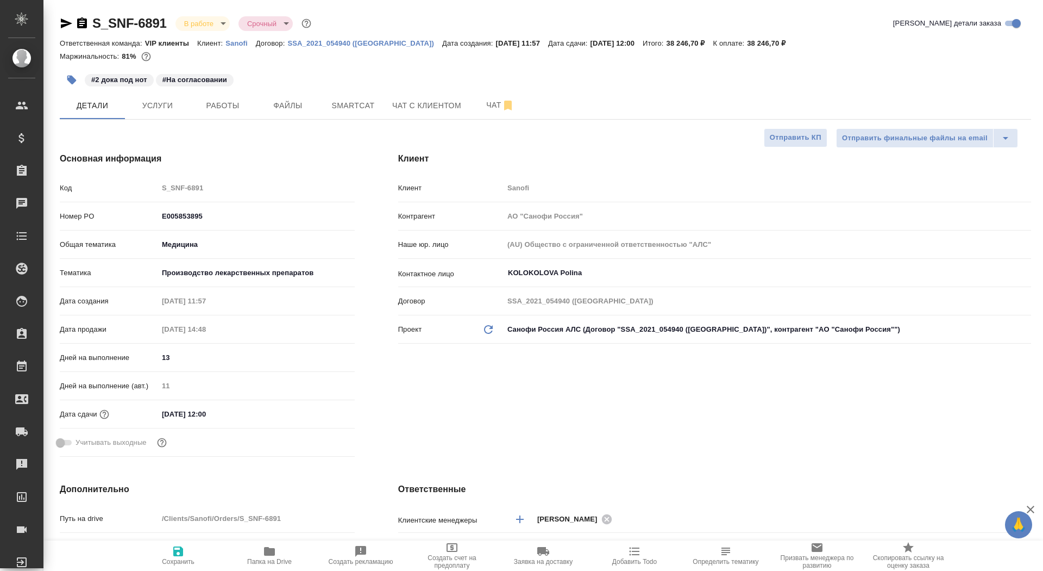
type textarea "x"
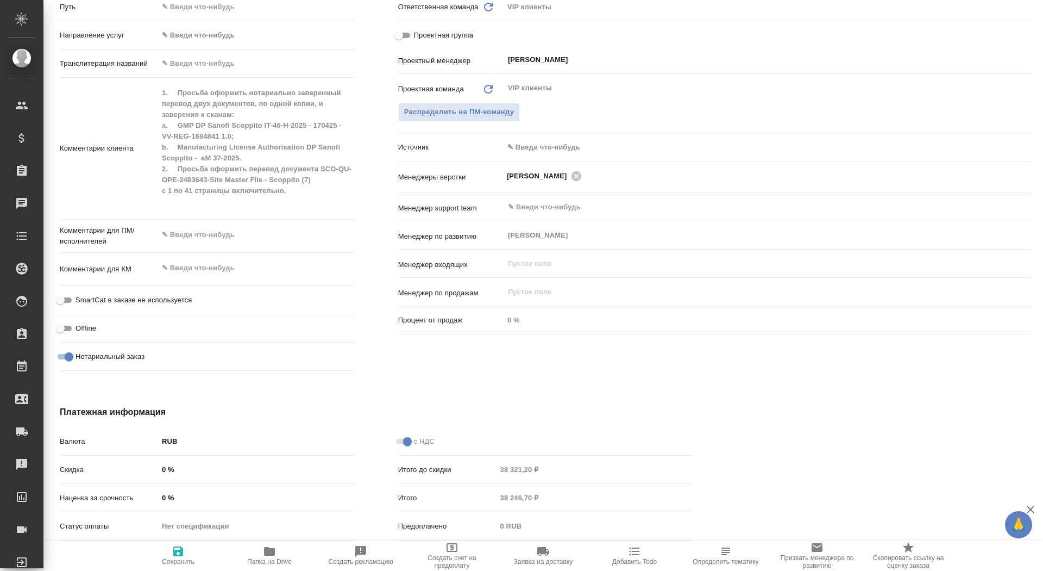
scroll to position [542, 0]
type textarea "x"
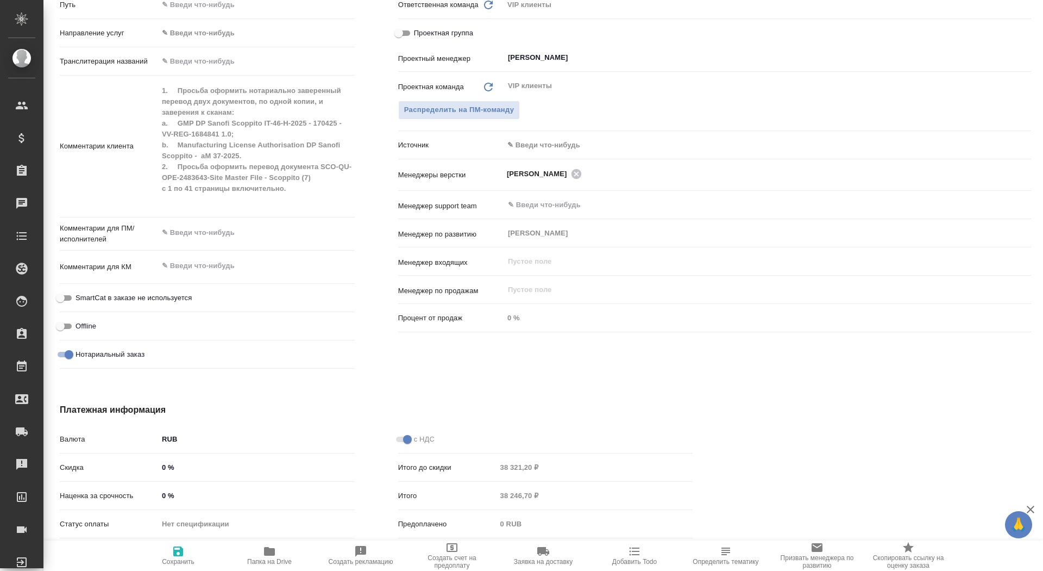
type textarea "x"
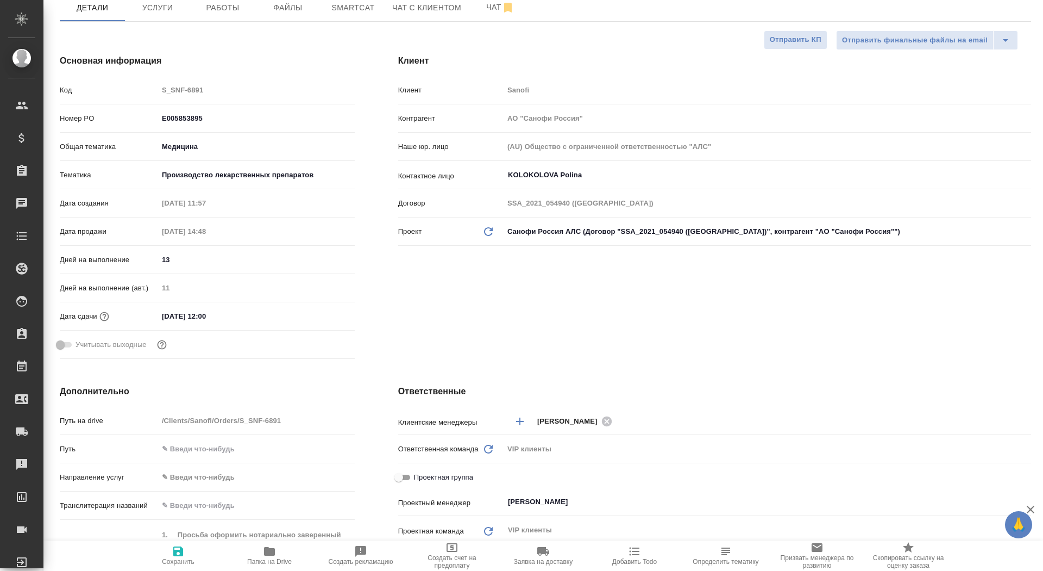
scroll to position [0, 0]
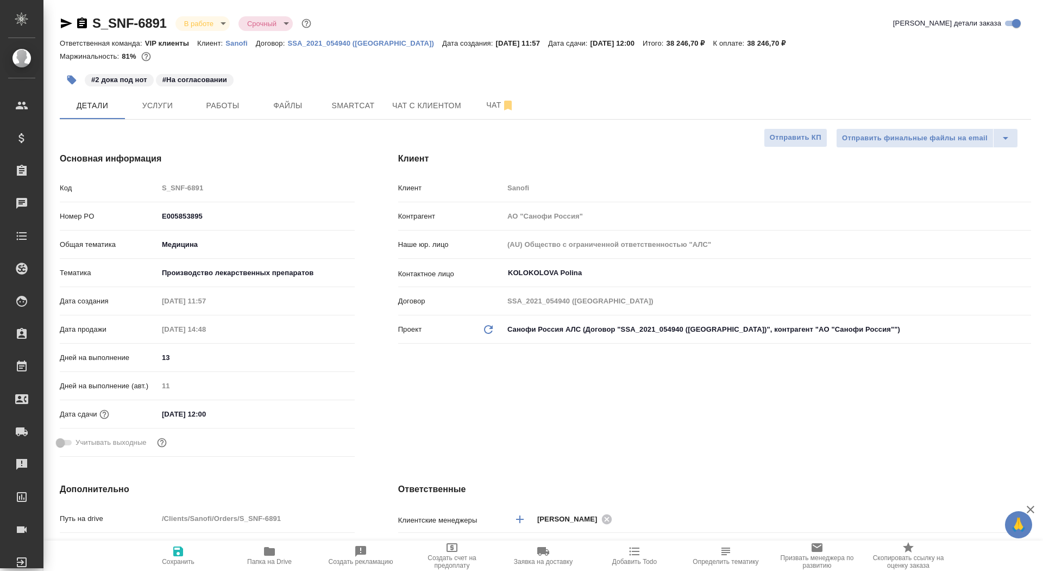
click at [545, 559] on span "Заявка на доставку" at bounding box center [543, 561] width 59 height 8
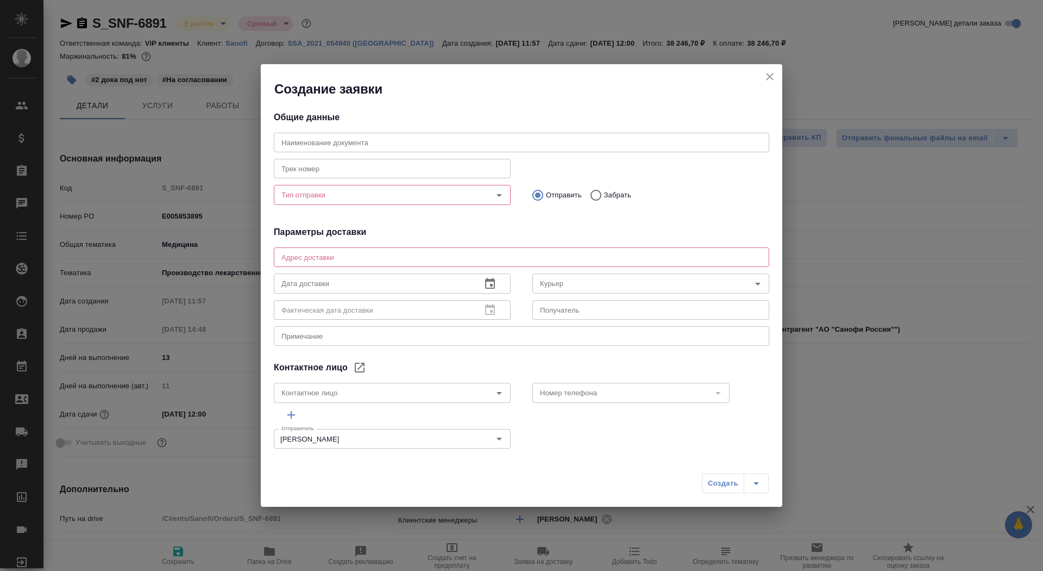
type input "KOLOKOLOVA Polina"
click at [377, 192] on input "Тип отправки" at bounding box center [374, 194] width 194 height 13
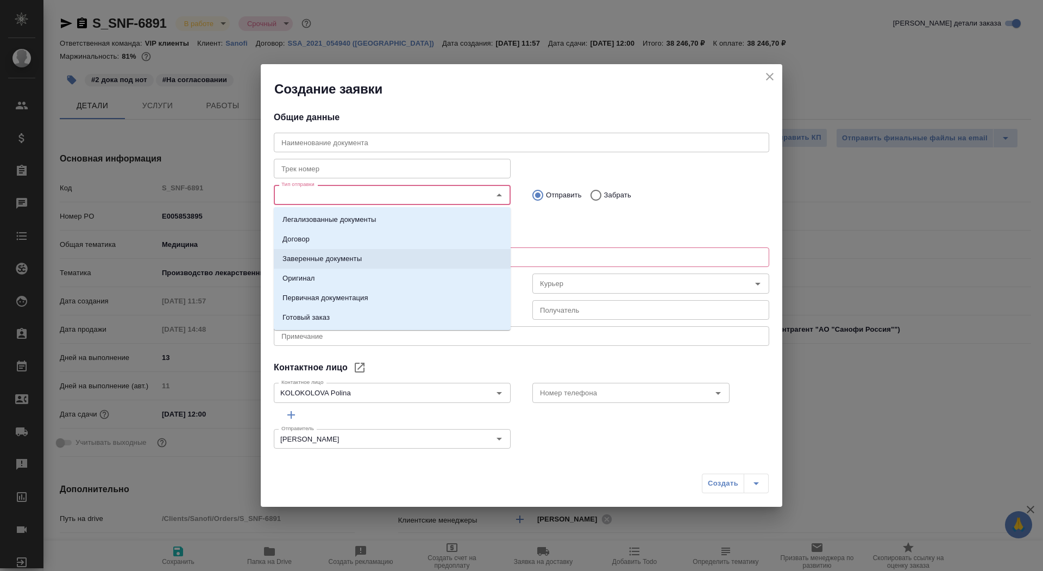
click at [370, 258] on li "Заверенные документы" at bounding box center [392, 259] width 237 height 20
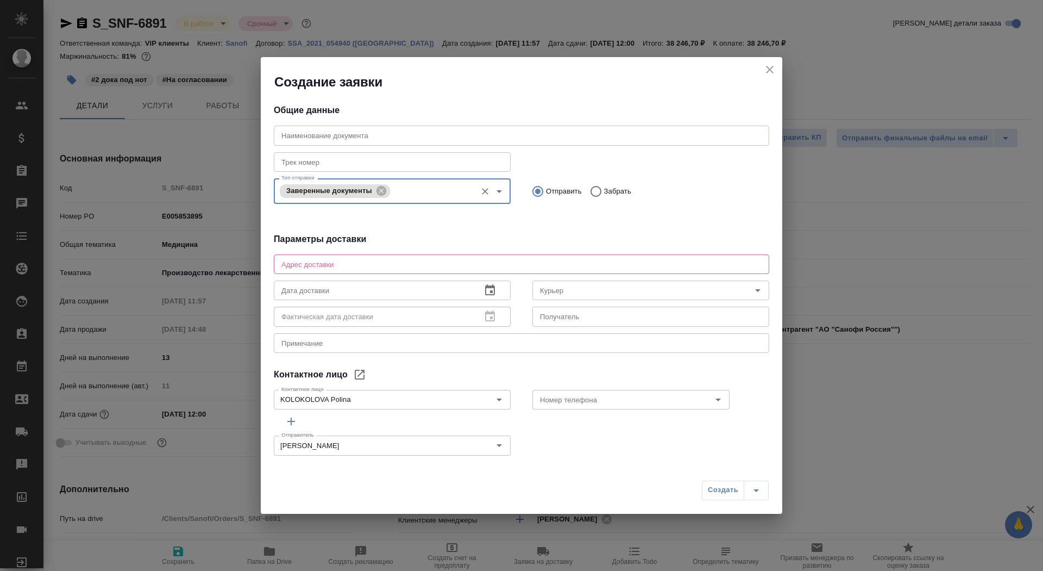
click at [541, 257] on div "x Адрес доставки" at bounding box center [522, 264] width 496 height 20
type textarea "[STREET_ADDRESS], БЦ Саммит, 7 этаж, почтовая комната Санофи"
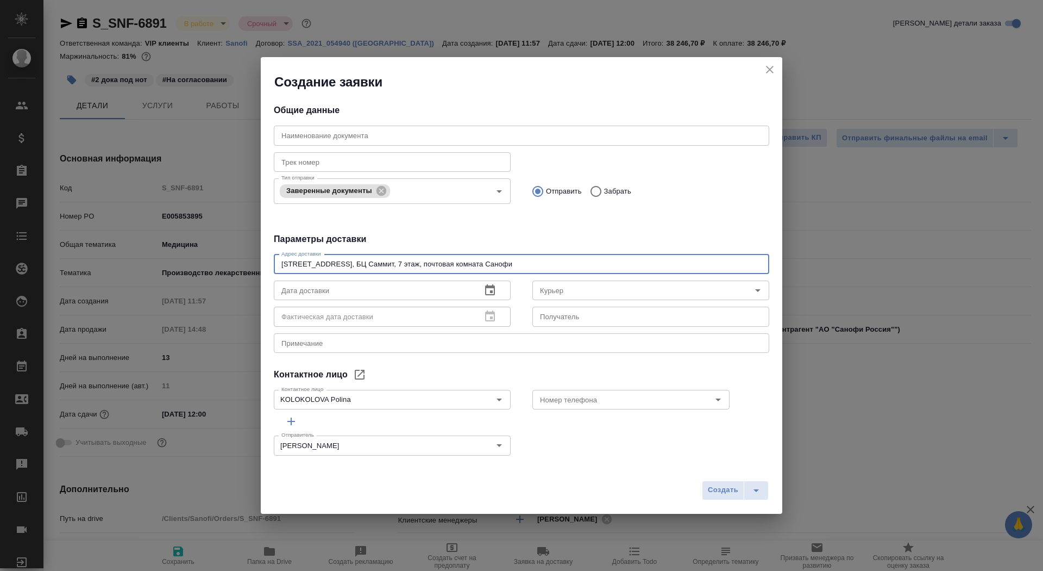
click at [489, 292] on icon "button" at bounding box center [490, 290] width 13 height 13
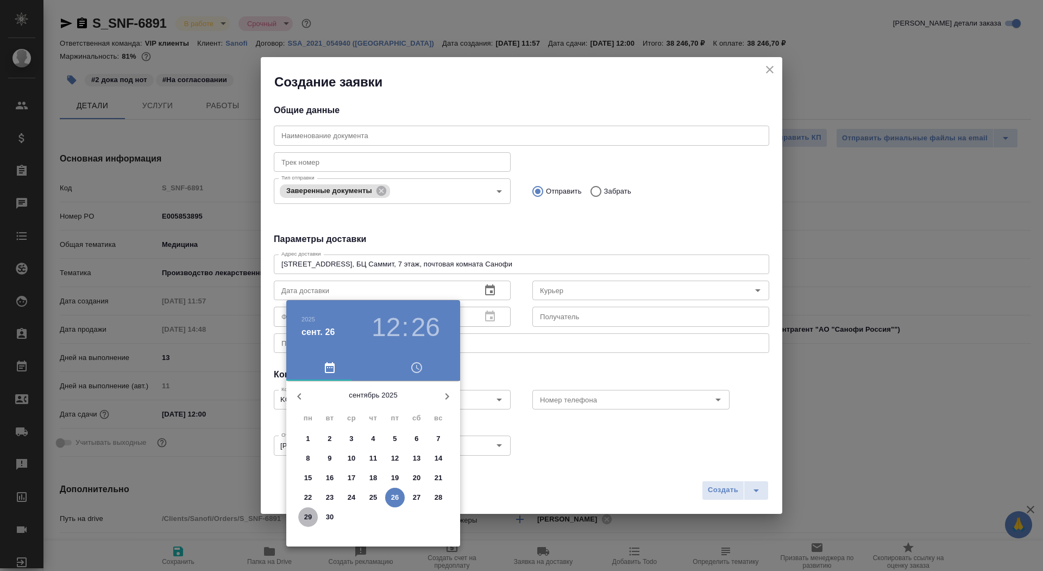
click at [305, 515] on p "29" at bounding box center [308, 516] width 8 height 11
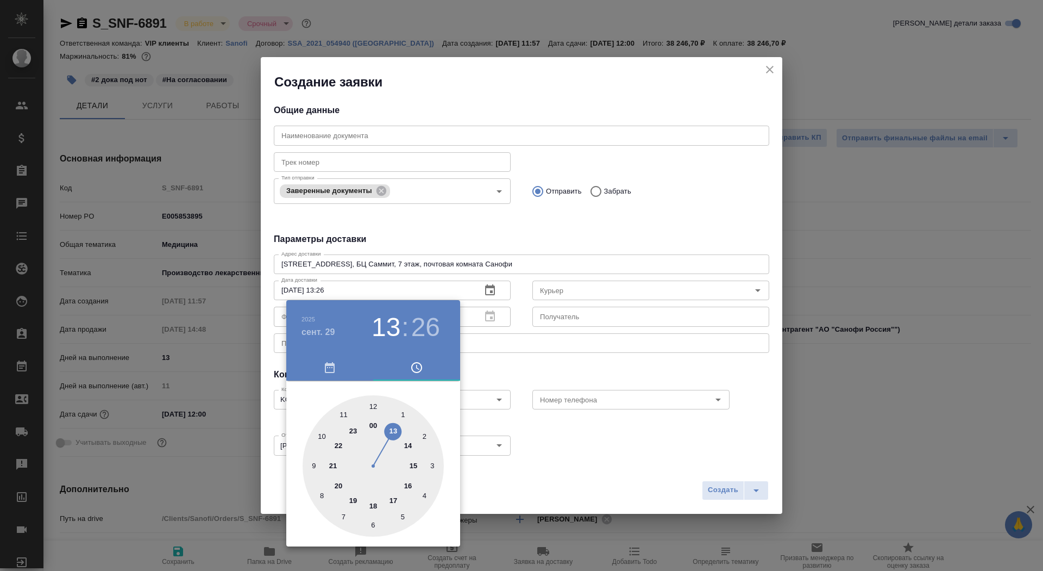
click at [392, 428] on div at bounding box center [373, 465] width 141 height 141
click at [374, 406] on div at bounding box center [373, 465] width 141 height 141
type input "[DATE] 13:00"
click at [565, 346] on div at bounding box center [521, 285] width 1043 height 571
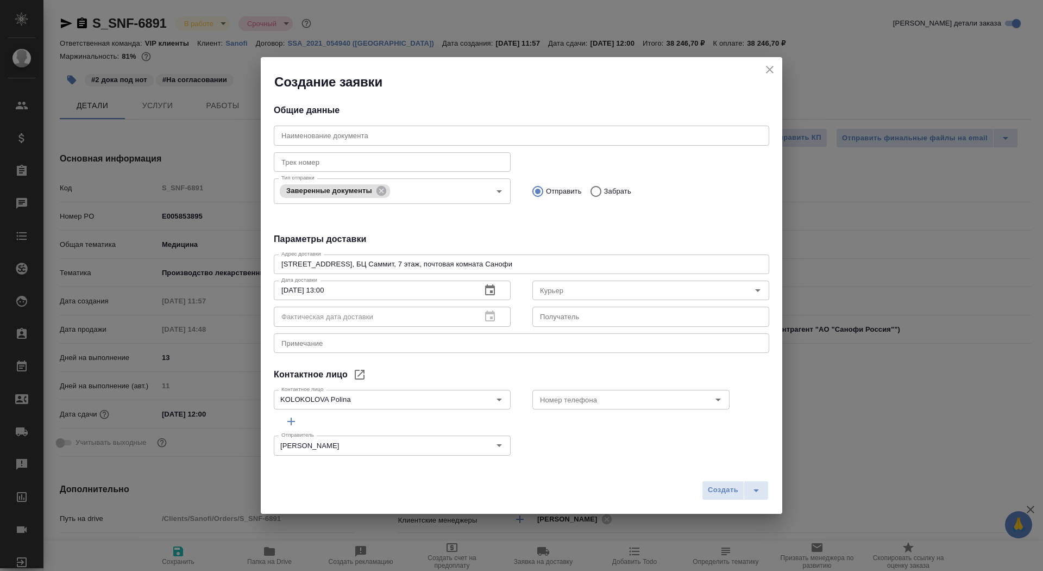
click at [566, 318] on input "text" at bounding box center [650, 316] width 237 height 20
type input "[PERSON_NAME]"
click at [533, 339] on textarea at bounding box center [521, 343] width 480 height 8
type textarea "нот серта - санофи"
click at [762, 490] on icon "split button" at bounding box center [756, 490] width 13 height 13
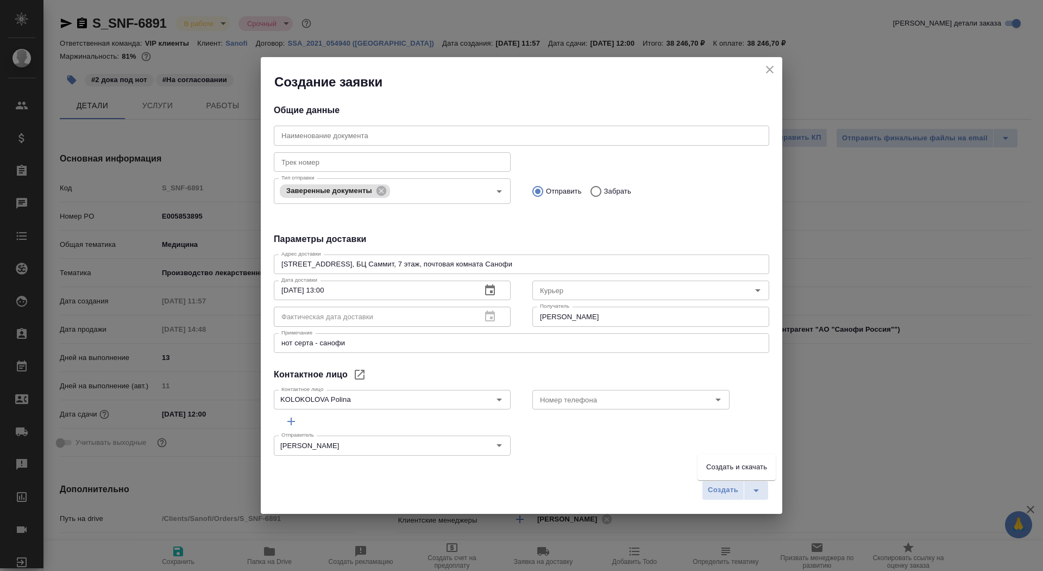
click at [752, 467] on li "Создать и скачать" at bounding box center [737, 466] width 78 height 17
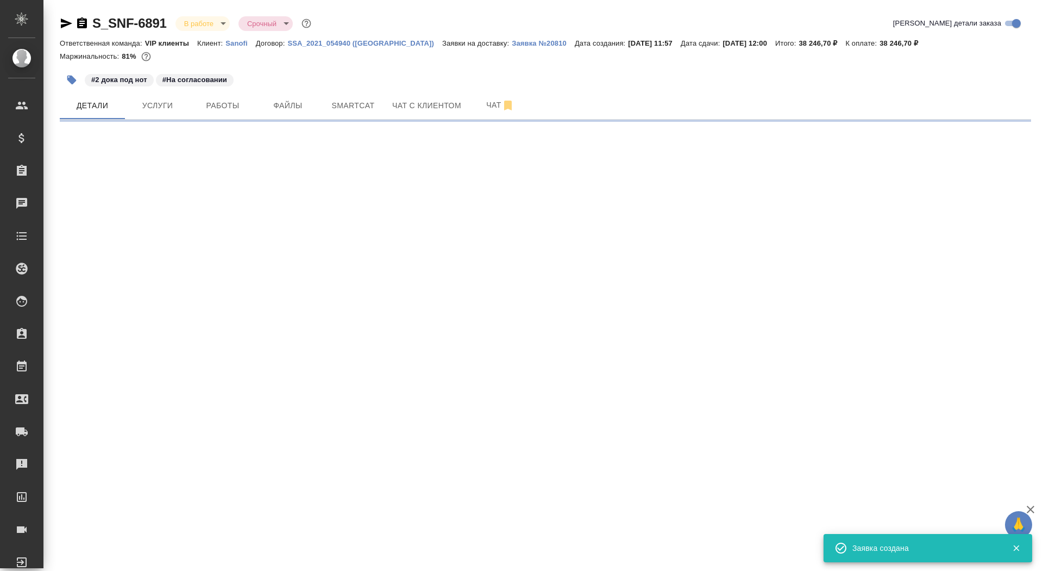
select select "RU"
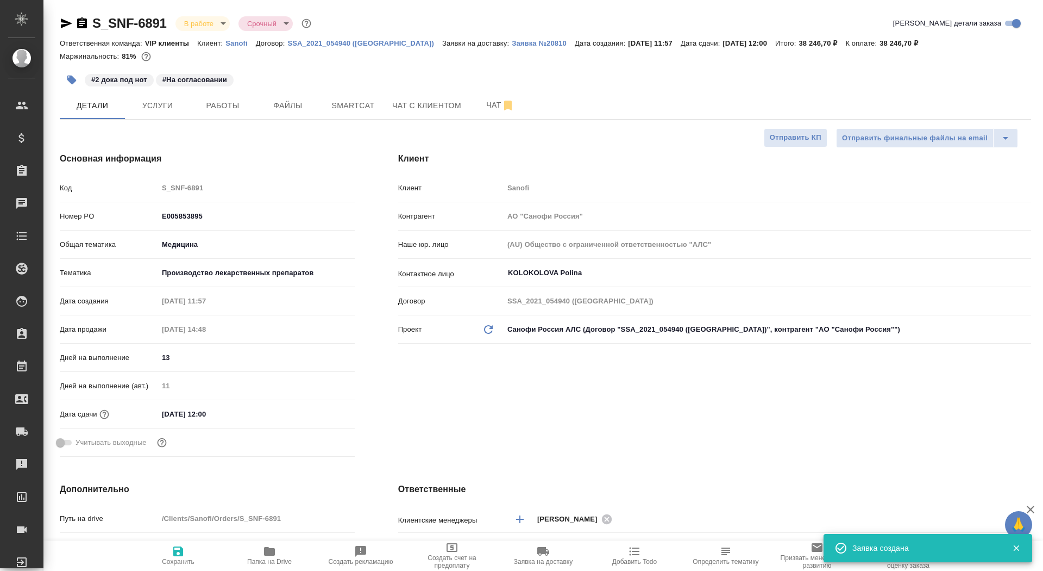
type textarea "x"
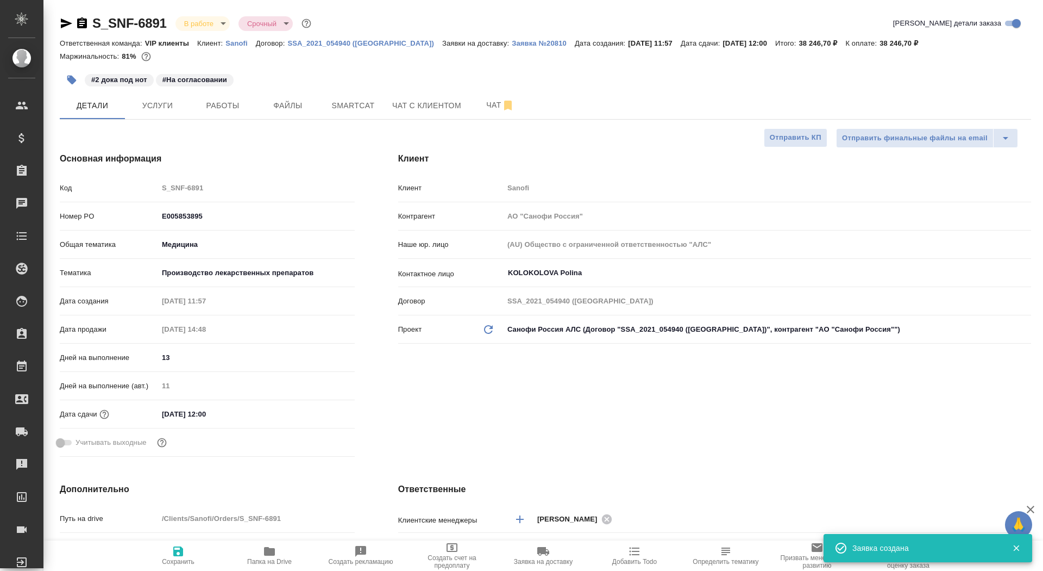
type textarea "x"
click at [512, 43] on p "Заявка №20810" at bounding box center [543, 43] width 63 height 8
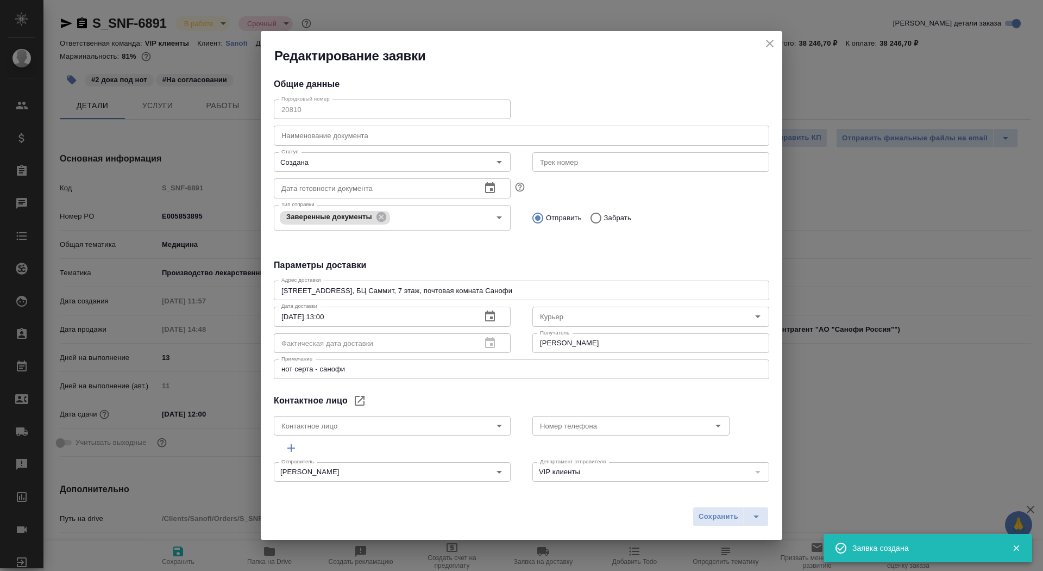
type input "KOLOKOLOVA Polina"
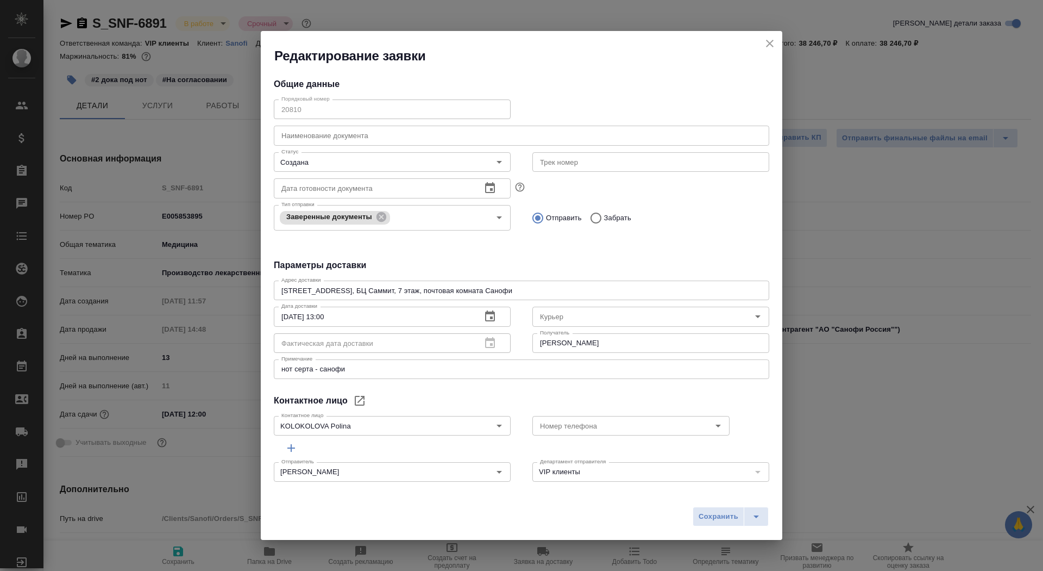
type textarea "x"
